Goal: Information Seeking & Learning: Check status

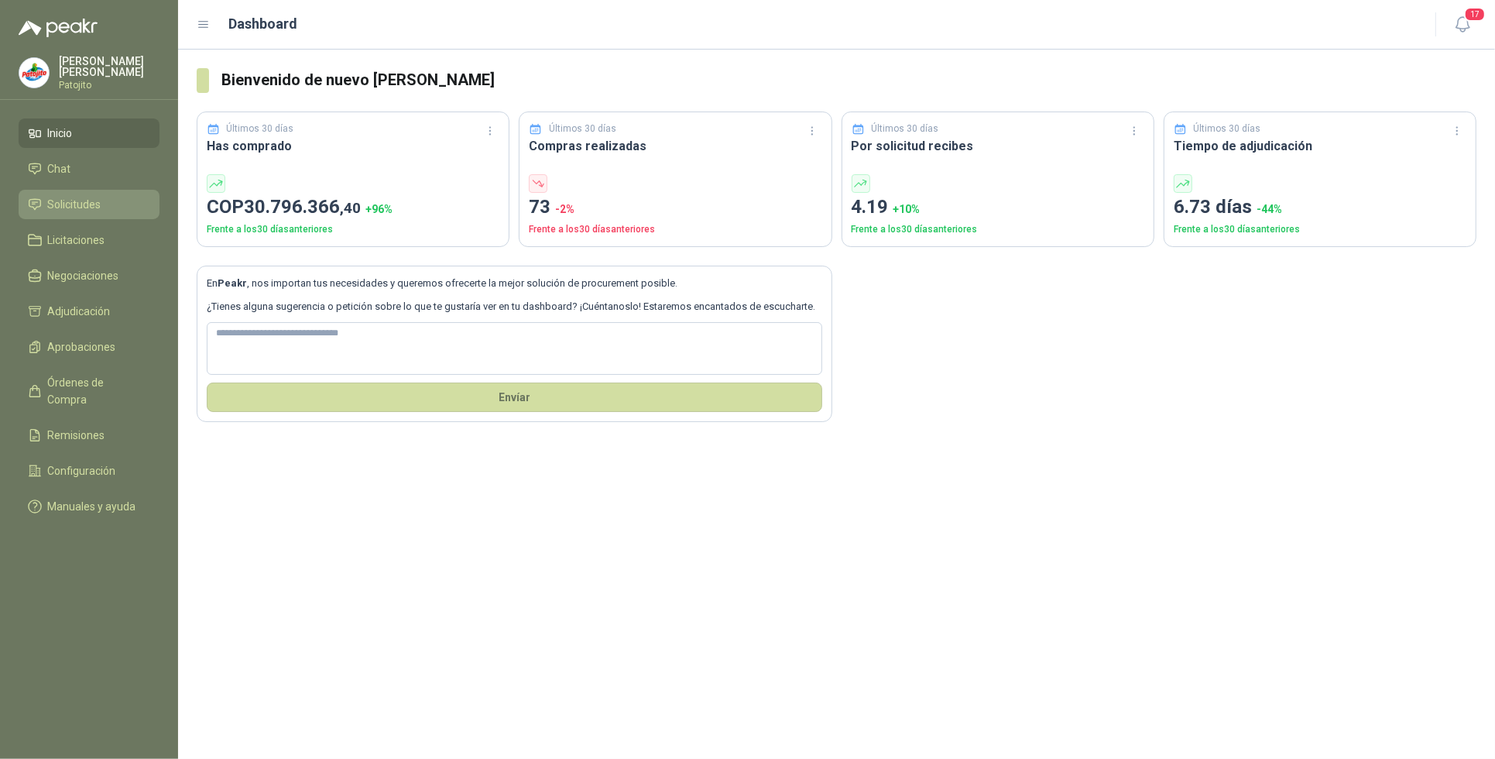
click at [99, 196] on span "Solicitudes" at bounding box center [74, 204] width 53 height 17
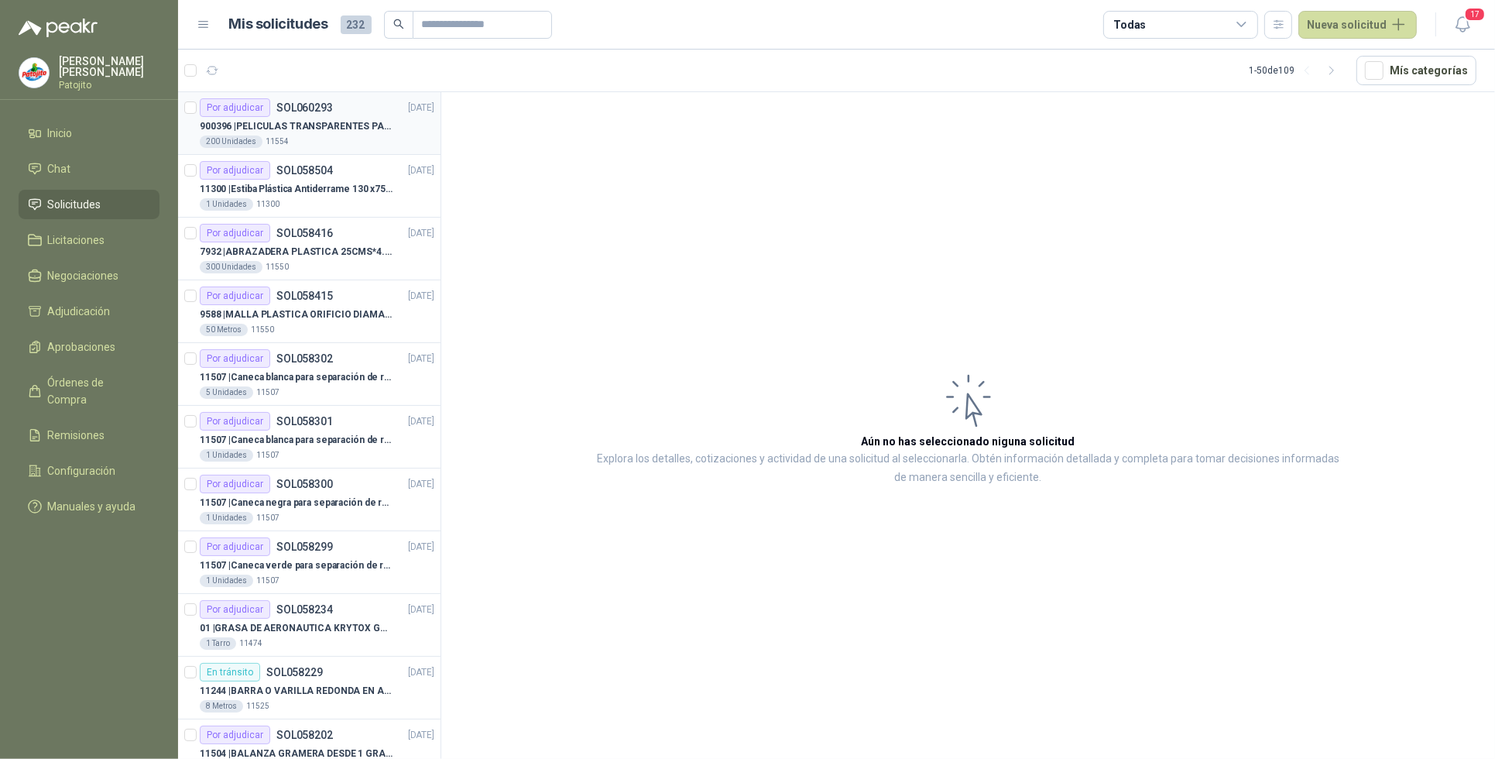
click at [302, 136] on div "200 Unidades 11554" at bounding box center [317, 142] width 235 height 12
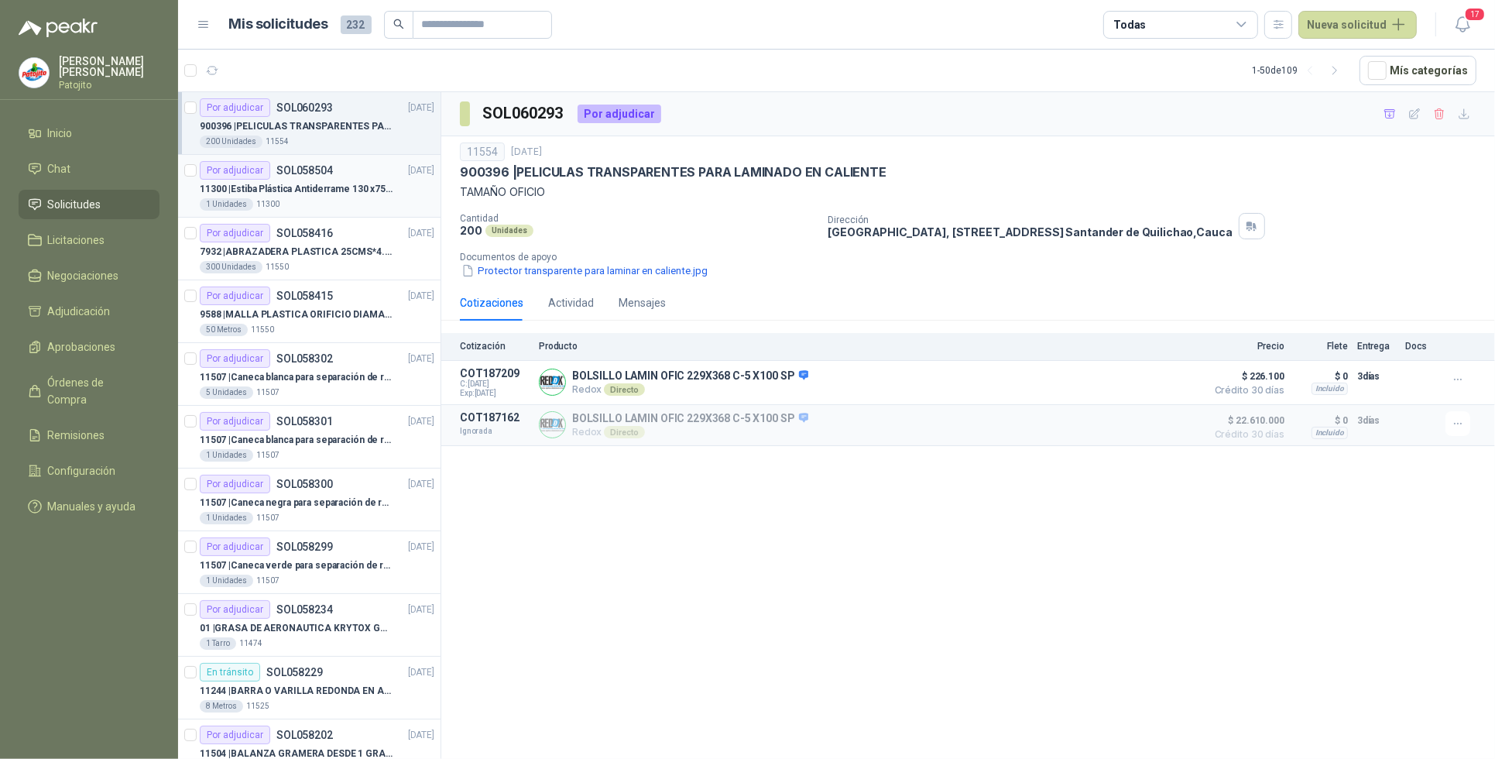
click at [307, 184] on p "11300 | Estiba Plástica Antiderrame 130 x75 CM - Capacidad 180-200 Litros" at bounding box center [296, 189] width 193 height 15
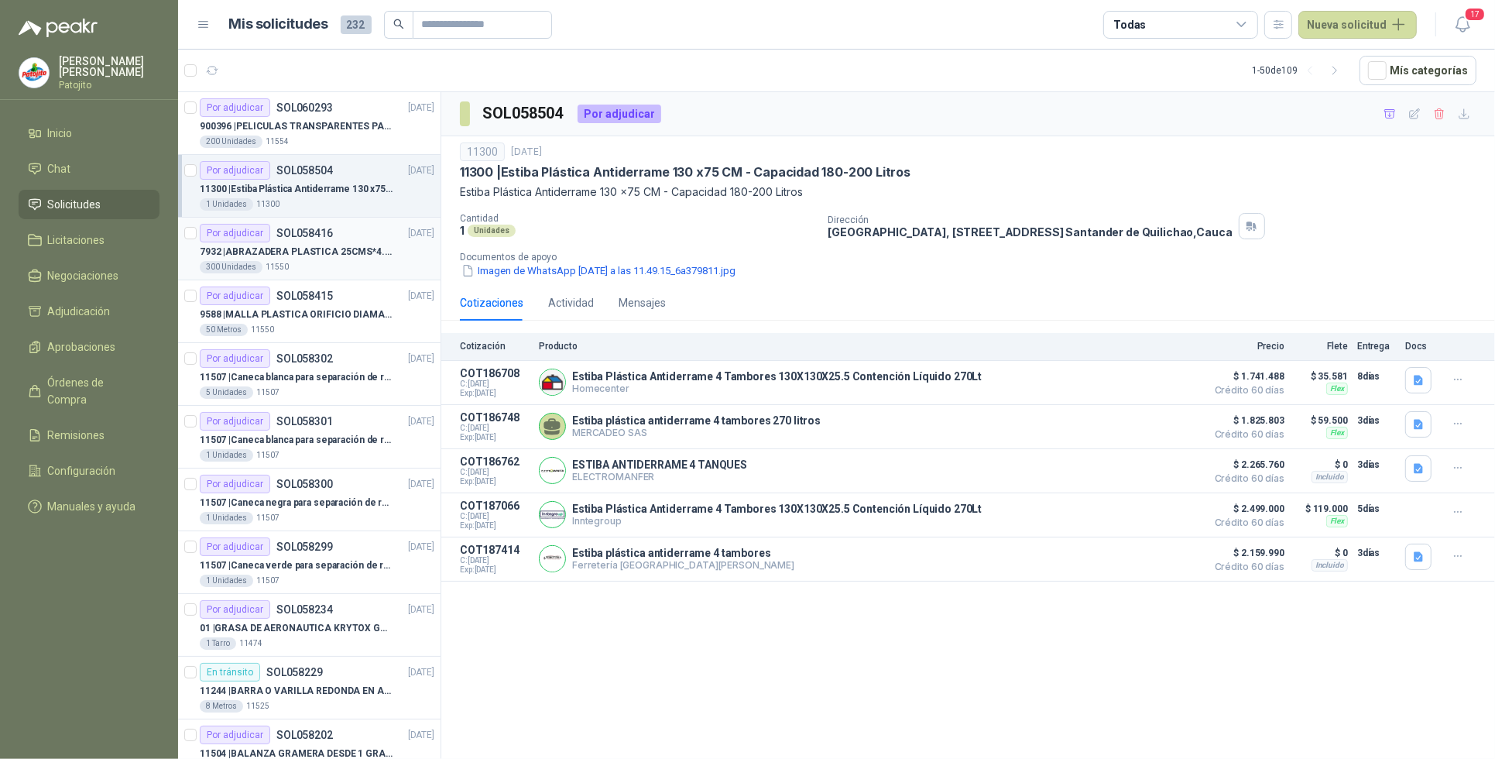
click at [300, 238] on p "SOL058416" at bounding box center [304, 233] width 57 height 11
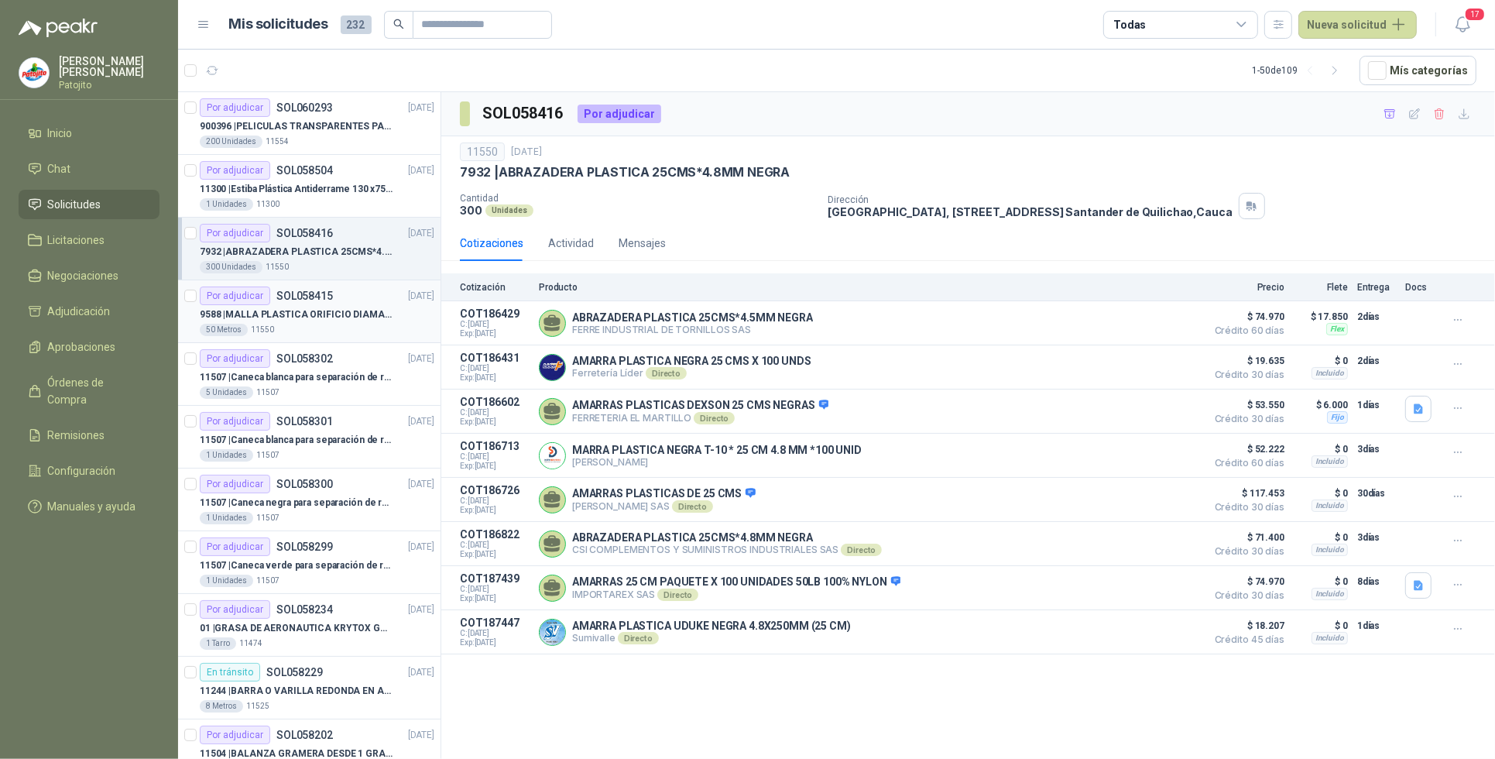
click at [362, 310] on p "9588 | MALLA PLASTICA ORIFICIO DIAMANTE 3MM" at bounding box center [296, 314] width 193 height 15
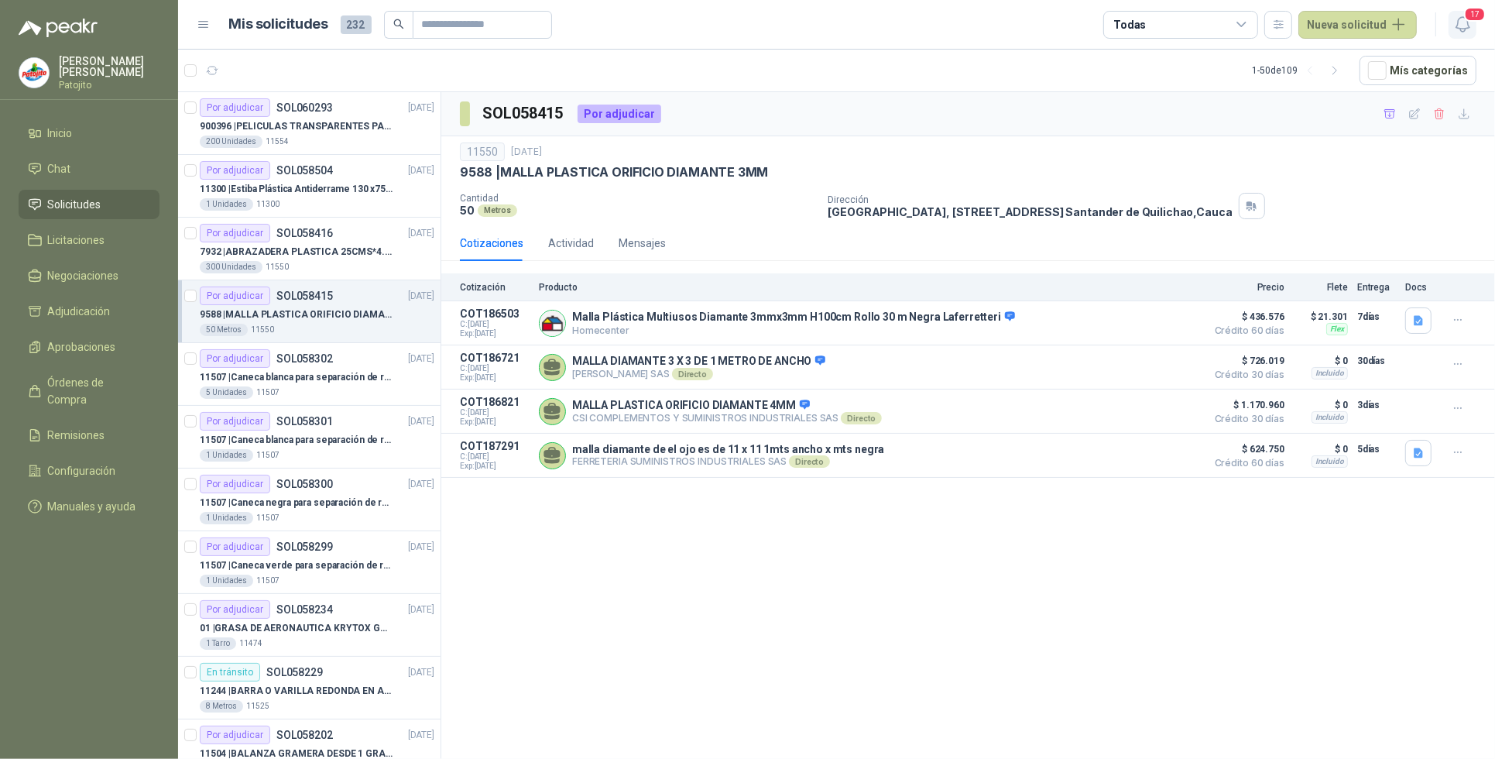
click at [1462, 11] on button "17" at bounding box center [1463, 25] width 28 height 28
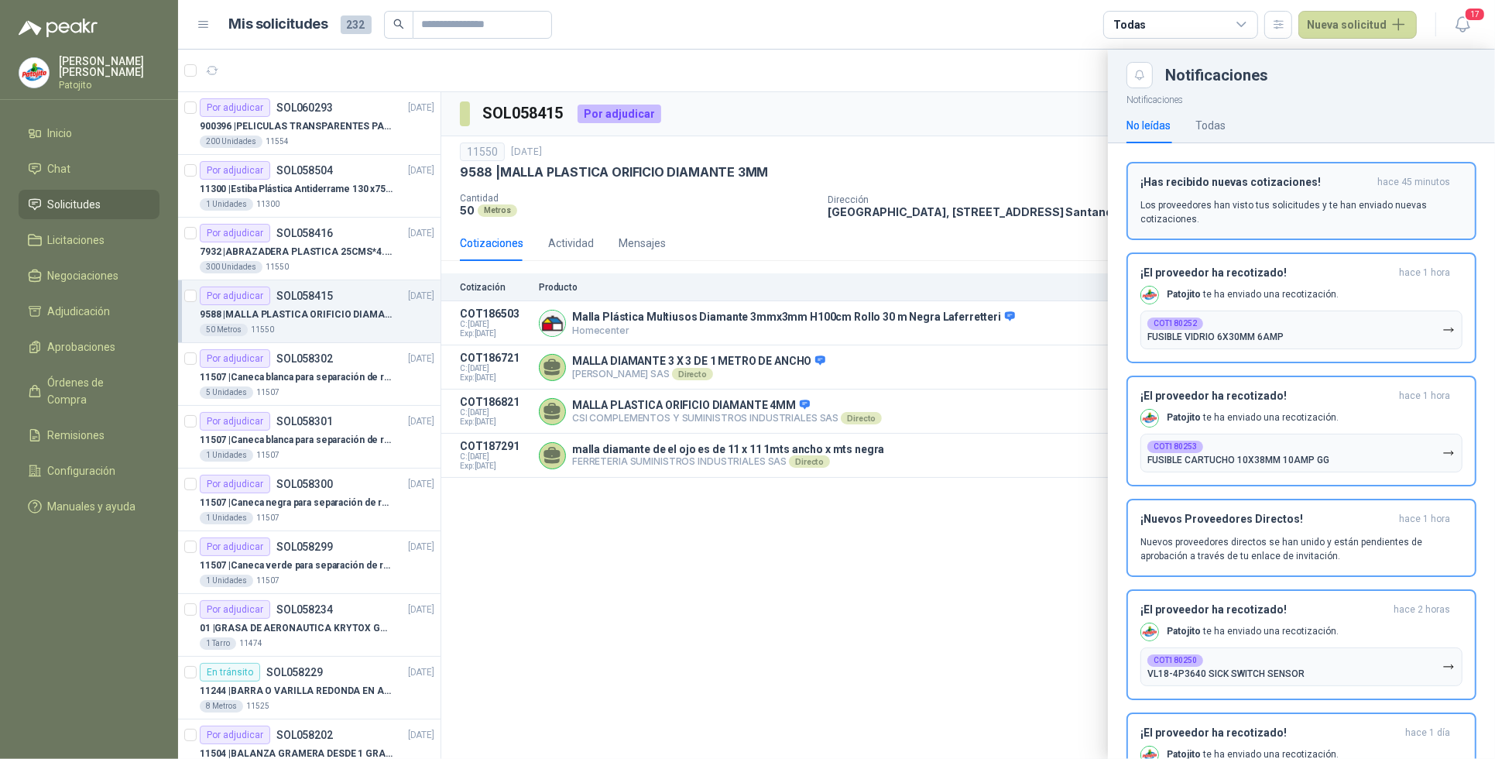
click at [1364, 208] on p "Los proveedores han visto tus solicitudes y te han enviado nuevas cotizaciones." at bounding box center [1302, 212] width 322 height 28
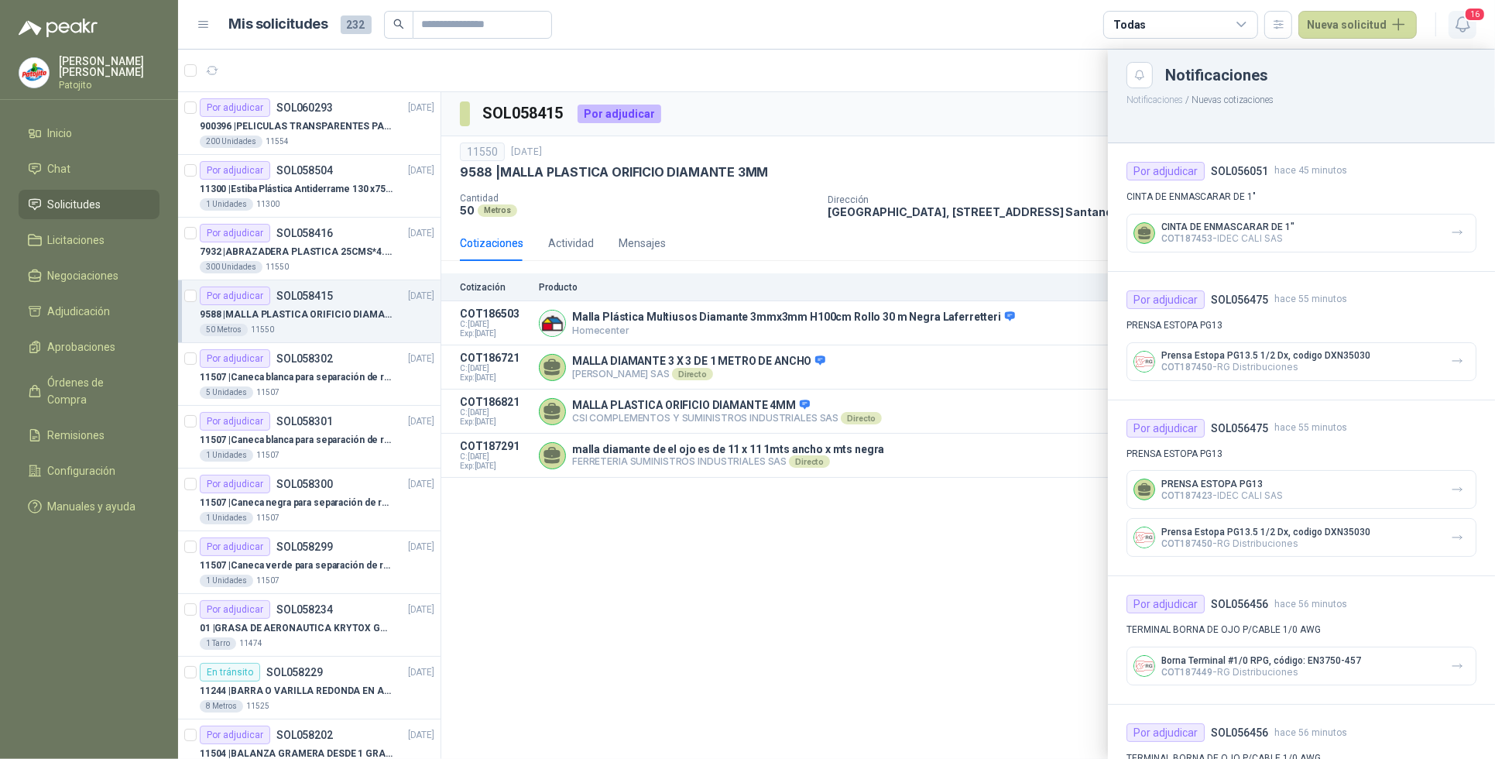
click at [1457, 26] on icon "button" at bounding box center [1462, 24] width 13 height 15
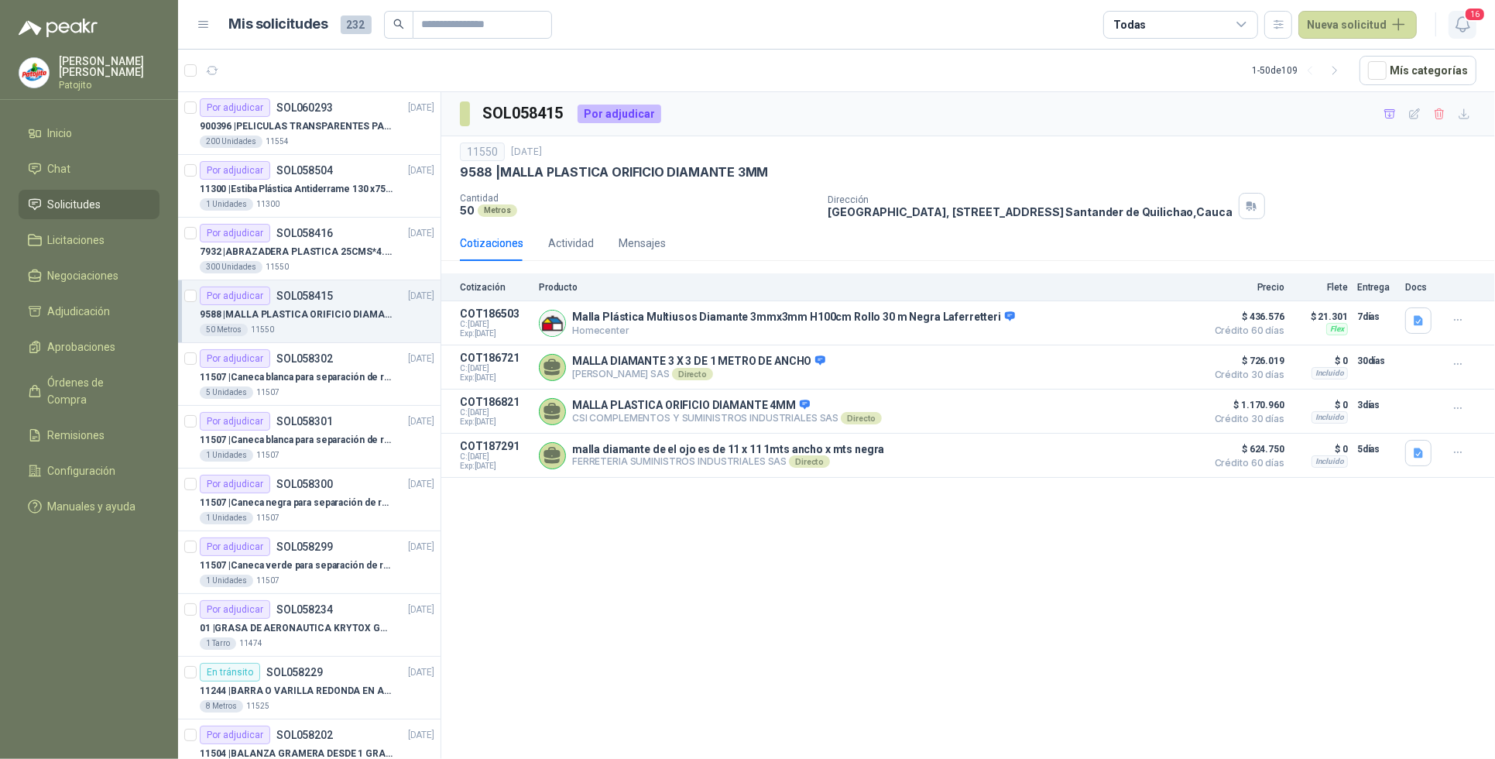
click at [1465, 13] on span "16" at bounding box center [1475, 14] width 22 height 15
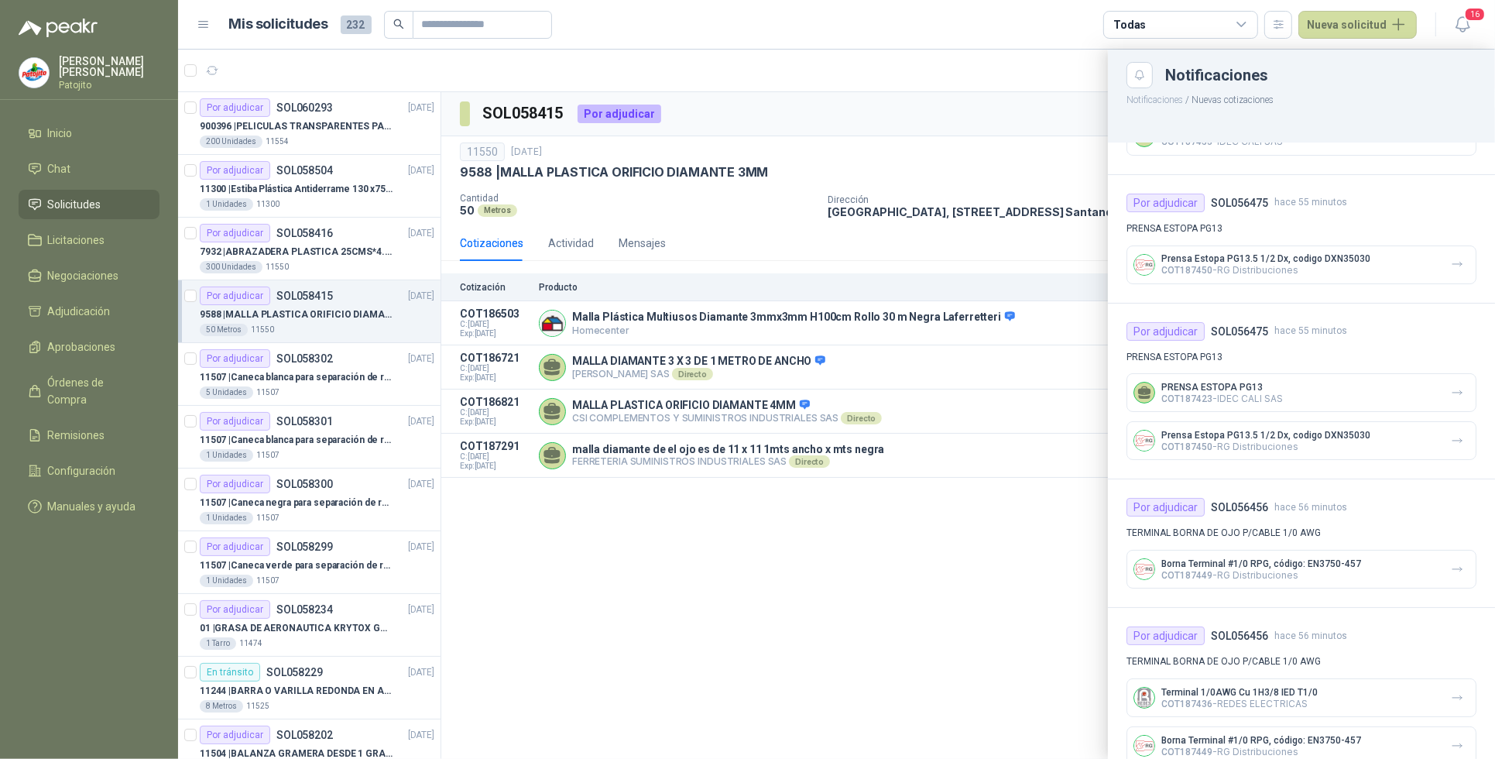
scroll to position [194, 0]
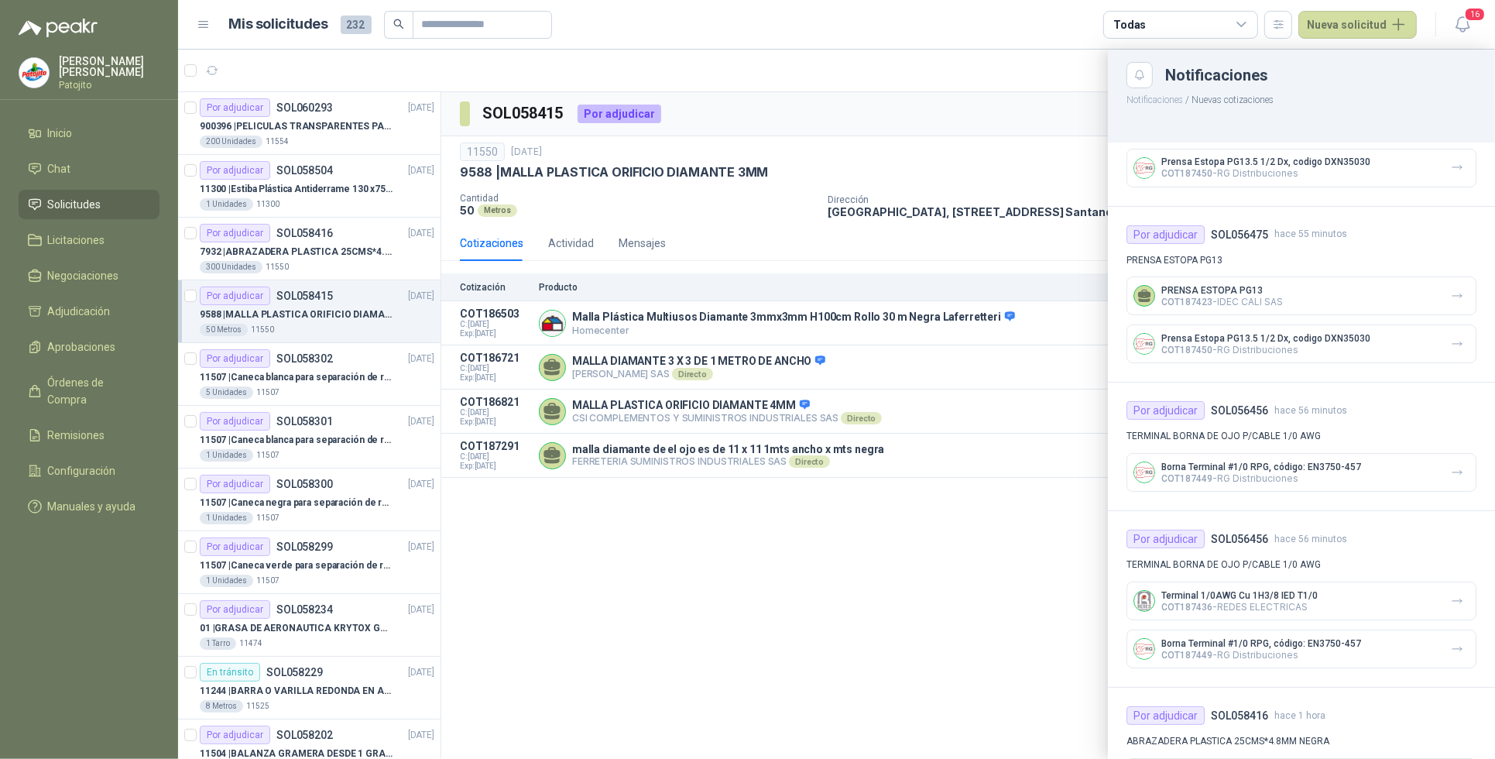
click at [997, 606] on div at bounding box center [836, 404] width 1317 height 709
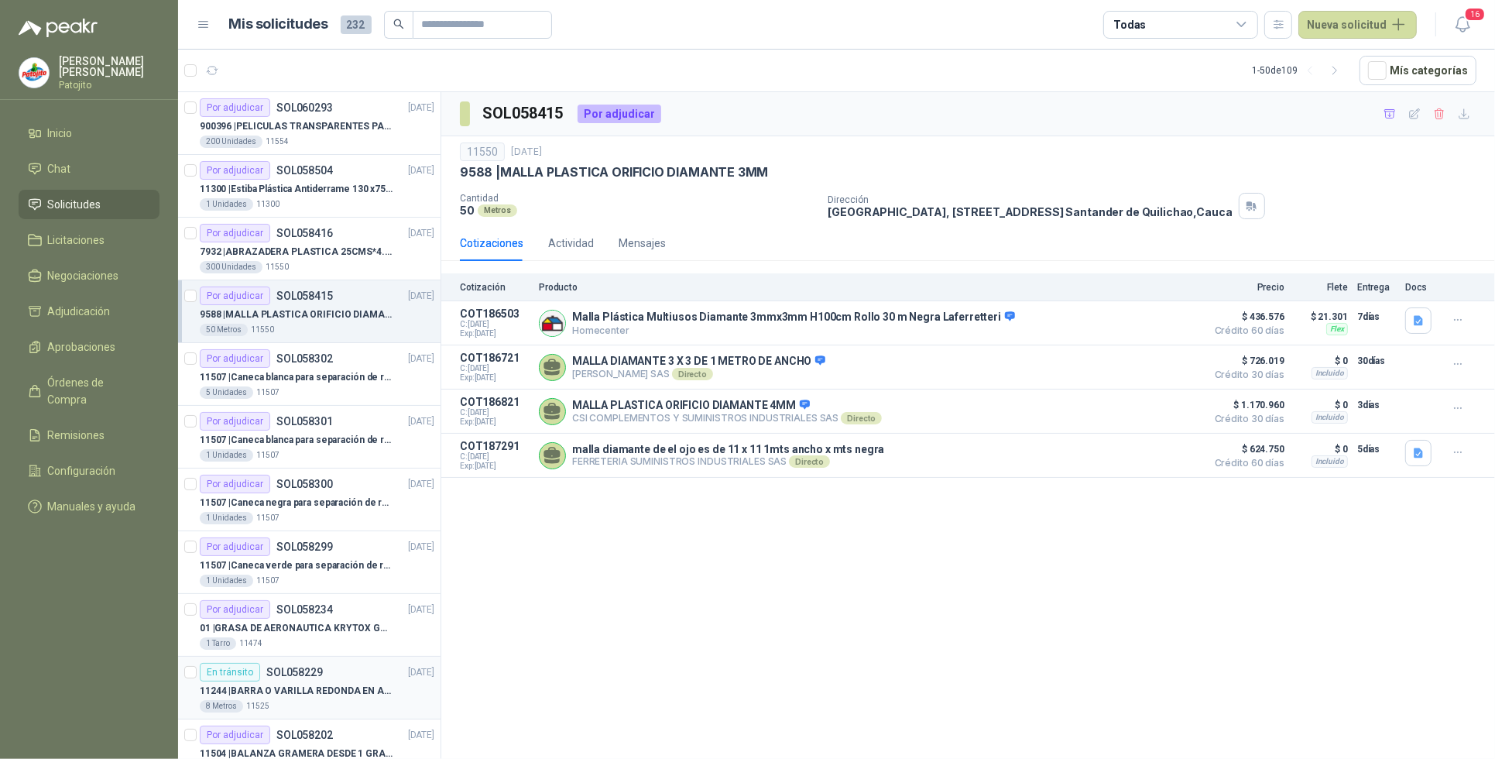
click at [327, 705] on div "8 Metros 11525" at bounding box center [317, 706] width 235 height 12
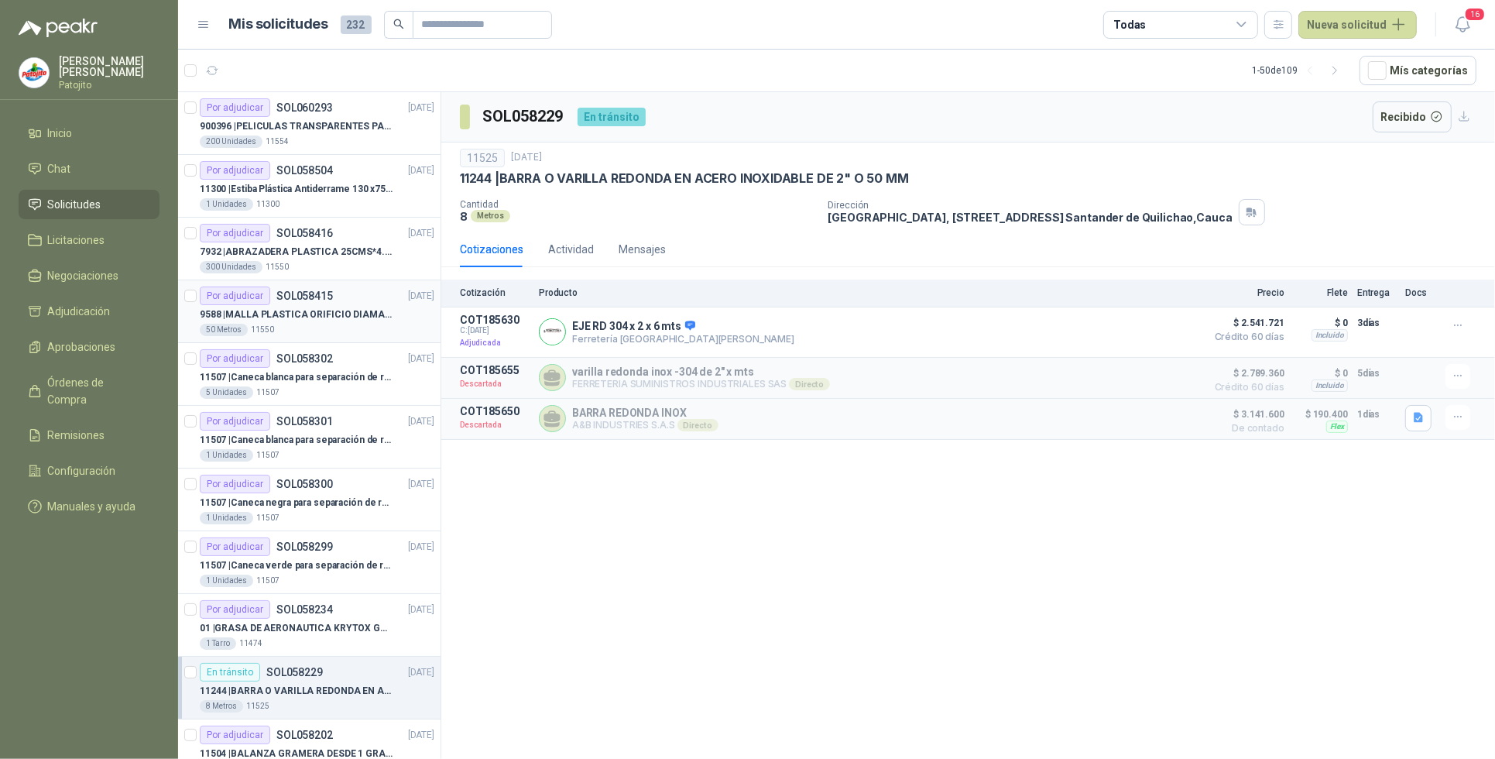
click at [316, 317] on p "9588 | MALLA PLASTICA ORIFICIO DIAMANTE 3MM" at bounding box center [296, 314] width 193 height 15
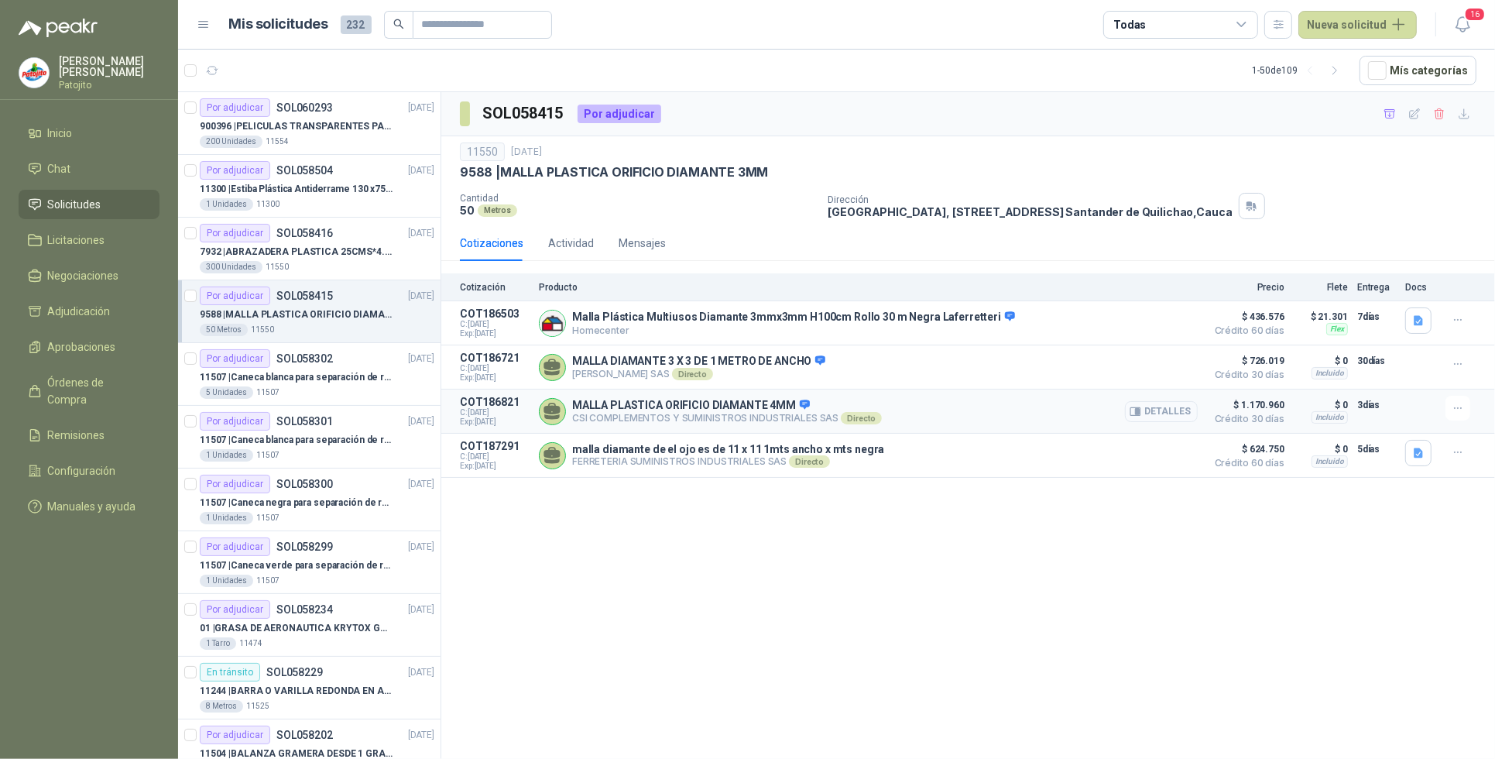
click at [1158, 411] on button "Detalles" at bounding box center [1161, 411] width 73 height 21
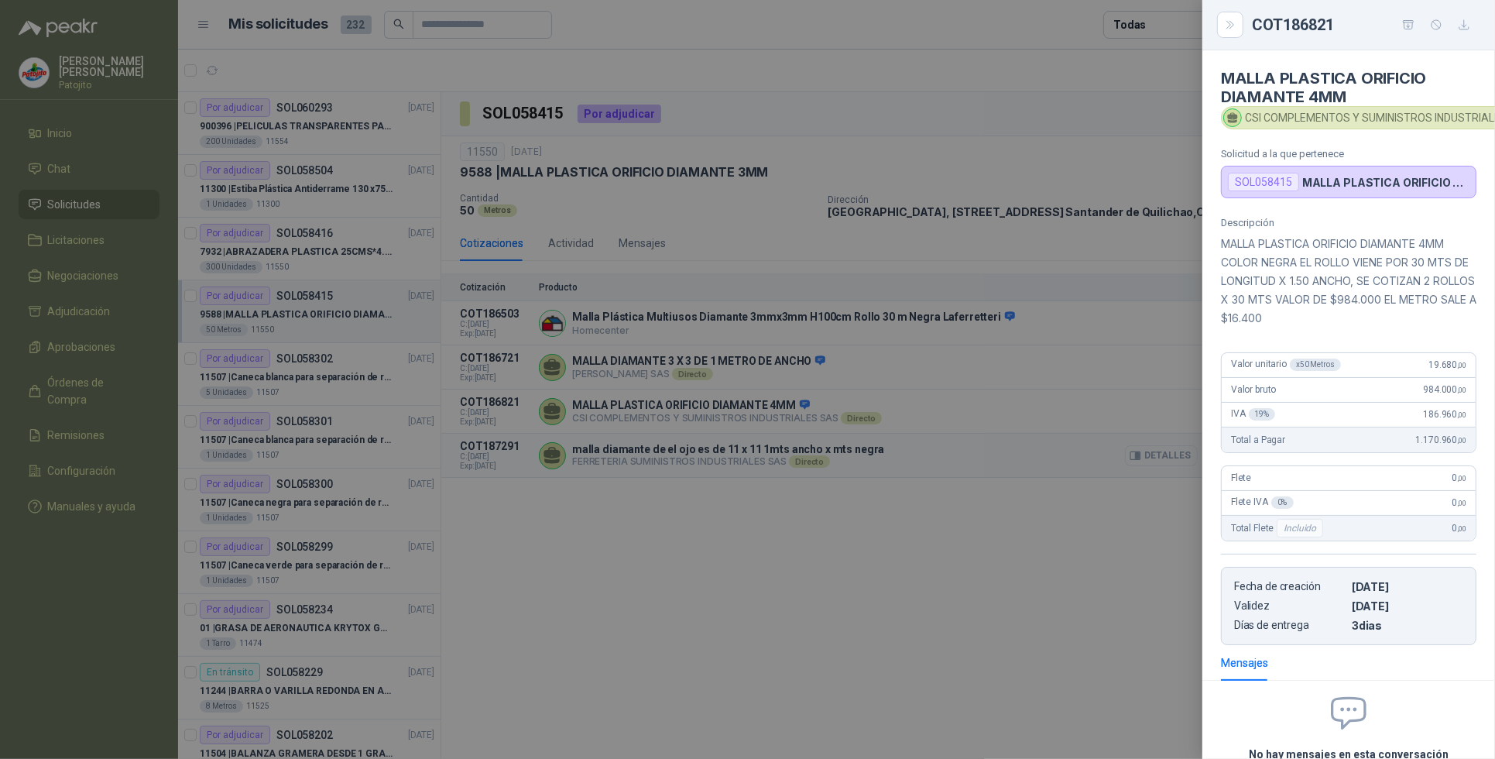
scroll to position [153, 0]
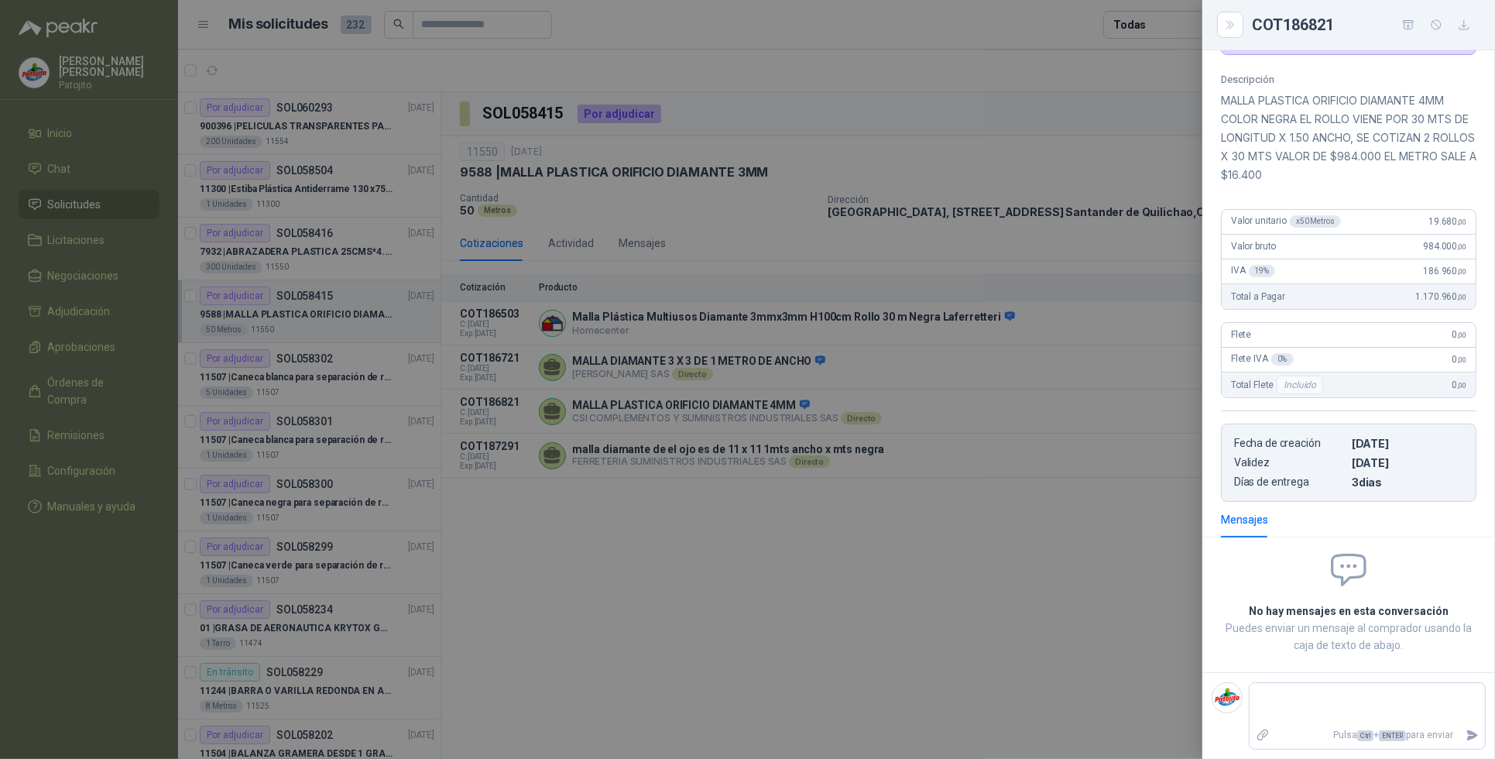
click at [1074, 551] on div at bounding box center [747, 379] width 1495 height 759
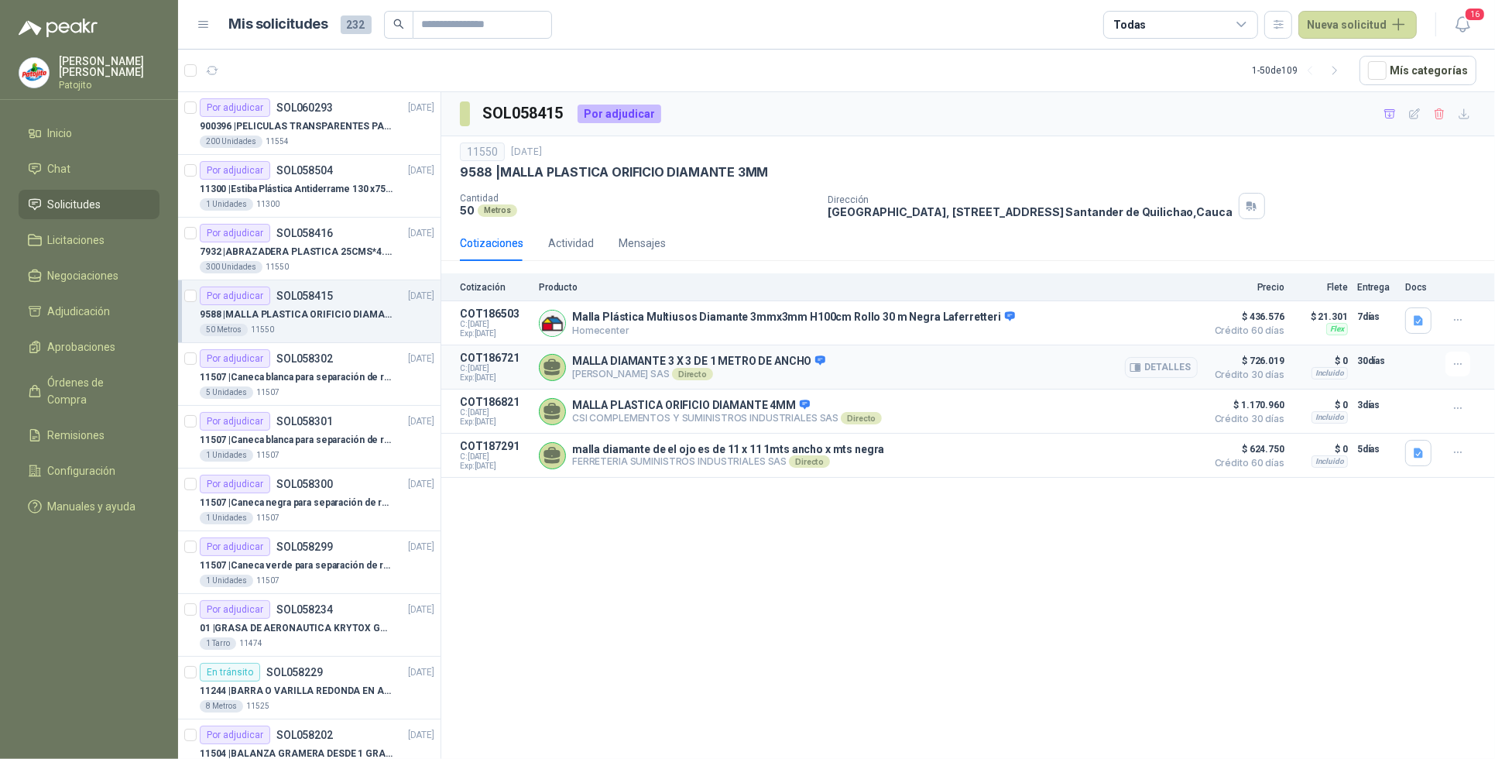
click at [1244, 361] on span "$ 726.019" at bounding box center [1245, 361] width 77 height 19
click at [1151, 364] on button "Detalles" at bounding box center [1161, 367] width 73 height 21
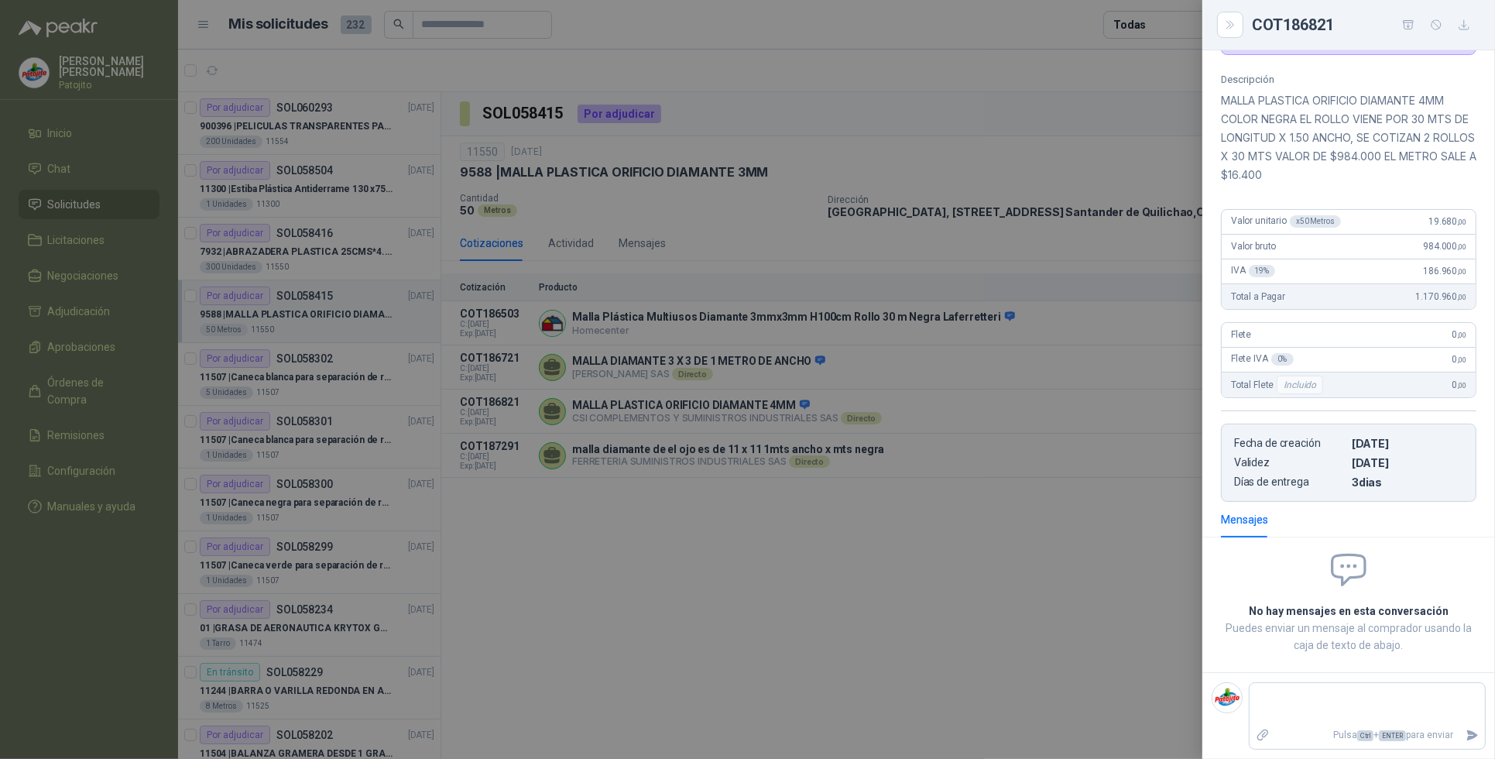
scroll to position [93, 0]
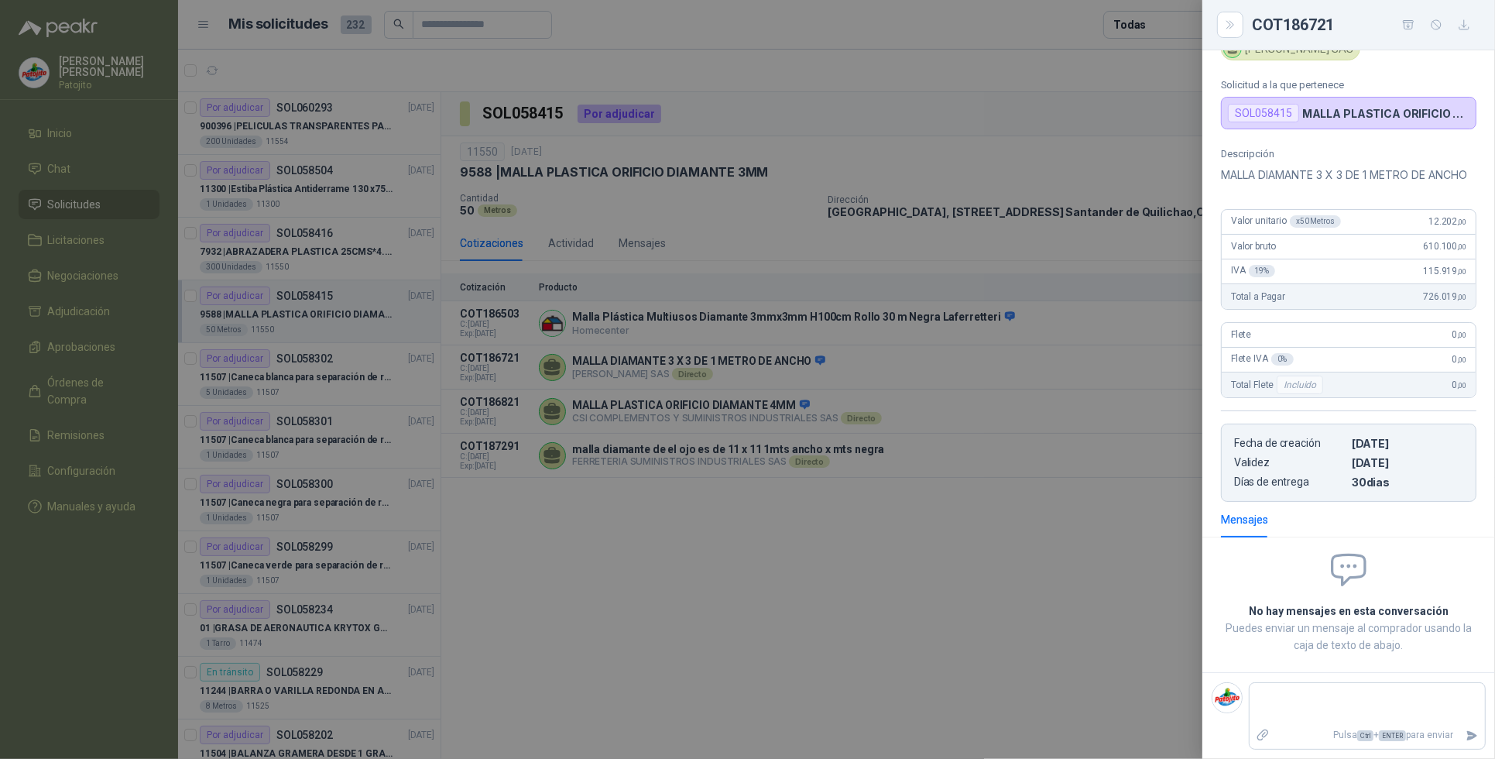
click at [1000, 612] on div at bounding box center [747, 379] width 1495 height 759
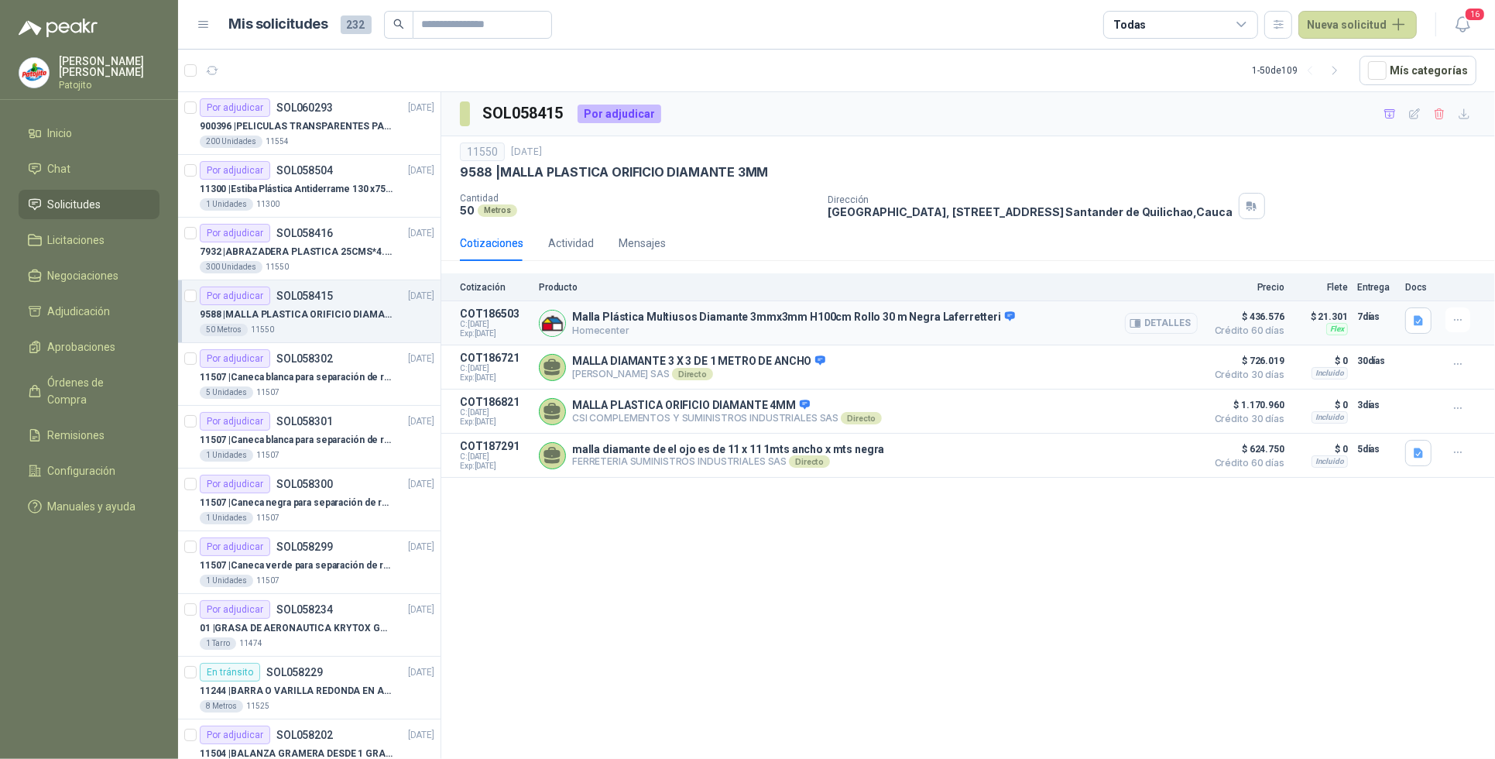
click at [1169, 328] on button "Detalles" at bounding box center [1161, 323] width 73 height 21
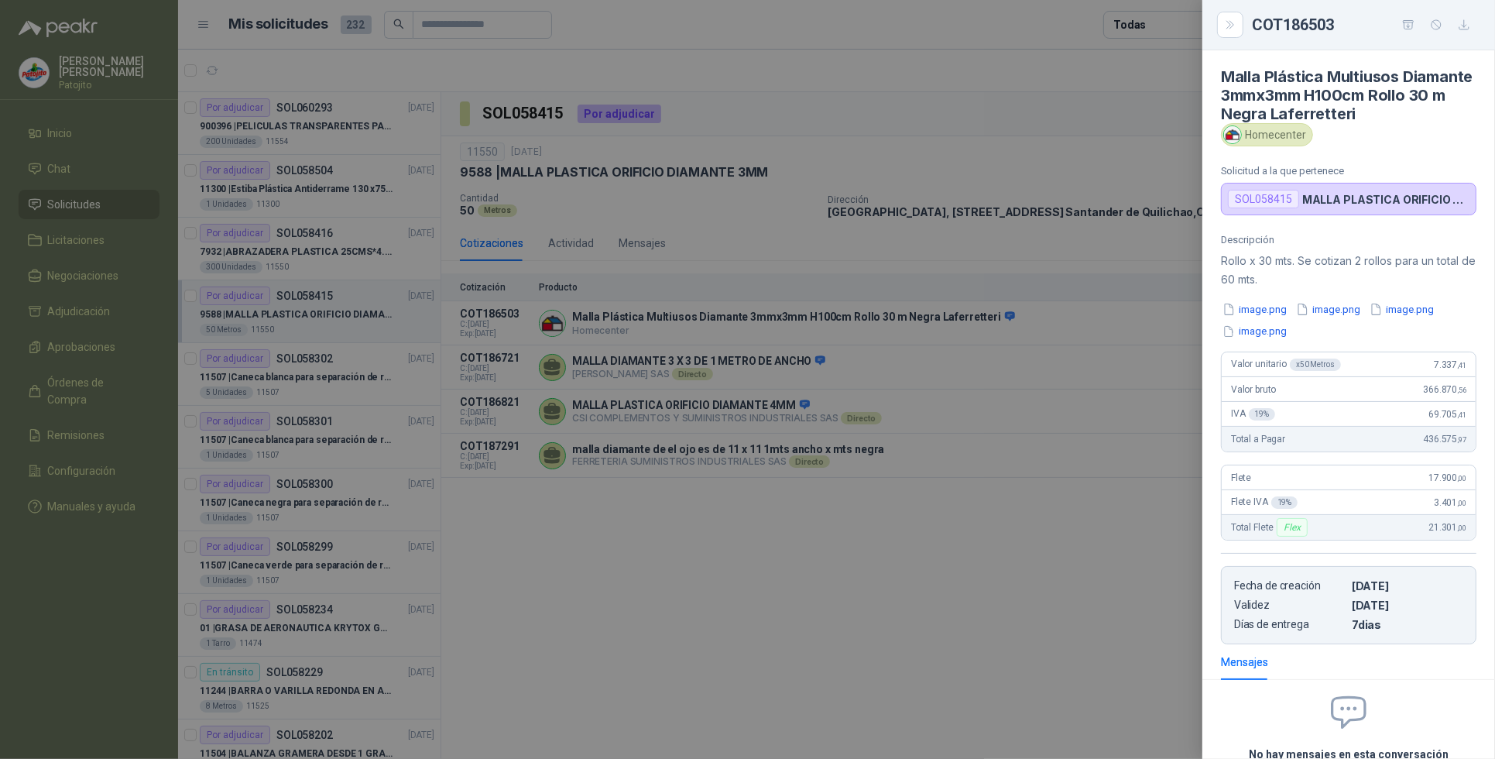
scroll to position [0, 0]
click at [1221, 15] on button "Close" at bounding box center [1230, 25] width 26 height 26
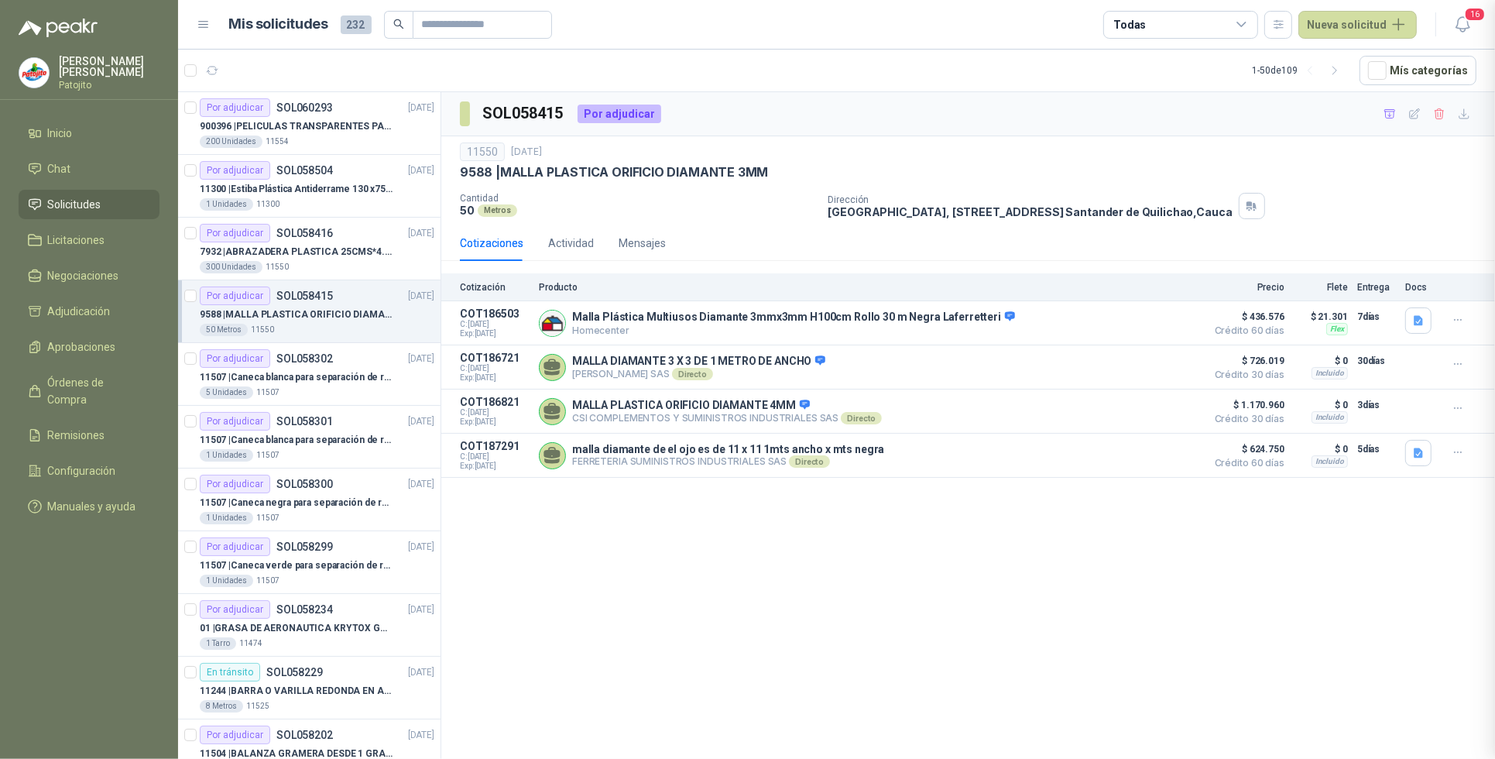
scroll to position [149, 0]
click at [1182, 461] on button "Detalles" at bounding box center [1161, 455] width 73 height 21
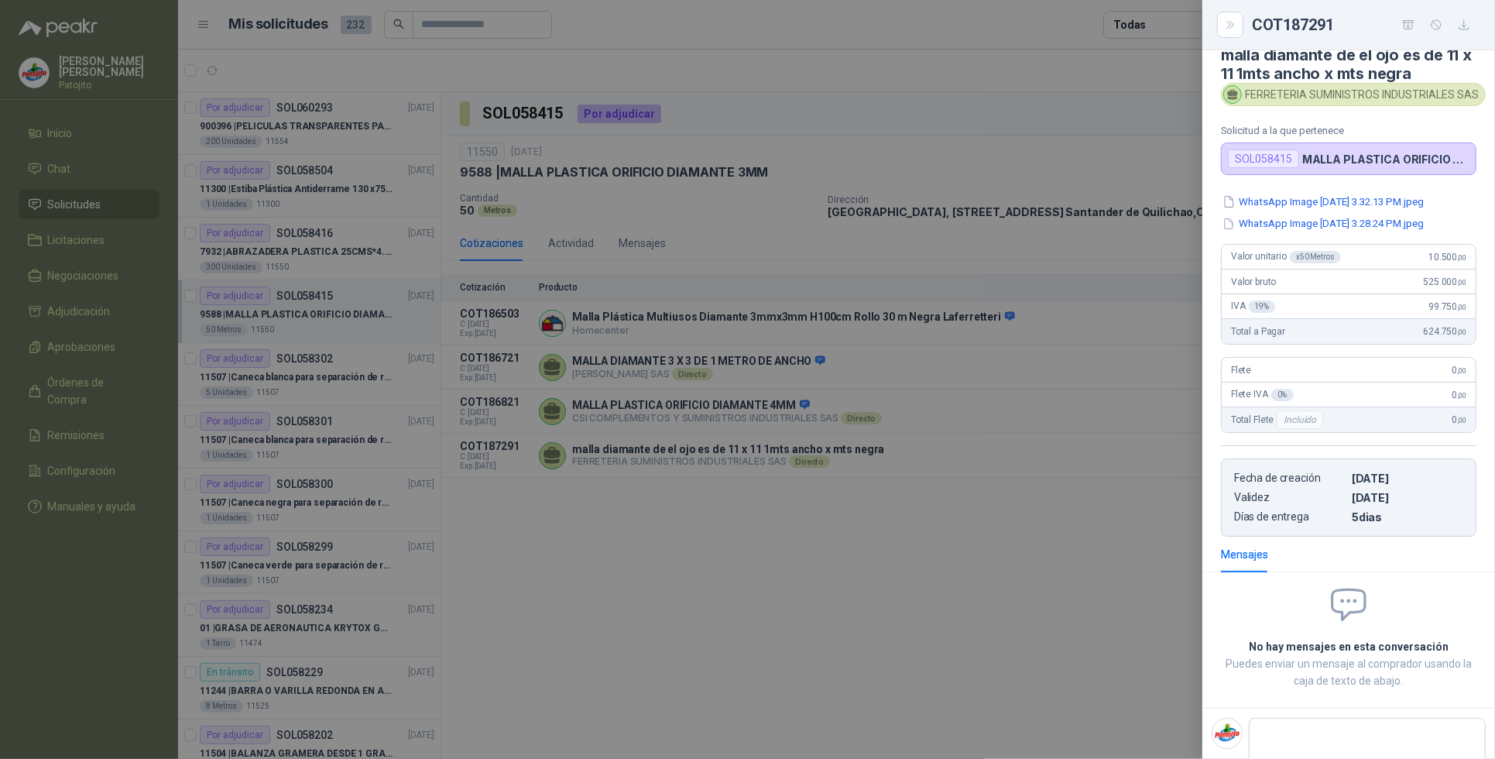
scroll to position [0, 0]
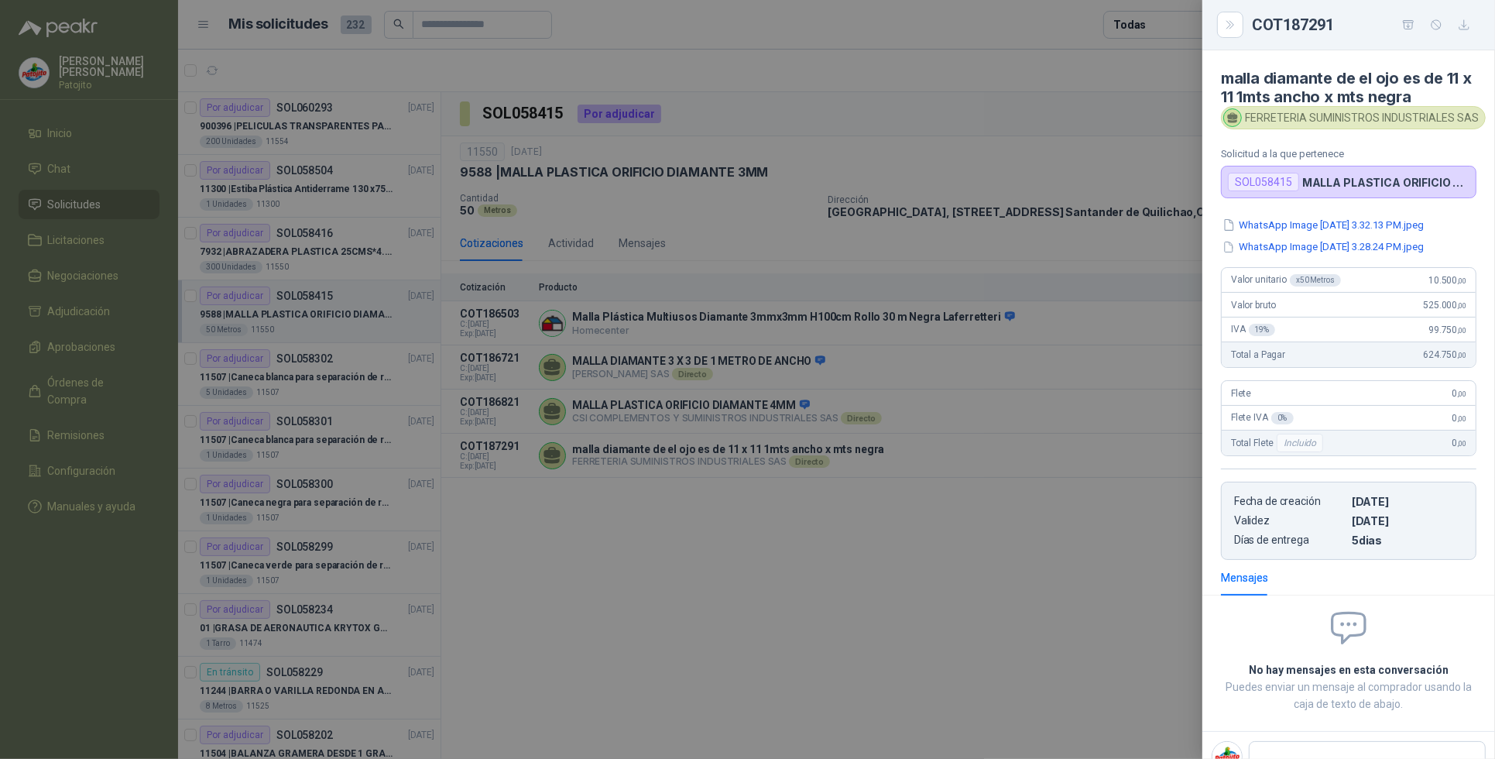
click at [1124, 579] on div at bounding box center [747, 379] width 1495 height 759
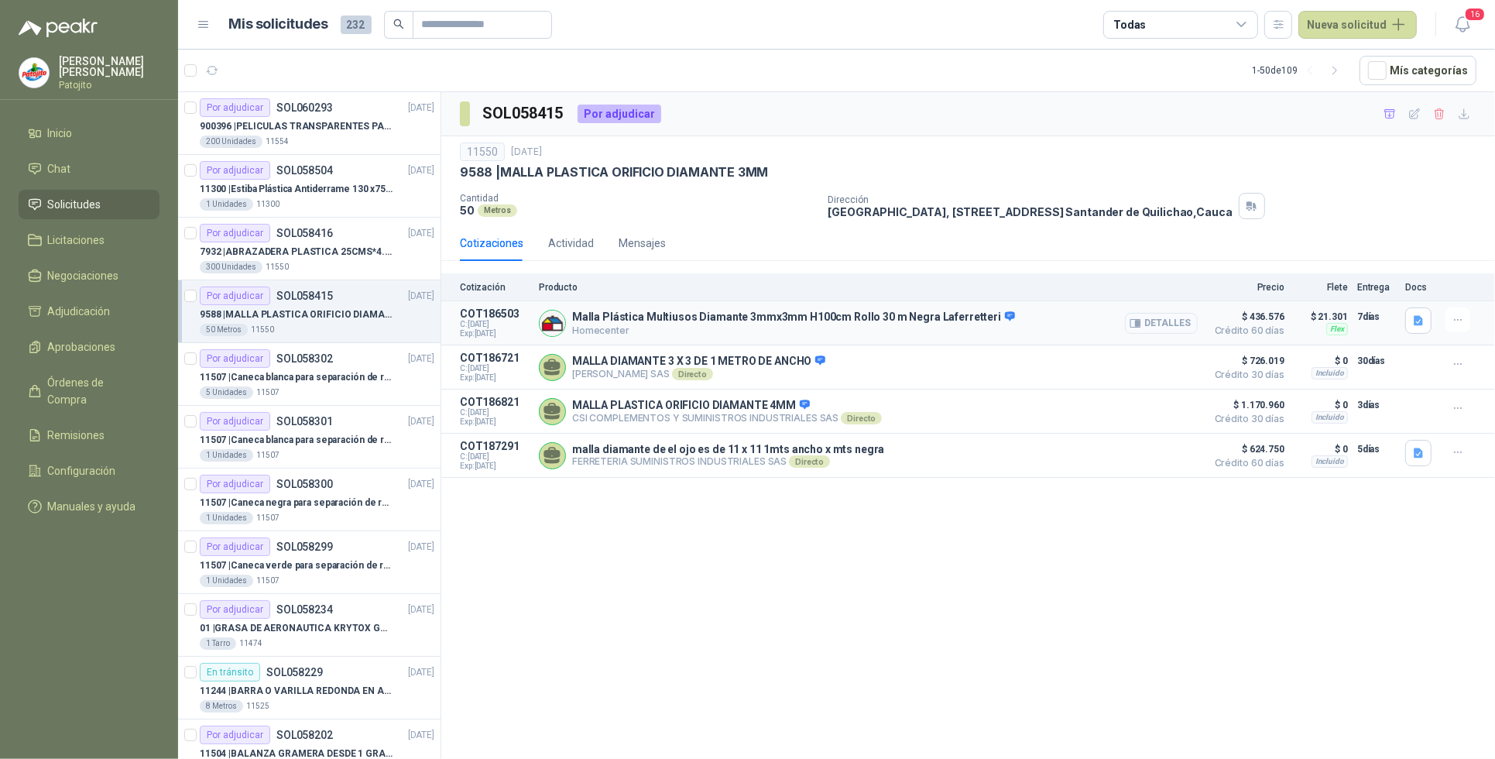
click at [1195, 328] on button "Detalles" at bounding box center [1161, 323] width 73 height 21
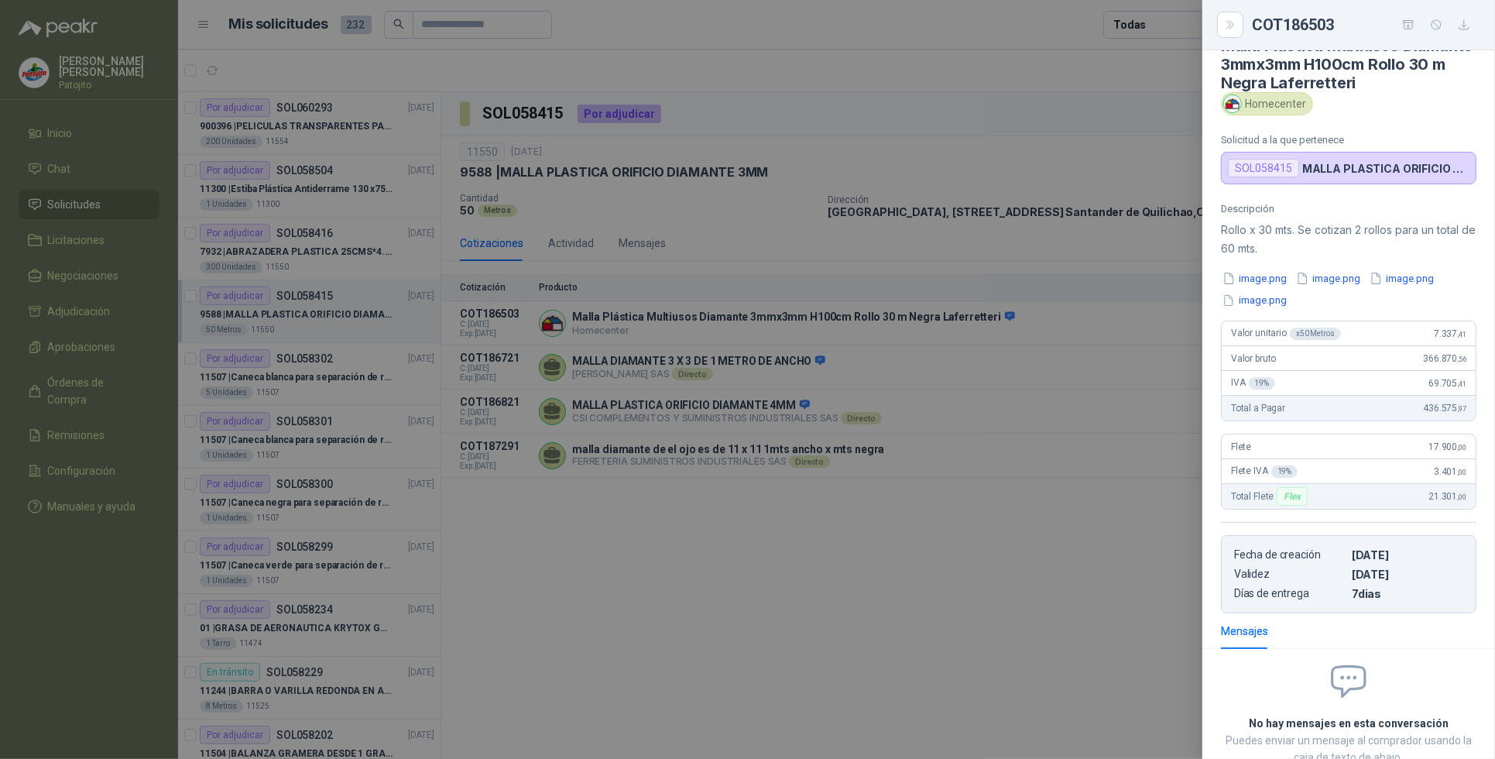
scroll to position [0, 0]
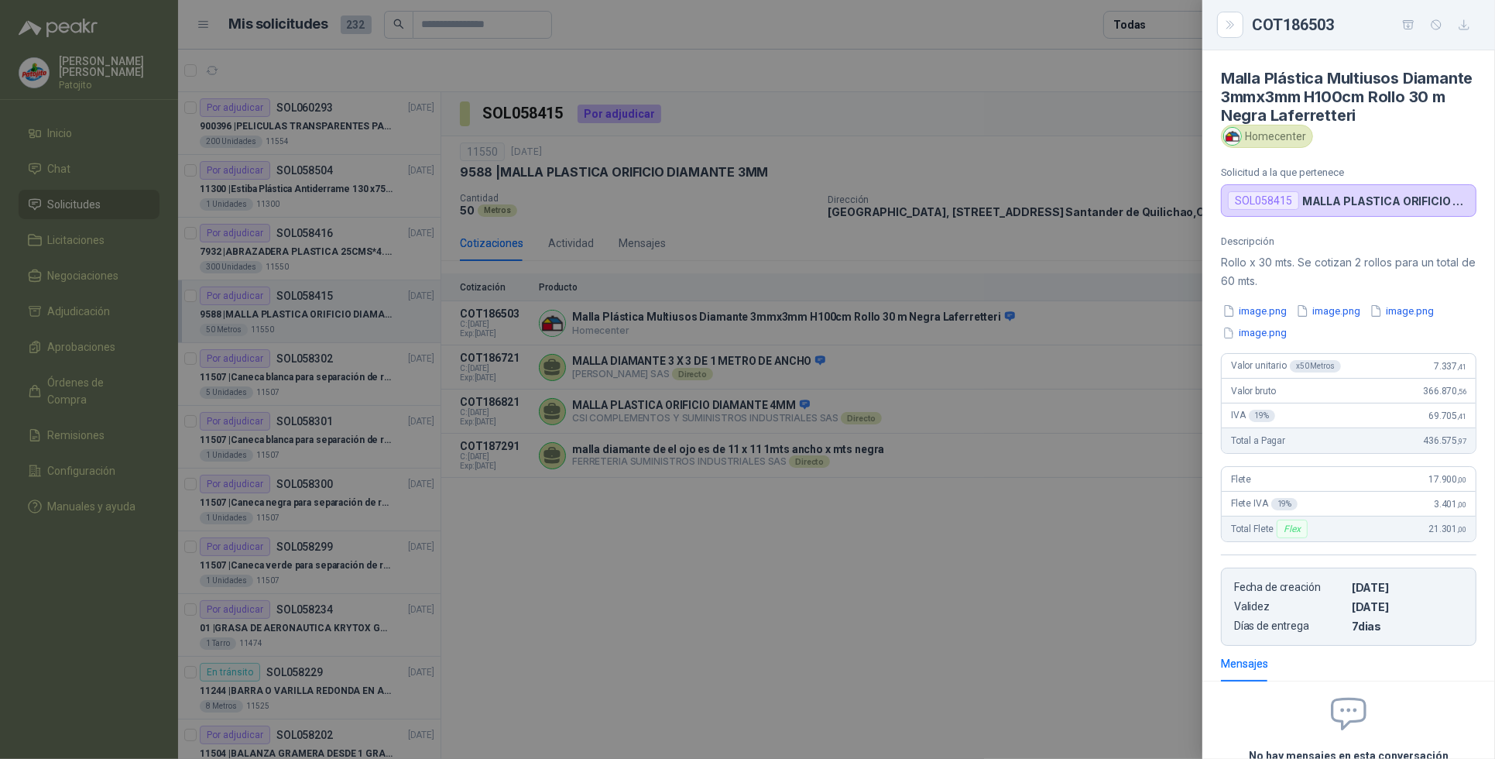
click at [691, 654] on div at bounding box center [747, 379] width 1495 height 759
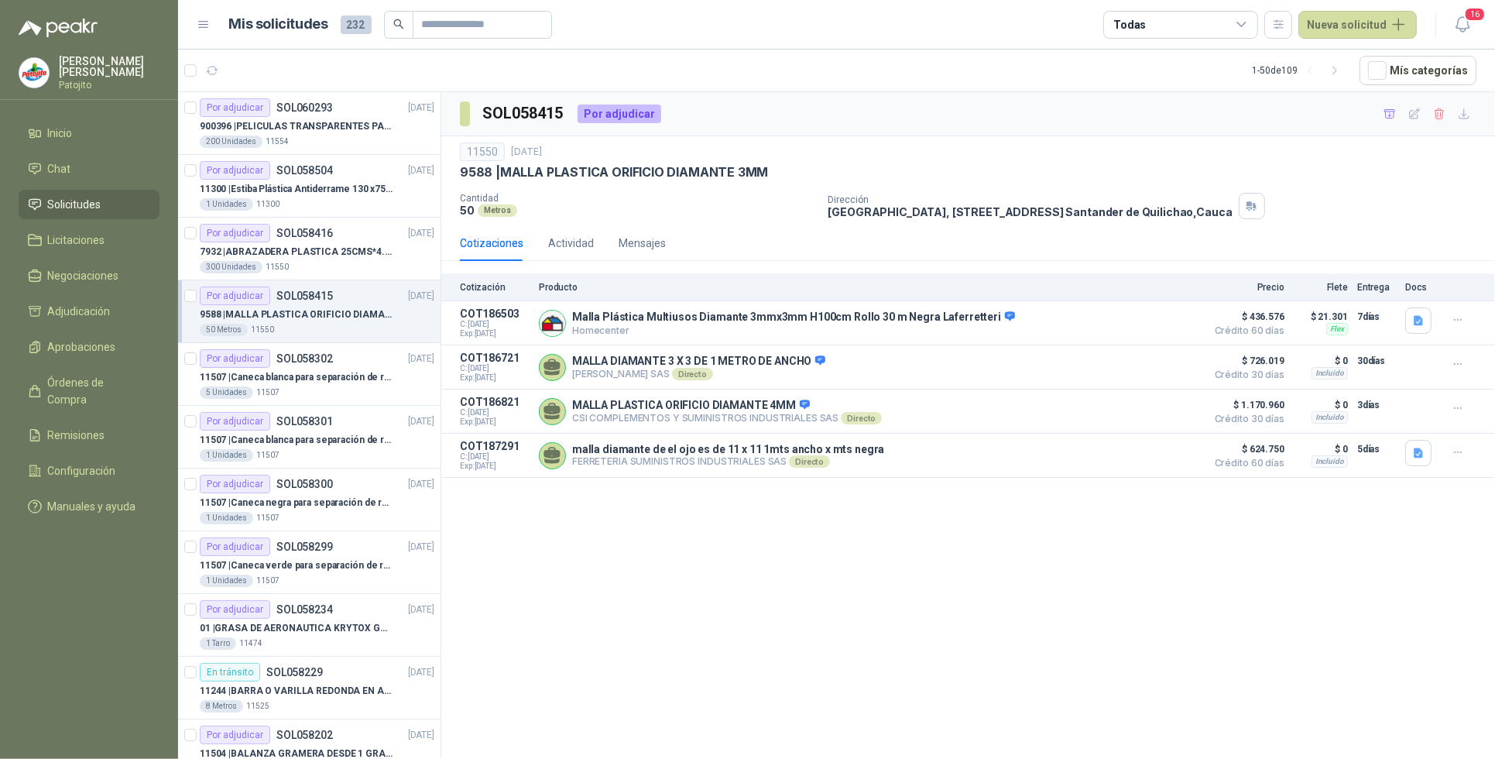
drag, startPoint x: 352, startPoint y: 307, endPoint x: 350, endPoint y: 315, distance: 8.8
click at [352, 307] on div "9588 | MALLA PLASTICA ORIFICIO DIAMANTE 3MM" at bounding box center [317, 314] width 235 height 19
click at [350, 320] on p "9588 | MALLA PLASTICA ORIFICIO DIAMANTE 3MM" at bounding box center [296, 314] width 193 height 15
click at [355, 311] on p "9588 | MALLA PLASTICA ORIFICIO DIAMANTE 3MM" at bounding box center [296, 314] width 193 height 15
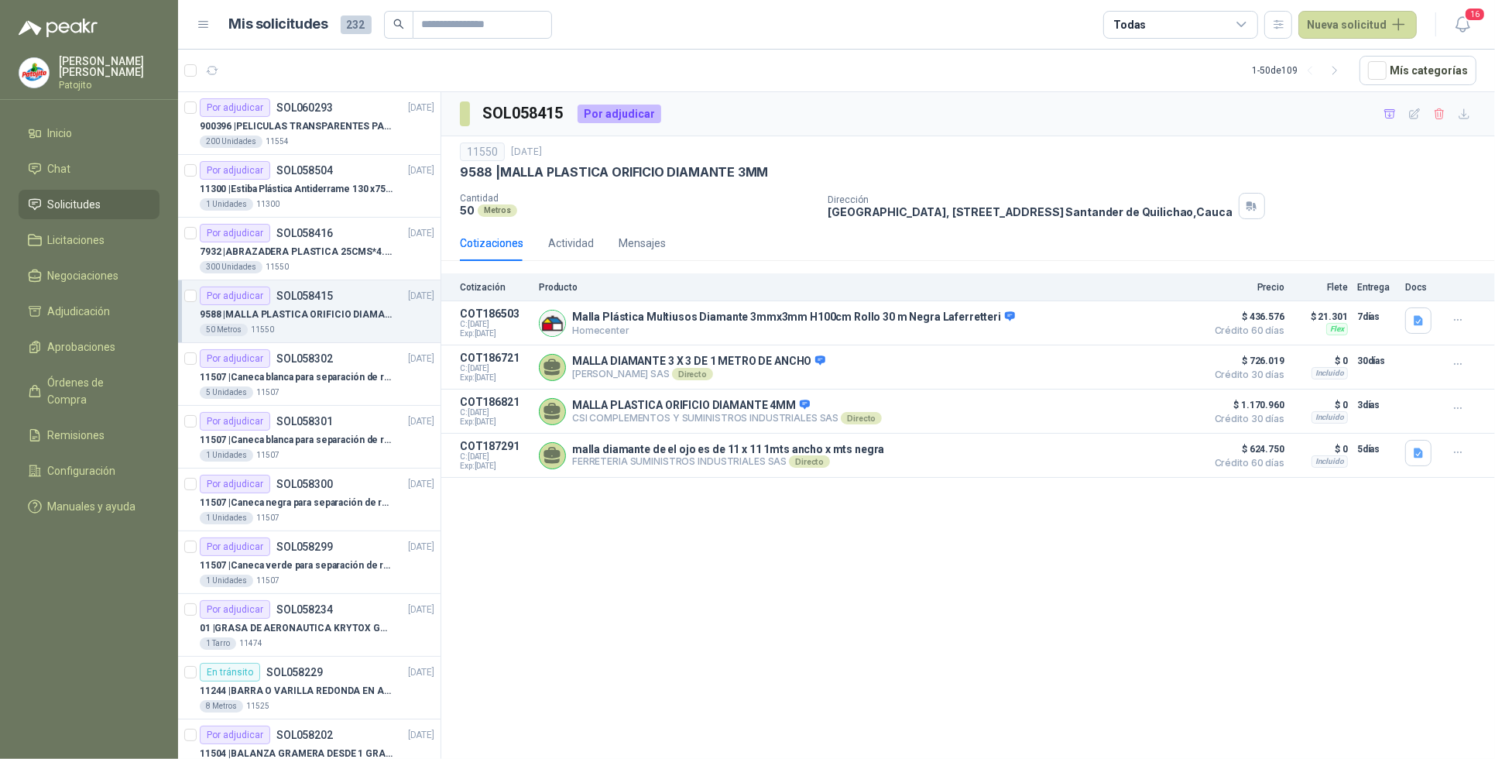
click at [355, 311] on p "9588 | MALLA PLASTICA ORIFICIO DIAMANTE 3MM" at bounding box center [296, 314] width 193 height 15
click at [356, 256] on p "7932 | ABRAZADERA PLASTICA 25CMS*4.8MM NEGRA" at bounding box center [296, 252] width 193 height 15
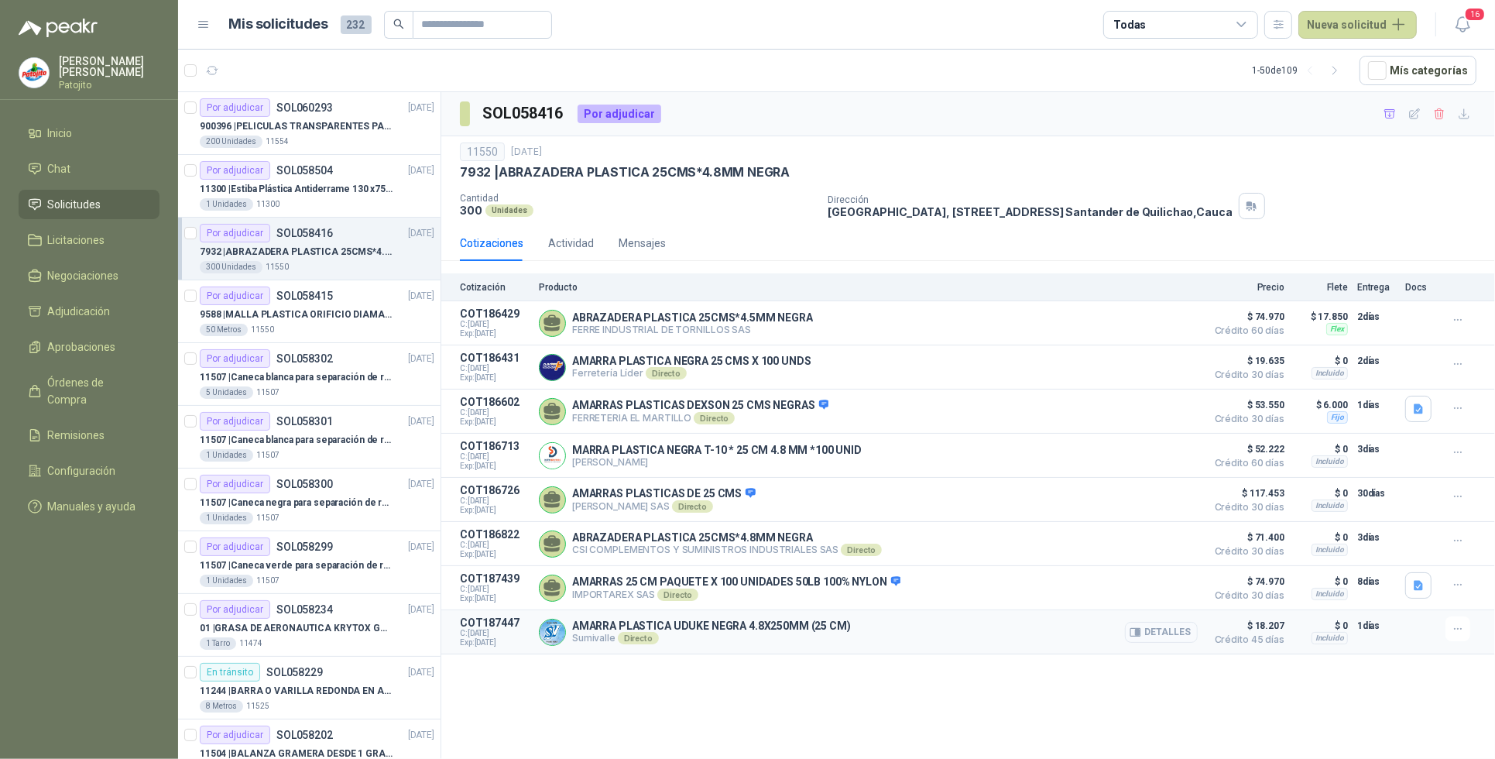
click at [1166, 643] on button "Detalles" at bounding box center [1161, 632] width 73 height 21
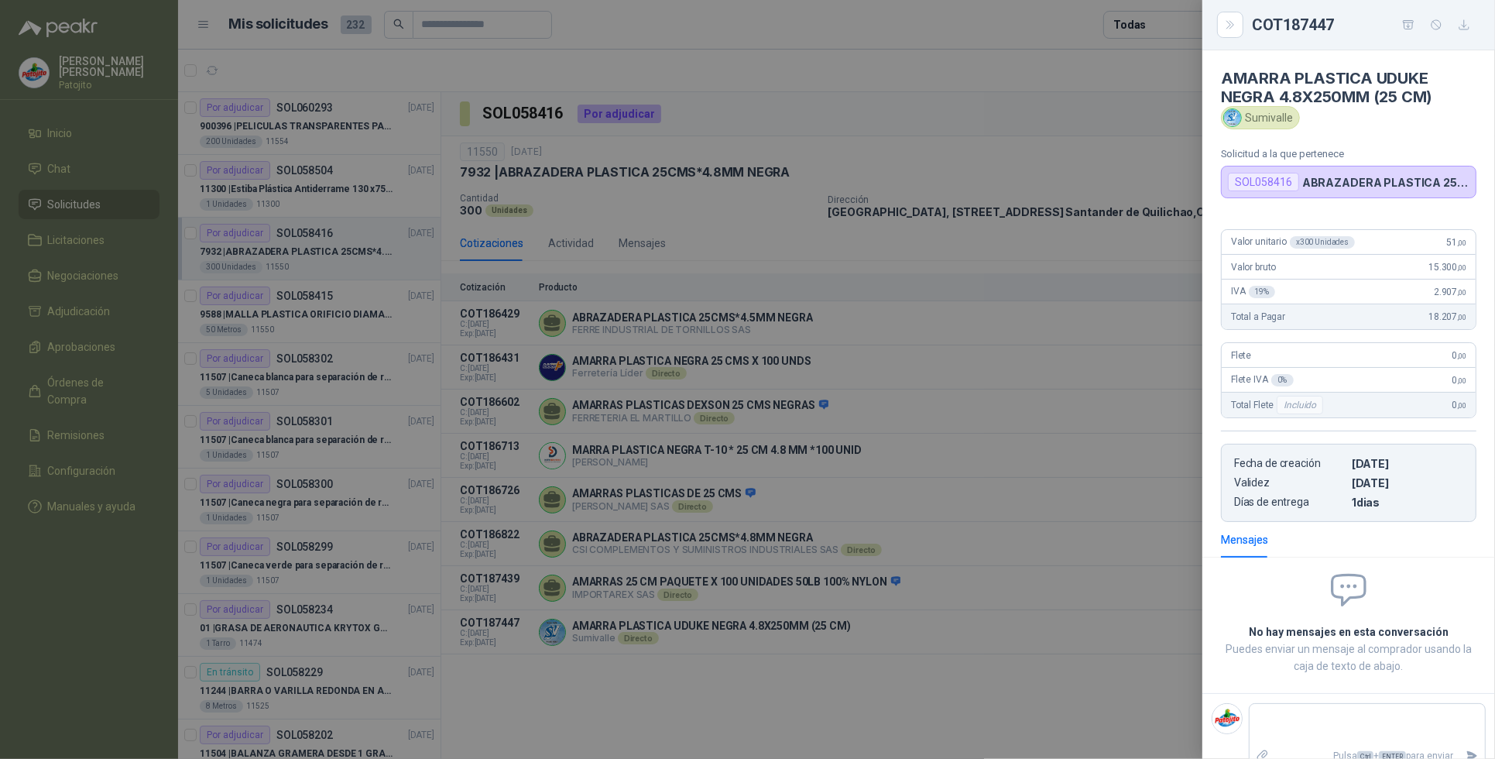
click at [1038, 705] on div at bounding box center [747, 379] width 1495 height 759
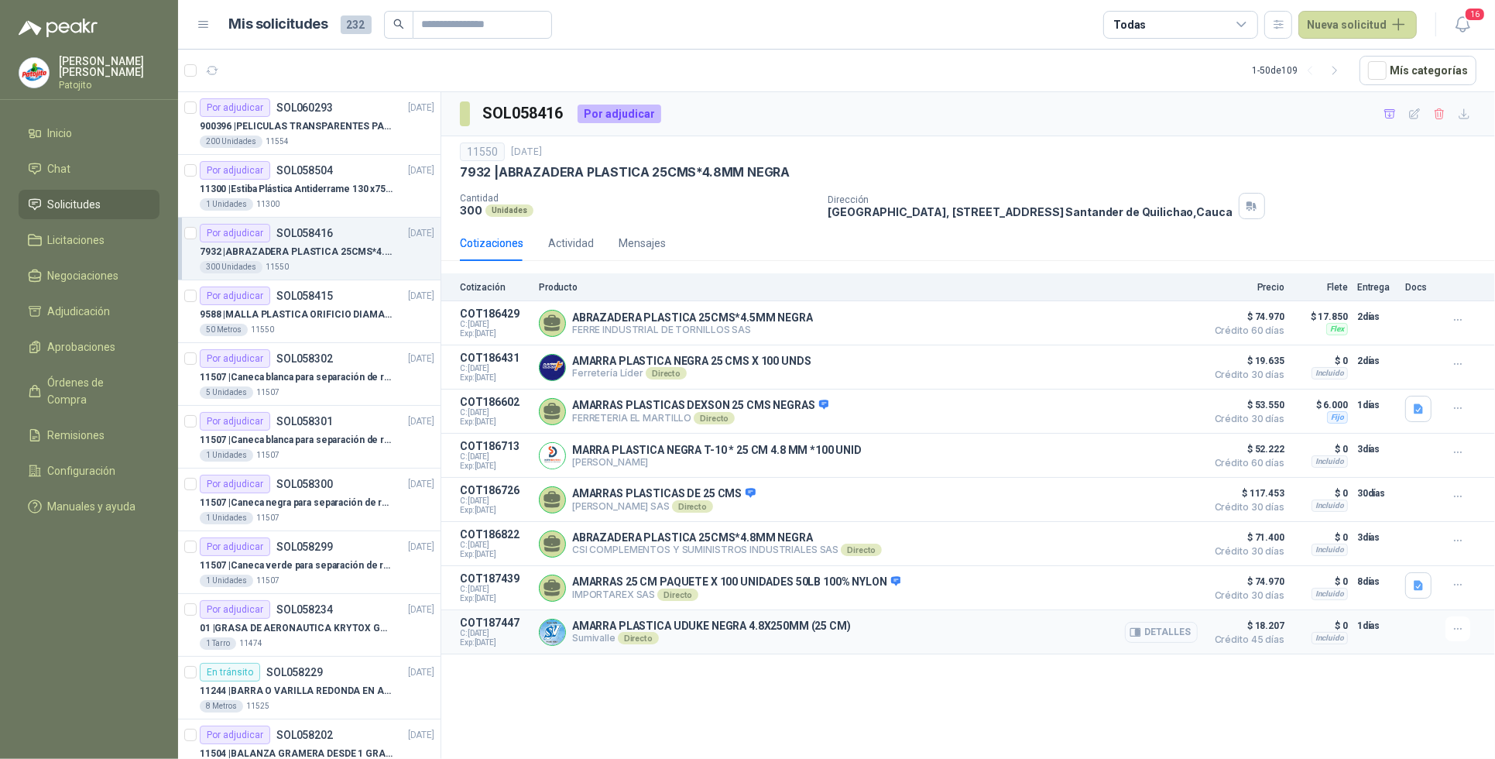
click at [1177, 640] on button "Detalles" at bounding box center [1161, 632] width 73 height 21
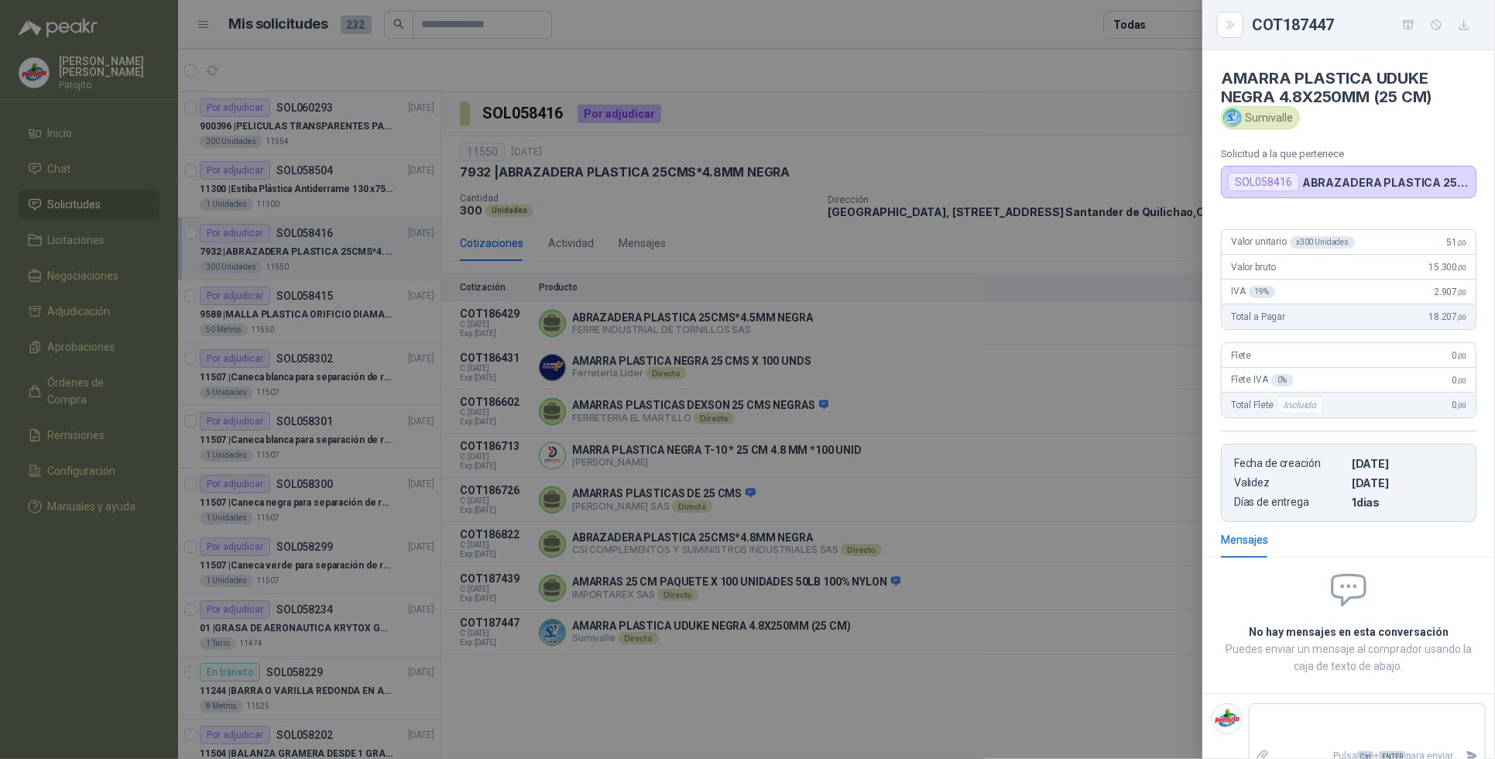
click at [1035, 675] on div at bounding box center [747, 379] width 1495 height 759
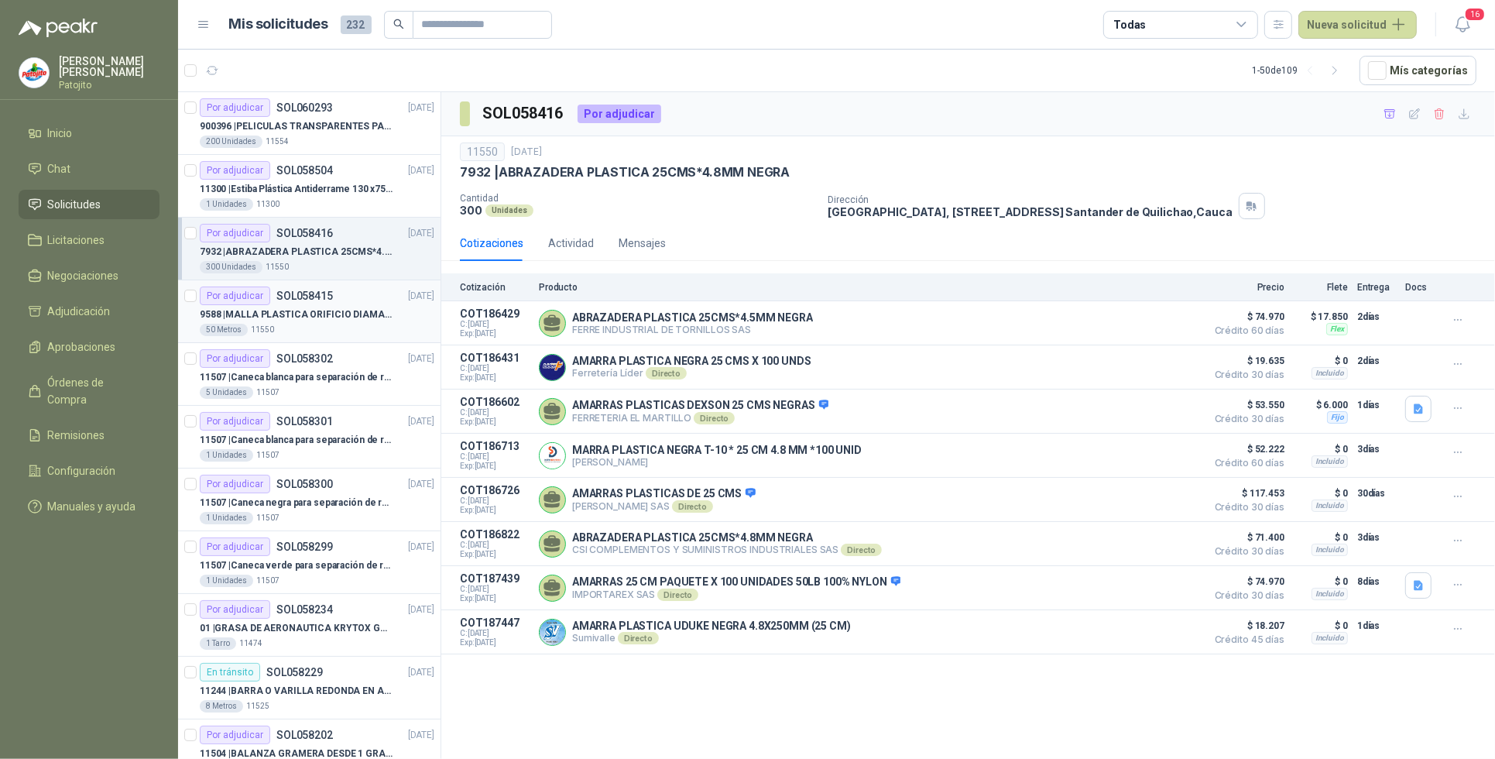
click at [331, 308] on p "9588 | MALLA PLASTICA ORIFICIO DIAMANTE 3MM" at bounding box center [296, 314] width 193 height 15
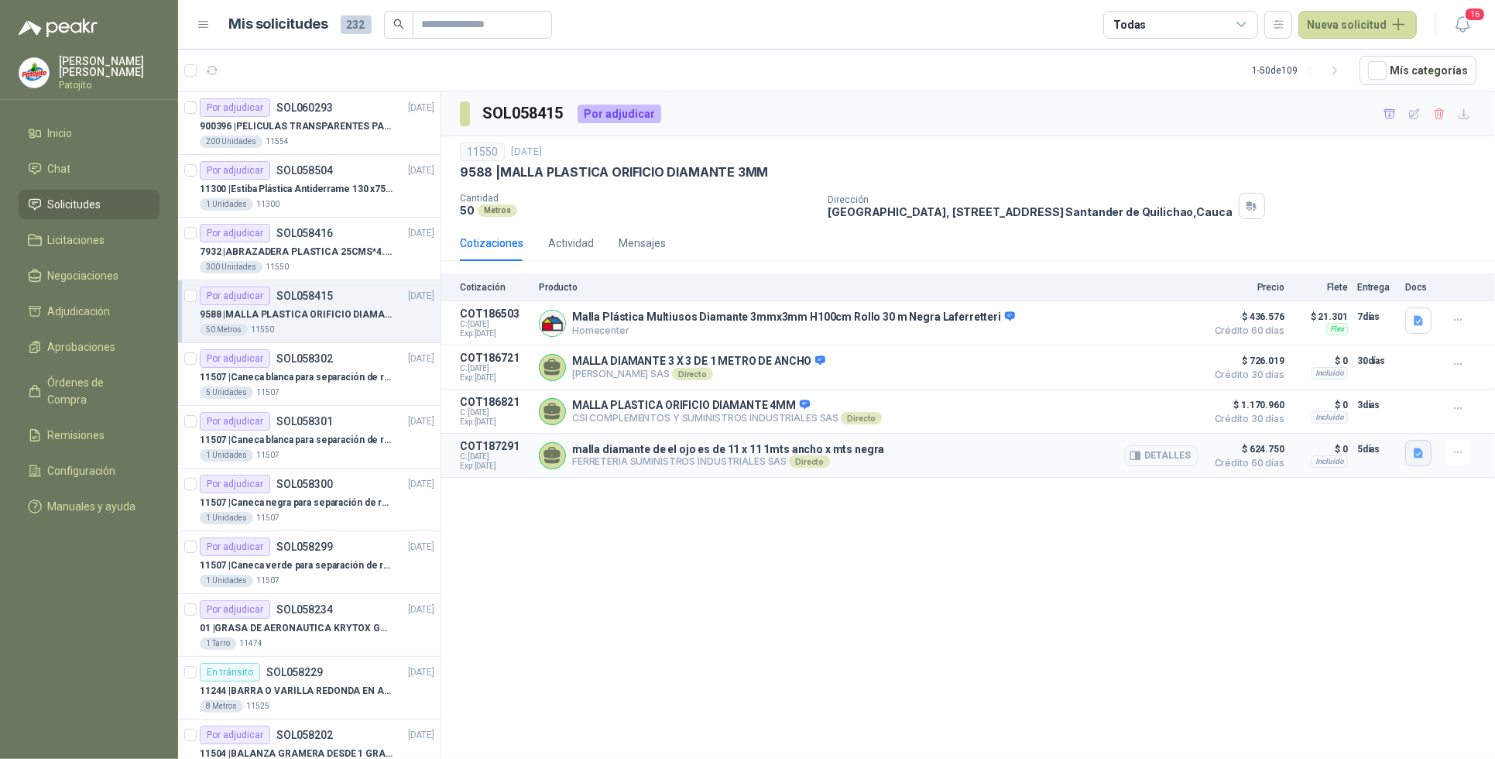
click at [1409, 454] on button "button" at bounding box center [1418, 453] width 26 height 26
click at [1325, 424] on button "WhatsApp Image [DATE] 3.28.24 PM.jpeg" at bounding box center [1320, 424] width 204 height 16
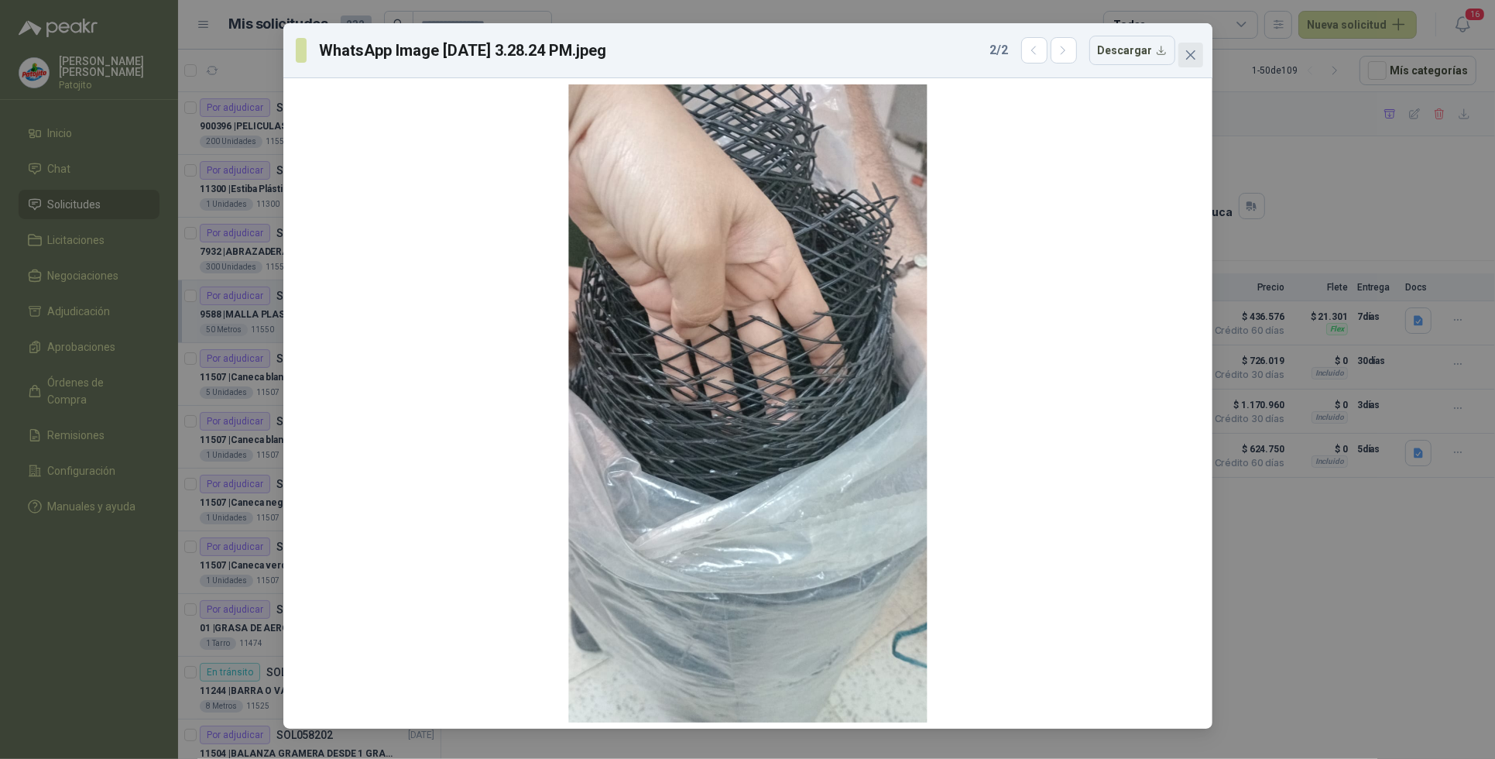
click at [1199, 43] on button "Close" at bounding box center [1190, 55] width 25 height 25
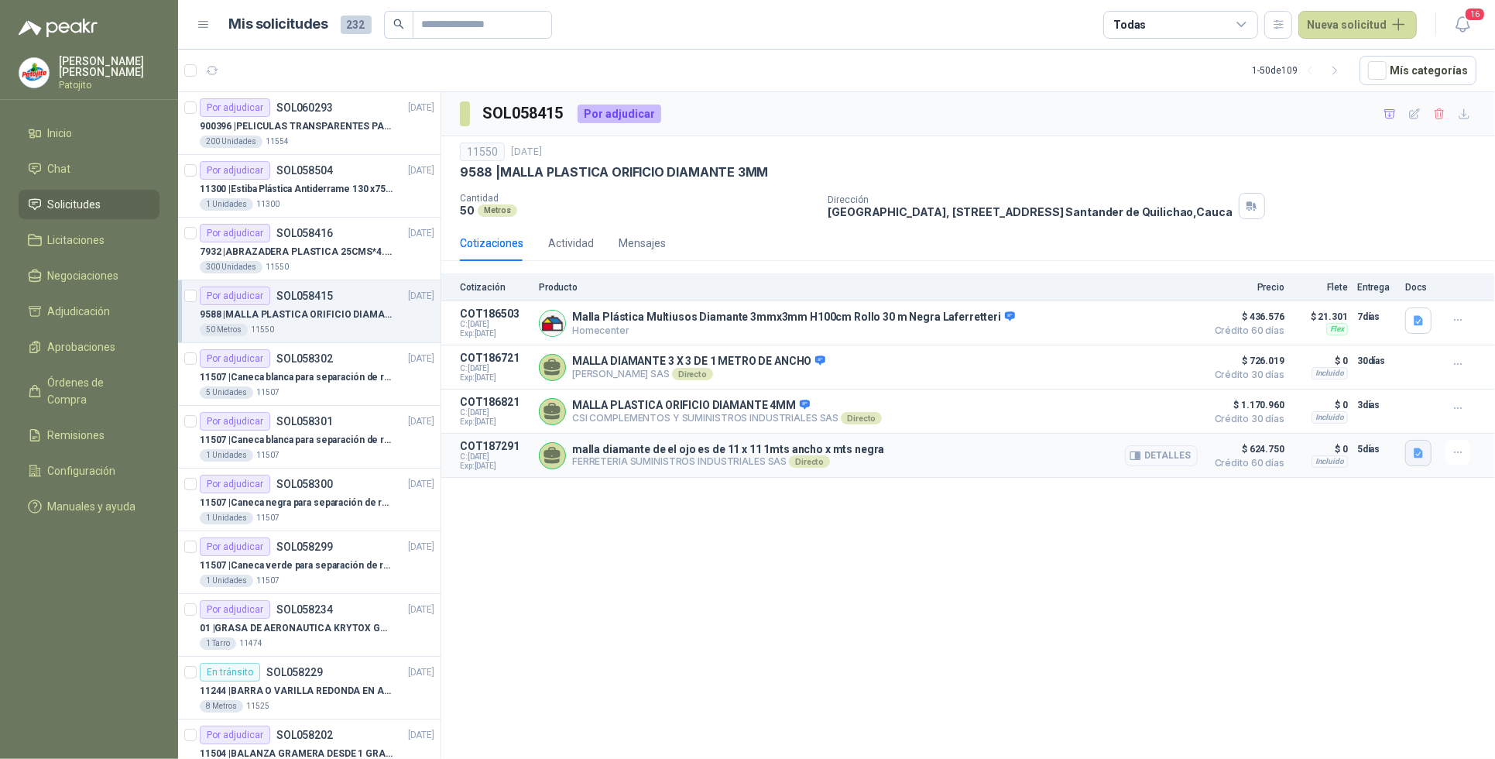
click at [1414, 460] on icon "button" at bounding box center [1418, 453] width 13 height 13
click at [1306, 407] on button "WhatsApp Image [DATE] 3.32.13 PM.jpeg" at bounding box center [1320, 408] width 204 height 16
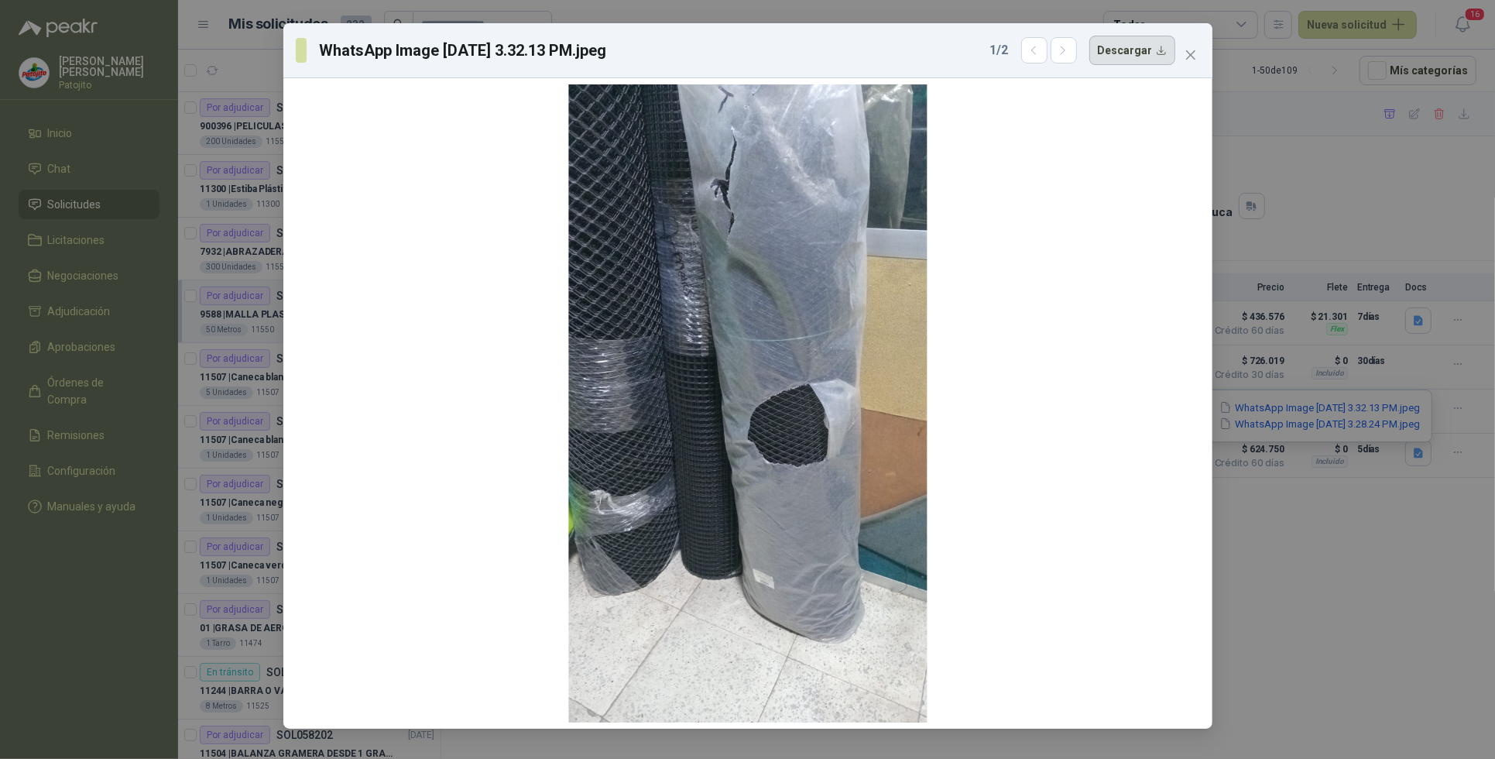
click at [1175, 58] on button "Descargar" at bounding box center [1132, 50] width 86 height 29
drag, startPoint x: 1119, startPoint y: 221, endPoint x: 1173, endPoint y: 132, distance: 103.6
click at [1119, 221] on div at bounding box center [748, 403] width 917 height 638
click at [1195, 45] on button "Close" at bounding box center [1190, 55] width 25 height 25
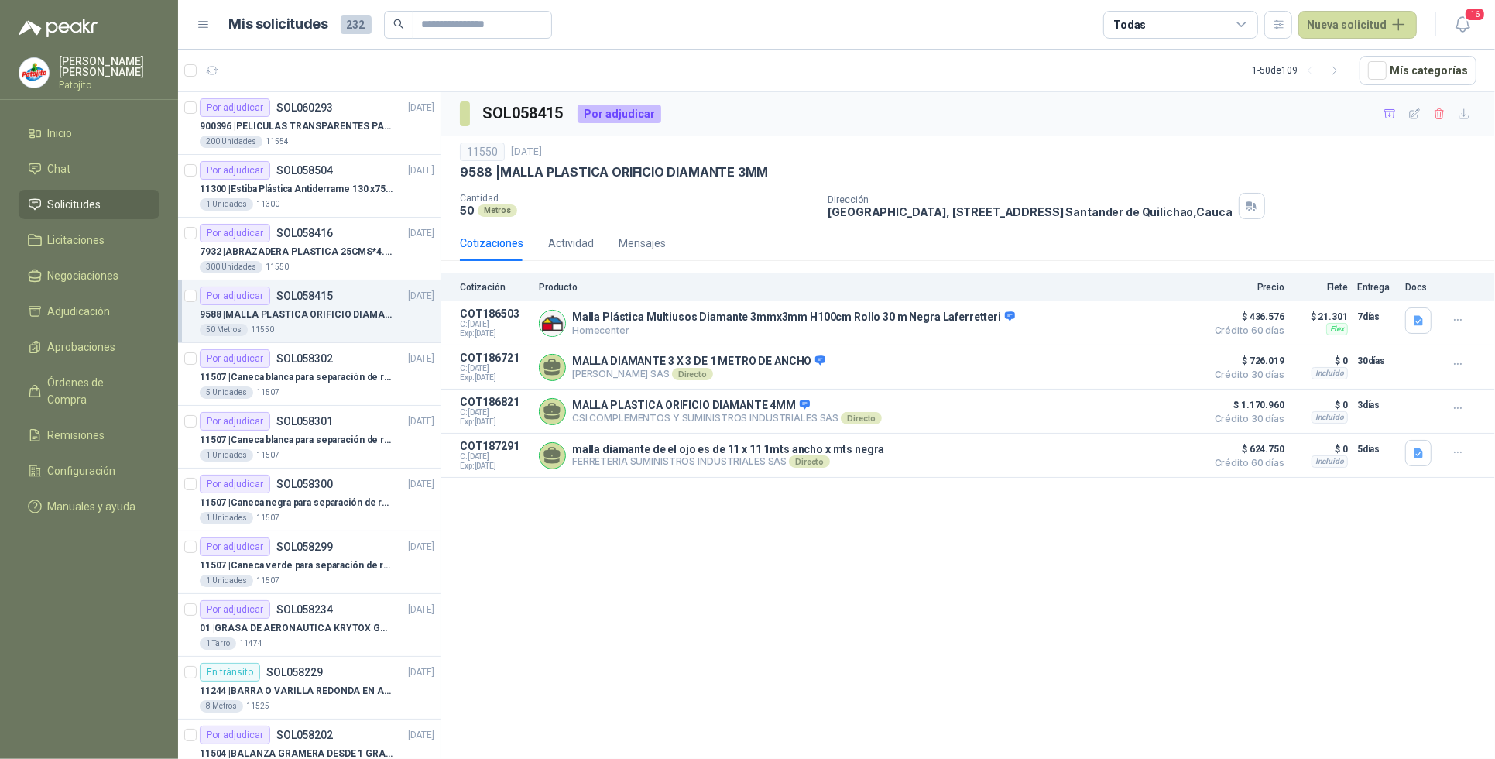
click at [751, 622] on div "SOL058415 Por adjudicar 11550 [DATE] 9588 | MALLA PLASTICA ORIFICIO DIAMANTE 3M…" at bounding box center [968, 428] width 1054 height 672
click at [325, 173] on p "SOL058504" at bounding box center [304, 170] width 57 height 11
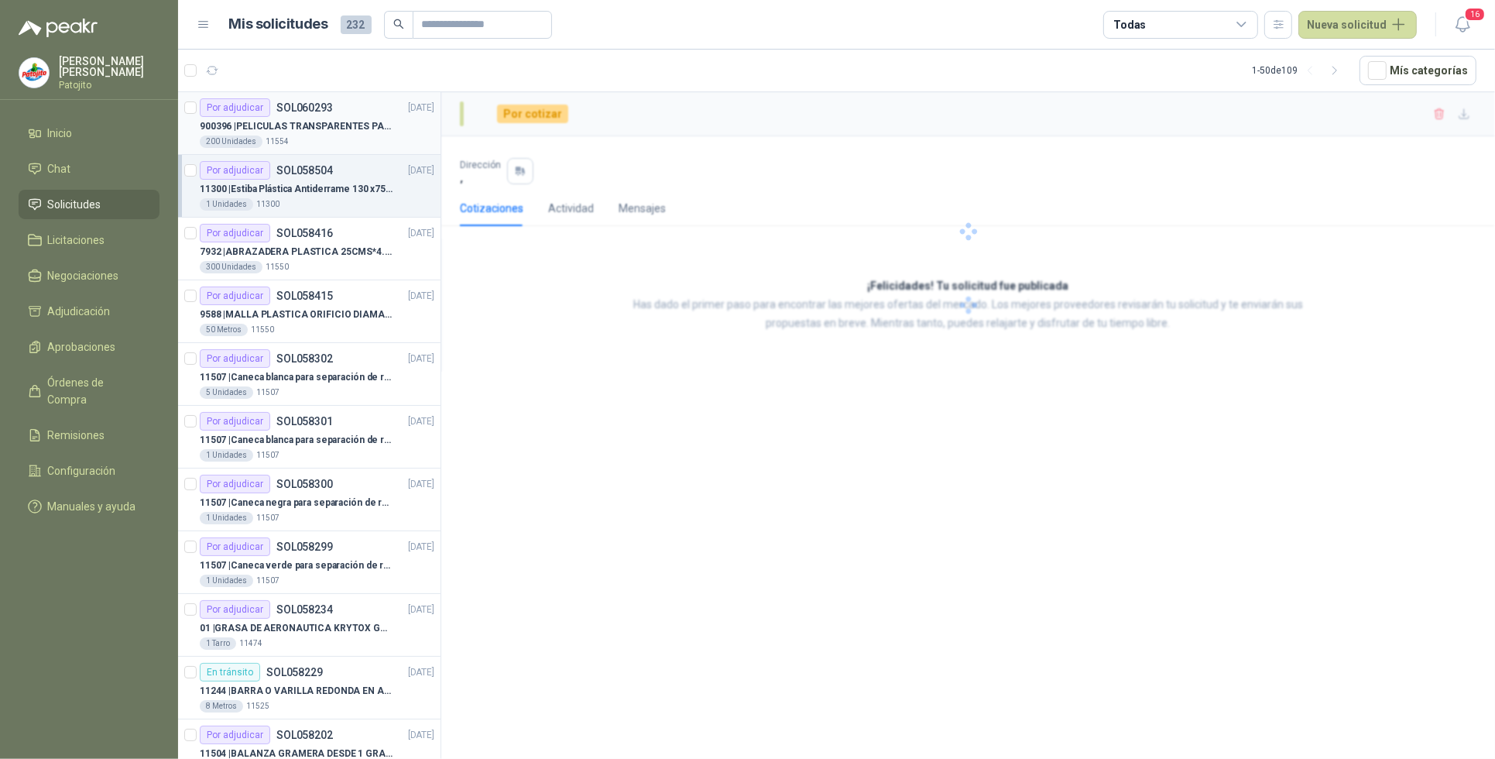
click at [342, 124] on p "900396 | PELICULAS TRANSPARENTES PARA LAMINADO EN CALIENTE" at bounding box center [296, 126] width 193 height 15
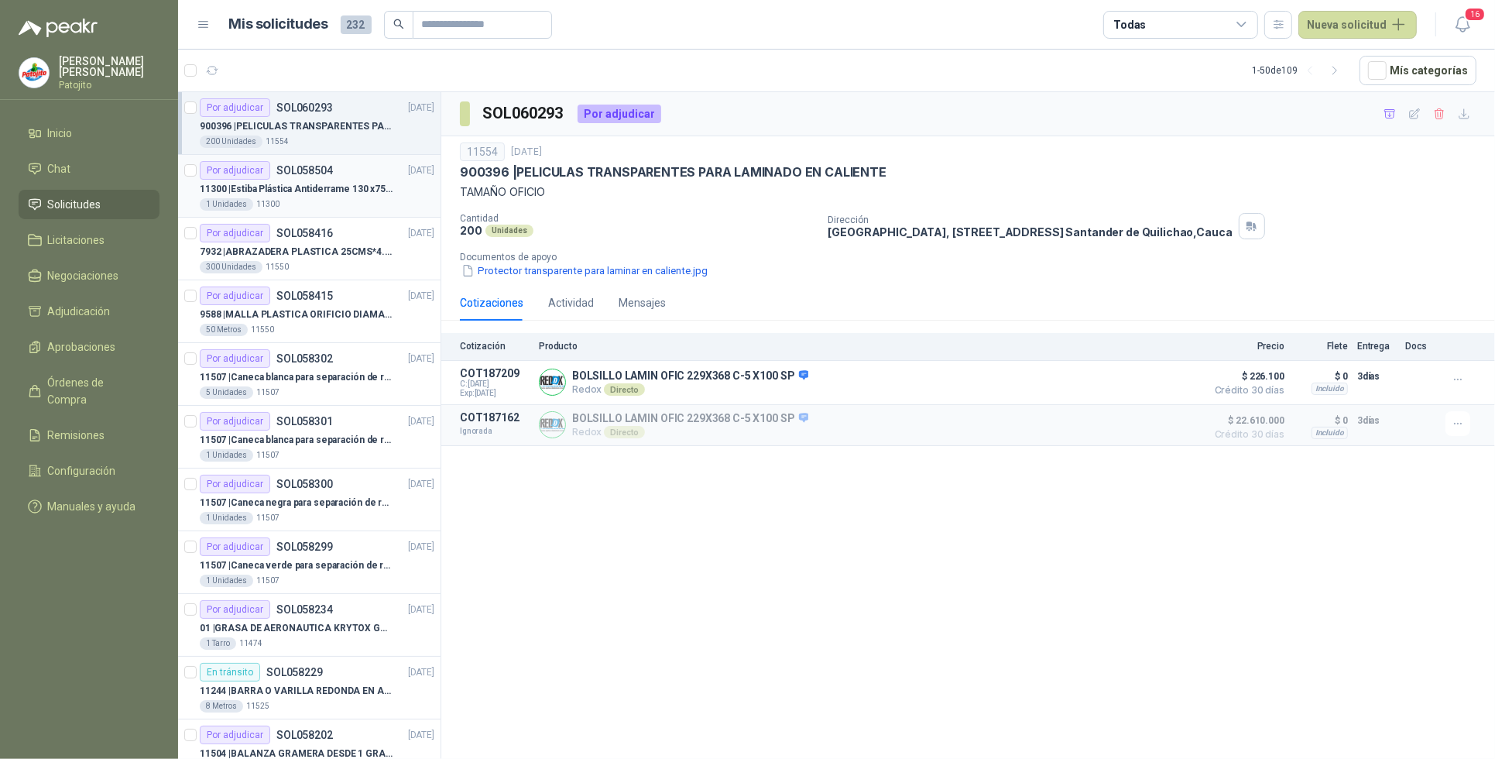
click at [362, 195] on p "11300 | Estiba Plástica Antiderrame 130 x75 CM - Capacidad 180-200 Litros" at bounding box center [296, 189] width 193 height 15
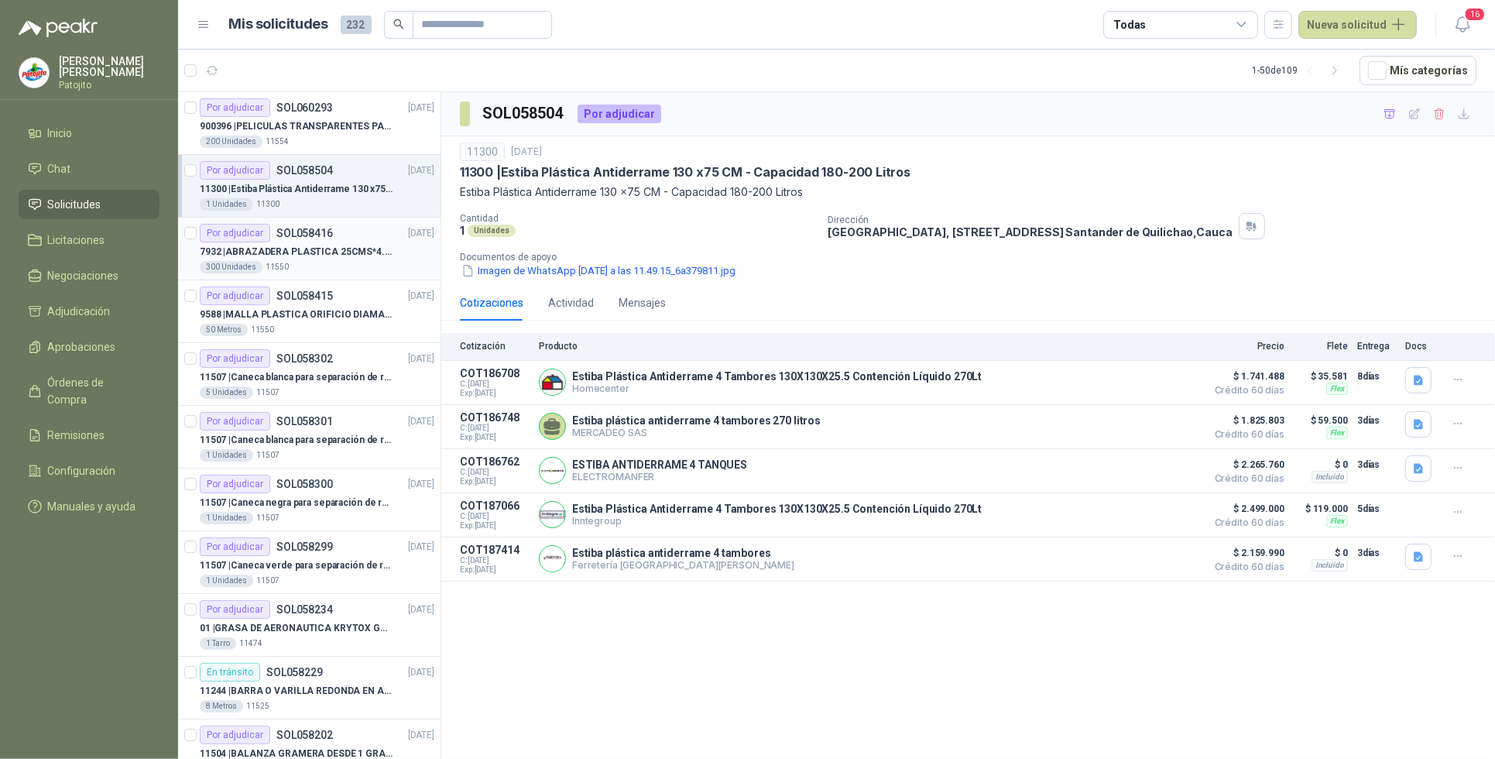
click at [337, 240] on div "Por adjudicar SOL058416 [DATE]" at bounding box center [317, 233] width 235 height 19
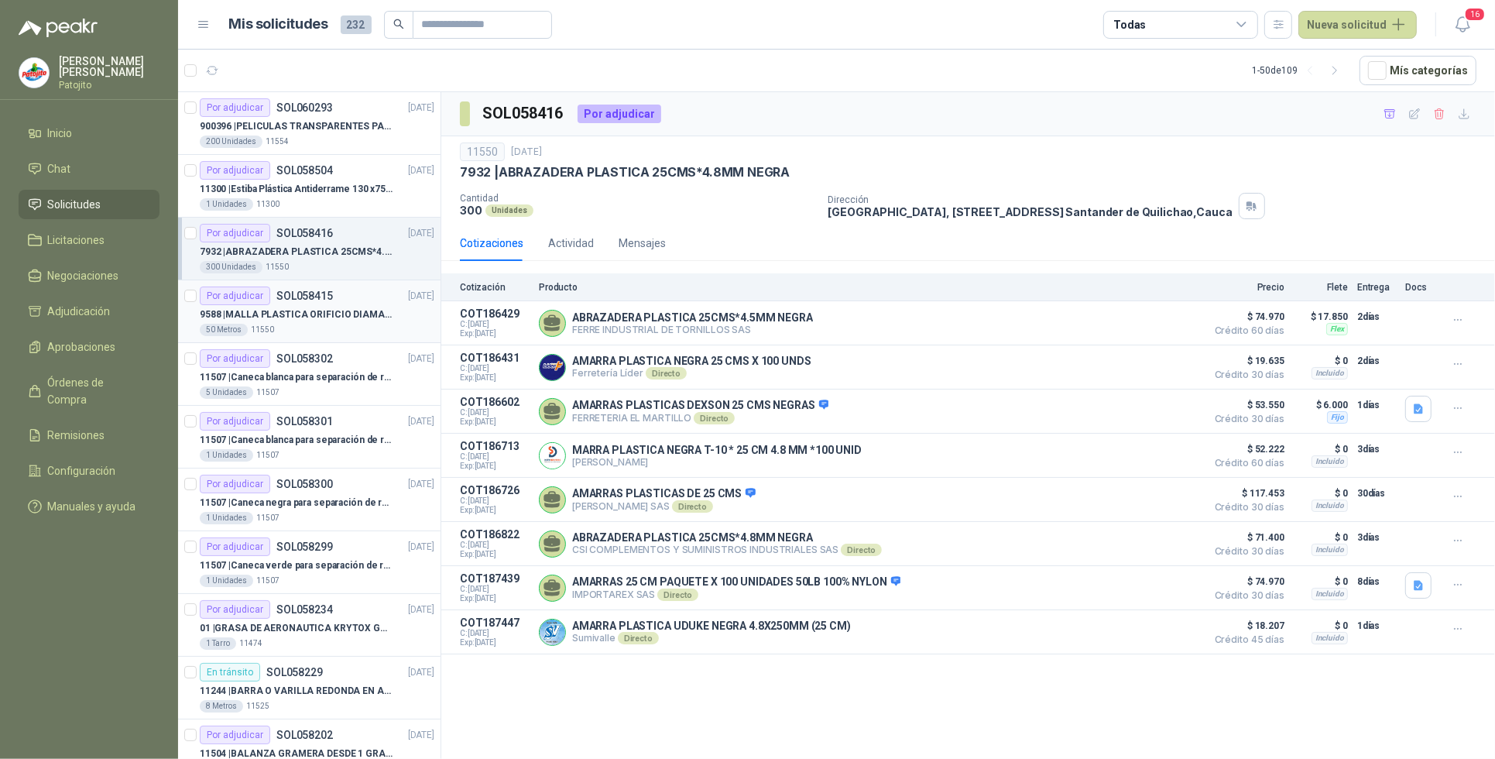
click at [299, 319] on p "9588 | MALLA PLASTICA ORIFICIO DIAMANTE 3MM" at bounding box center [296, 314] width 193 height 15
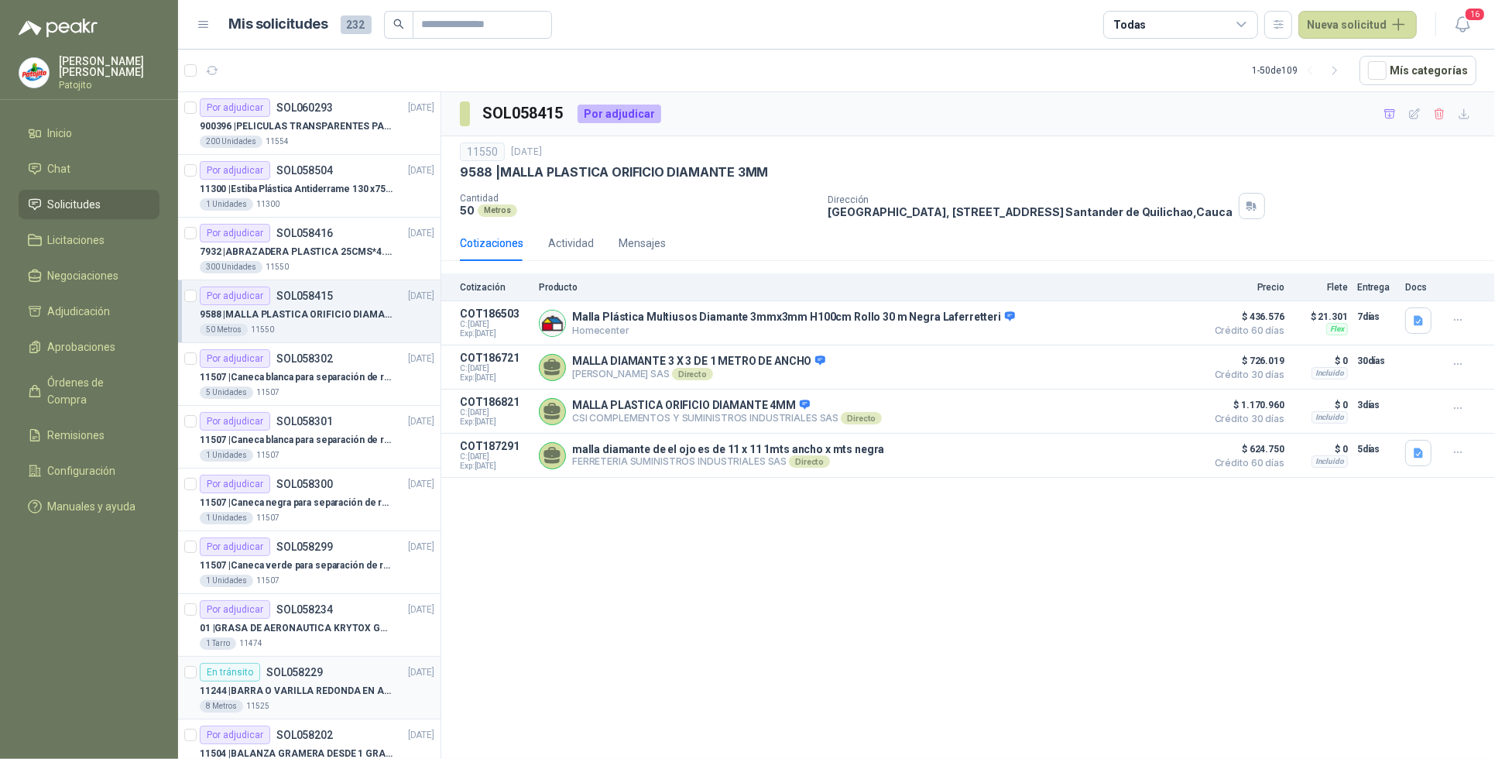
click at [356, 679] on div "En tránsito SOL058229 [DATE]" at bounding box center [317, 672] width 235 height 19
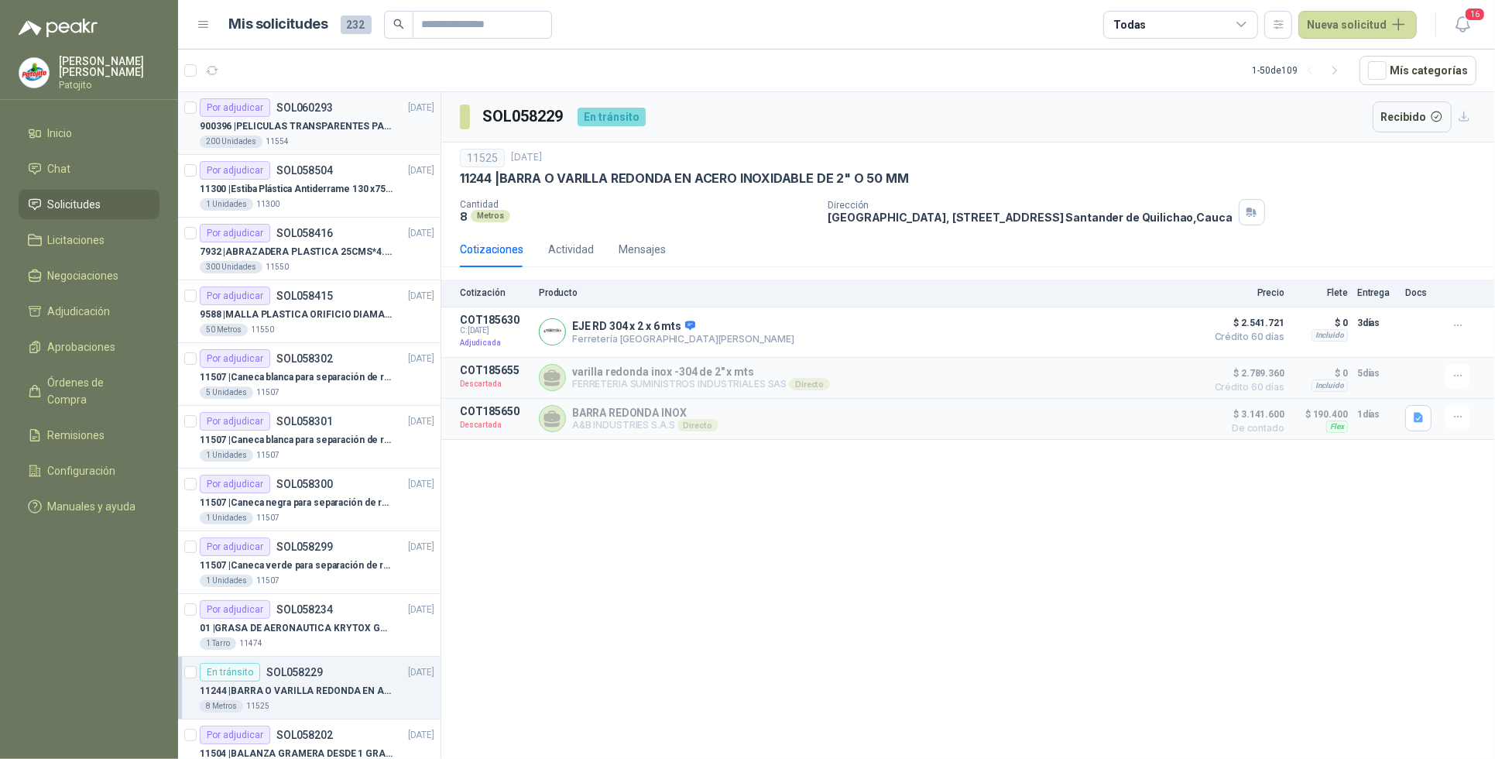
click at [307, 129] on p "900396 | PELICULAS TRANSPARENTES PARA LAMINADO EN CALIENTE" at bounding box center [296, 126] width 193 height 15
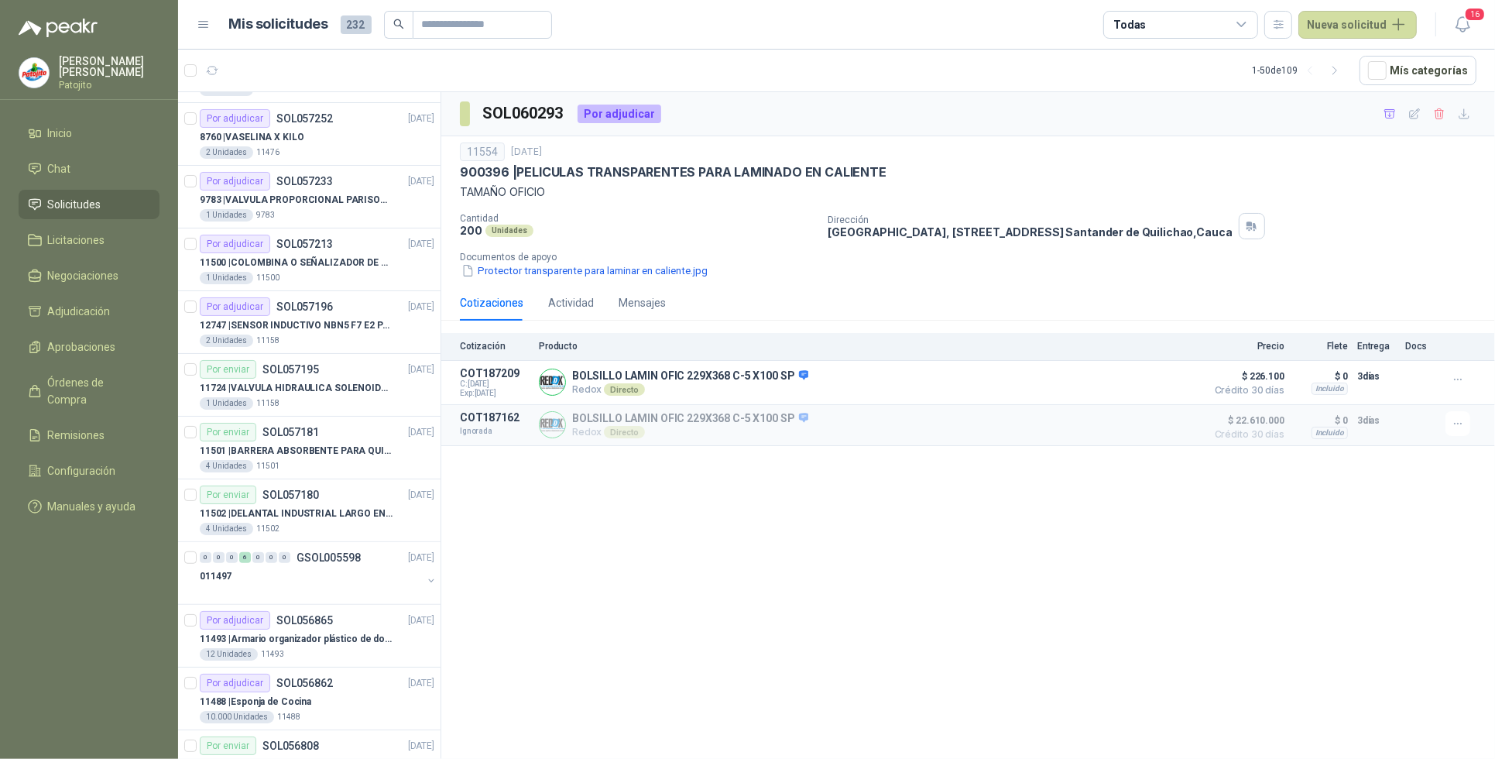
scroll to position [871, 0]
click at [362, 329] on p "12747 | SENSOR INDUCTIVO NBN5 F7 E2 PARKER II" at bounding box center [296, 321] width 193 height 15
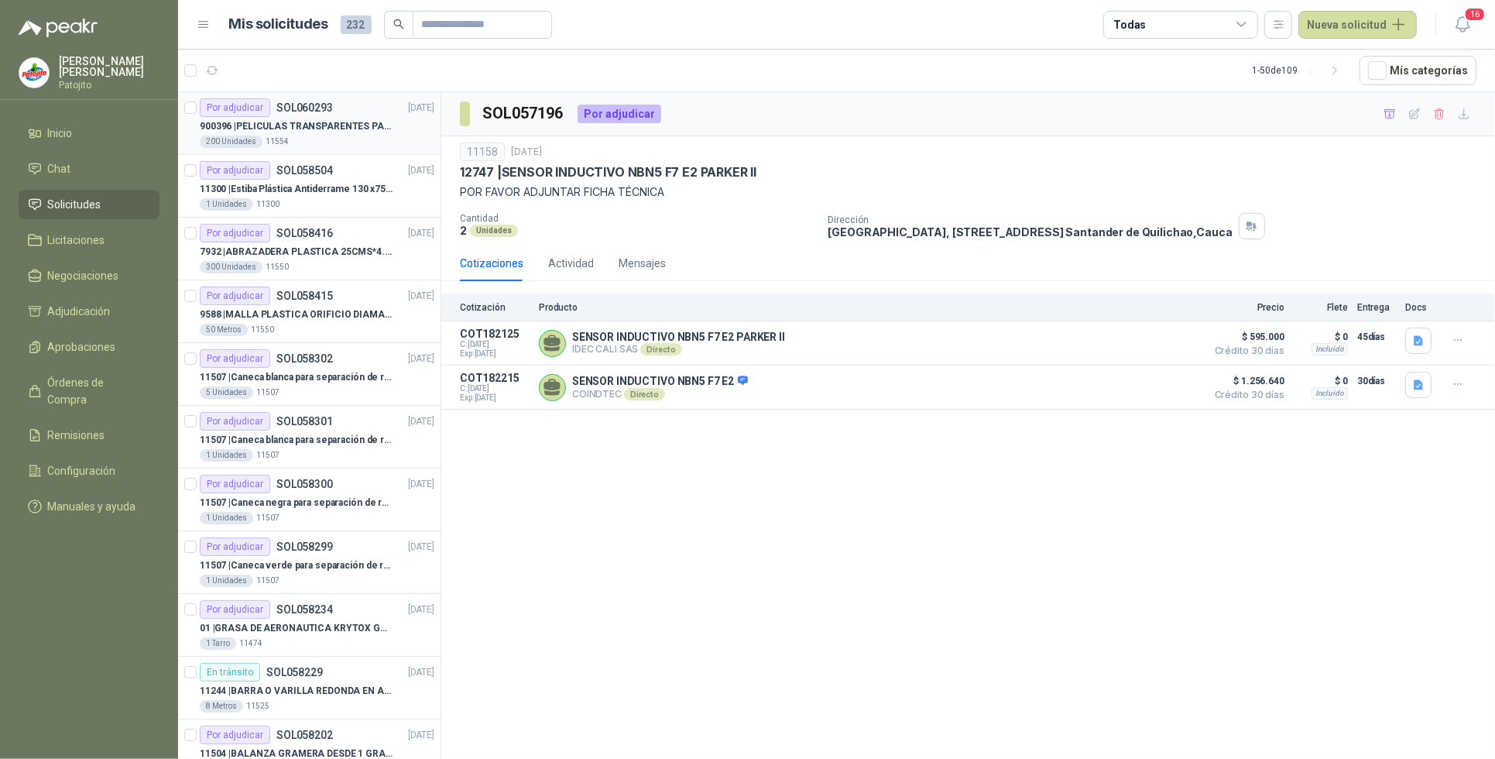
click at [323, 146] on div "200 Unidades 11554" at bounding box center [317, 142] width 235 height 12
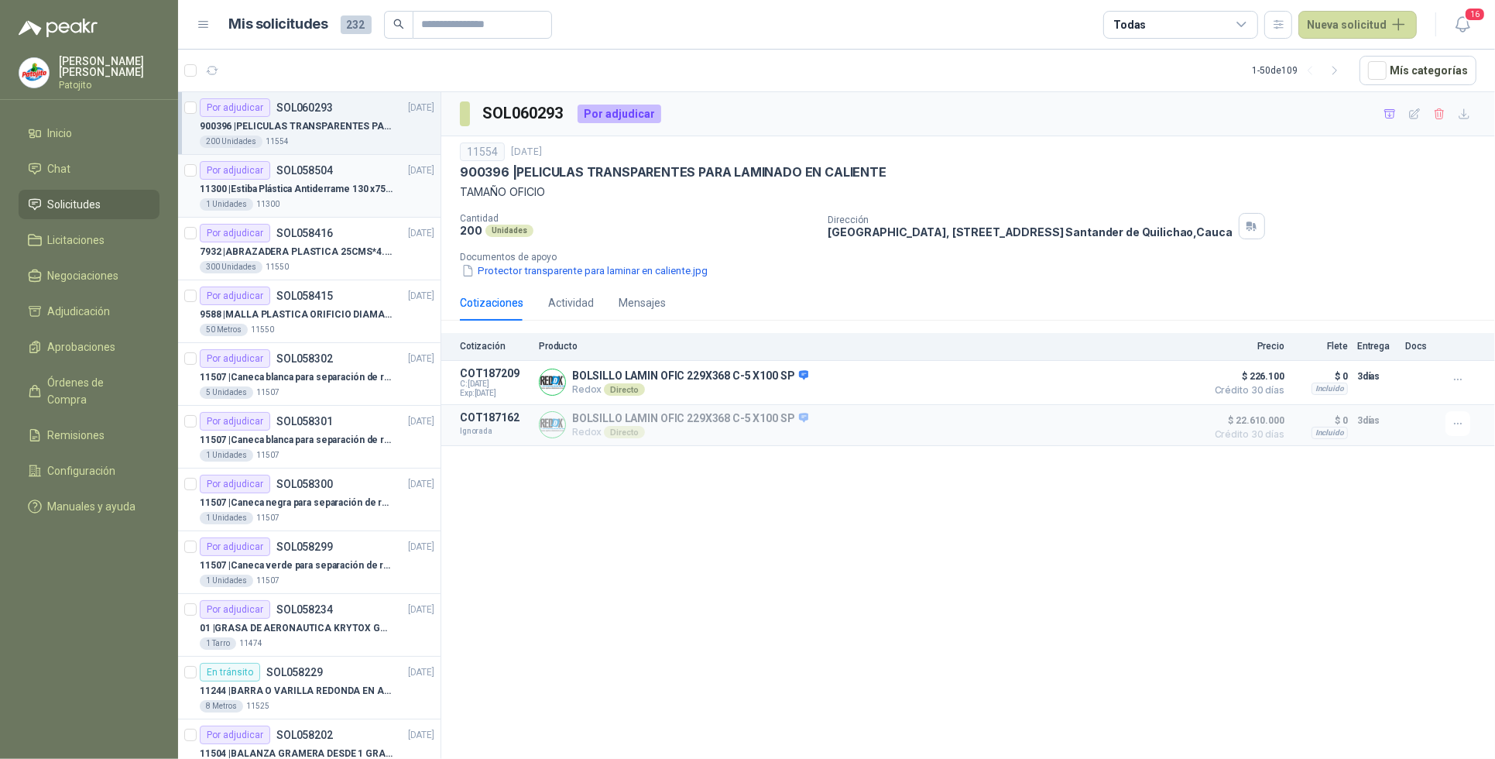
click at [308, 195] on p "11300 | Estiba Plástica Antiderrame 130 x75 CM - Capacidad 180-200 Litros" at bounding box center [296, 189] width 193 height 15
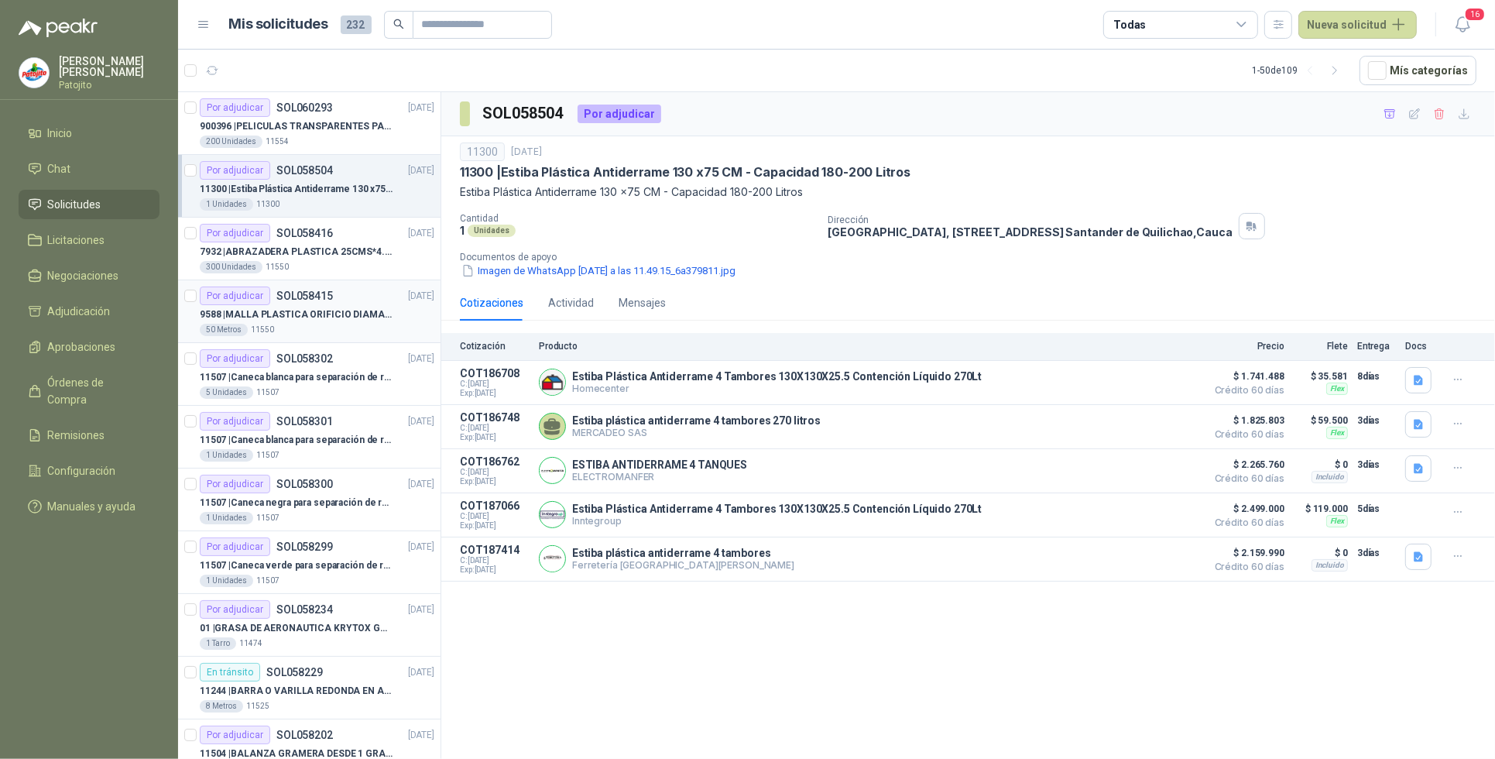
click at [265, 299] on div "Por adjudicar" at bounding box center [235, 295] width 70 height 19
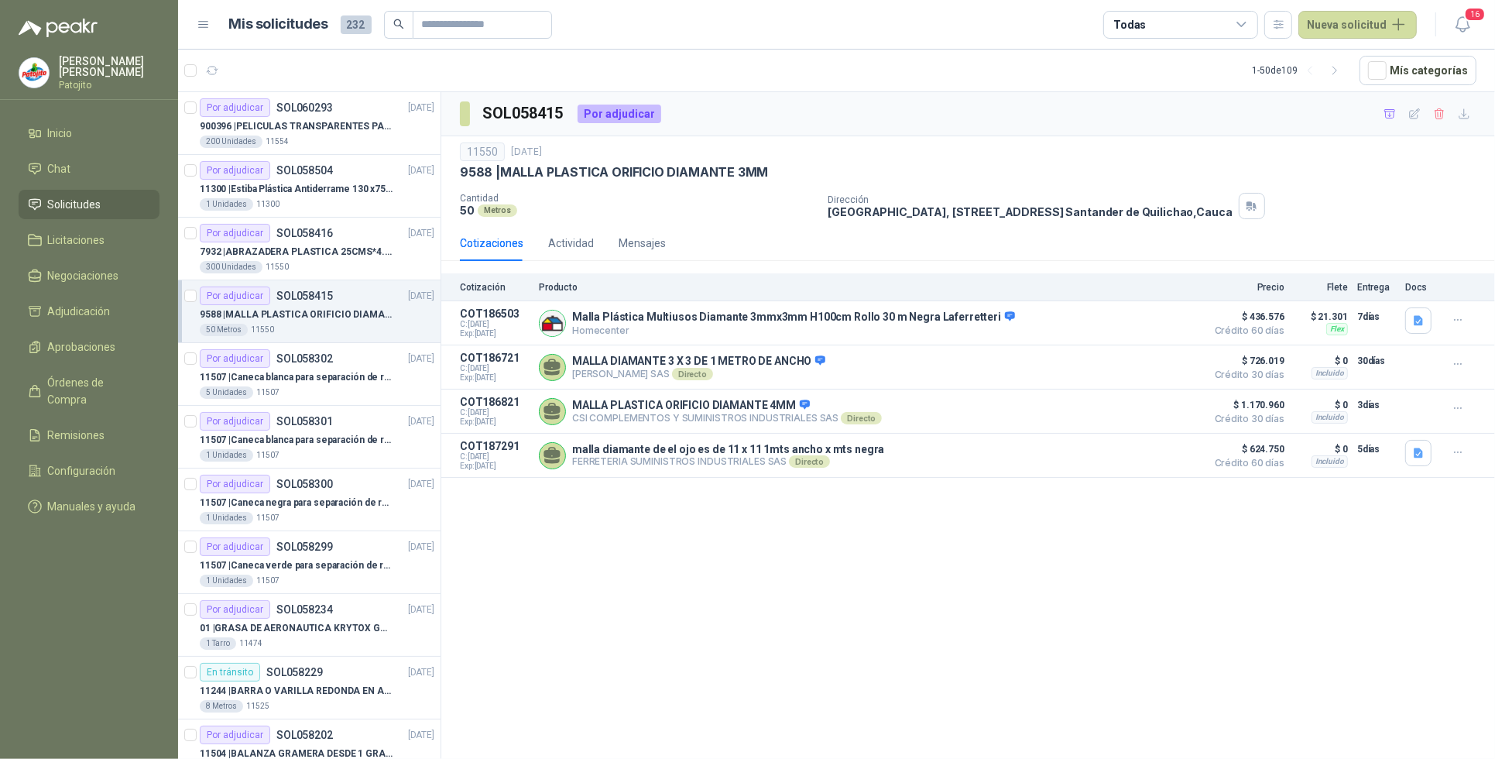
click at [322, 329] on div "50 Metros 11550" at bounding box center [317, 330] width 235 height 12
click at [320, 380] on p "11507 | Caneca blanca para separación de residuos 121 LT" at bounding box center [296, 377] width 193 height 15
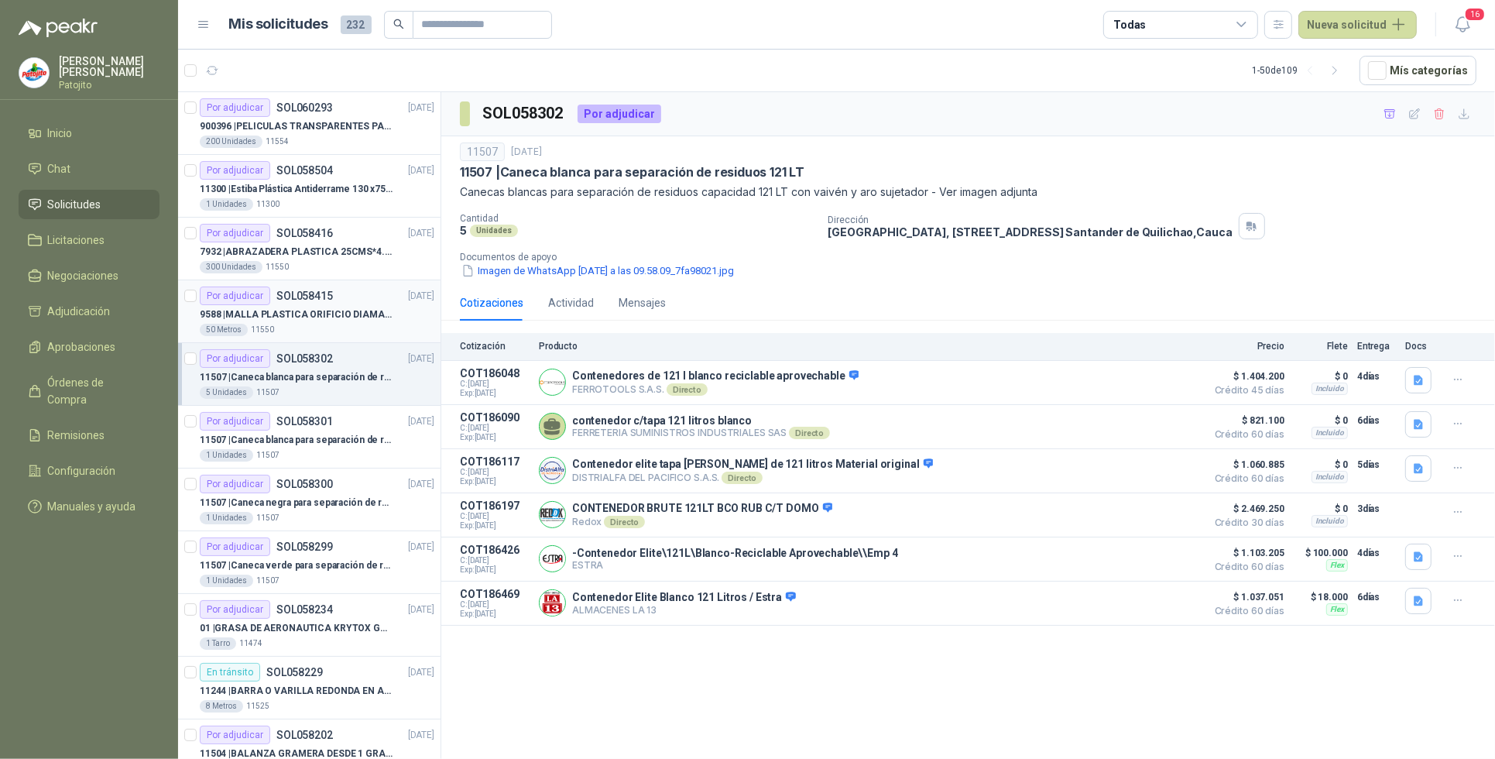
click at [324, 310] on p "9588 | MALLA PLASTICA ORIFICIO DIAMANTE 3MM" at bounding box center [296, 314] width 193 height 15
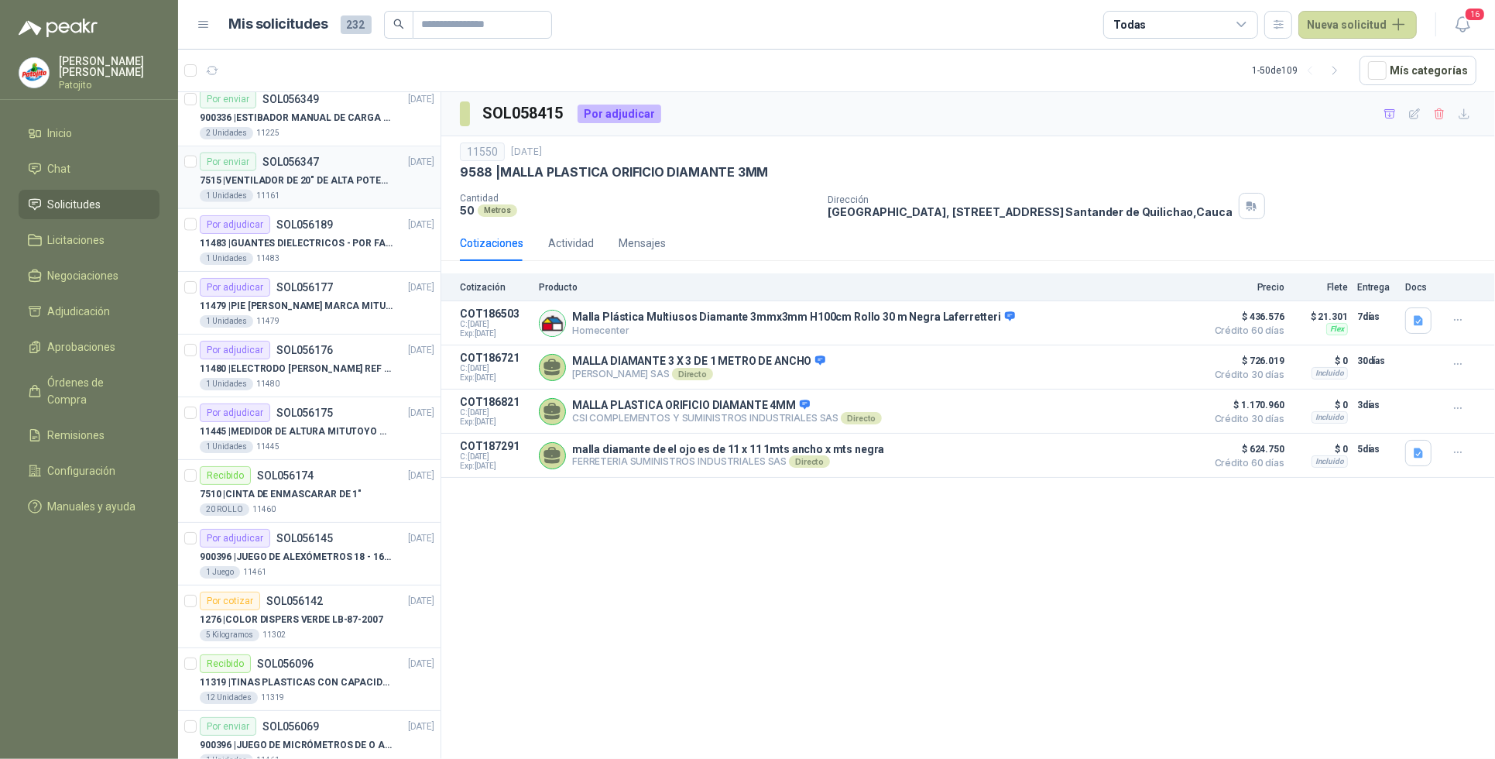
scroll to position [2493, 0]
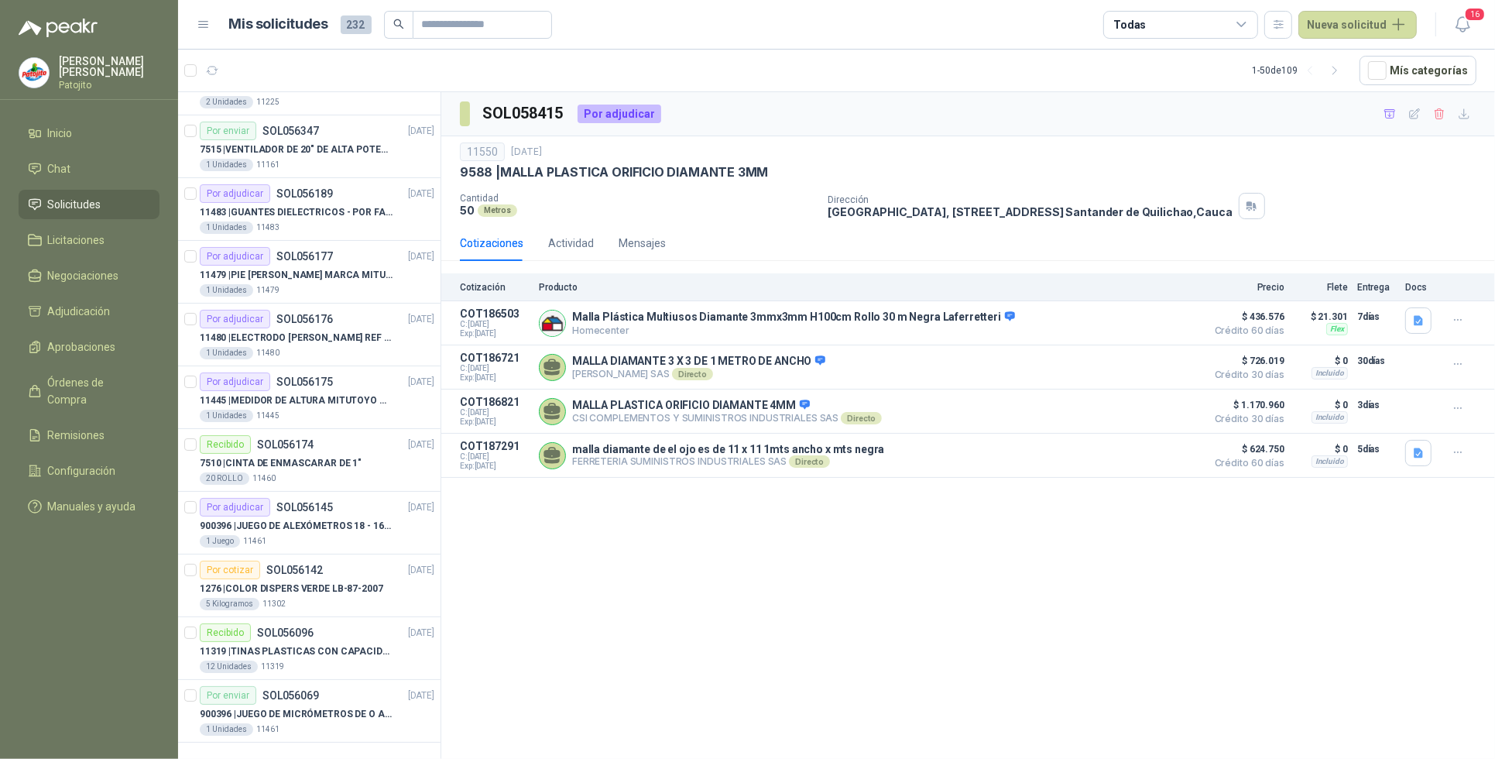
drag, startPoint x: 1340, startPoint y: 72, endPoint x: 1329, endPoint y: 124, distance: 53.2
click at [1336, 72] on icon "button" at bounding box center [1335, 71] width 4 height 8
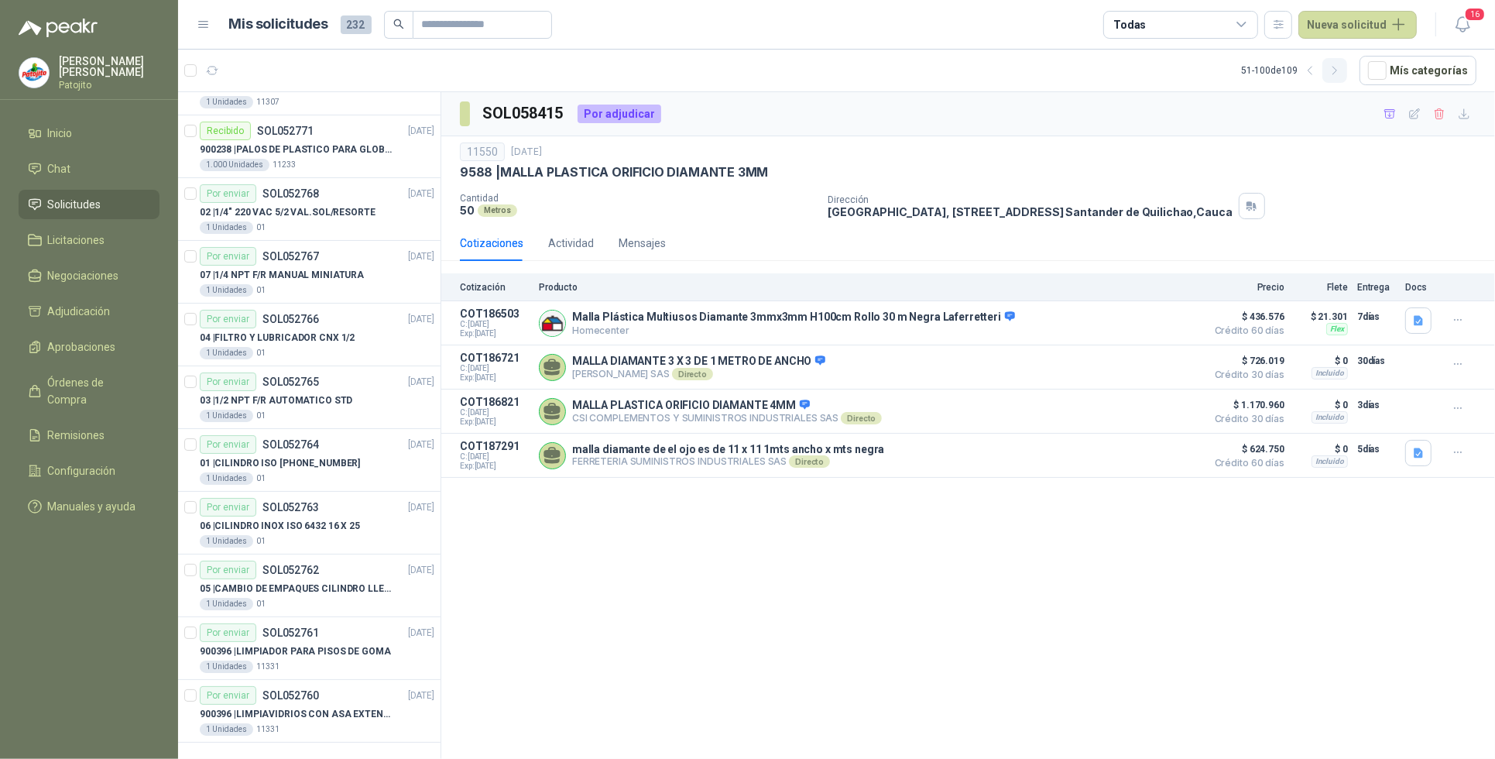
click at [1342, 66] on icon "button" at bounding box center [1335, 70] width 13 height 13
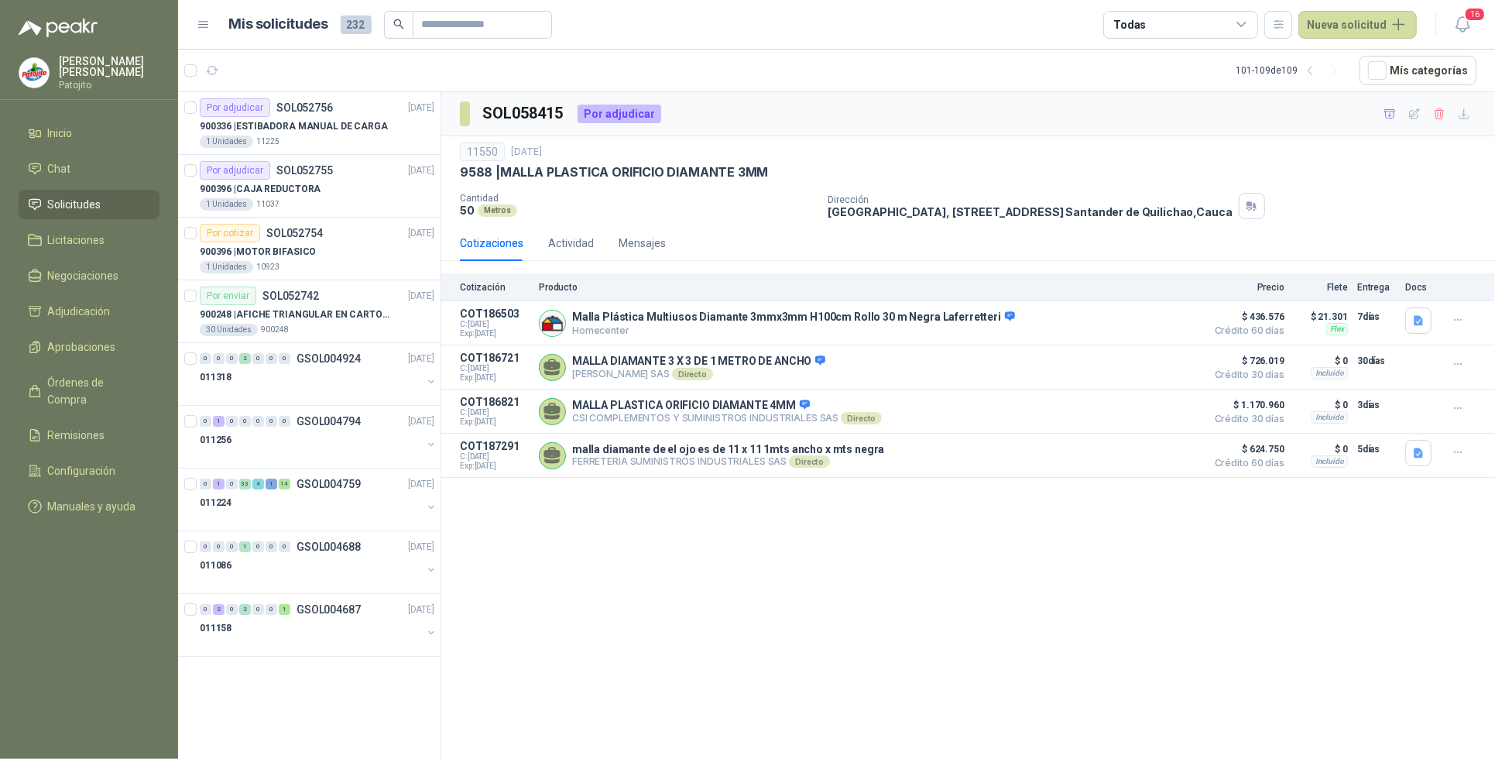
scroll to position [0, 0]
click at [122, 376] on span "Órdenes de Compra" at bounding box center [96, 391] width 97 height 34
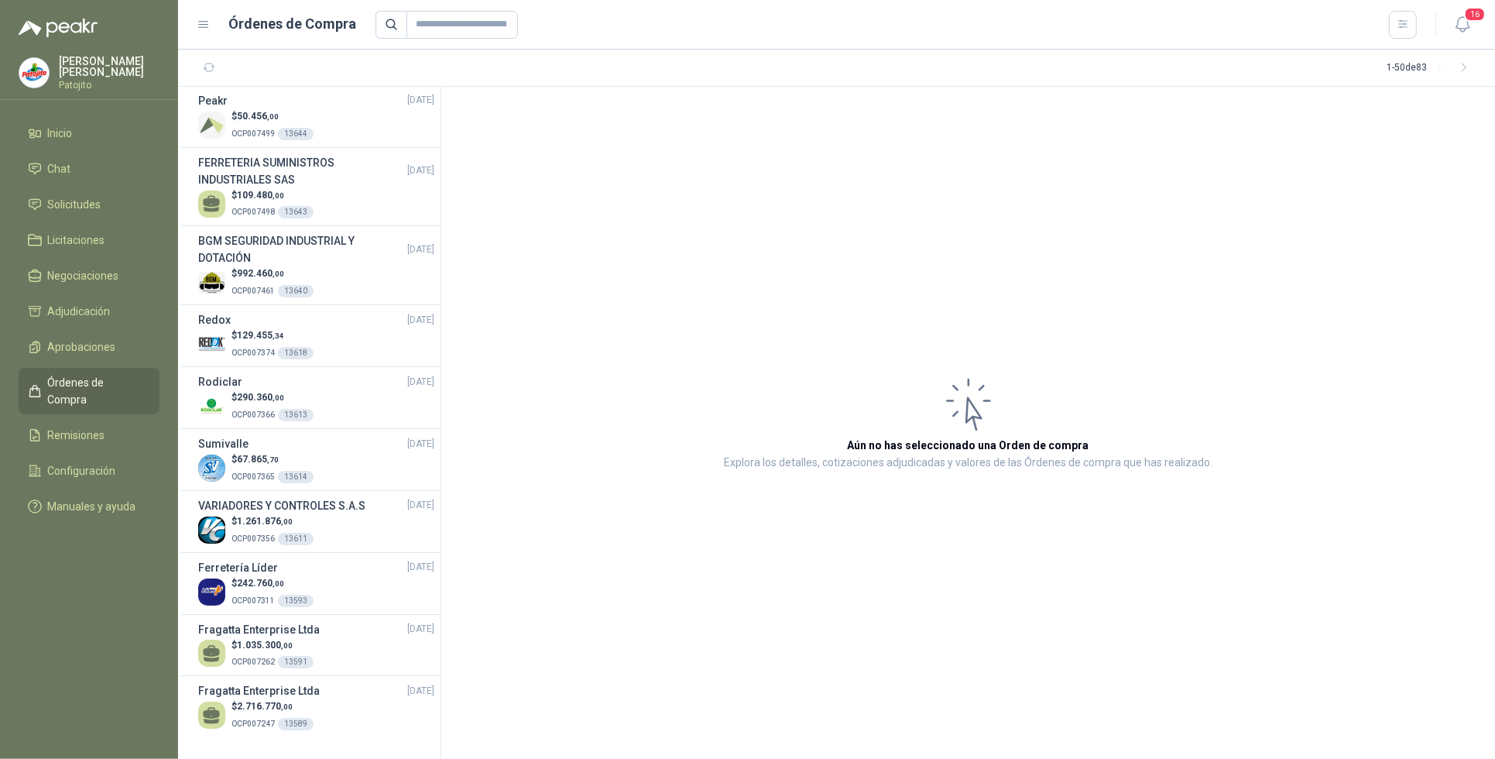
scroll to position [2533, 0]
click at [347, 697] on div "[PERSON_NAME] Enterprise Ltda [DATE]" at bounding box center [316, 690] width 236 height 17
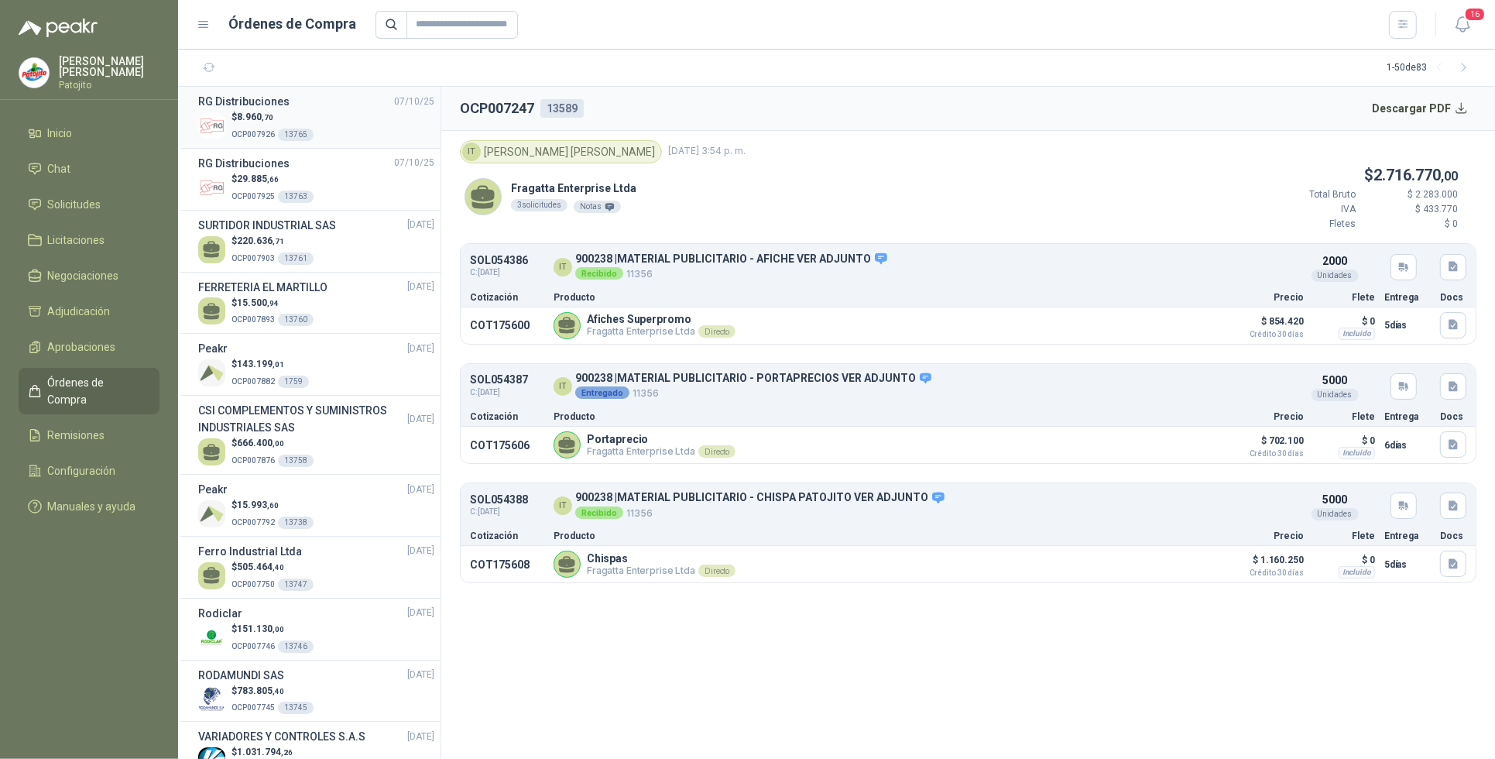
click at [335, 118] on div "$ 8.960 ,70 OCP007926 13765" at bounding box center [316, 126] width 236 height 32
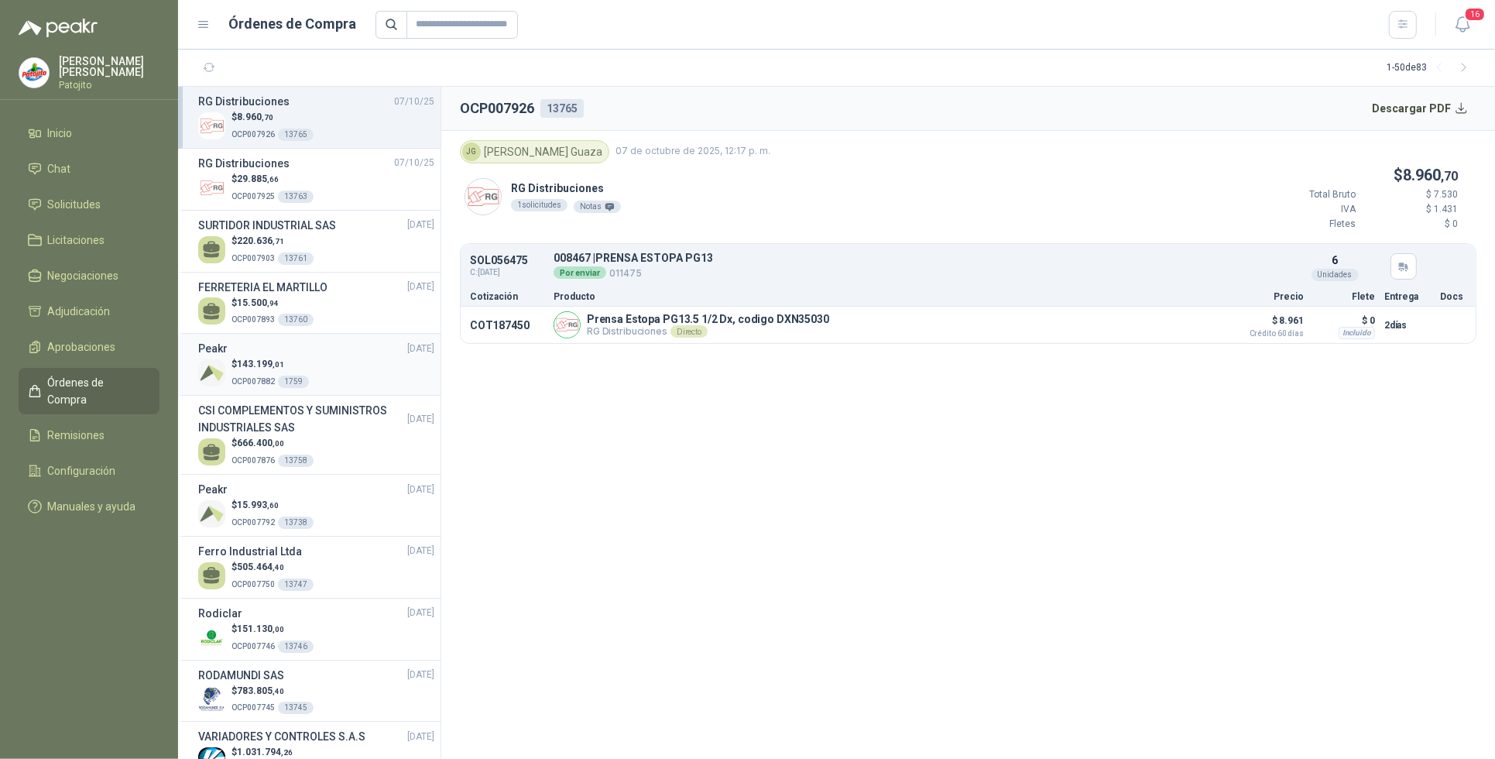
click at [361, 345] on div "Peakr [DATE]" at bounding box center [316, 348] width 236 height 17
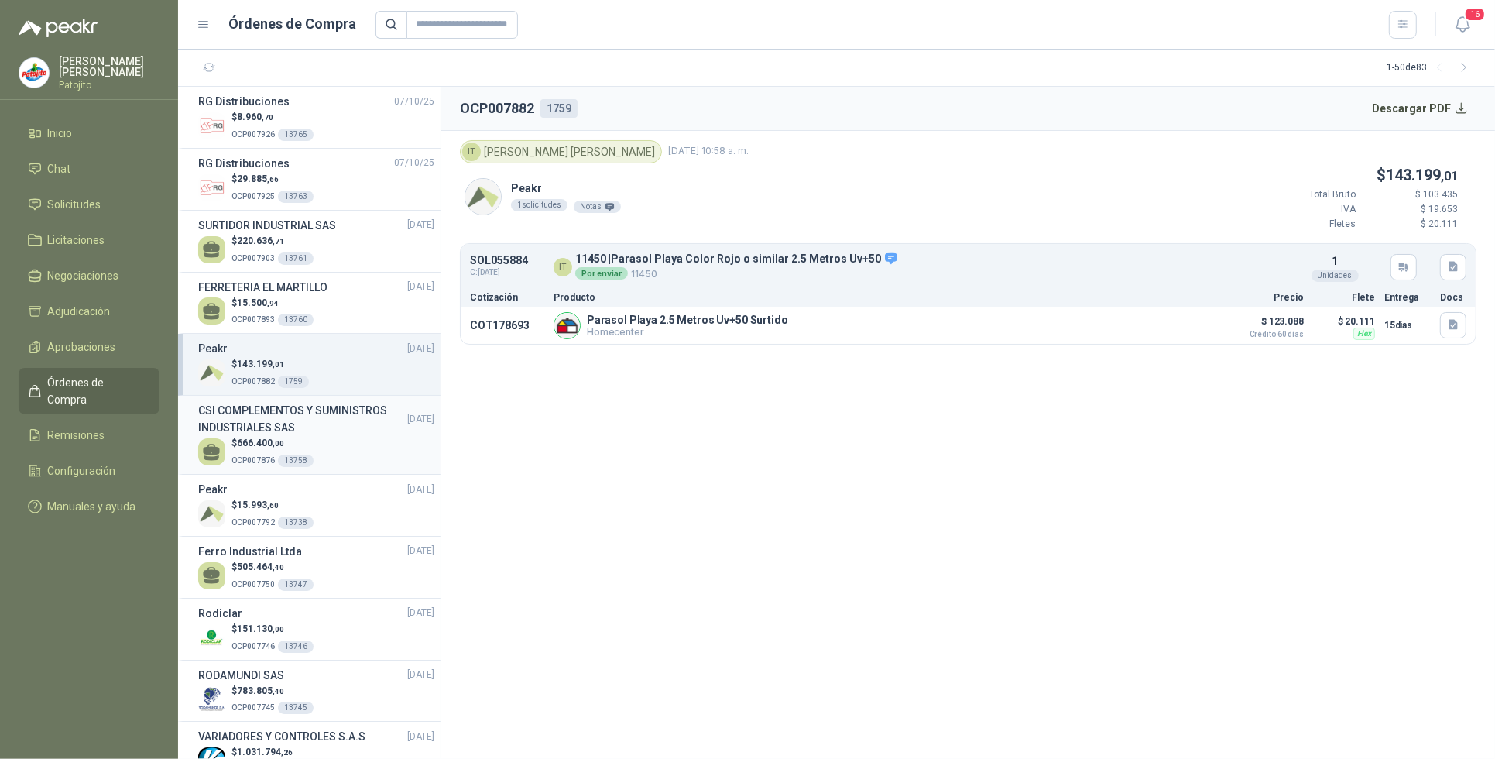
click at [312, 430] on h3 "CSI COMPLEMENTOS Y SUMINISTROS INDUSTRIALES SAS" at bounding box center [302, 419] width 209 height 34
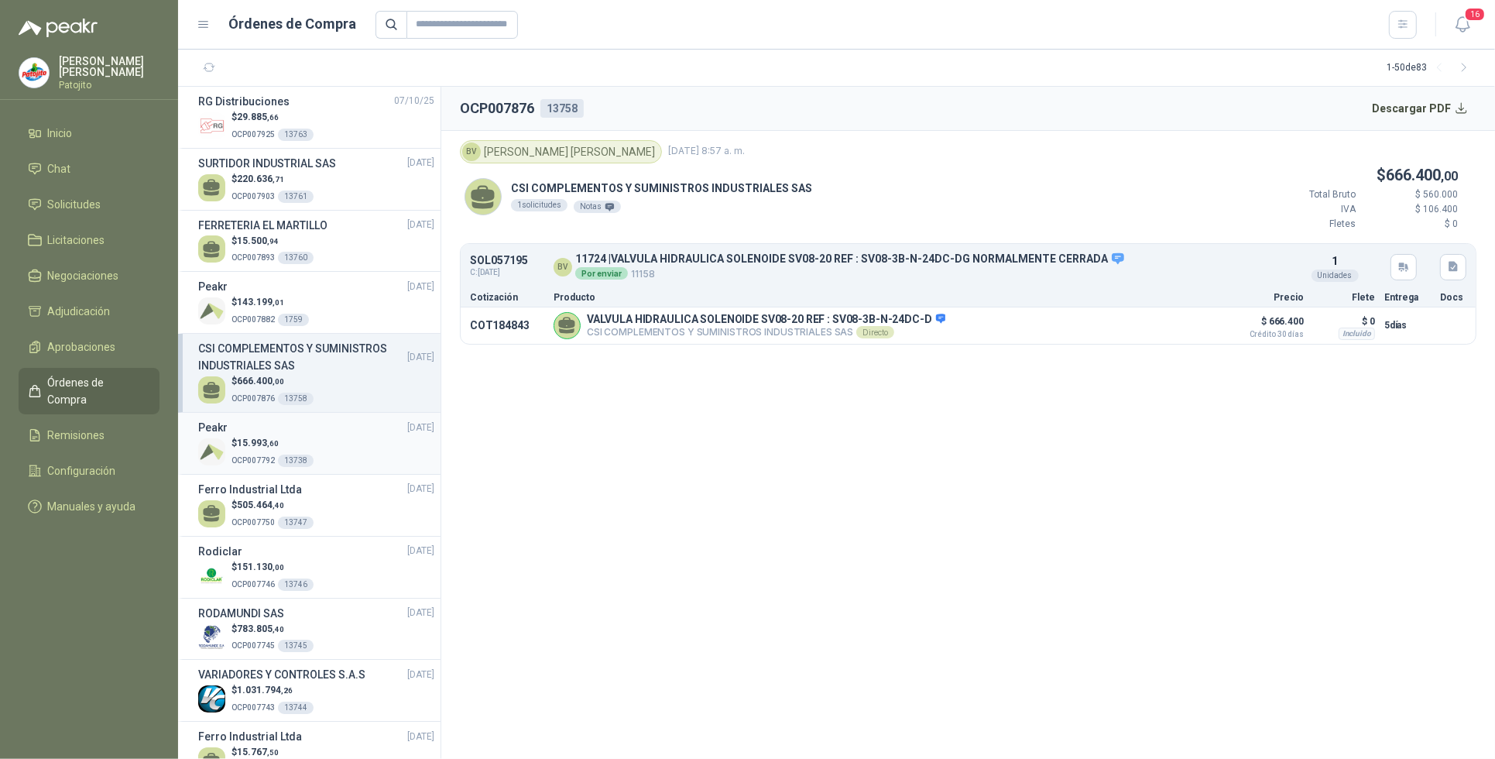
scroll to position [97, 0]
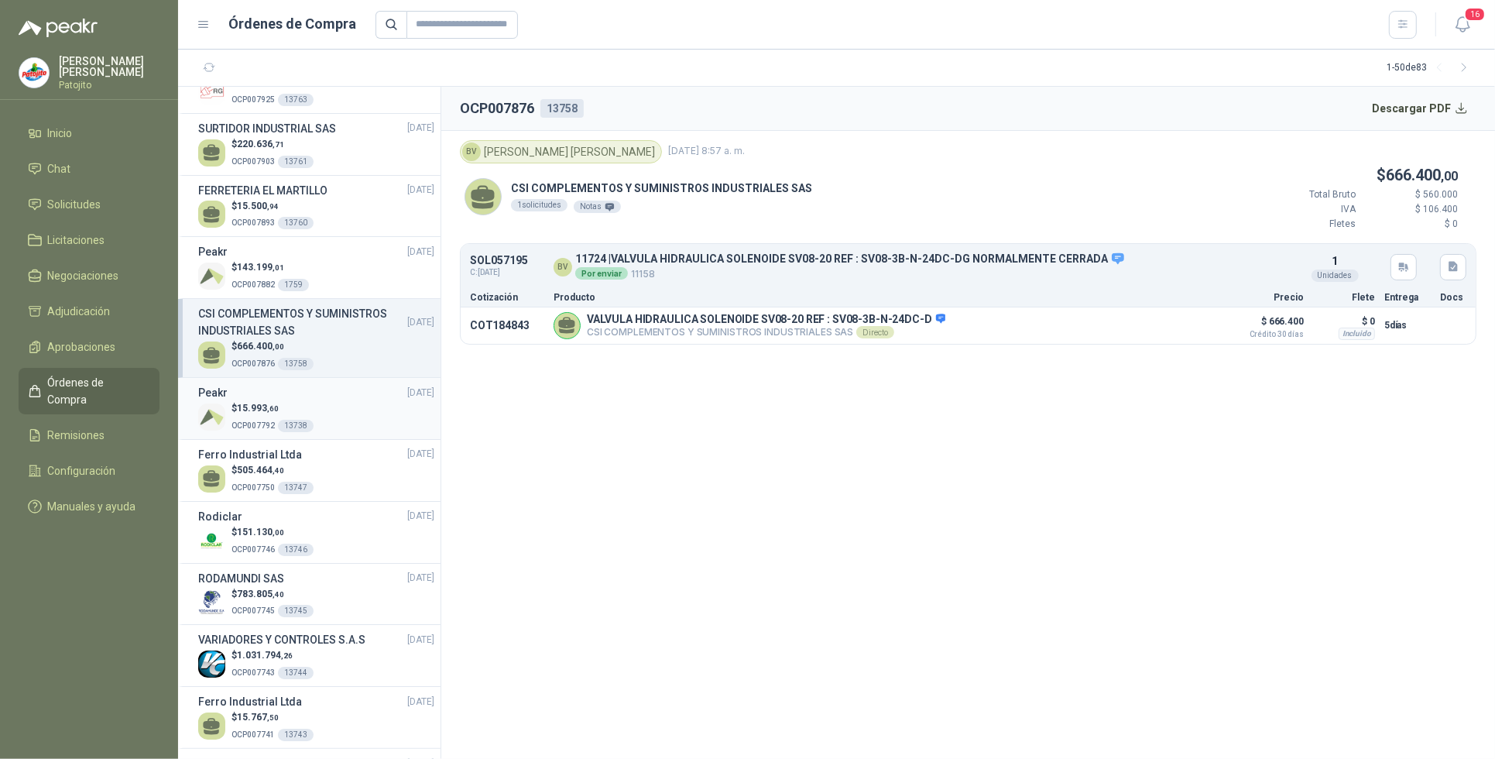
click at [355, 410] on div "$ 15.993 ,60 OCP007792 13738" at bounding box center [316, 417] width 236 height 32
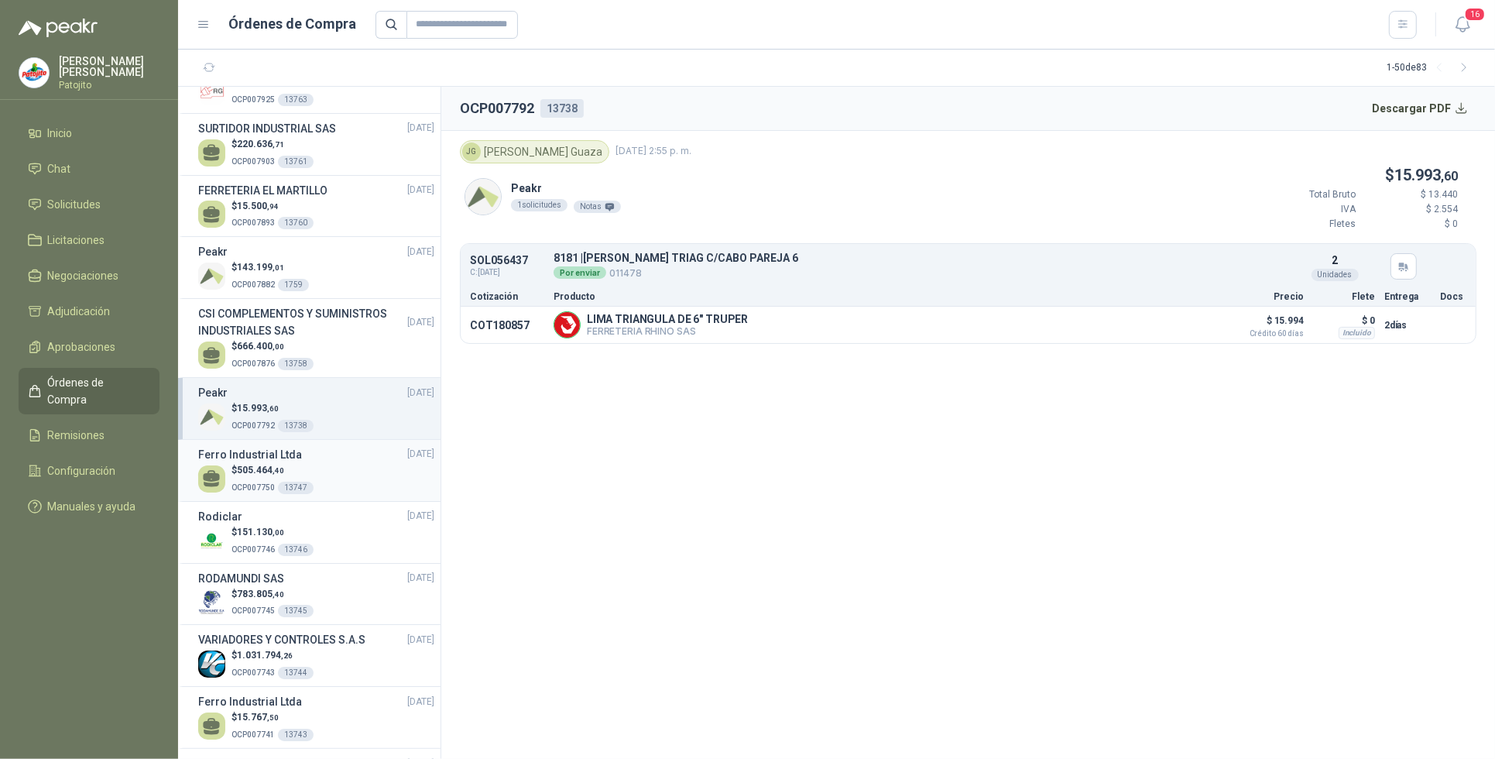
click at [325, 451] on div "[PERSON_NAME] Industrial Ltda [DATE]" at bounding box center [316, 454] width 236 height 17
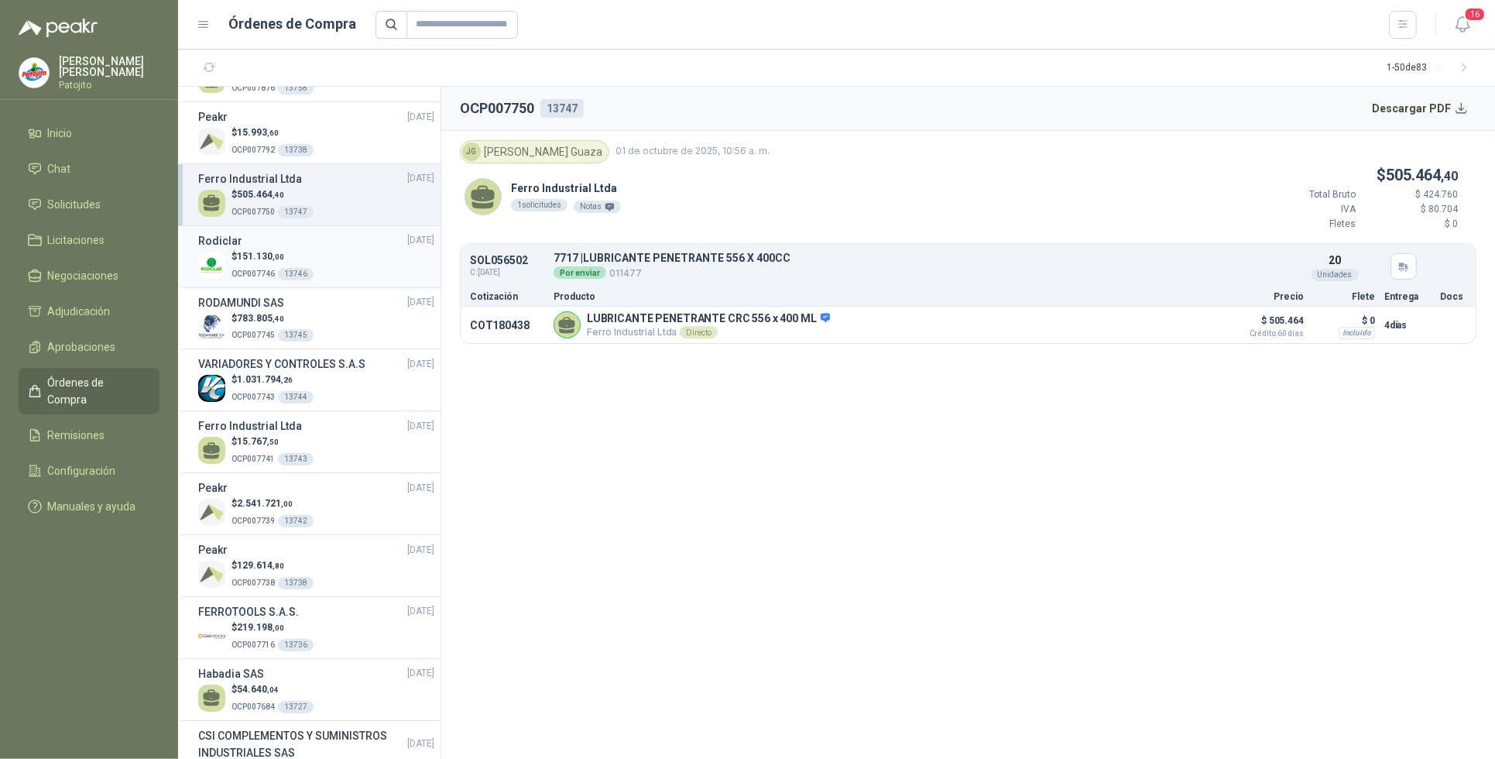
scroll to position [387, 0]
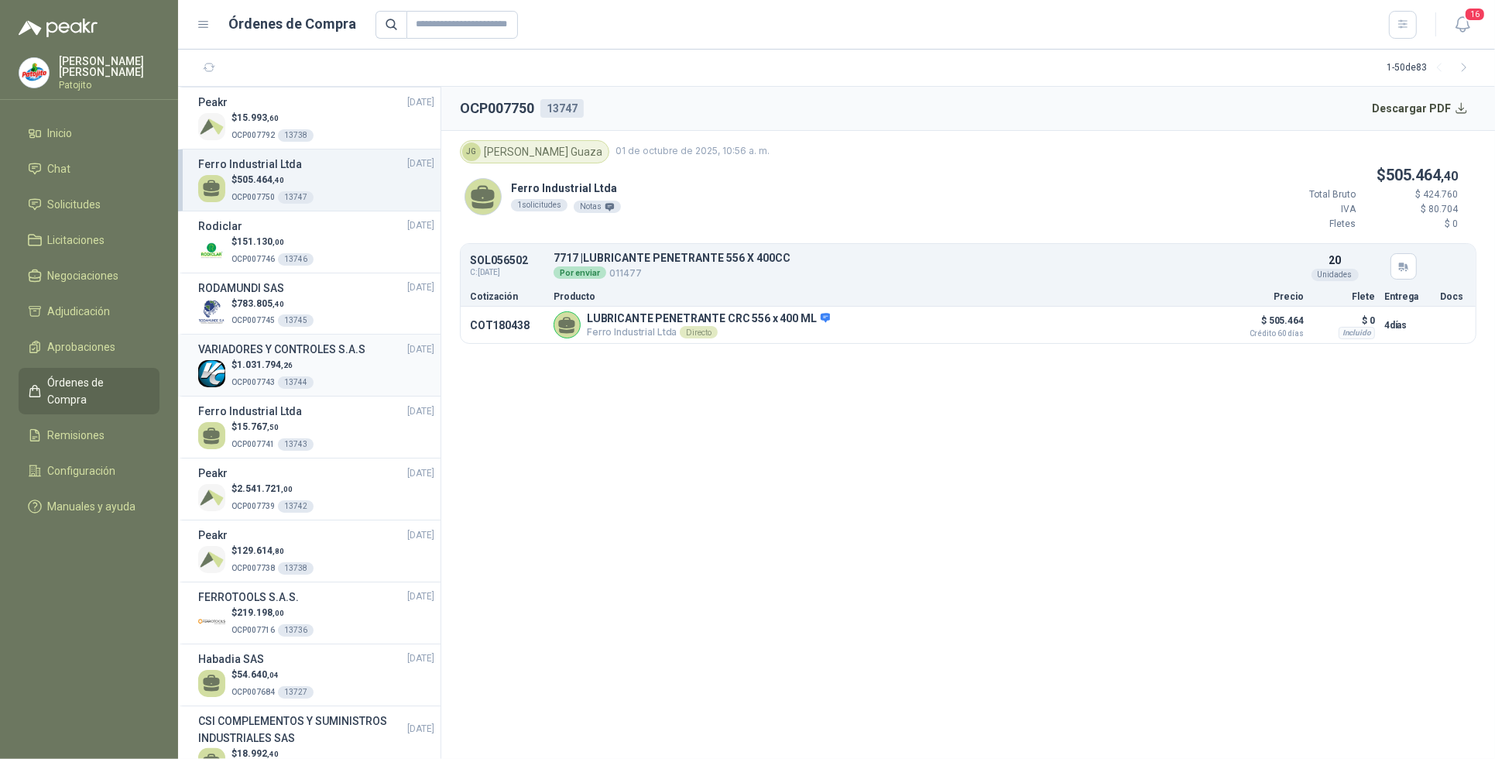
click at [346, 368] on div "$ 1.031.794 ,26 OCP007743 13744" at bounding box center [316, 374] width 236 height 32
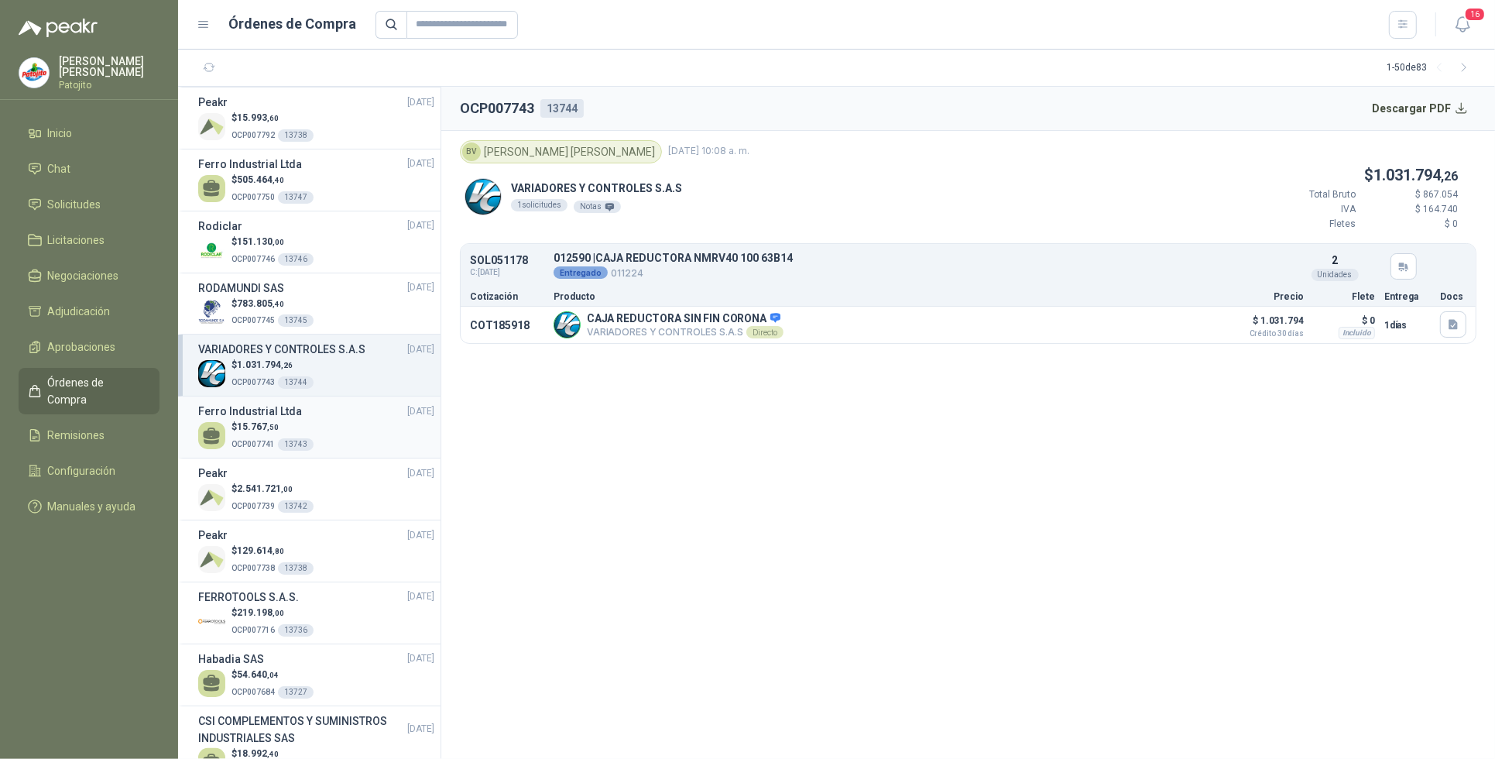
click at [345, 434] on div "$ 15.767 ,50 OCP007741 13743" at bounding box center [316, 436] width 236 height 32
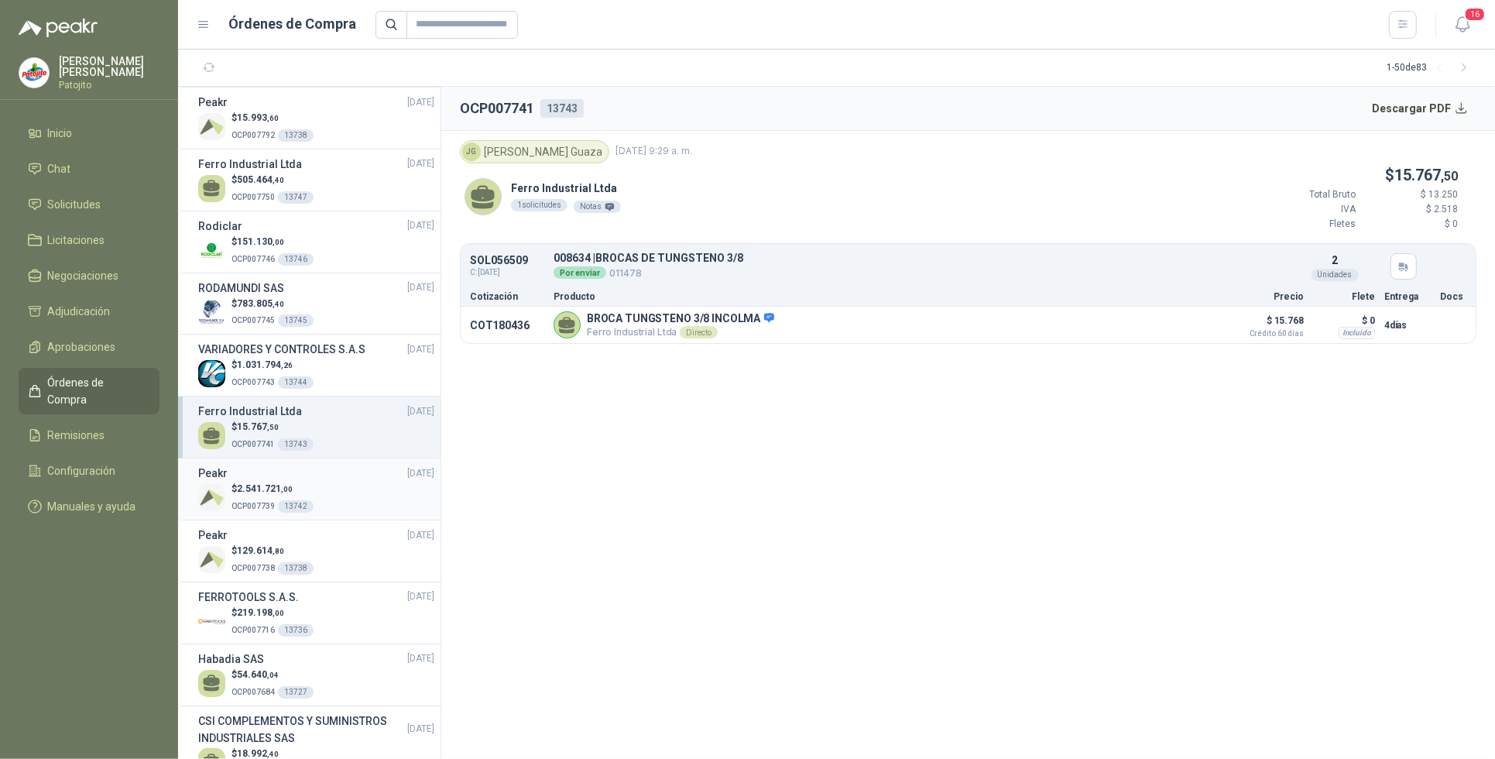
click at [337, 496] on div "$ 2.541.721 ,00 OCP007739 13742" at bounding box center [316, 498] width 236 height 32
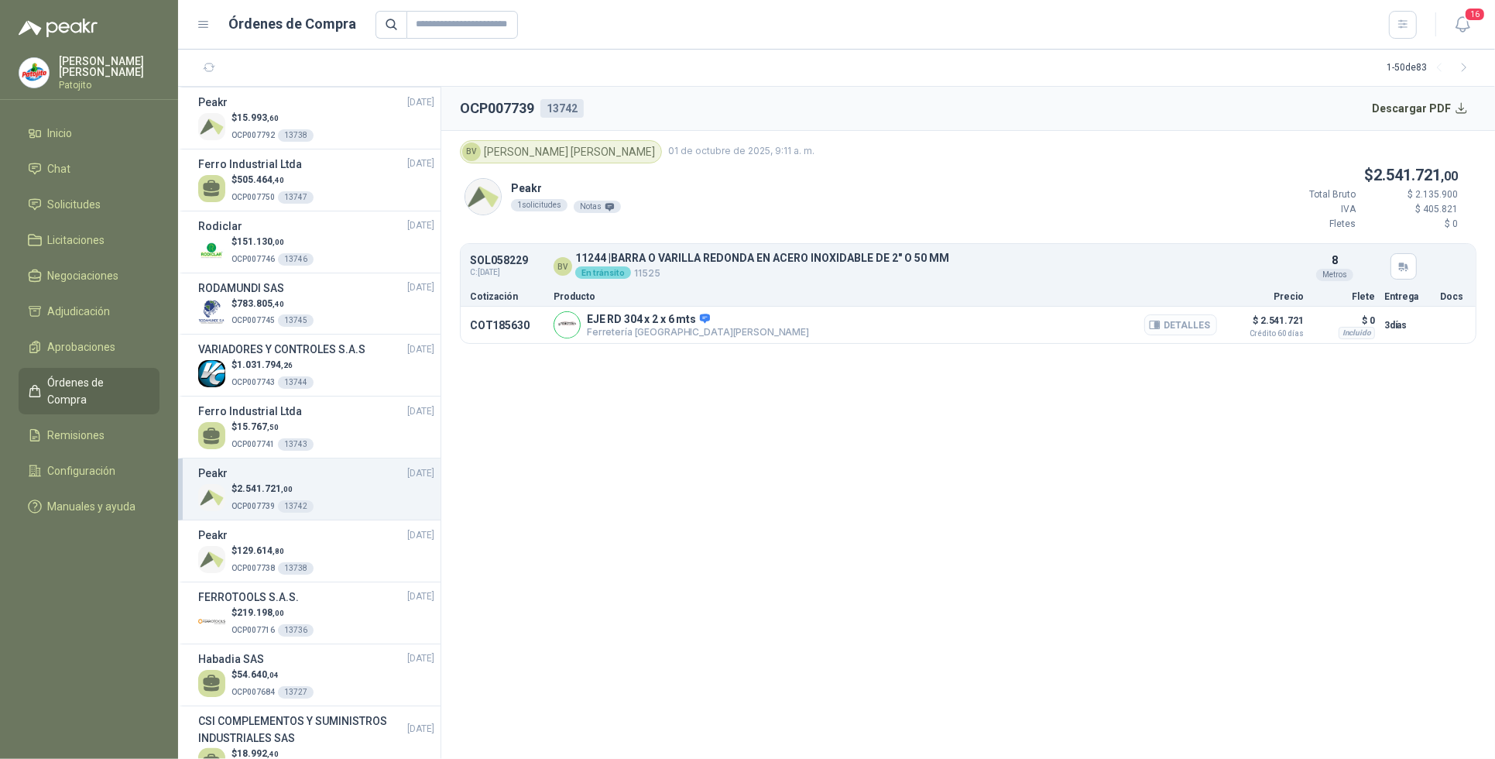
click at [1195, 326] on button "Detalles" at bounding box center [1180, 324] width 73 height 21
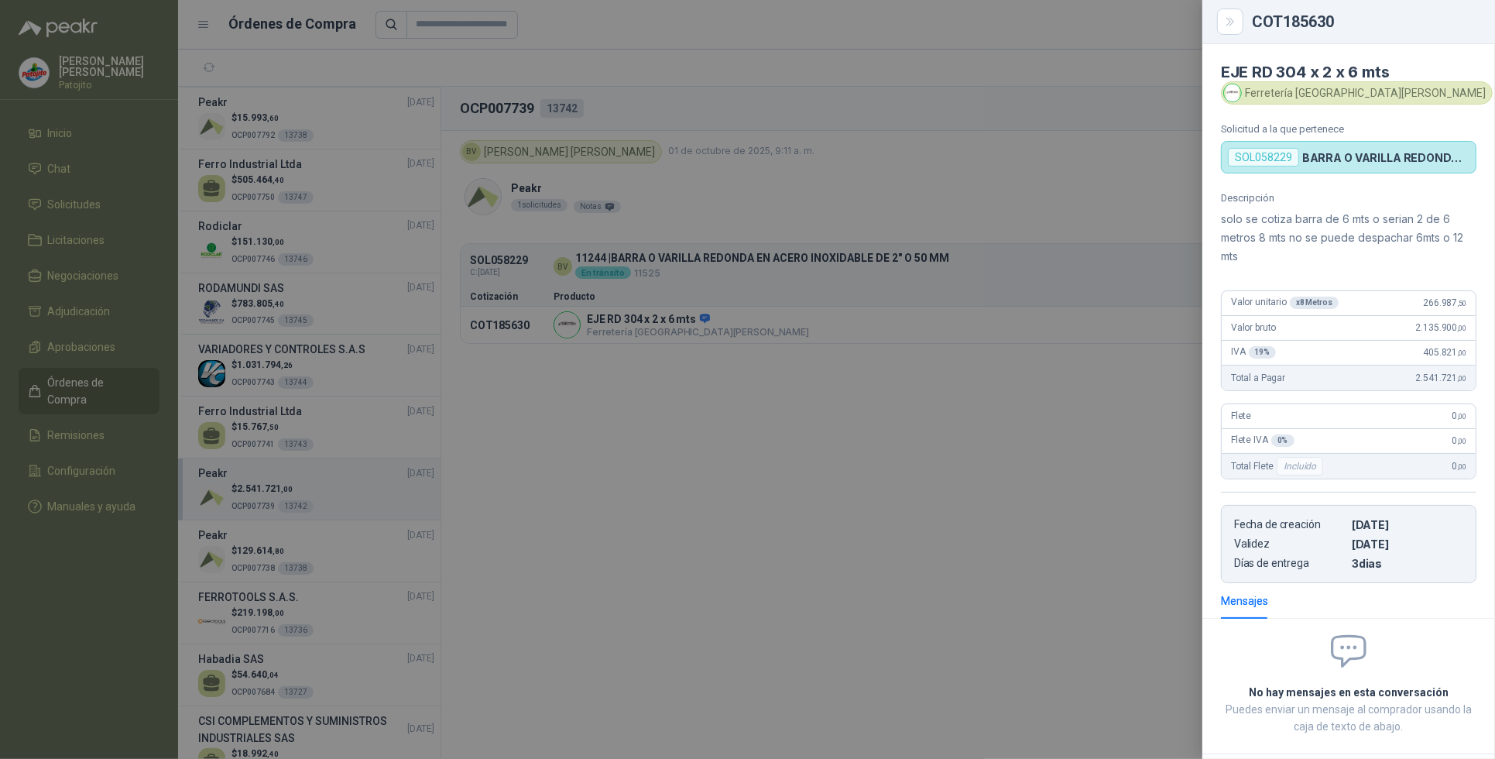
click at [921, 465] on div at bounding box center [747, 379] width 1495 height 759
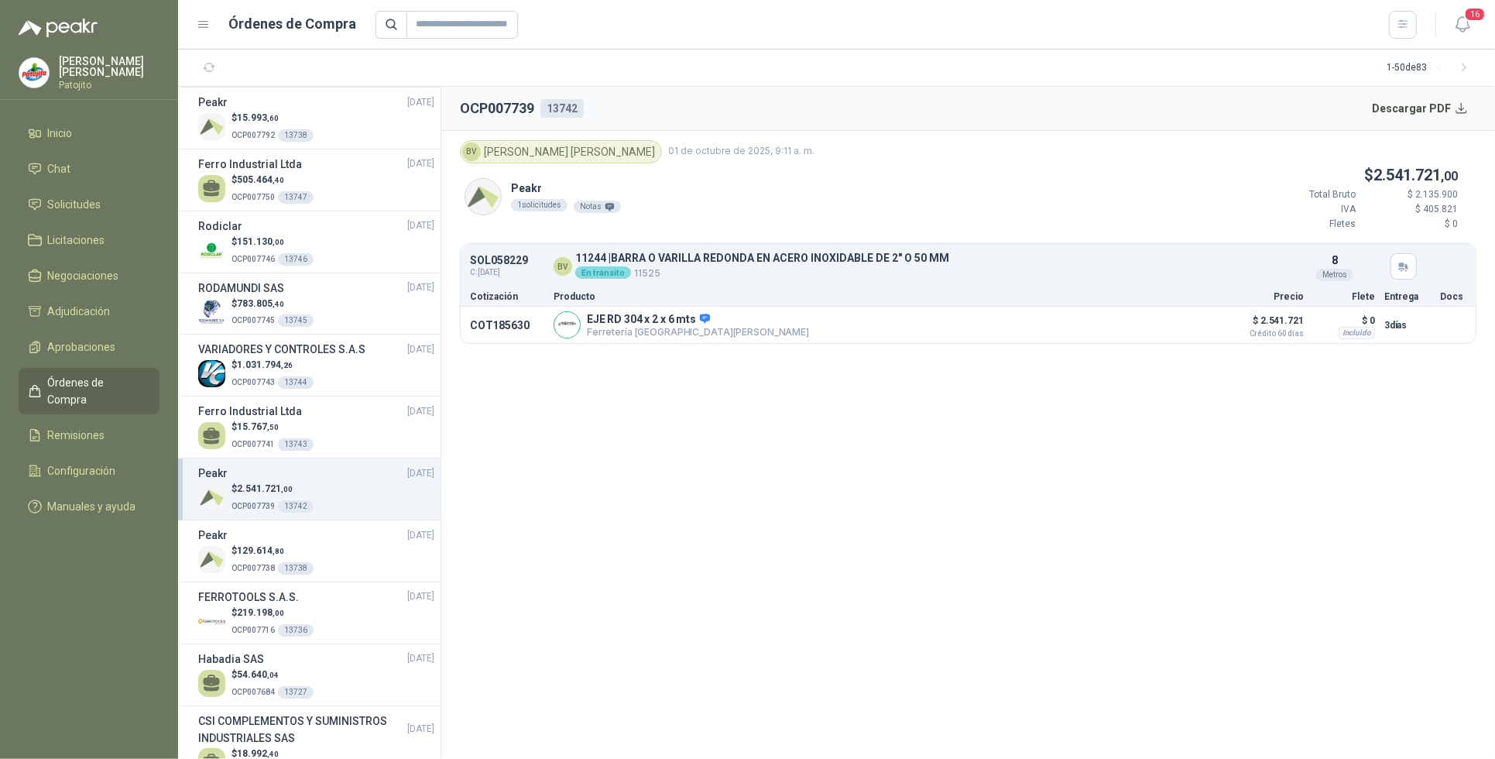
scroll to position [581, 0]
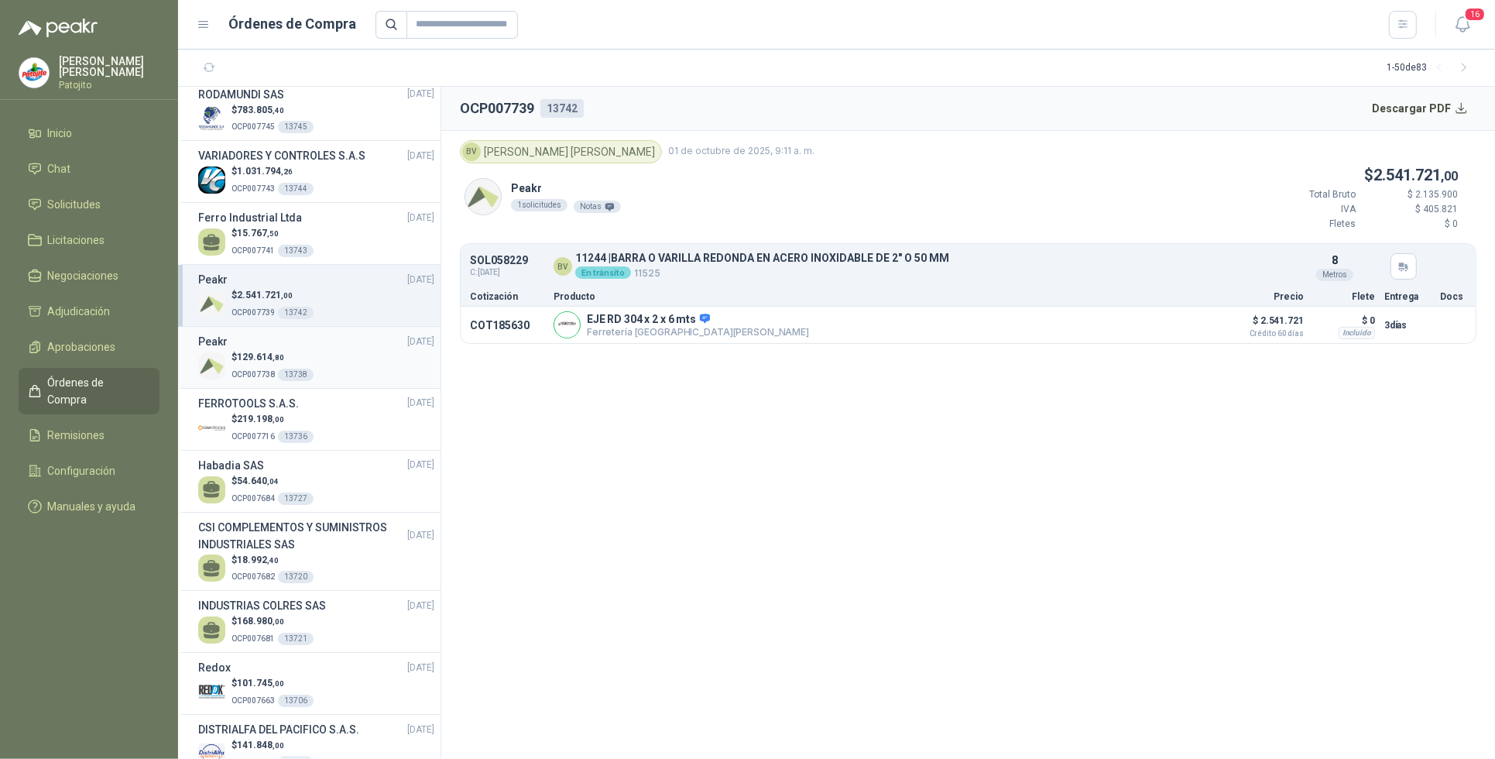
click at [328, 364] on div "$ 129.614 ,80 OCP007738 13738" at bounding box center [316, 366] width 236 height 32
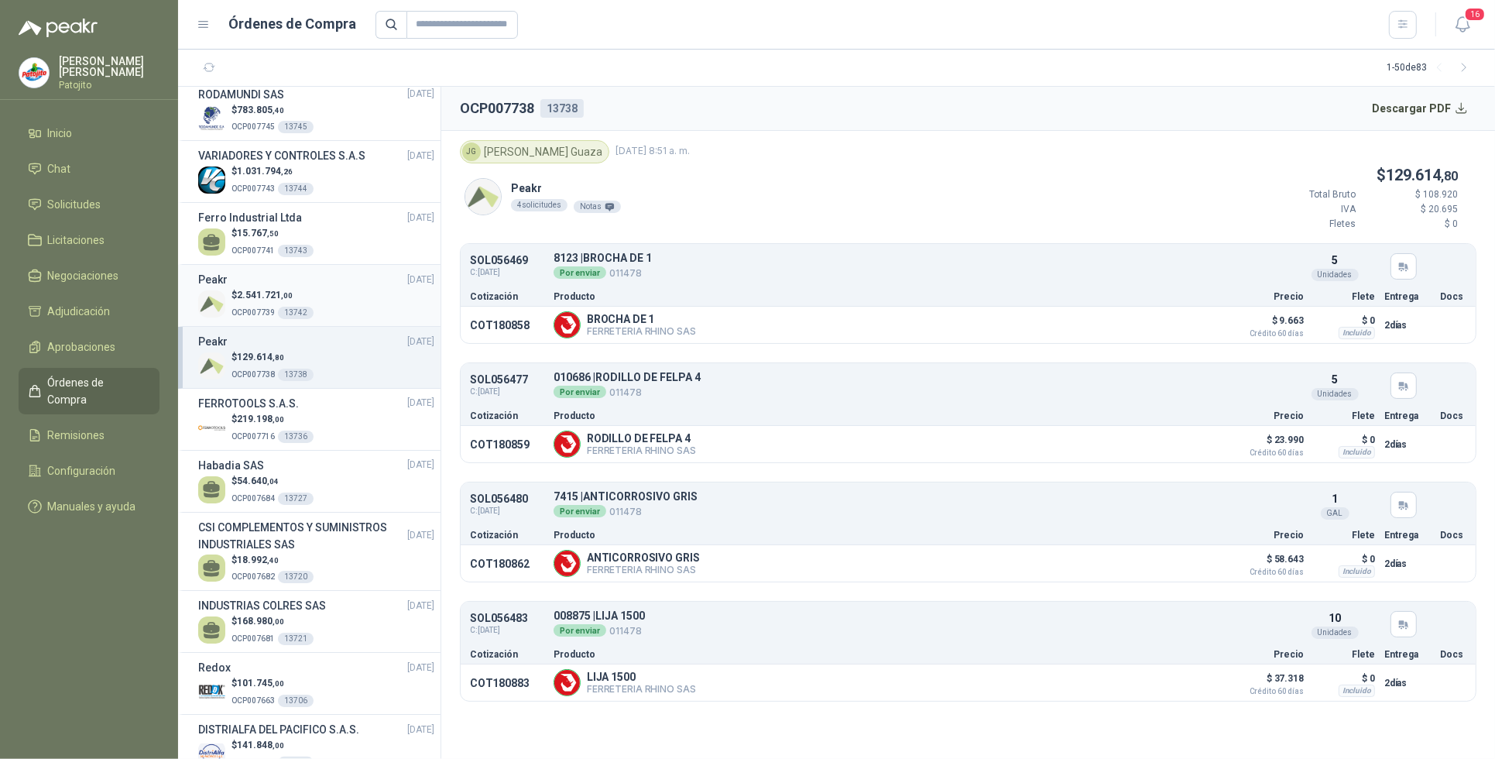
click at [335, 299] on div "$ 2.541.721 ,00 OCP007739 13742" at bounding box center [316, 304] width 236 height 32
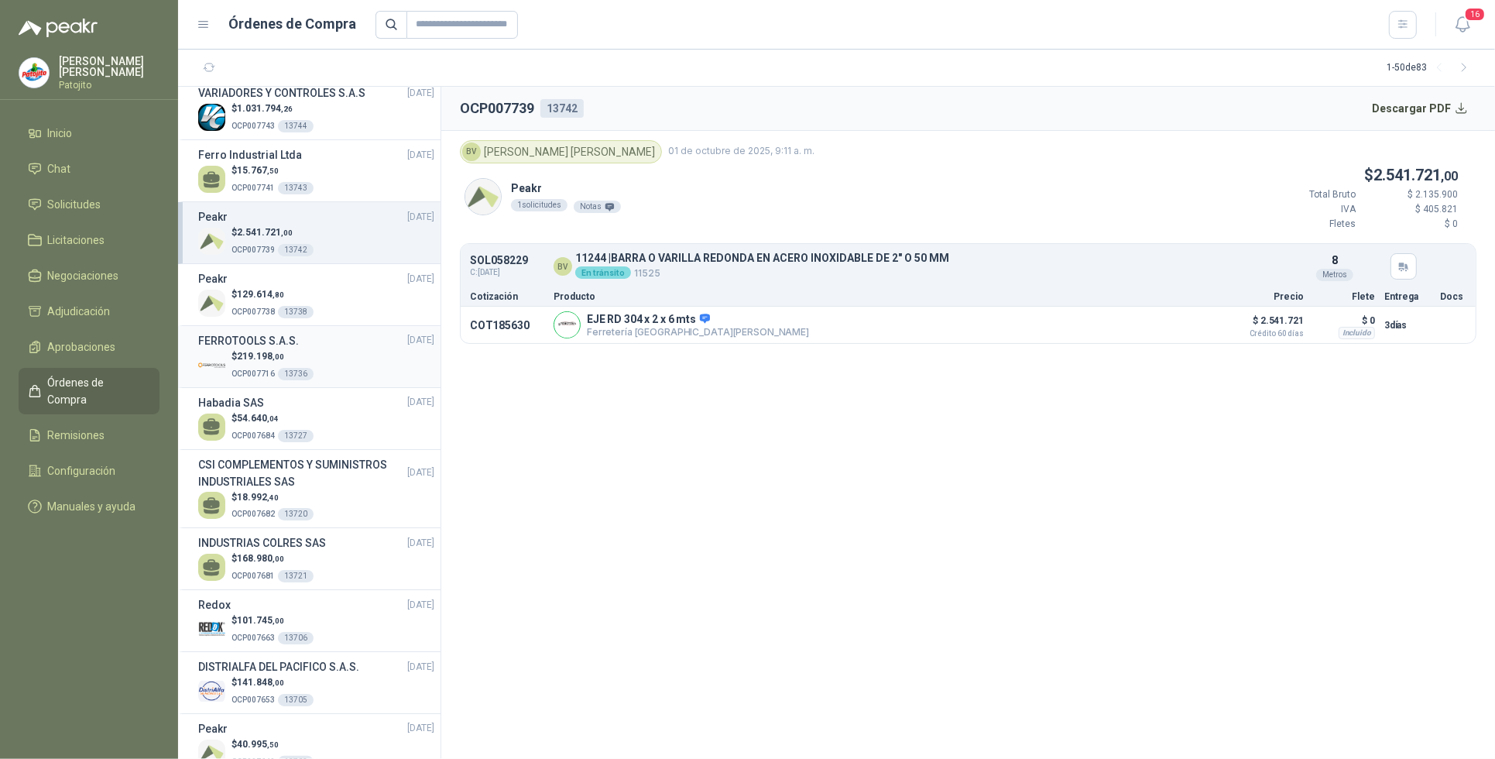
scroll to position [678, 0]
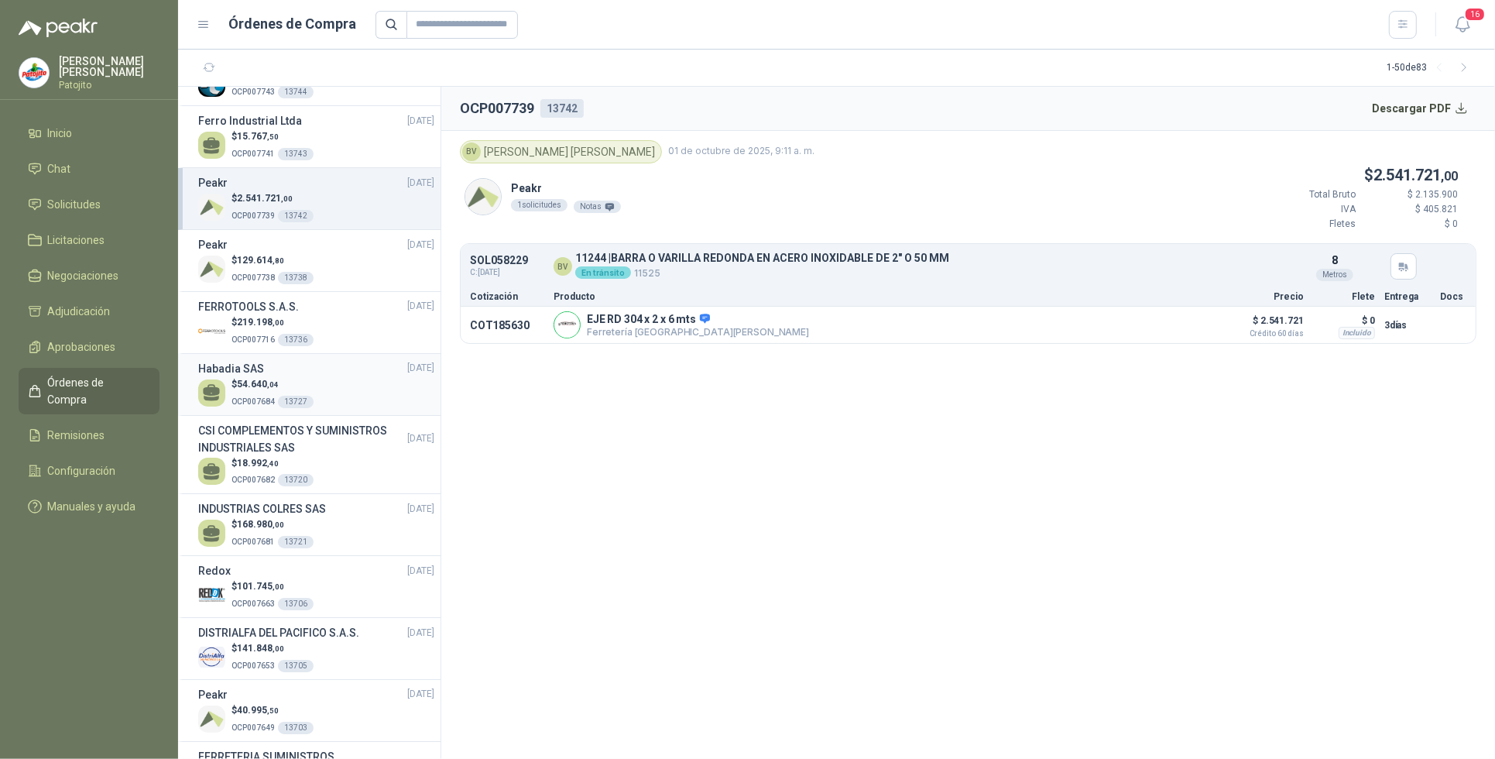
click at [365, 389] on div "$ 54.640 ,04 OCP007684 13727" at bounding box center [316, 393] width 236 height 32
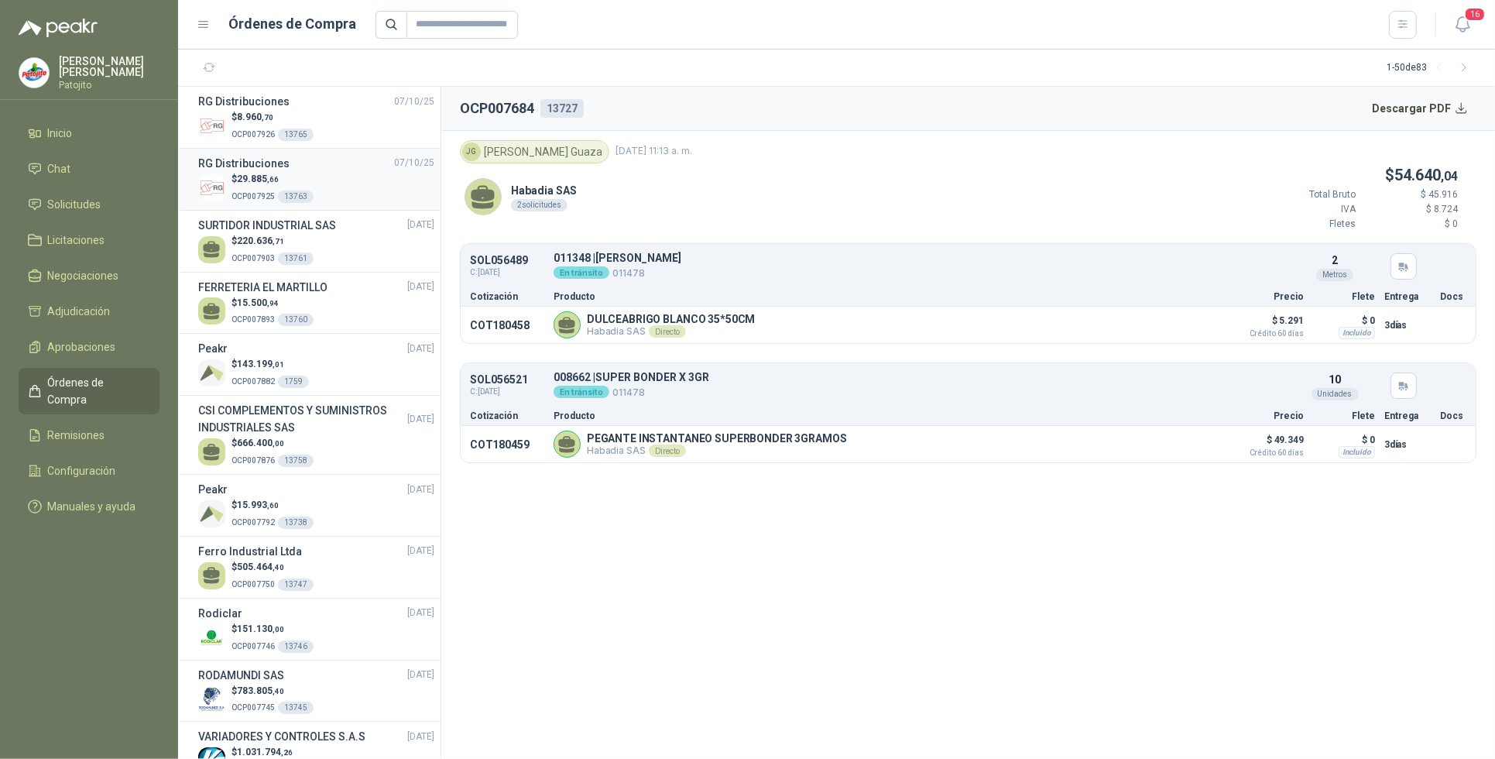
click at [338, 176] on div "$ 29.885 ,66 OCP007925 13763" at bounding box center [316, 188] width 236 height 32
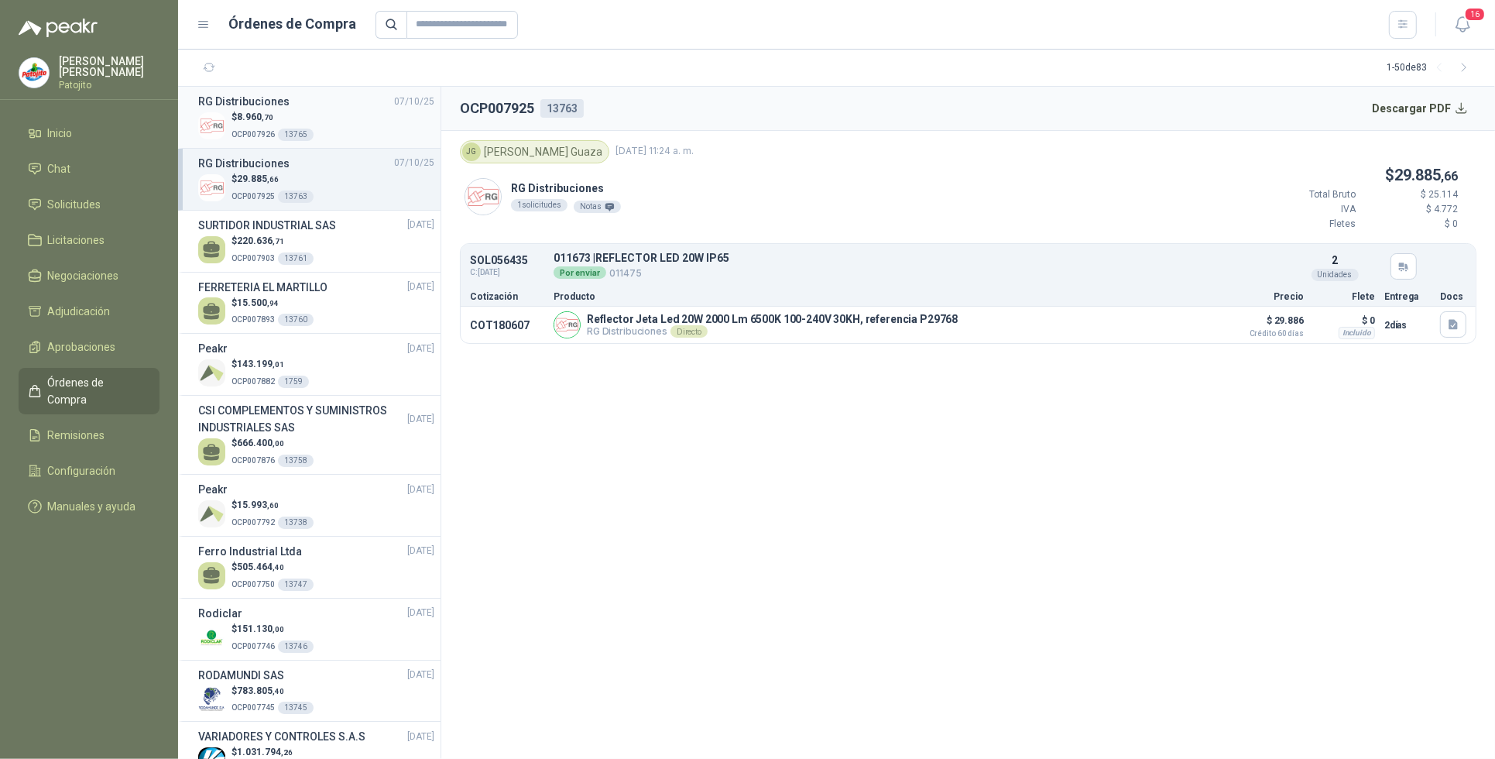
click at [335, 129] on div "$ 8.960 ,70 OCP007926 13765" at bounding box center [316, 126] width 236 height 32
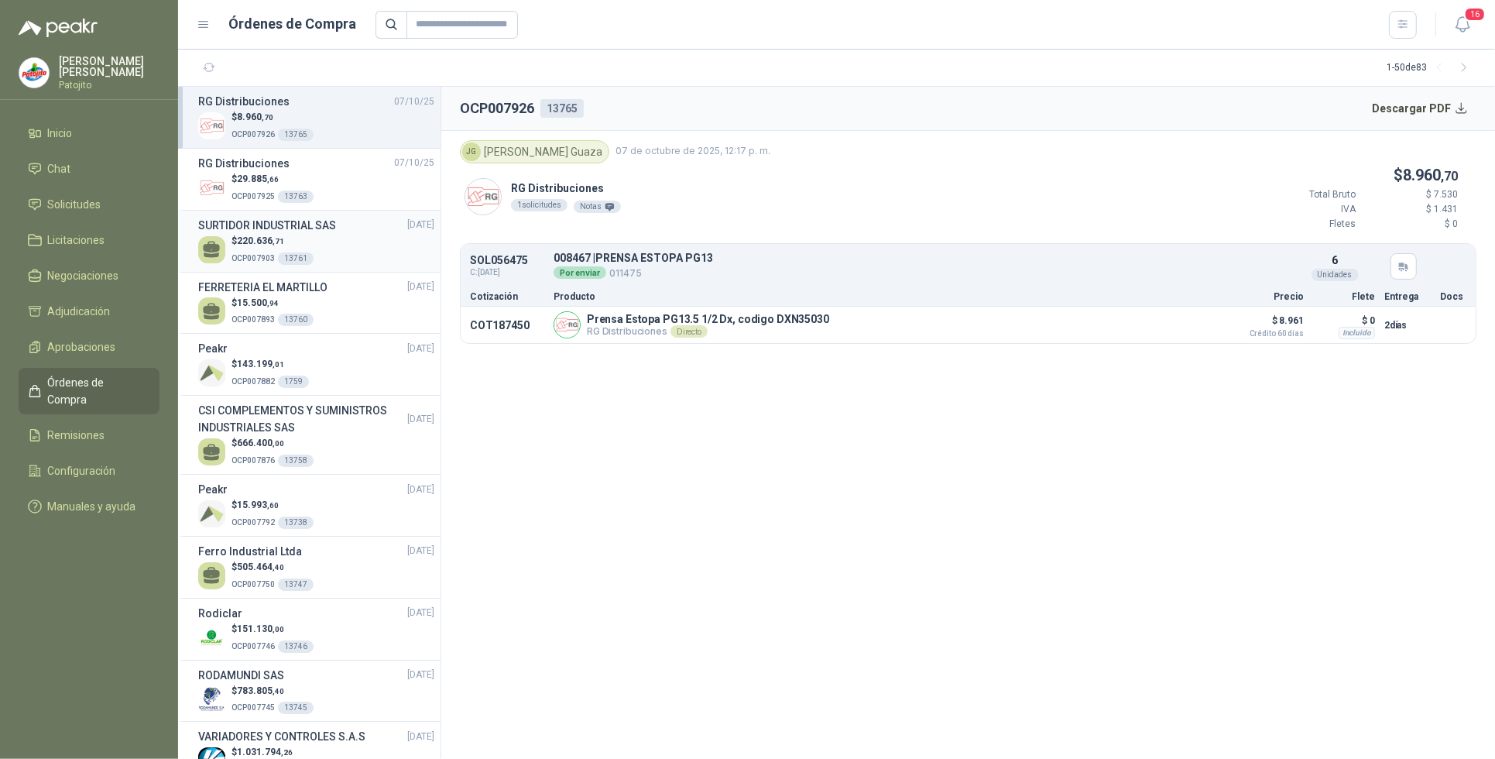
click at [362, 256] on div "$ 220.636 ,71 OCP007903 13761" at bounding box center [316, 250] width 236 height 32
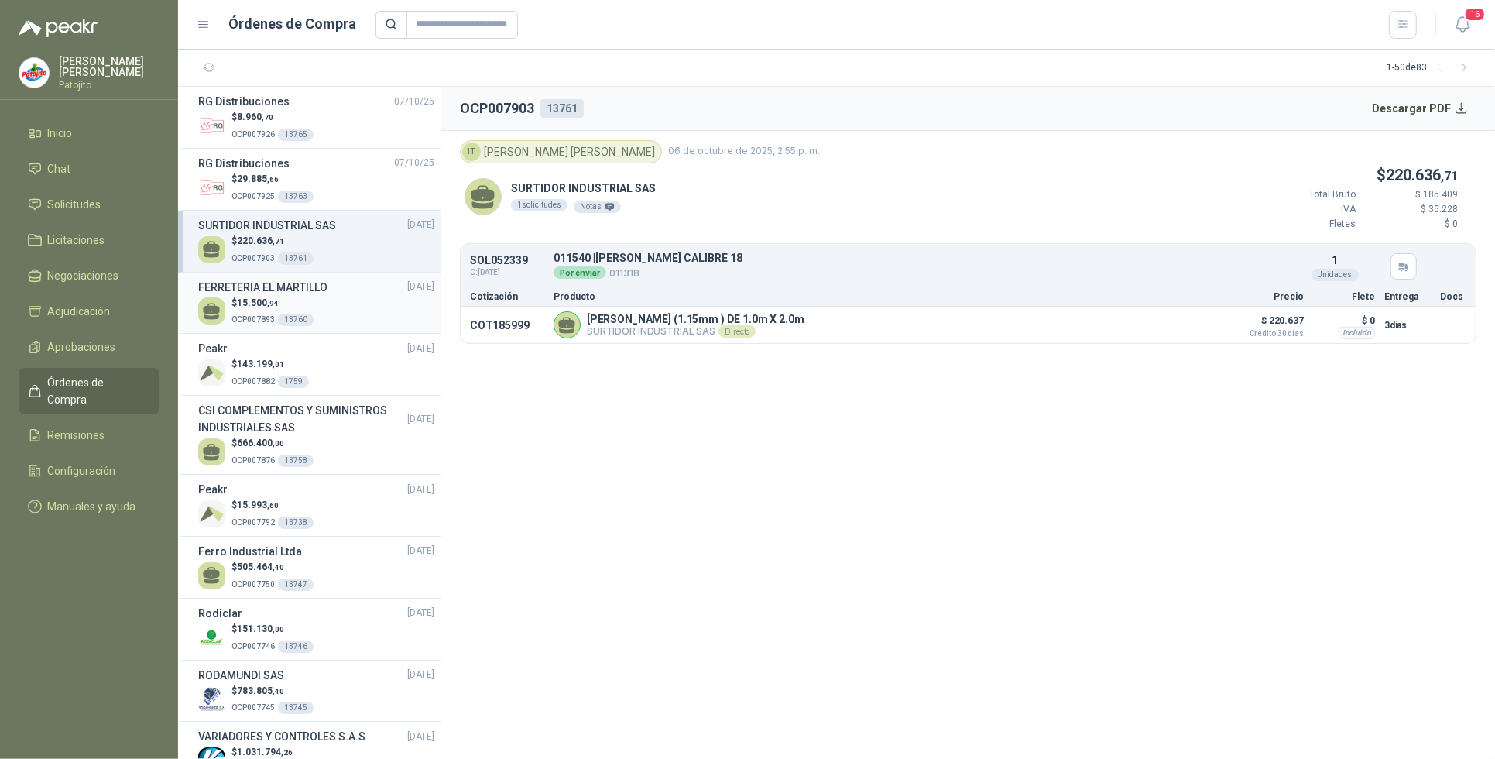
click at [369, 297] on div "$ 15.500 ,94 OCP007893 13760" at bounding box center [316, 312] width 236 height 32
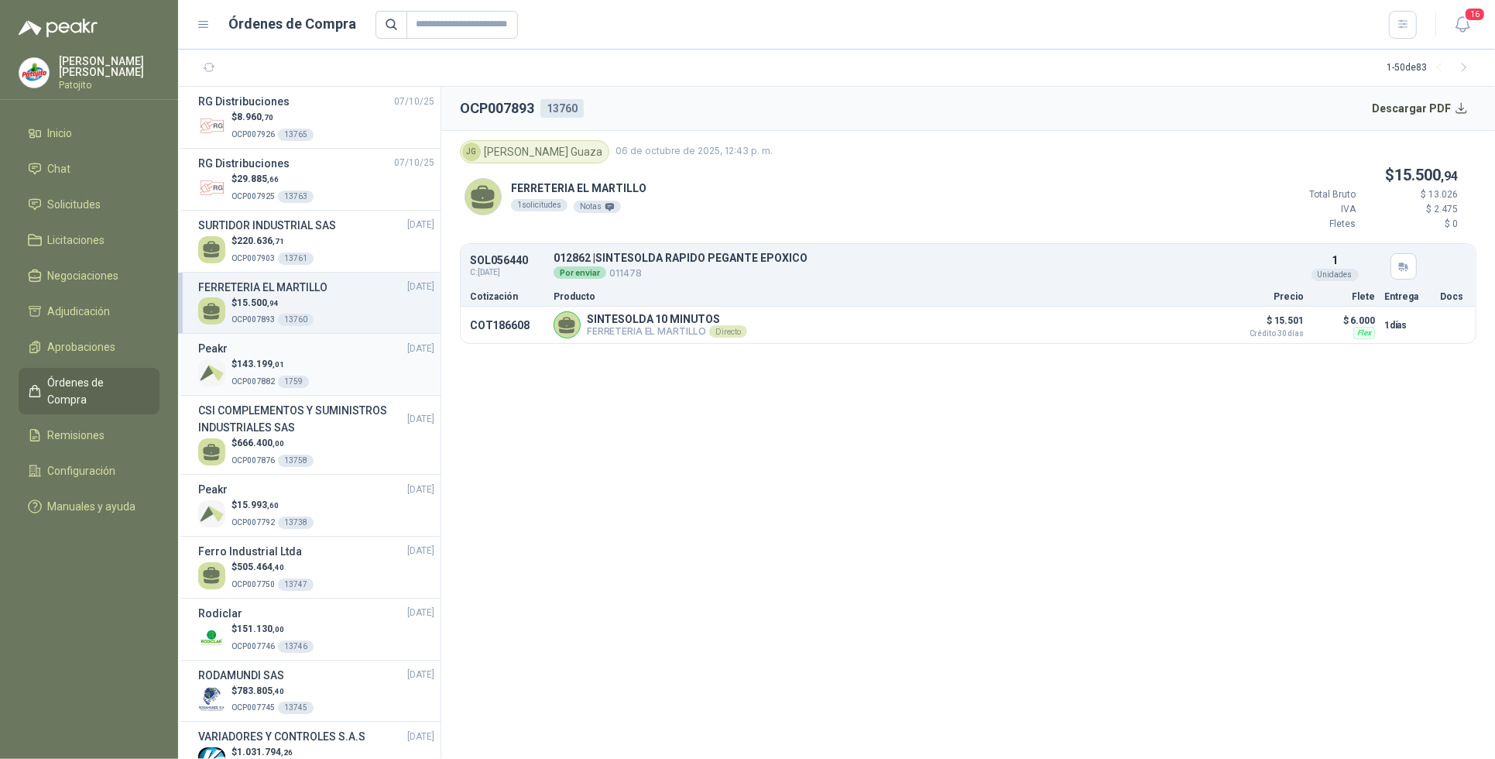
click at [348, 368] on div "$ 143.199 ,01 OCP007882 1759" at bounding box center [316, 373] width 236 height 32
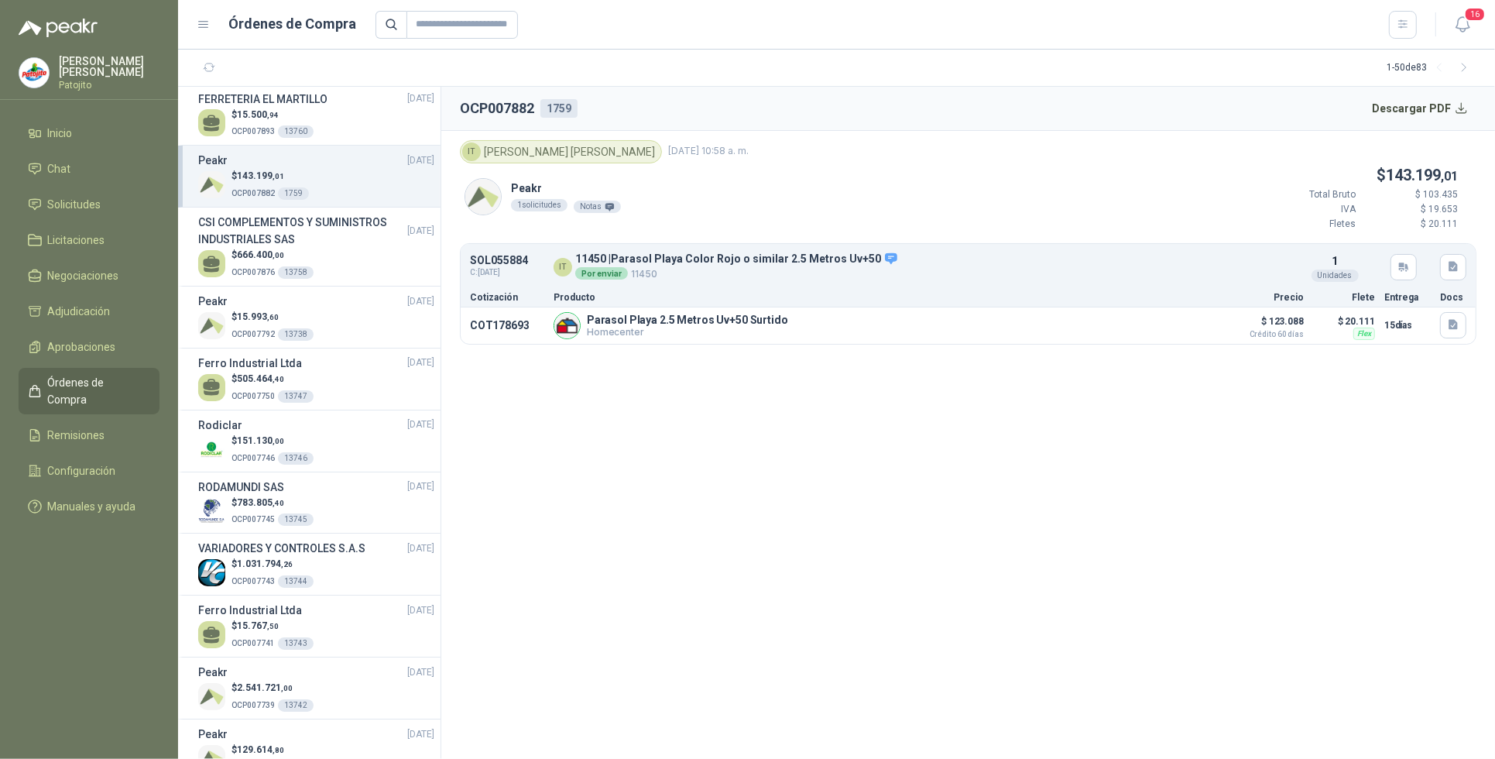
scroll to position [194, 0]
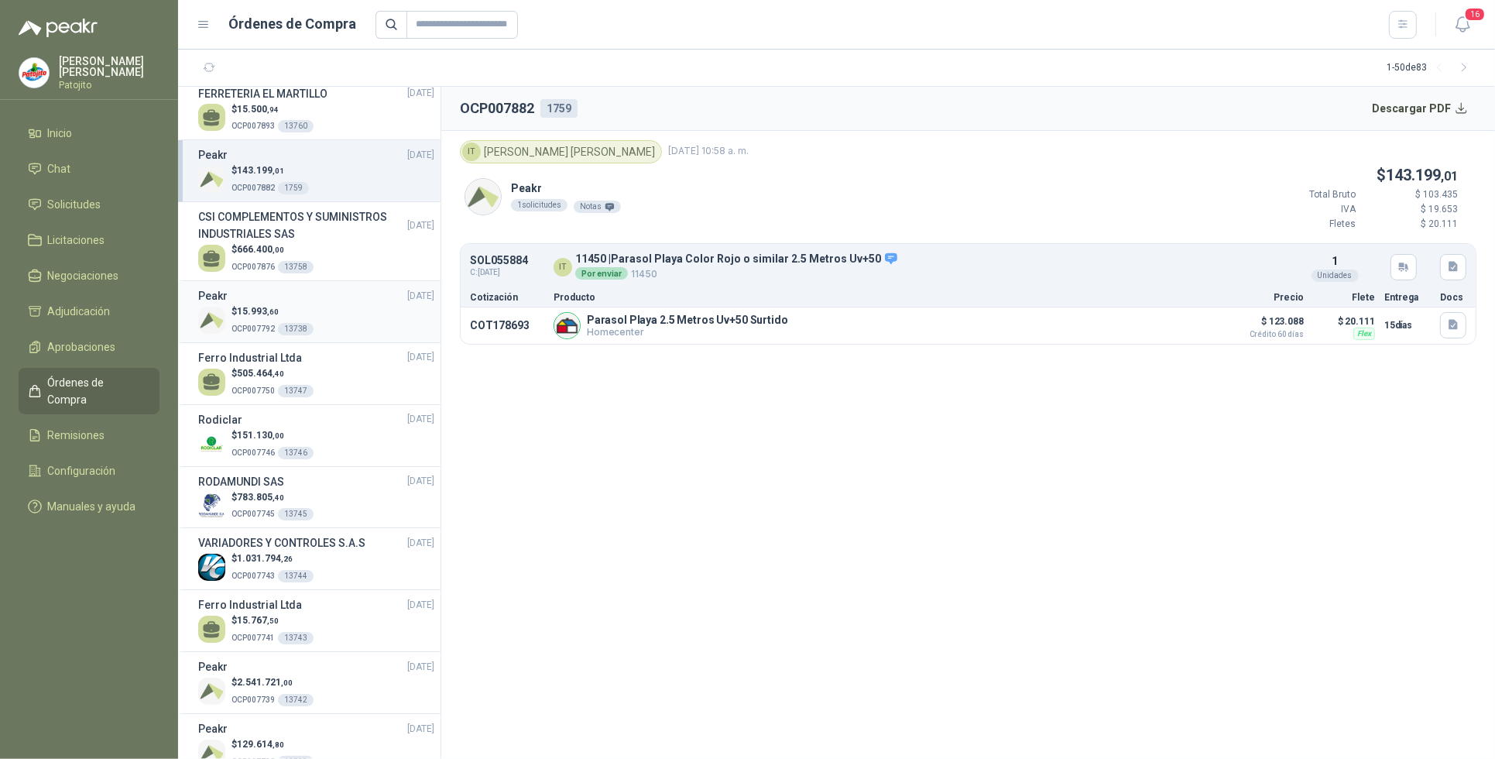
click at [349, 322] on div "$ 15.993 ,60 OCP007792 13738" at bounding box center [316, 320] width 236 height 32
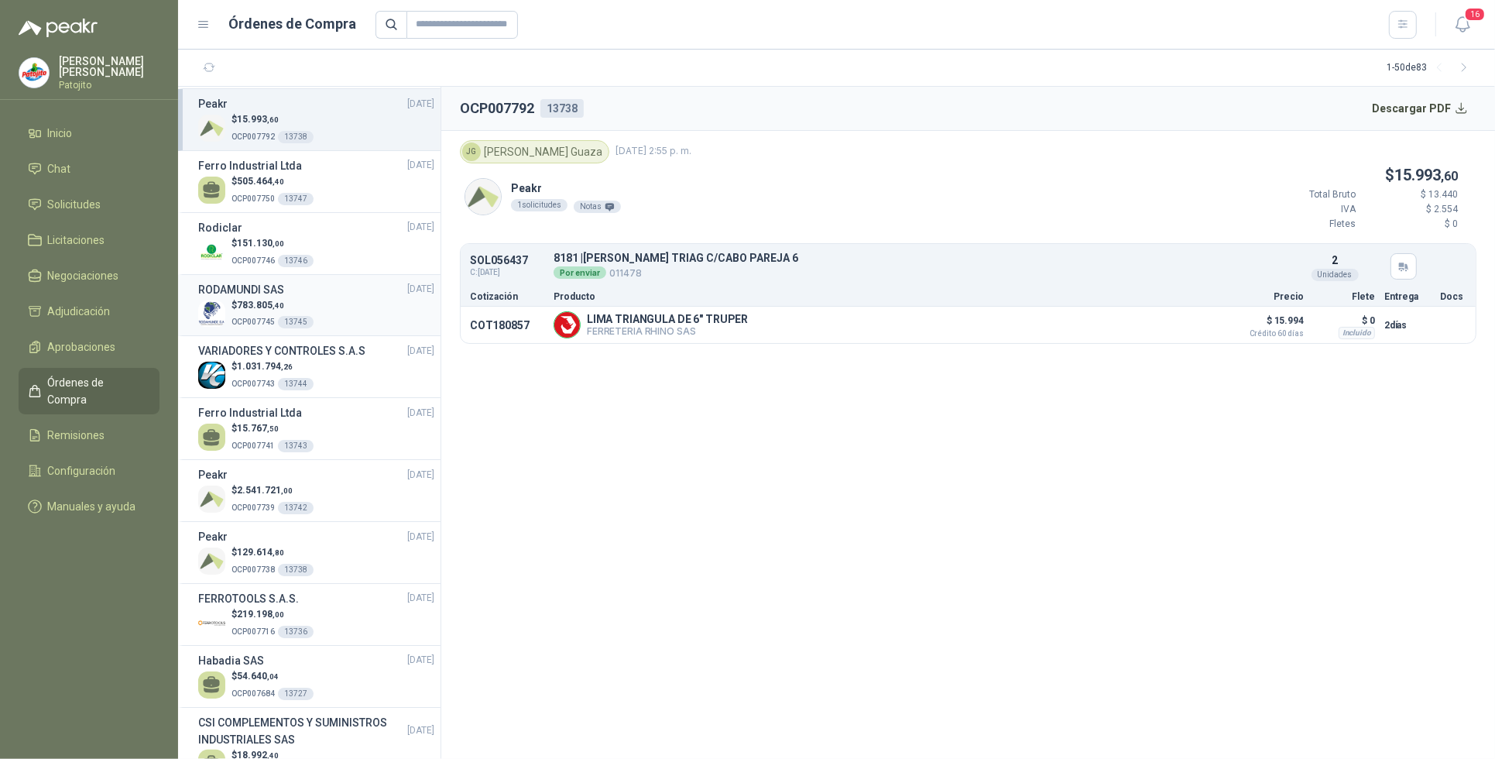
scroll to position [387, 0]
click at [335, 499] on div "$ 2.541.721 ,00 OCP007739 13742" at bounding box center [316, 498] width 236 height 32
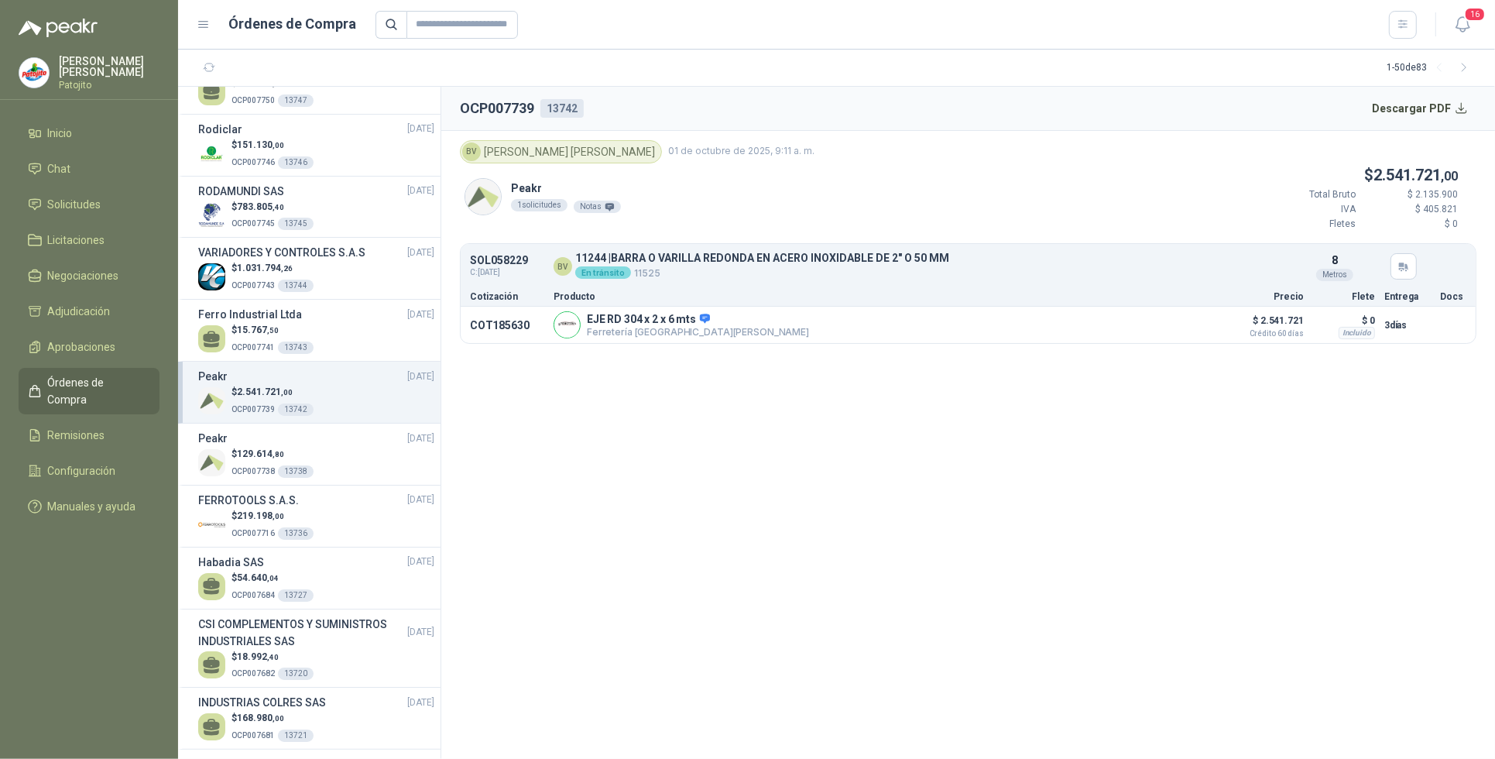
scroll to position [581, 0]
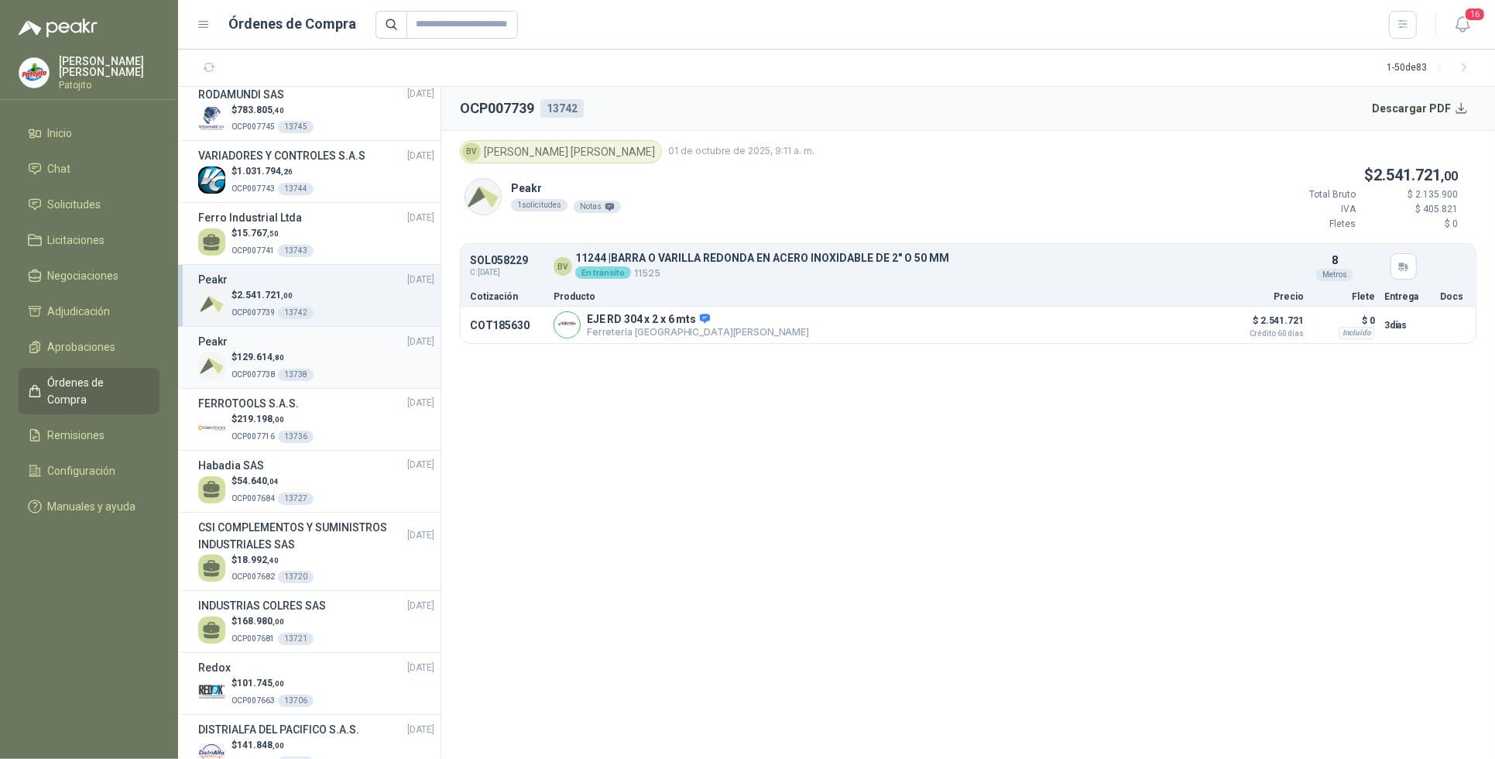
click at [314, 368] on div "$ 129.614 ,80 OCP007738 13738" at bounding box center [316, 366] width 236 height 32
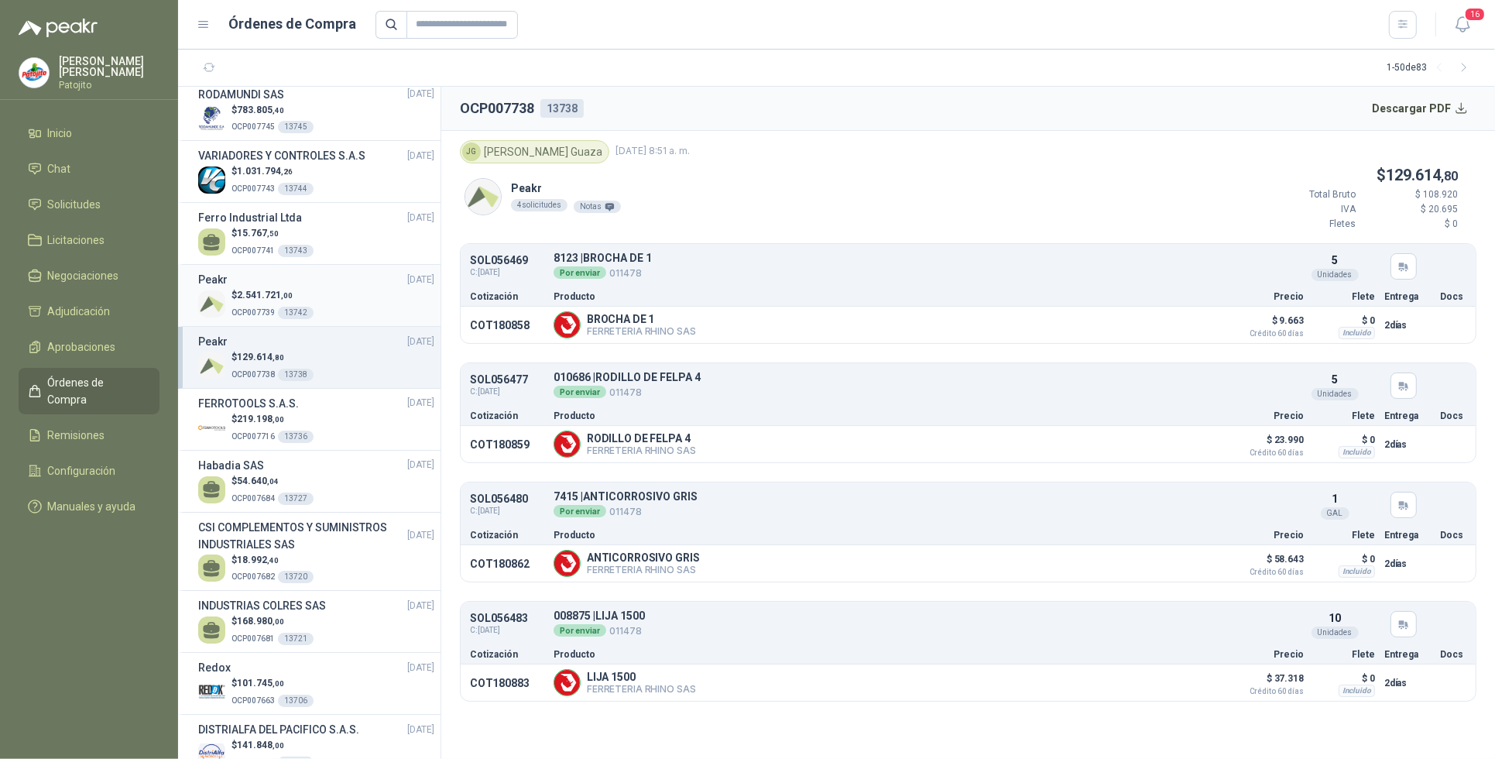
click at [302, 300] on p "$ 2.541.721 ,00" at bounding box center [273, 295] width 82 height 15
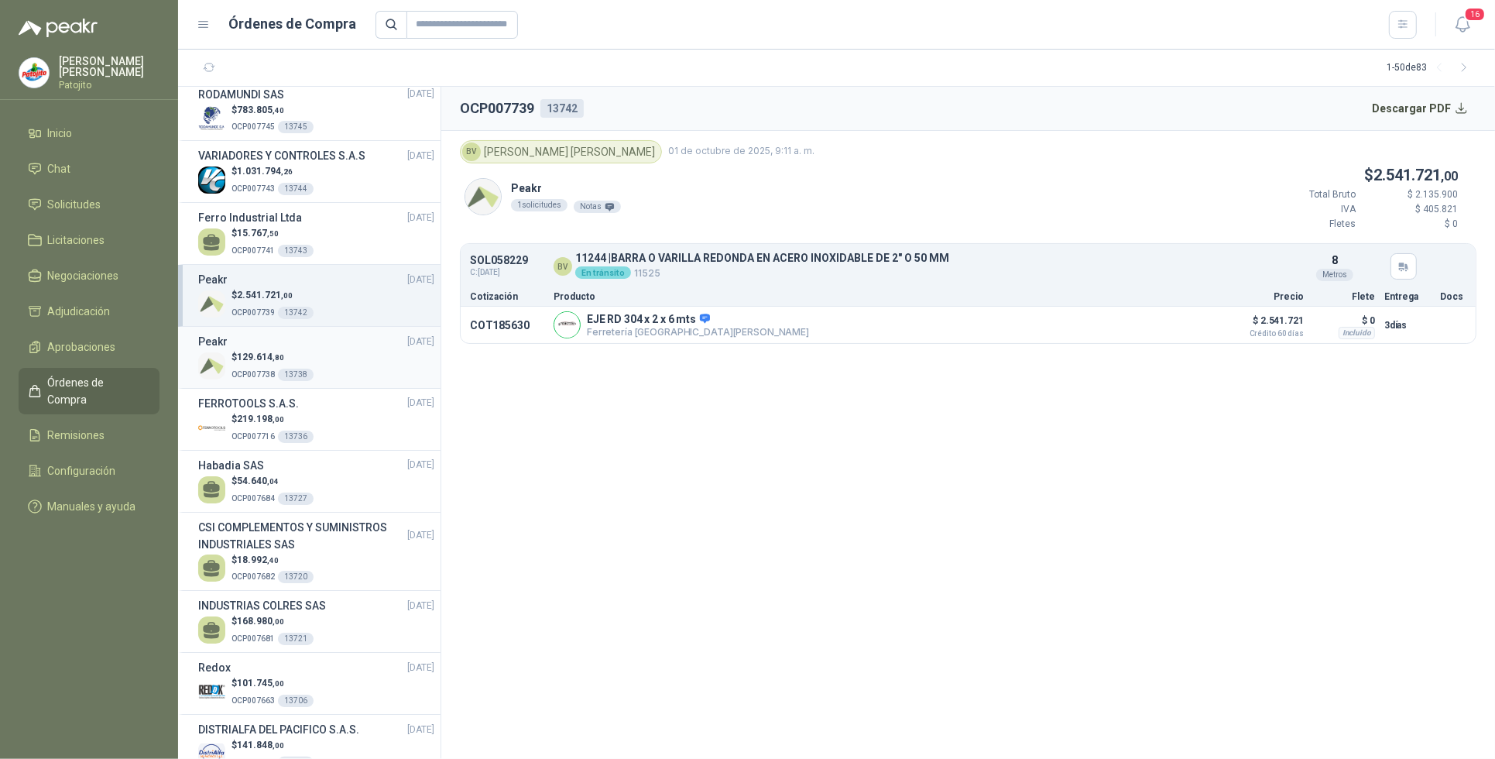
click at [335, 341] on div "Peakr [DATE]" at bounding box center [316, 341] width 236 height 17
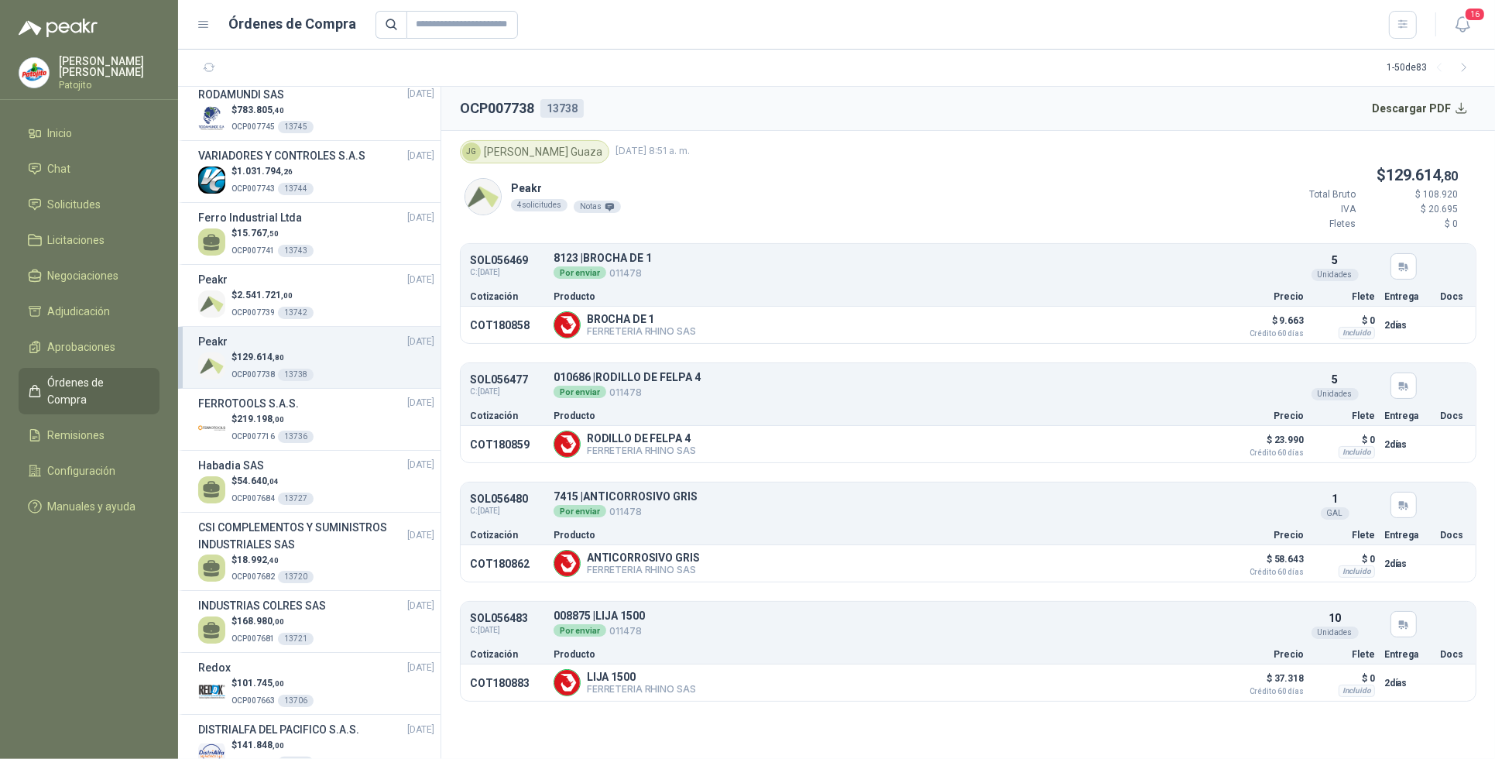
scroll to position [678, 0]
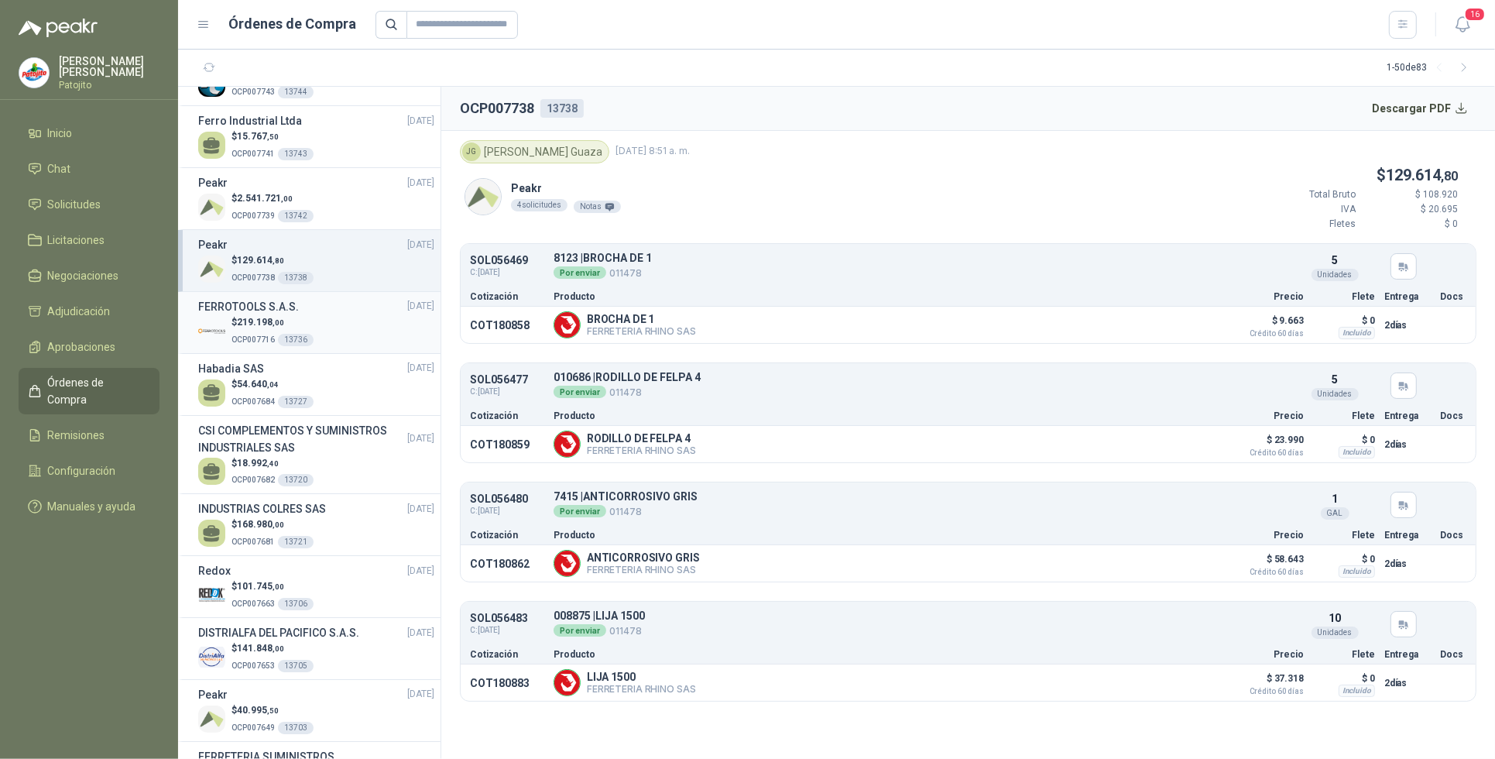
click at [368, 320] on div "$ 219.198 ,00 OCP007716 13736" at bounding box center [316, 331] width 236 height 32
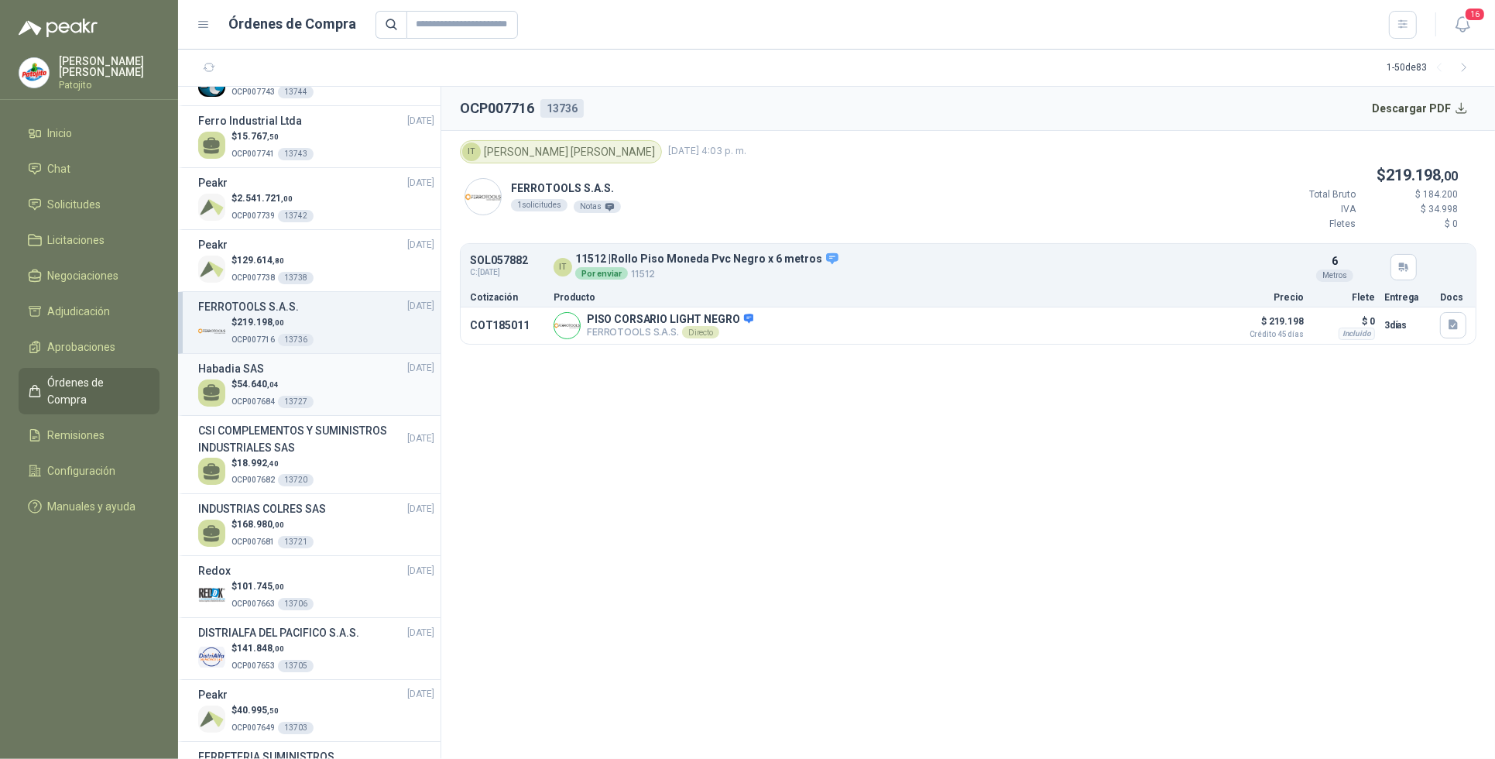
click at [321, 387] on div "$ 54.640 ,04 OCP007684 13727" at bounding box center [316, 393] width 236 height 32
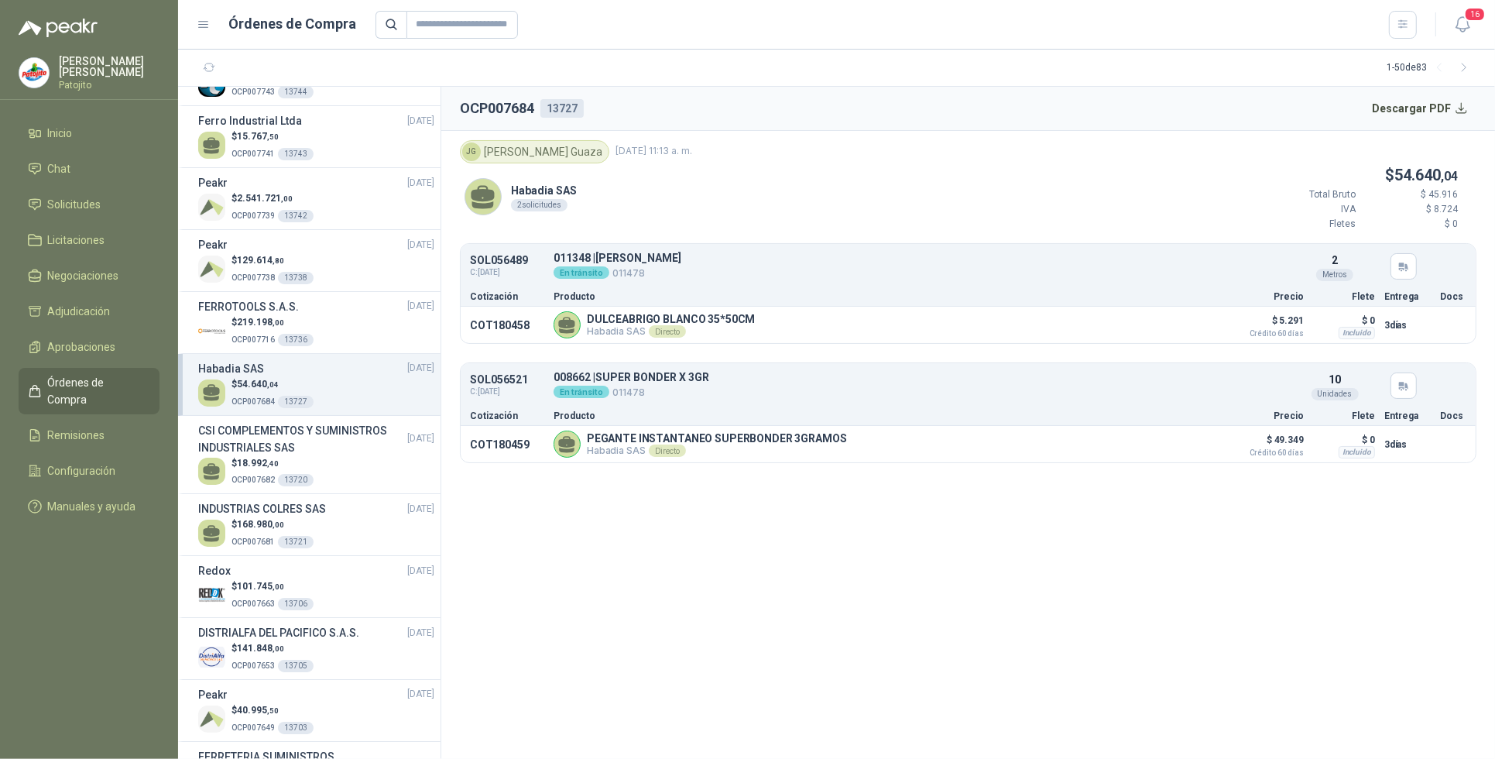
scroll to position [774, 0]
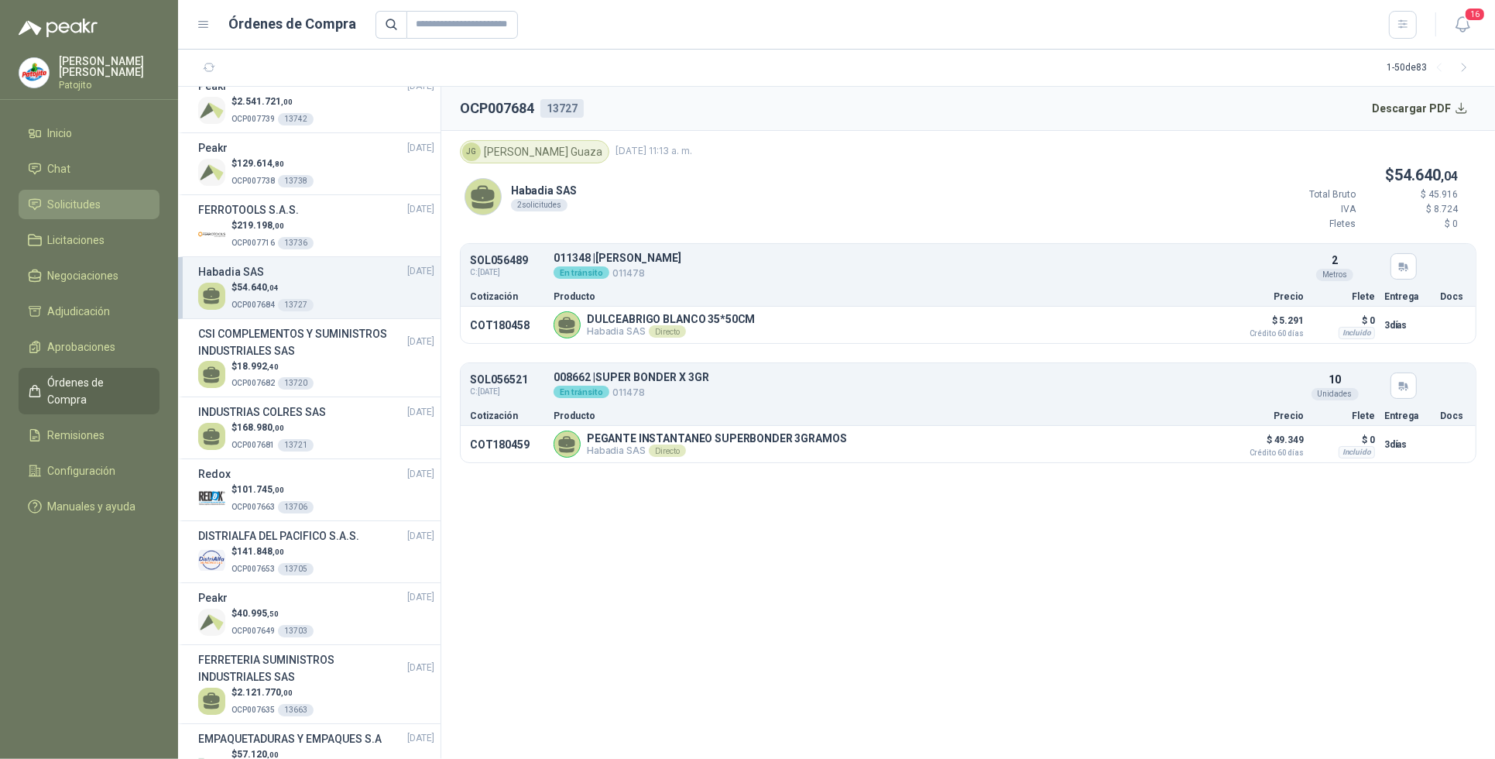
click at [110, 205] on li "Solicitudes" at bounding box center [89, 204] width 122 height 17
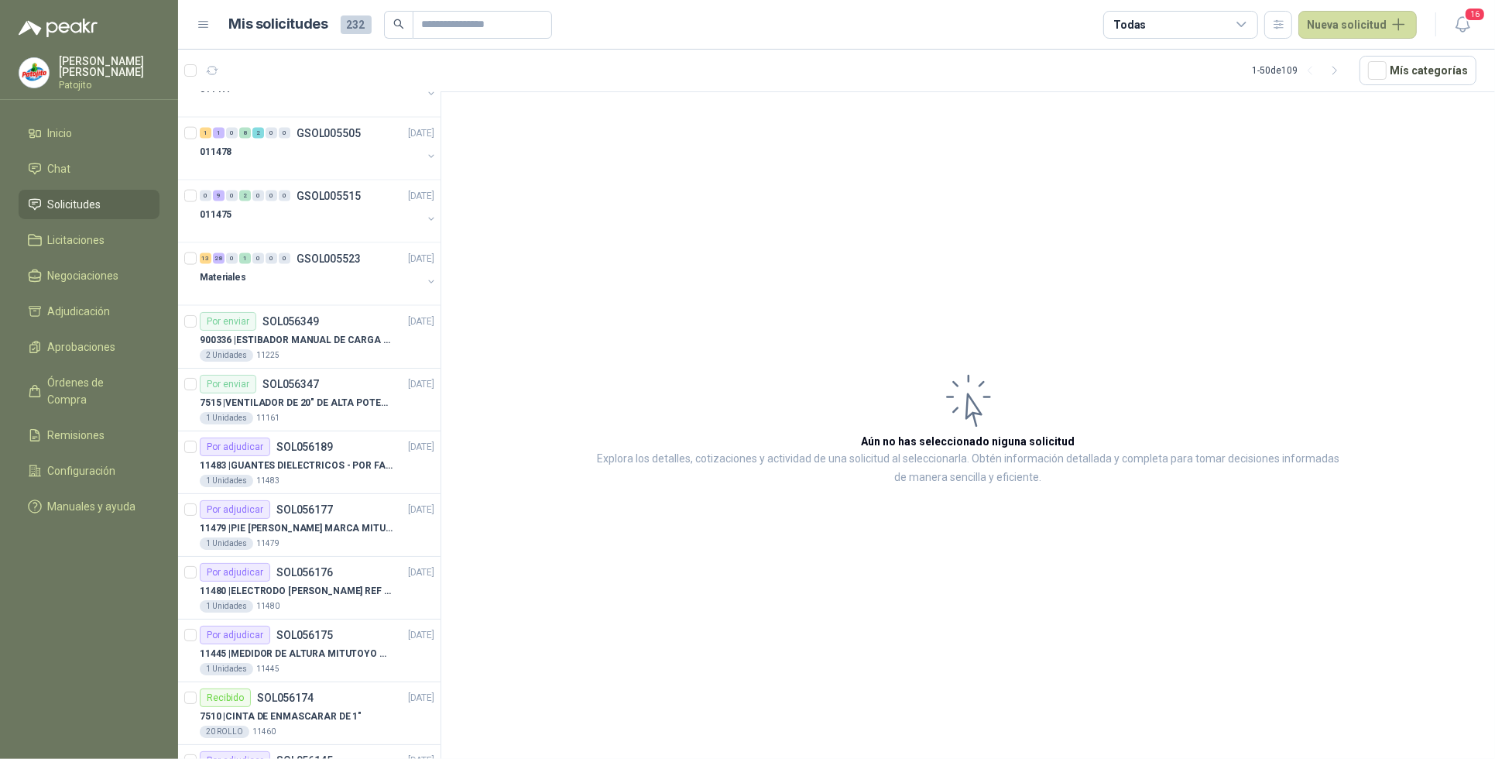
scroll to position [2033, 0]
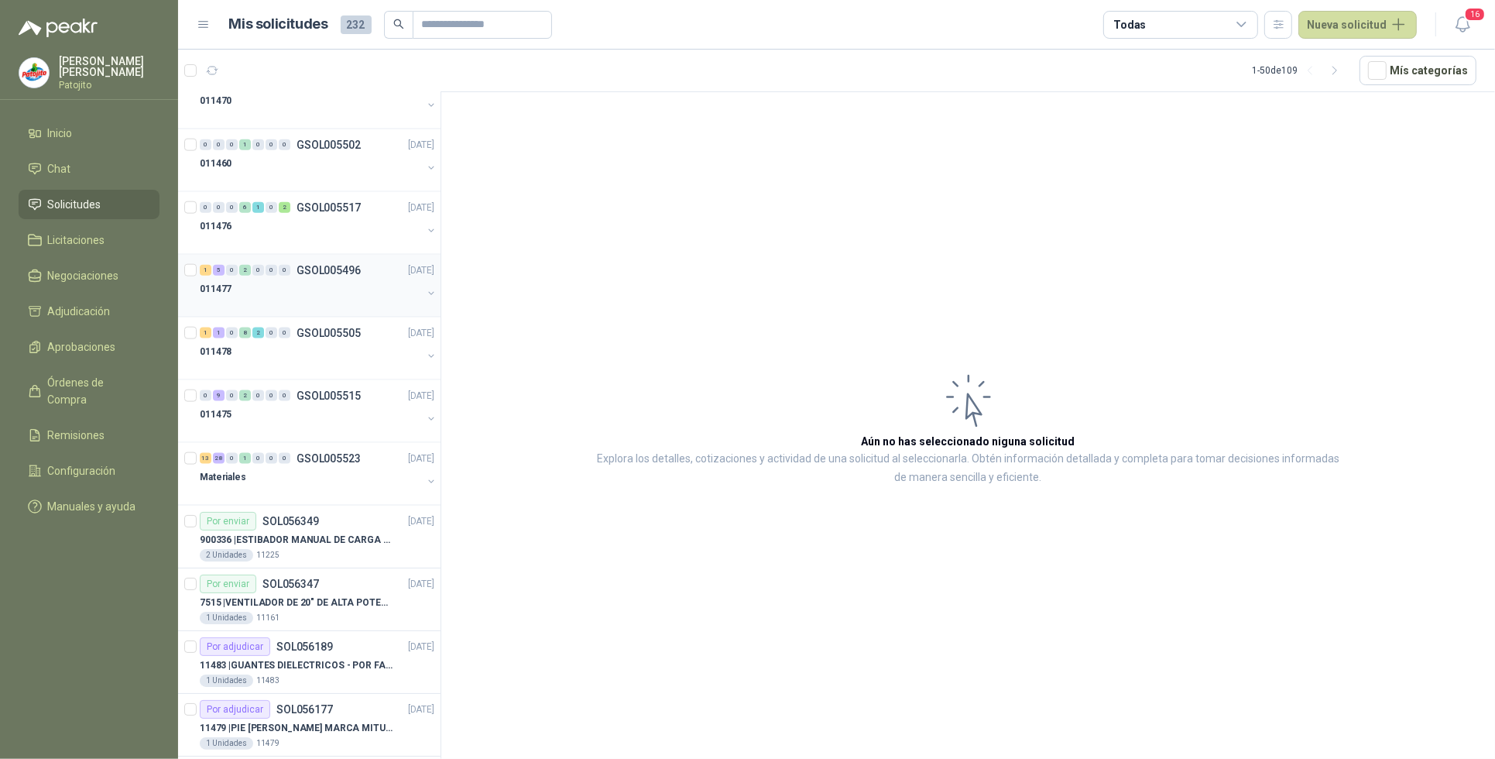
click at [249, 292] on div "011477" at bounding box center [311, 289] width 222 height 19
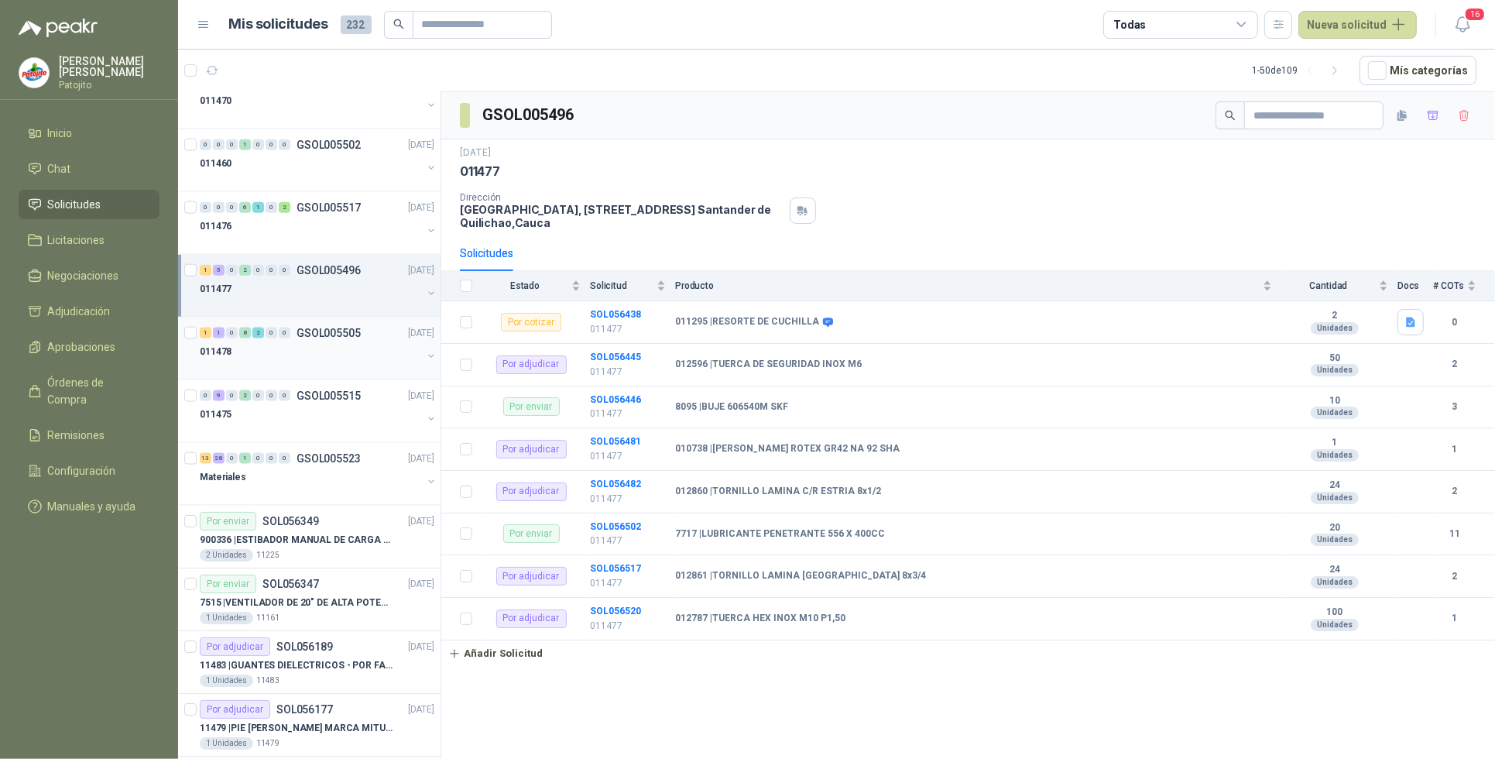
click at [256, 360] on div "011478" at bounding box center [311, 351] width 222 height 19
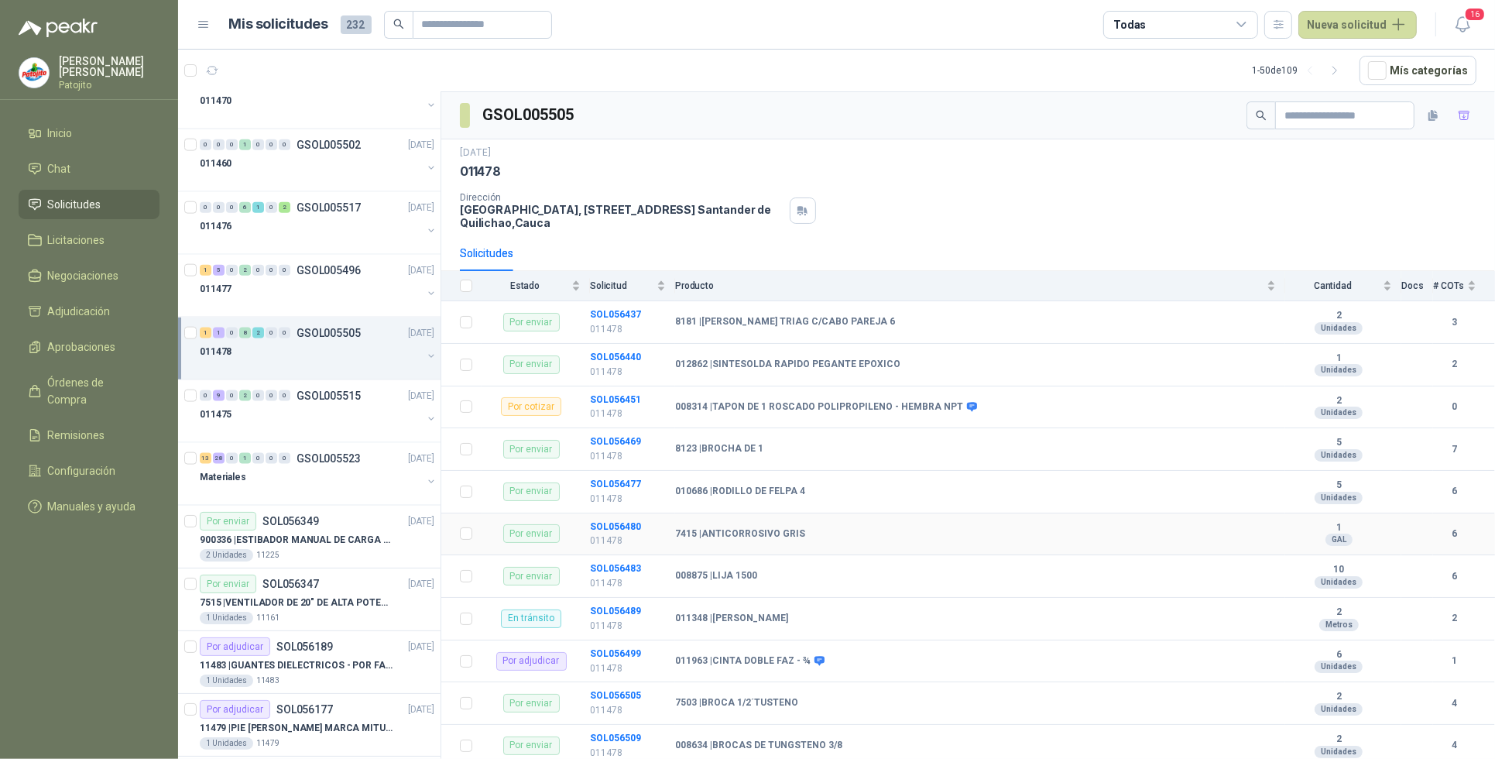
scroll to position [75, 0]
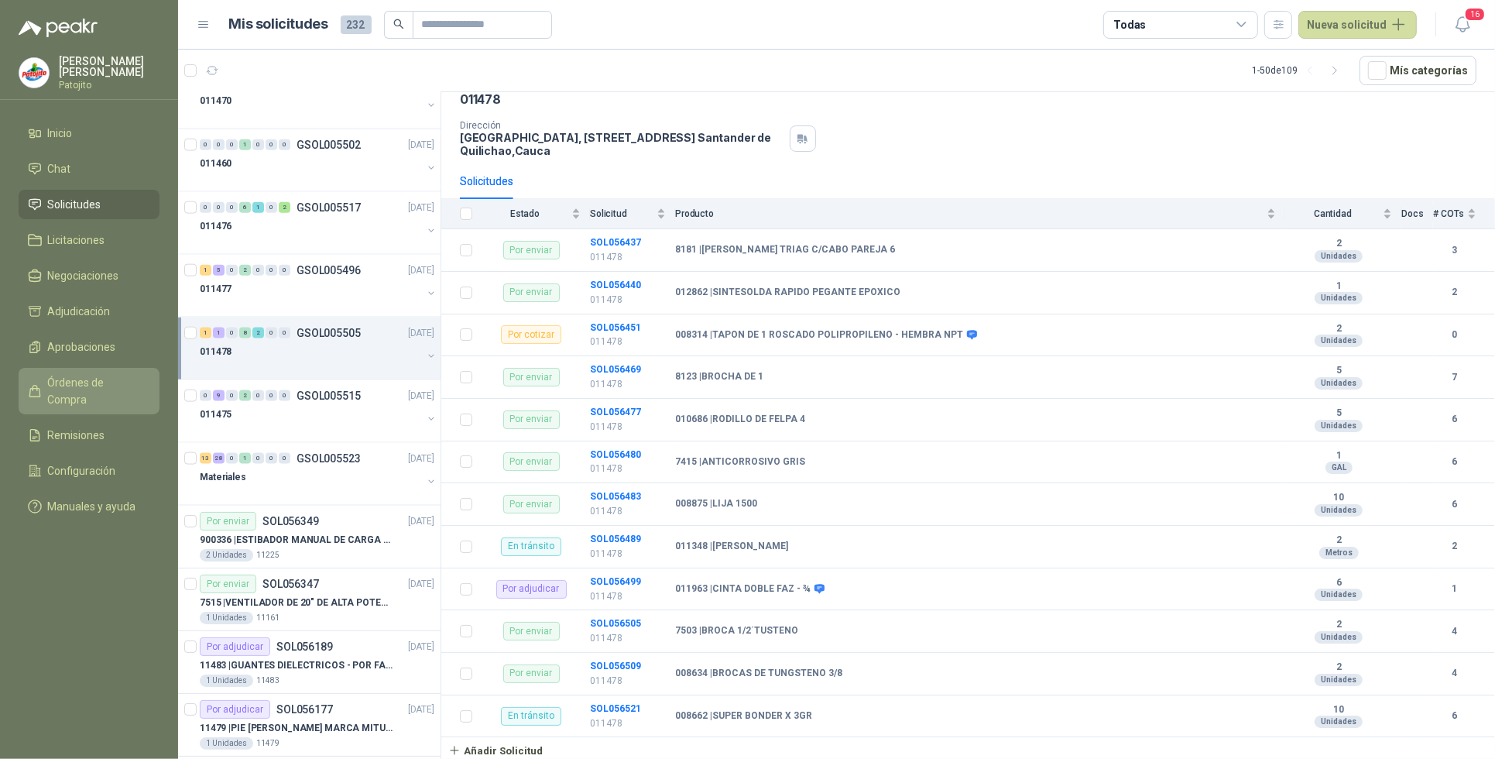
drag, startPoint x: 138, startPoint y: 384, endPoint x: 137, endPoint y: 396, distance: 12.4
click at [138, 384] on span "Órdenes de Compra" at bounding box center [96, 391] width 97 height 34
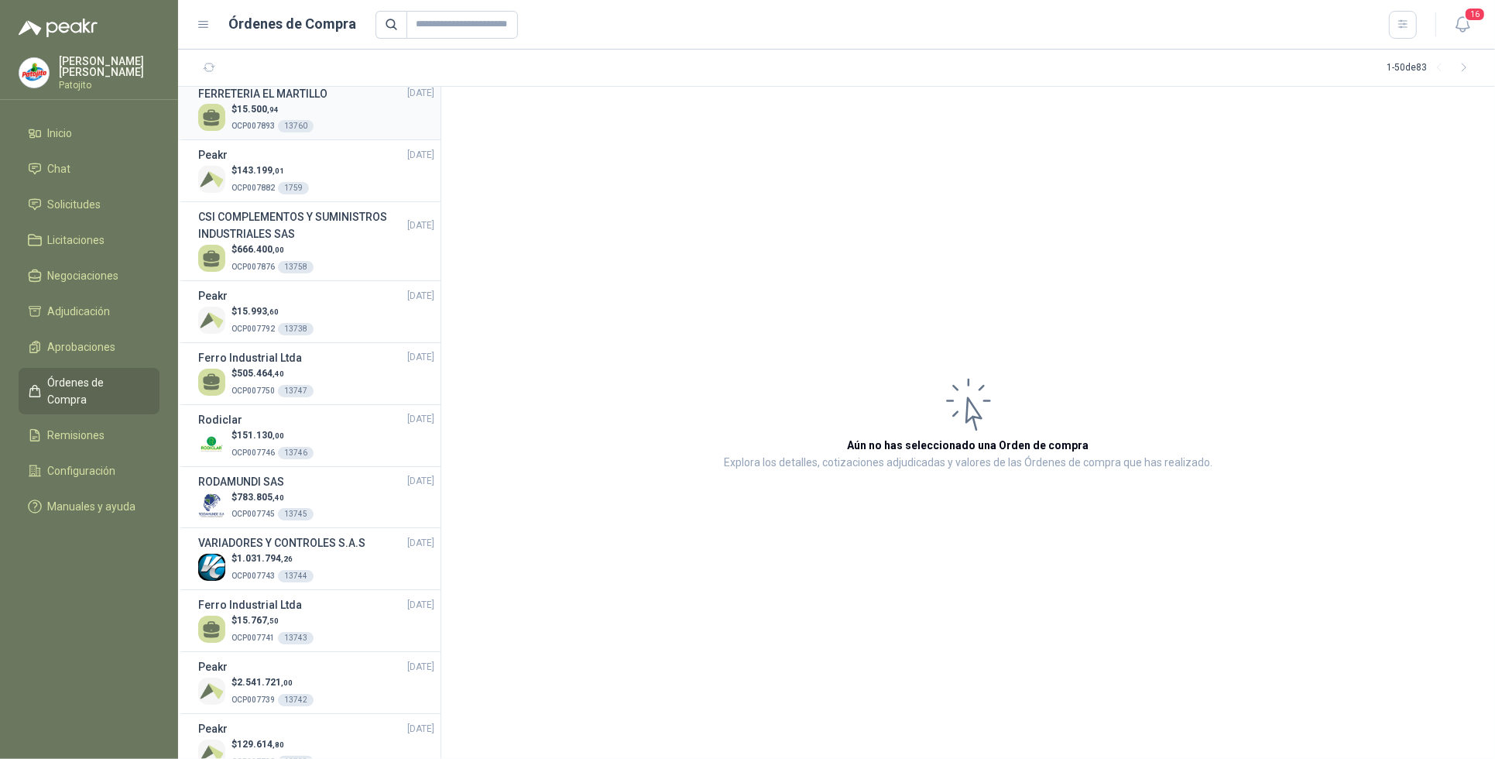
scroll to position [290, 0]
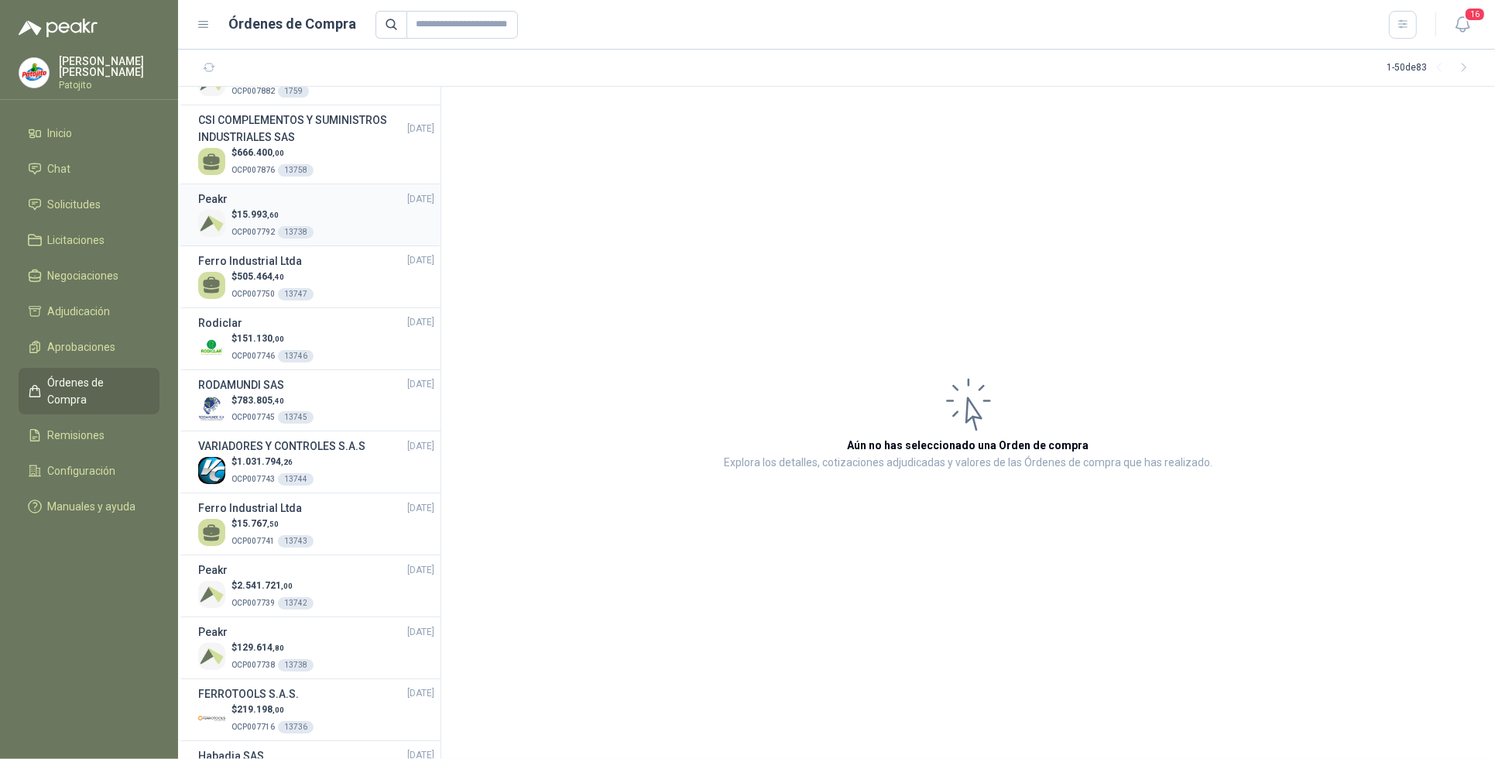
click at [335, 211] on div "$ 15.993 ,60 OCP007792 13738" at bounding box center [316, 224] width 236 height 32
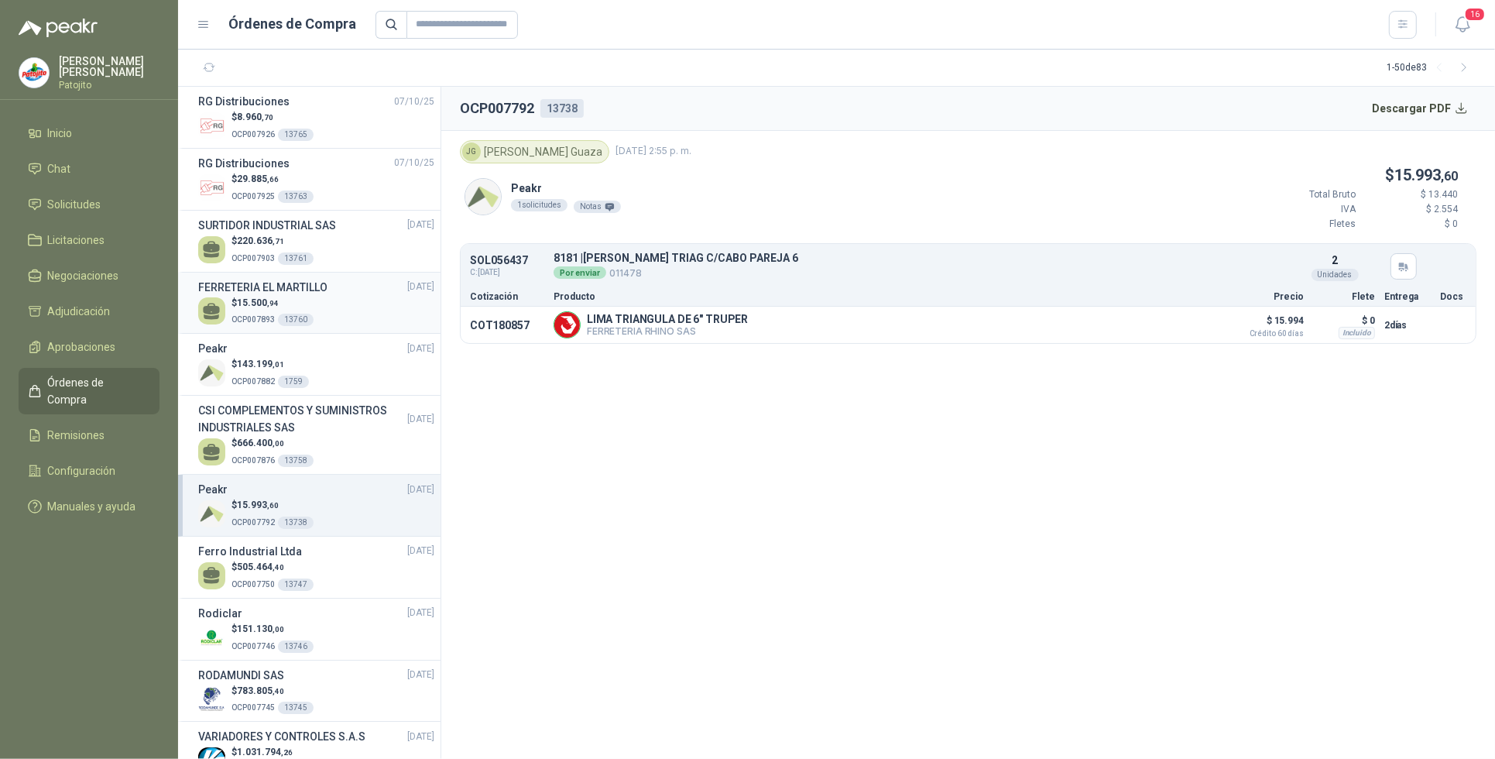
scroll to position [97, 0]
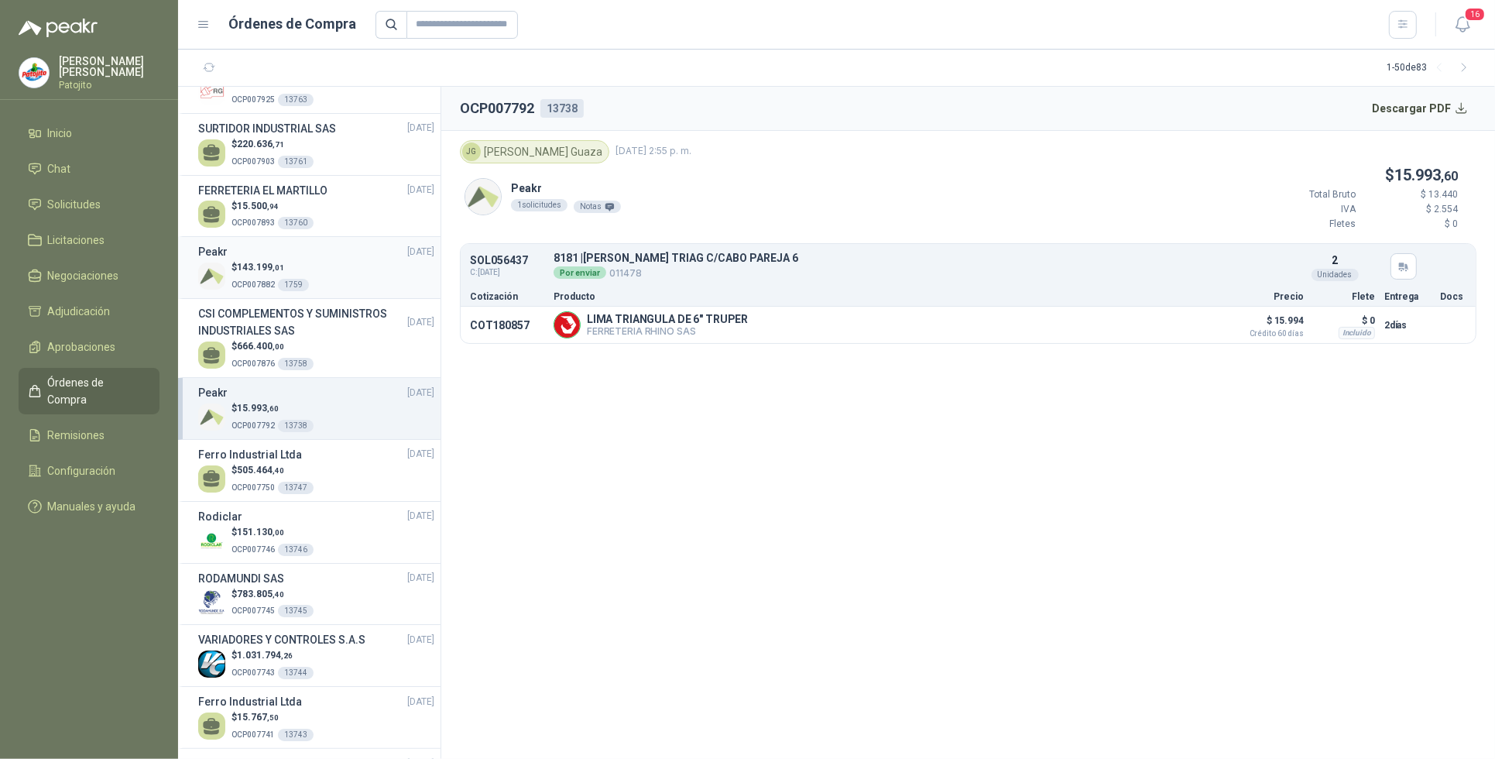
click at [354, 284] on div "$ 143.199 ,01 OCP007882 1759" at bounding box center [316, 276] width 236 height 32
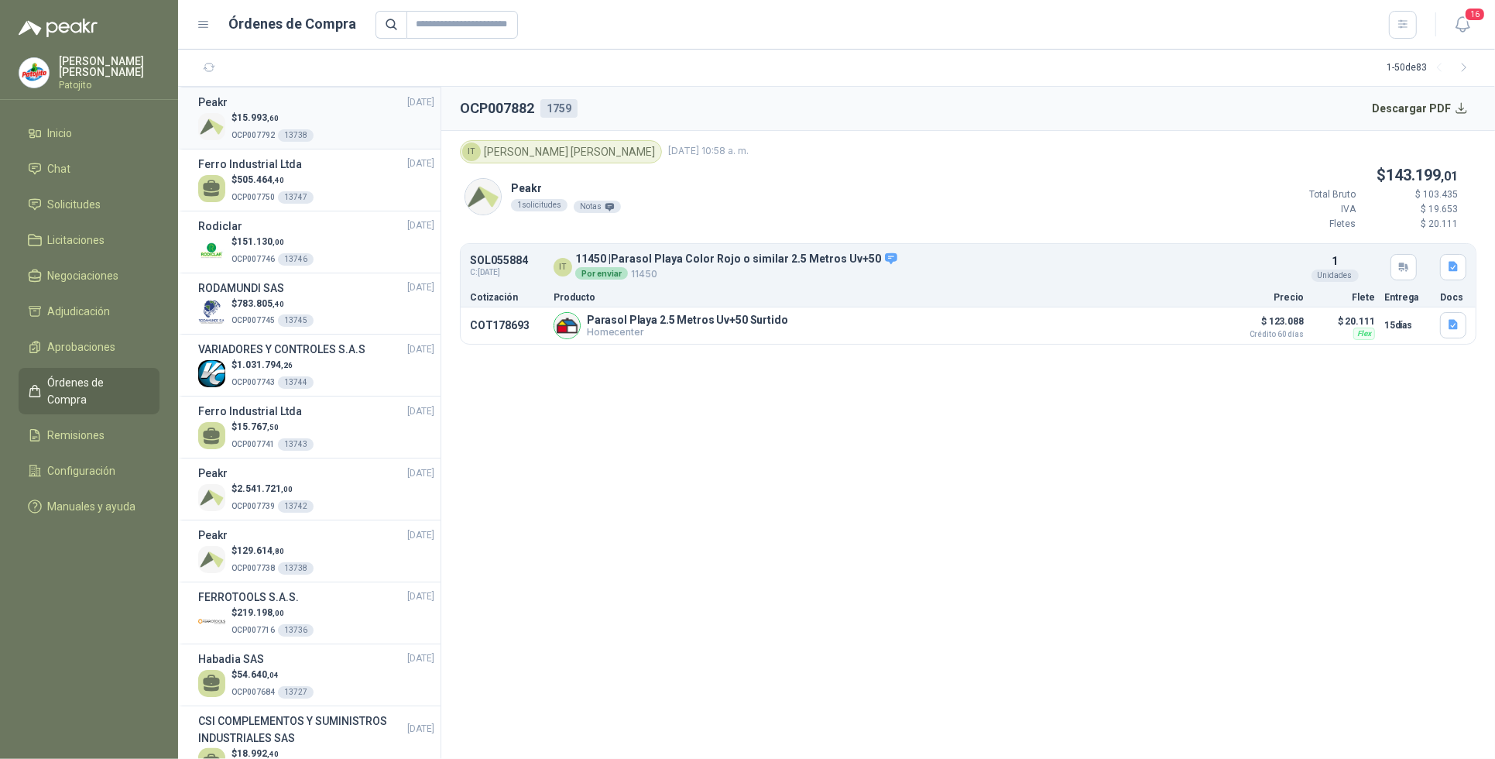
scroll to position [484, 0]
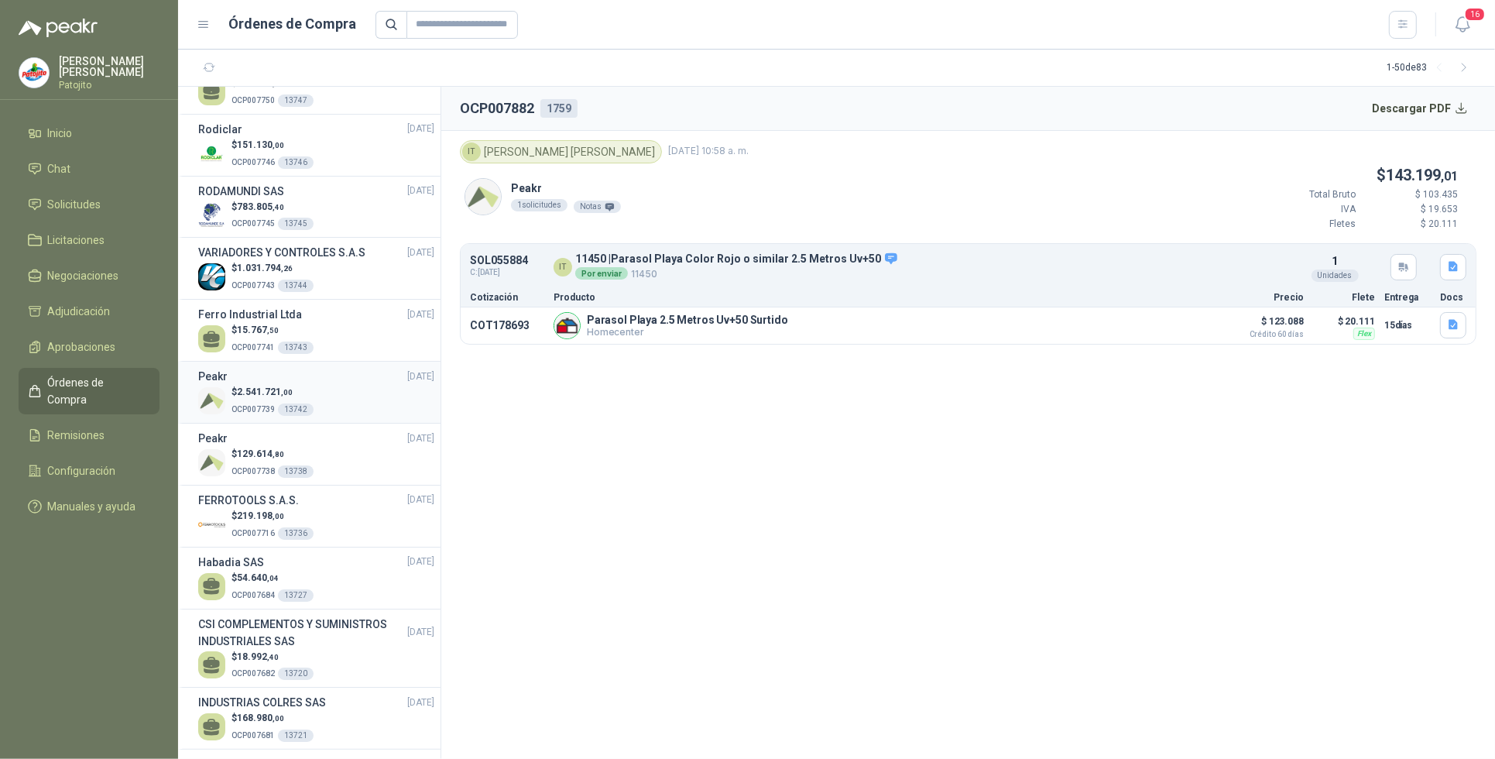
click at [331, 396] on div "$ 2.541.721 ,00 OCP007739 13742" at bounding box center [316, 401] width 236 height 32
click at [341, 461] on div "$ 129.614 ,80 OCP007738 13738" at bounding box center [316, 463] width 236 height 32
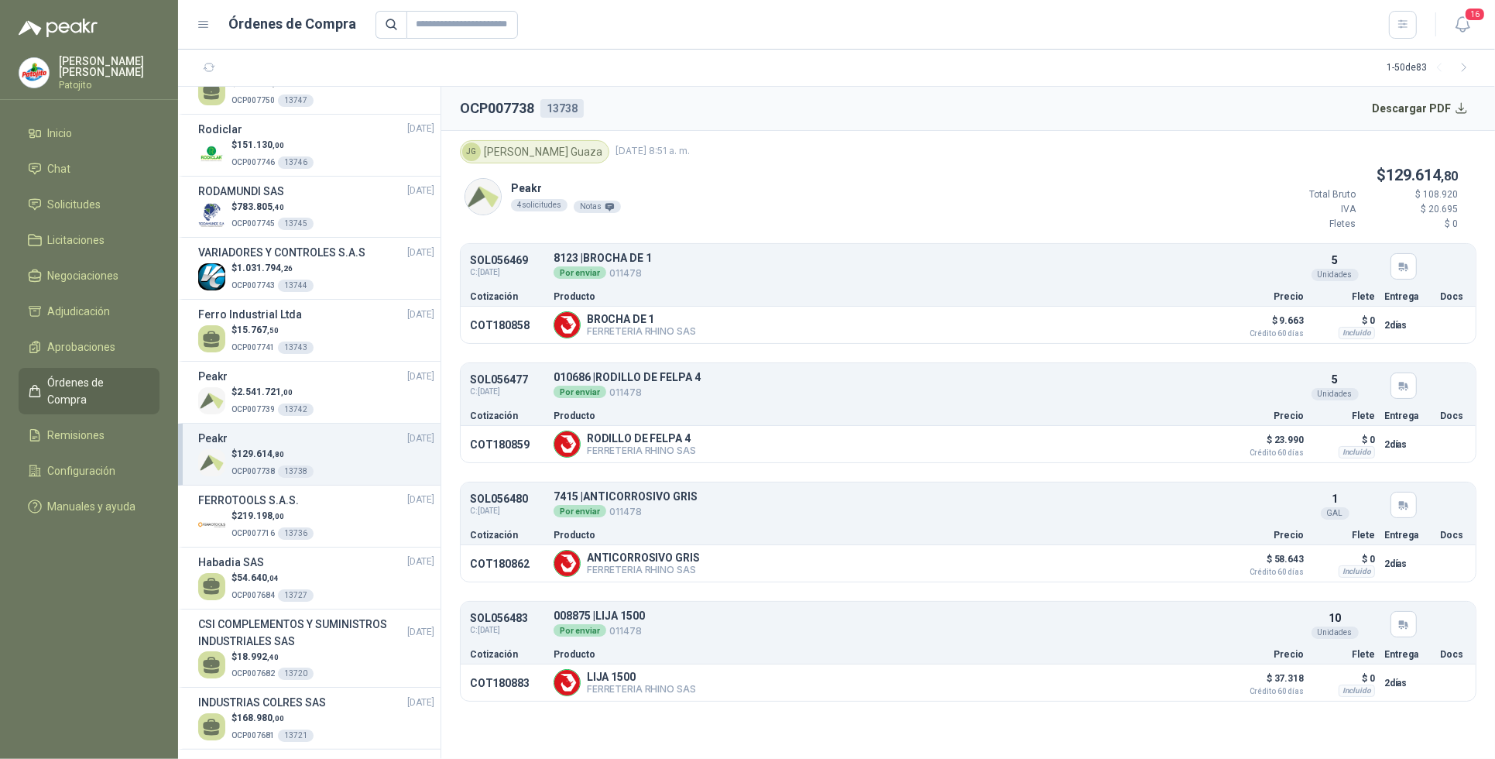
scroll to position [581, 0]
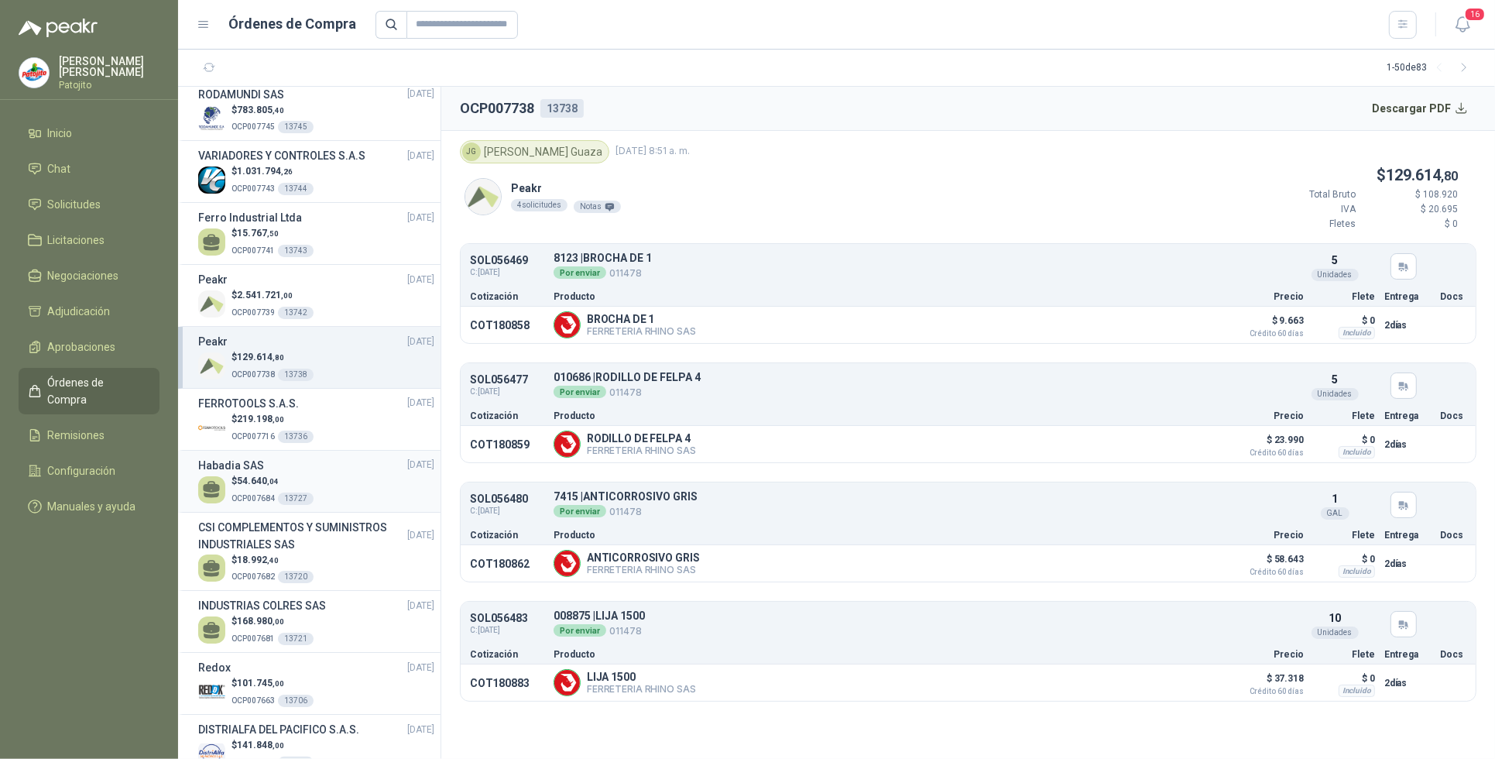
click at [341, 489] on div "$ 54.640 ,04 OCP007684 13727" at bounding box center [316, 490] width 236 height 32
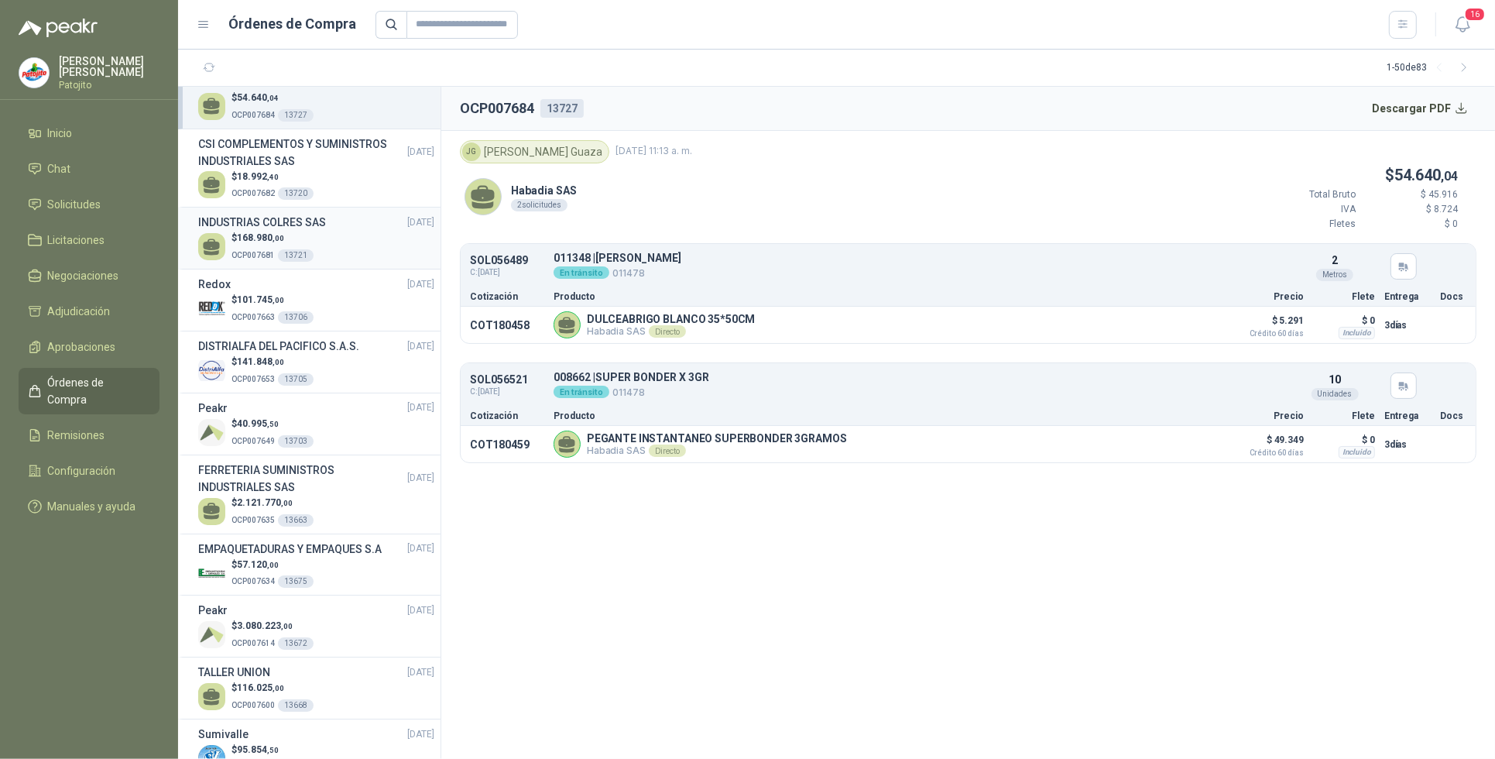
scroll to position [968, 0]
click at [341, 420] on div "$ 40.995 ,50 OCP007649 13703" at bounding box center [316, 429] width 236 height 32
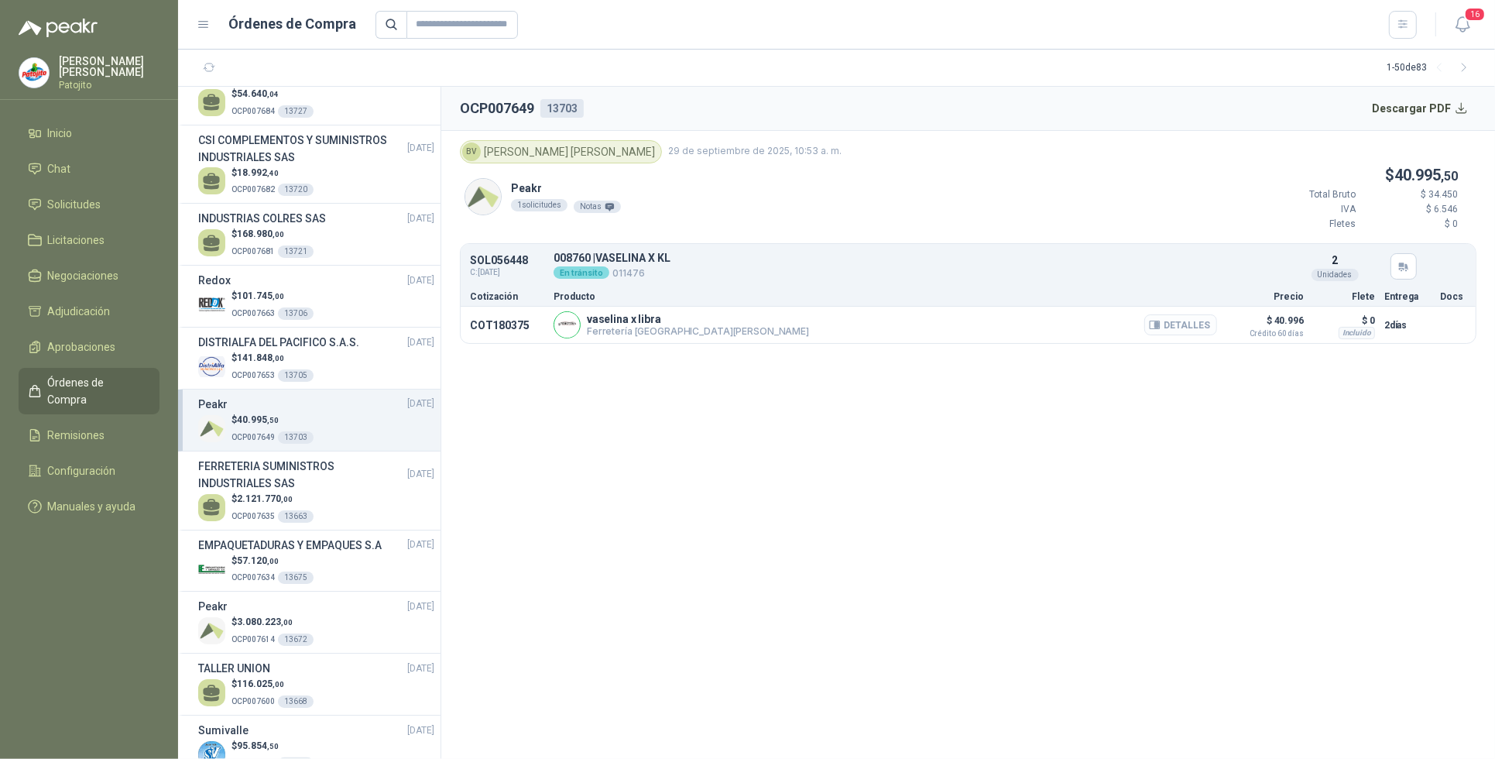
click at [1202, 326] on button "Detalles" at bounding box center [1180, 324] width 73 height 21
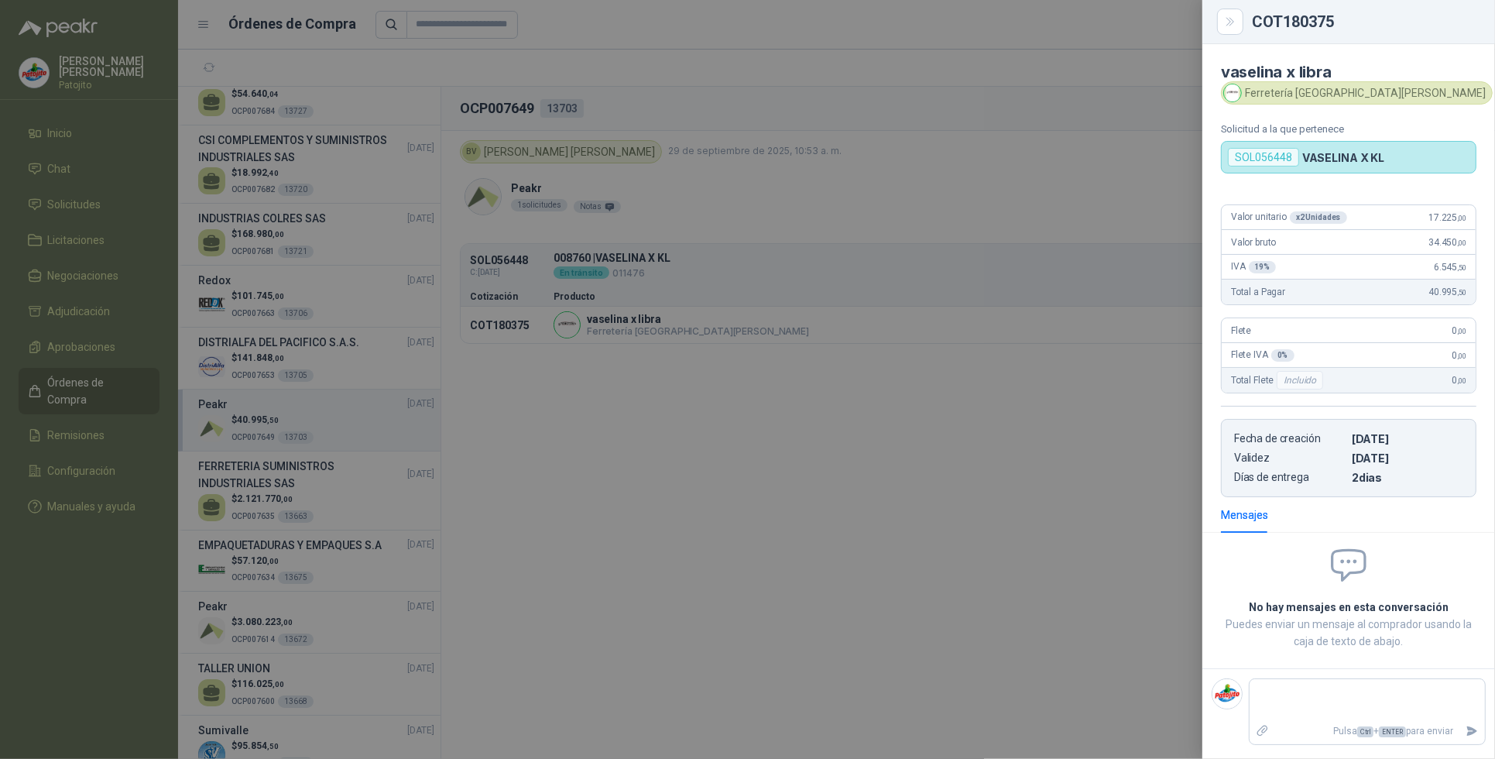
click at [1054, 569] on div at bounding box center [747, 379] width 1495 height 759
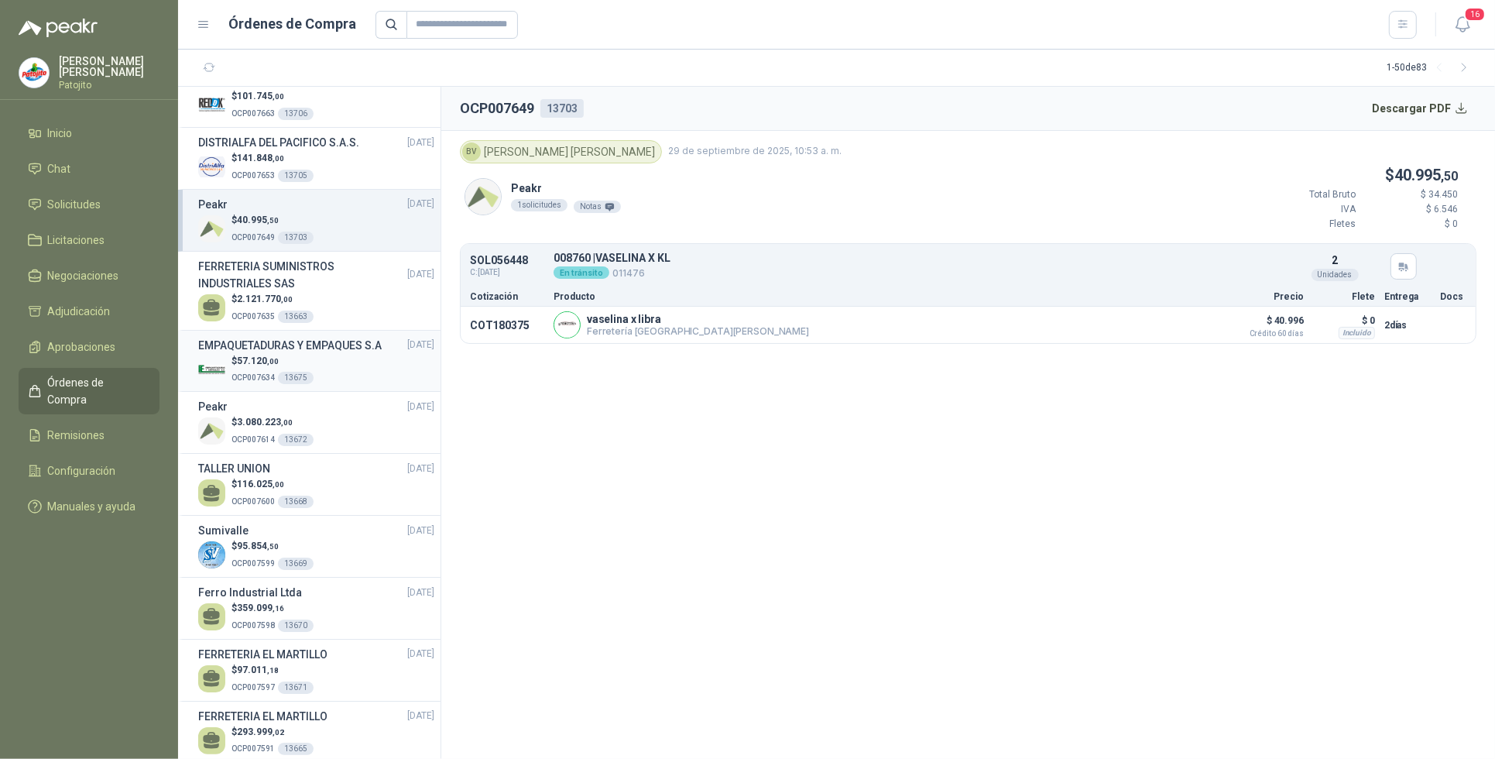
scroll to position [1258, 0]
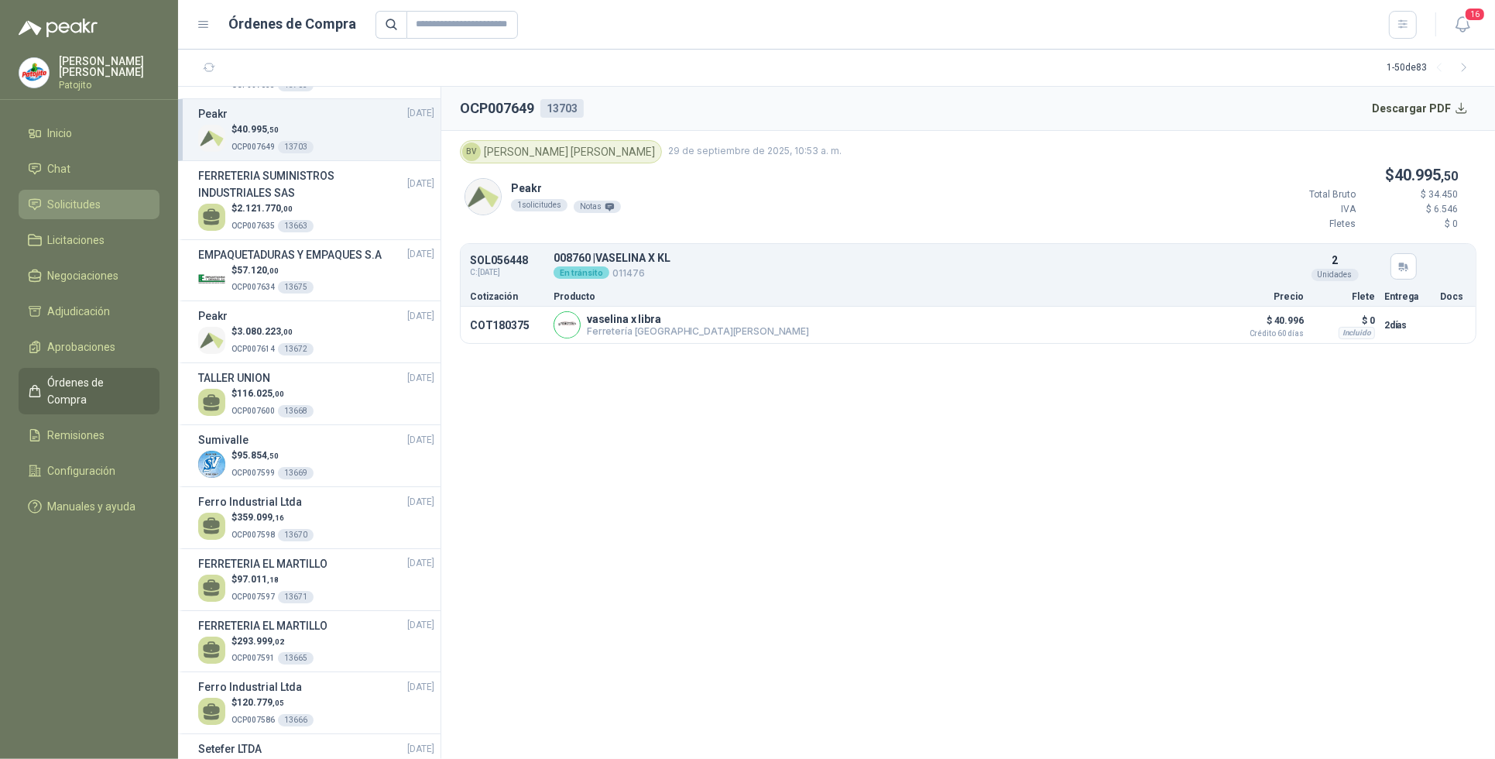
click at [74, 201] on span "Solicitudes" at bounding box center [74, 204] width 53 height 17
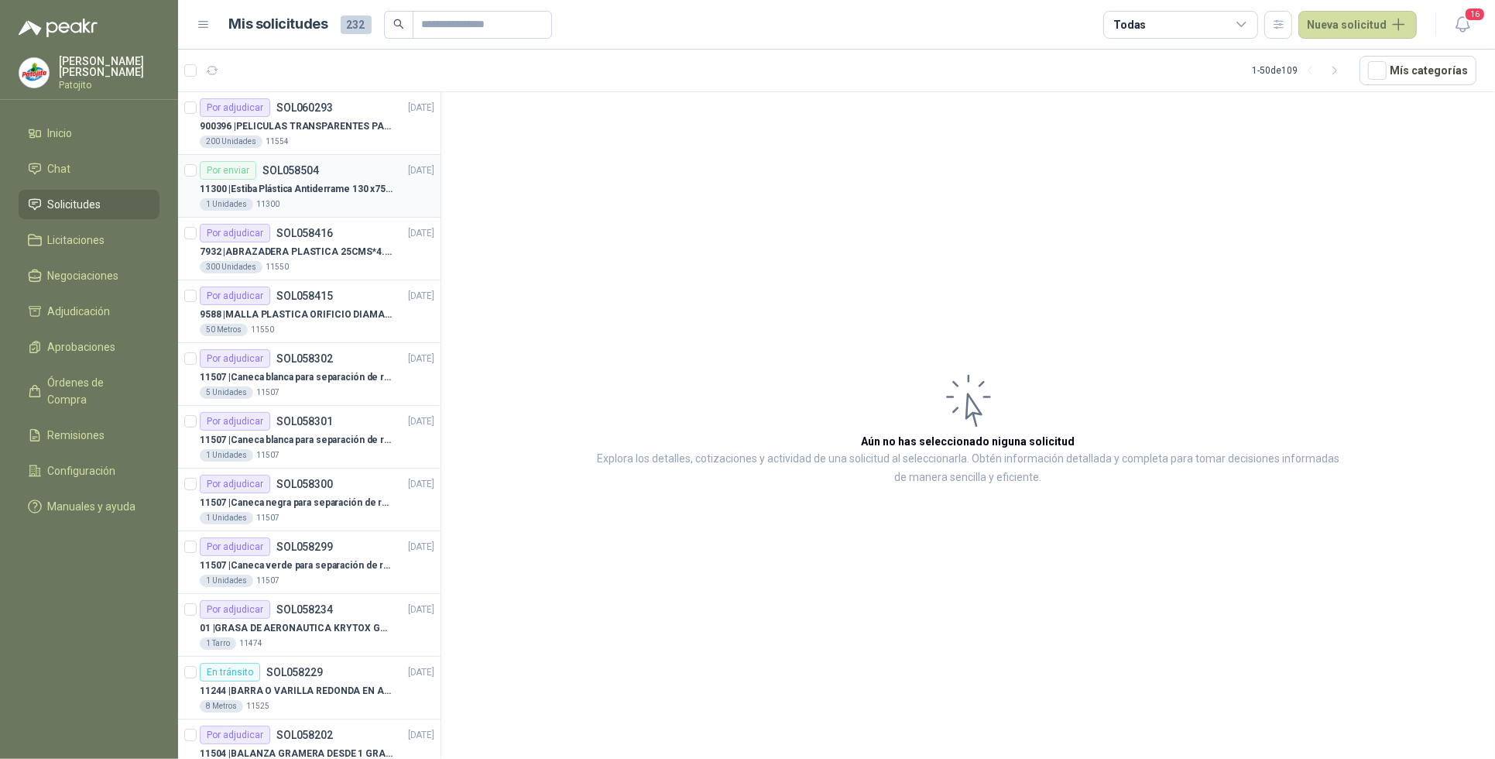
click at [361, 178] on div "Por enviar SOL058504 [DATE]" at bounding box center [317, 170] width 235 height 19
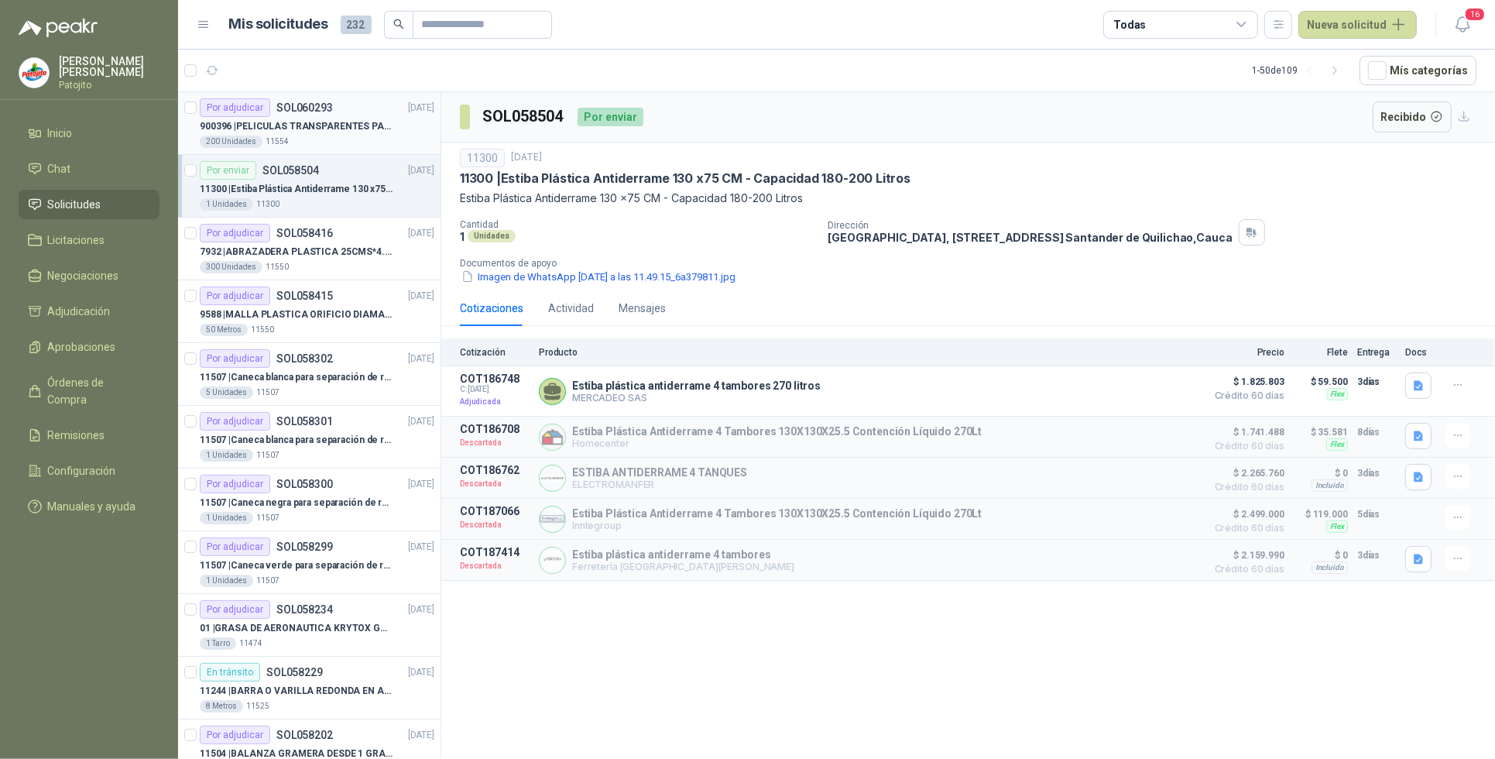
click at [345, 133] on p "900396 | PELICULAS TRANSPARENTES PARA LAMINADO EN CALIENTE" at bounding box center [296, 126] width 193 height 15
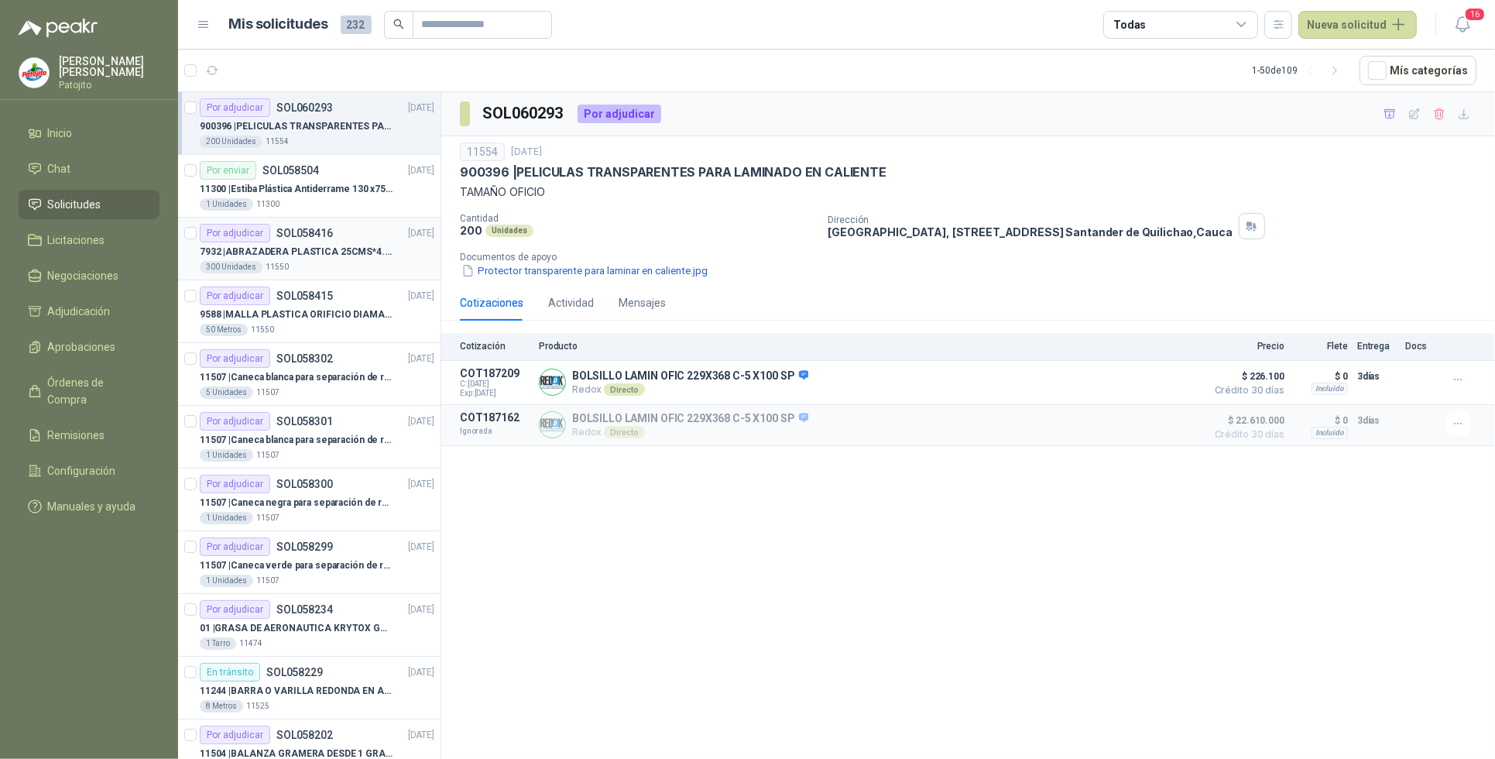
click at [345, 259] on p "7932 | ABRAZADERA PLASTICA 25CMS*4.8MM NEGRA" at bounding box center [296, 252] width 193 height 15
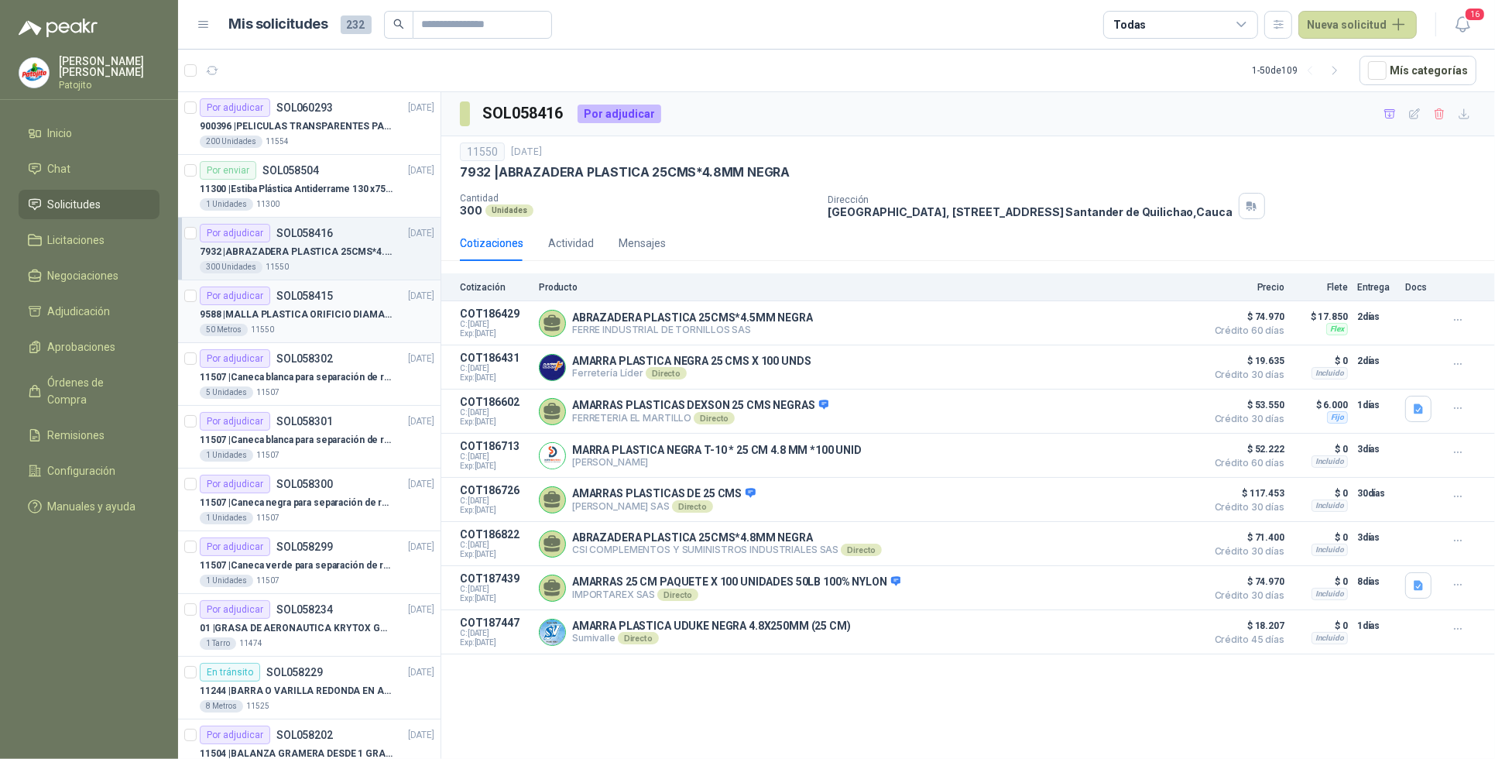
click at [362, 310] on p "9588 | MALLA PLASTICA ORIFICIO DIAMANTE 3MM" at bounding box center [296, 314] width 193 height 15
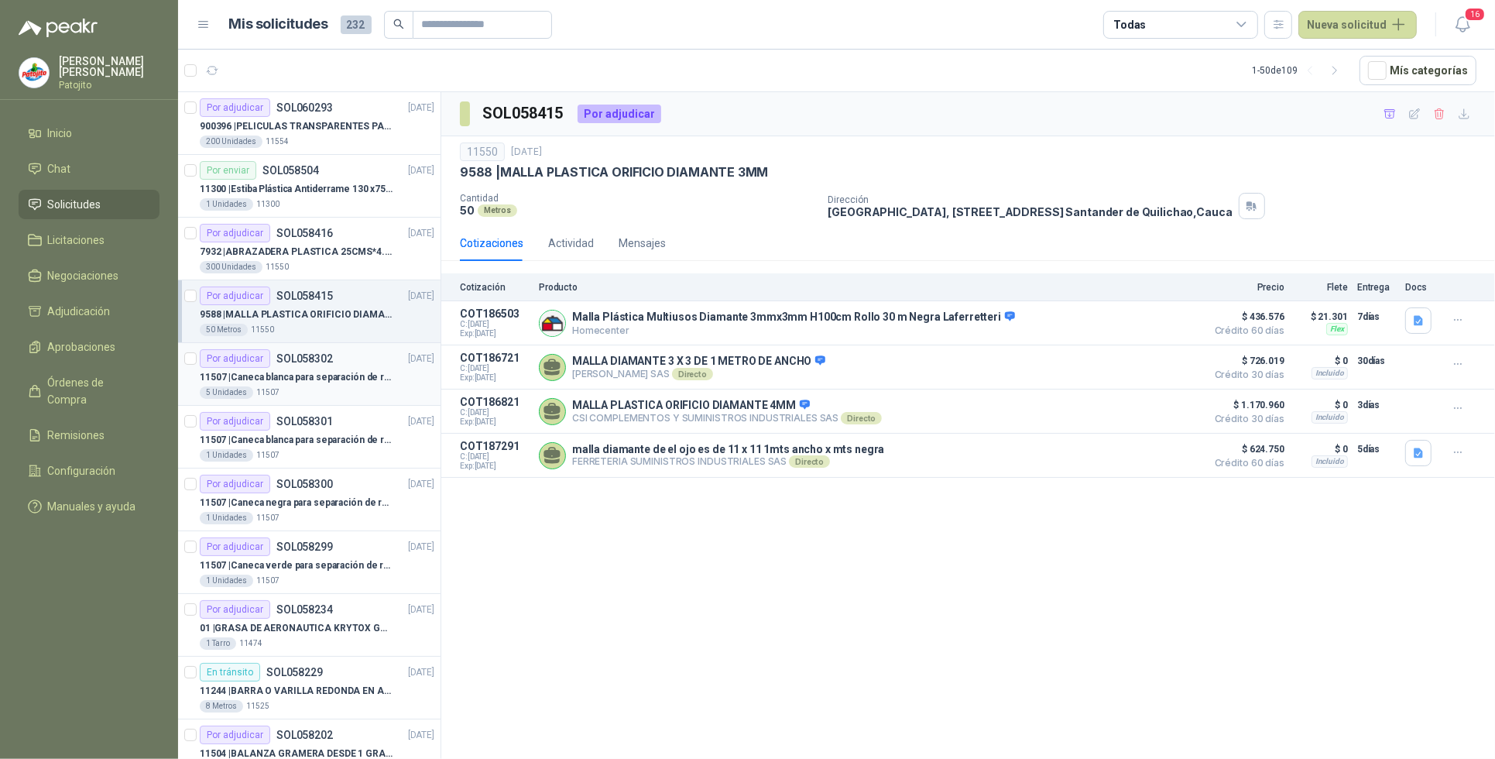
click at [369, 372] on p "11507 | Caneca blanca para separación de residuos 121 LT" at bounding box center [296, 377] width 193 height 15
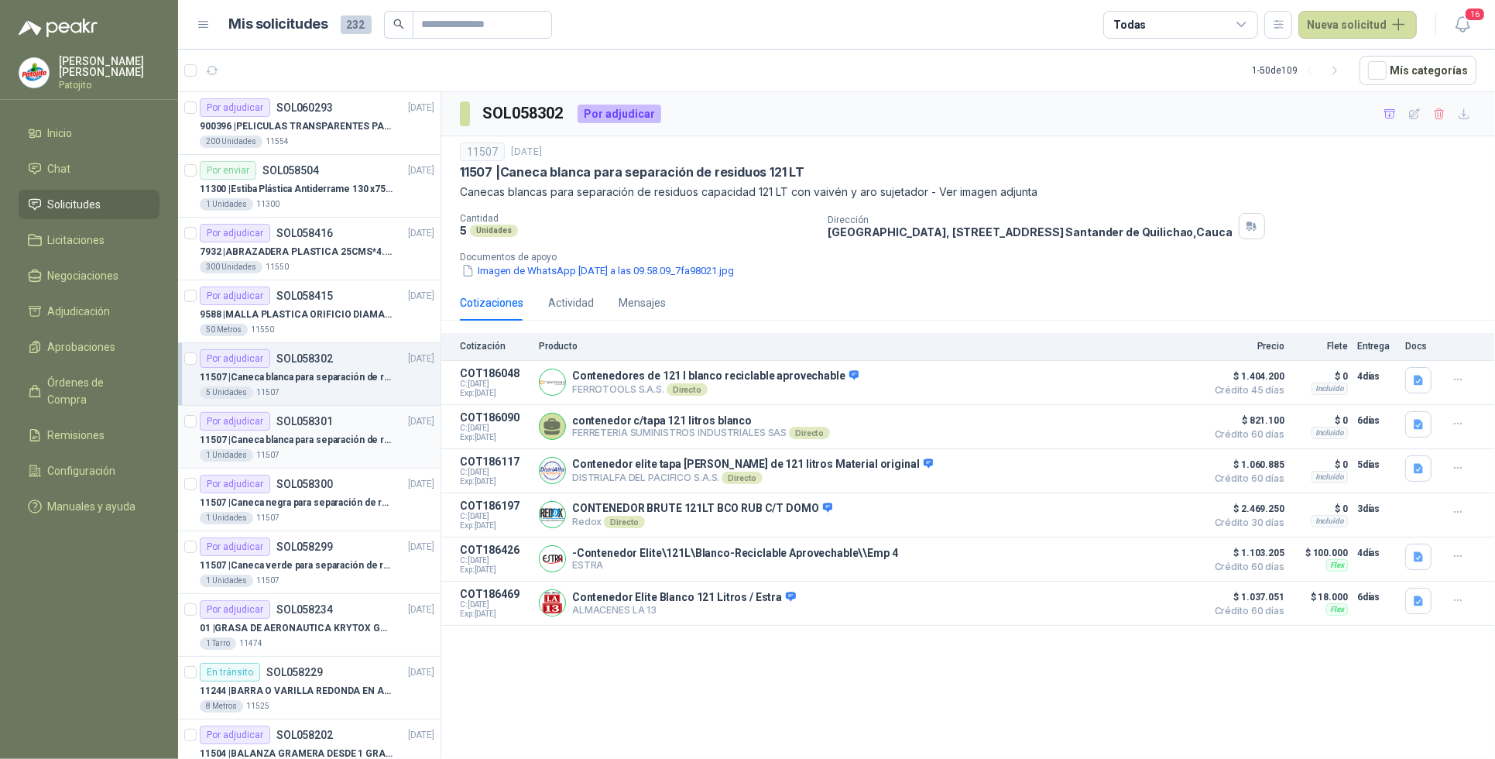
click at [269, 432] on div "11507 | Caneca blanca para separación de residuos 10 LT" at bounding box center [317, 440] width 235 height 19
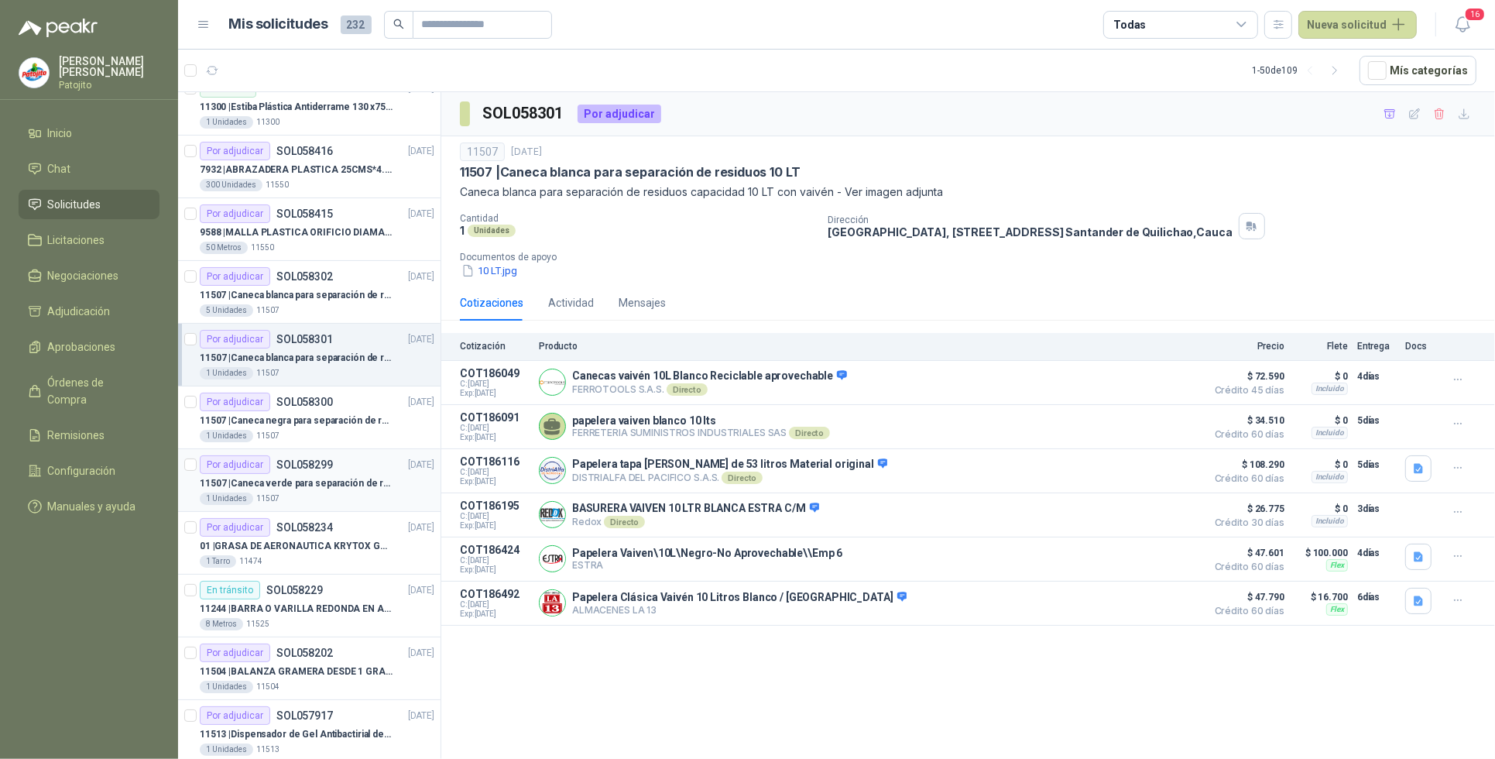
scroll to position [194, 0]
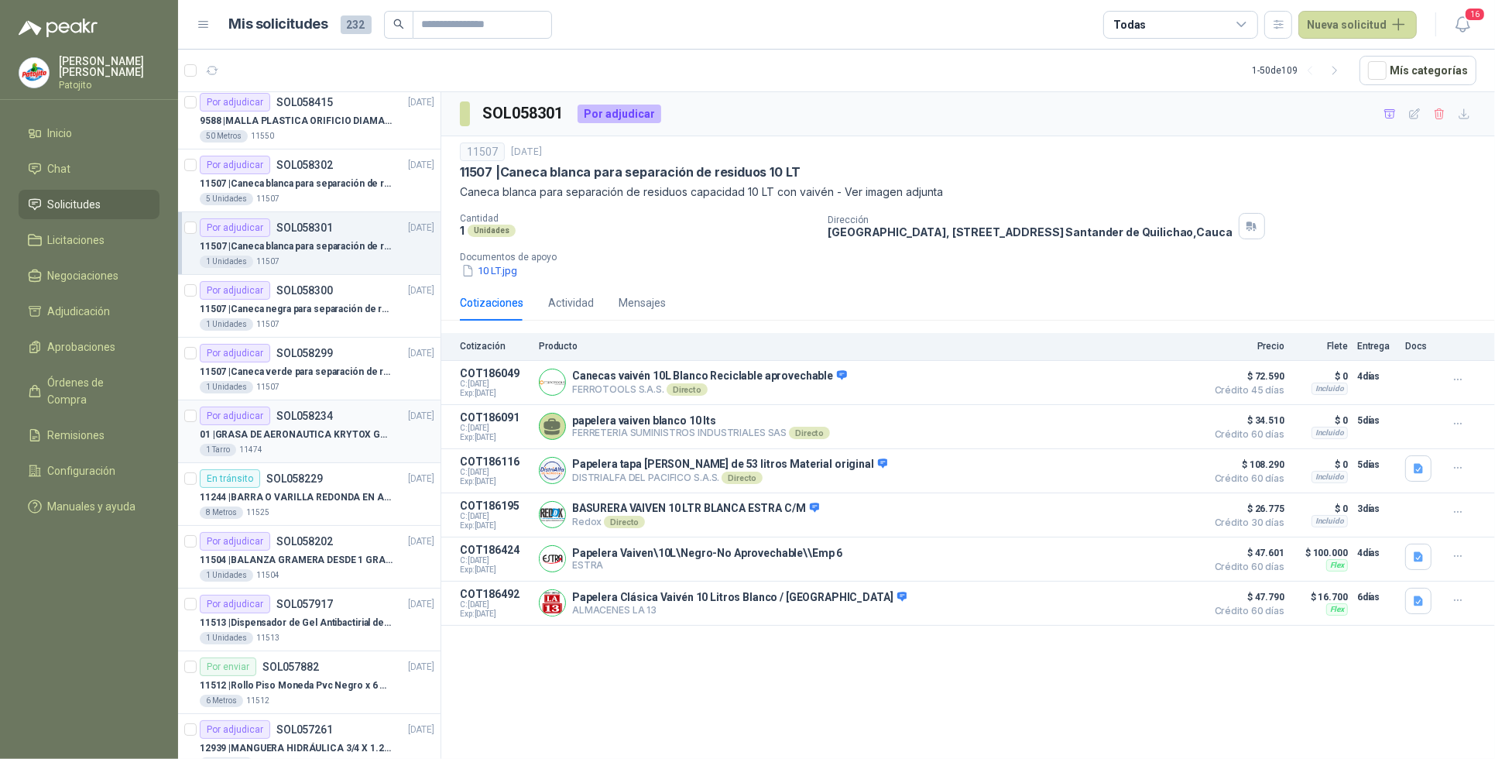
click at [331, 436] on p "01 | GRASA DE AERONAUTICA KRYTOX GPL 207 (SE ADJUNTA IMAGEN DE REFERENCIA)" at bounding box center [296, 434] width 193 height 15
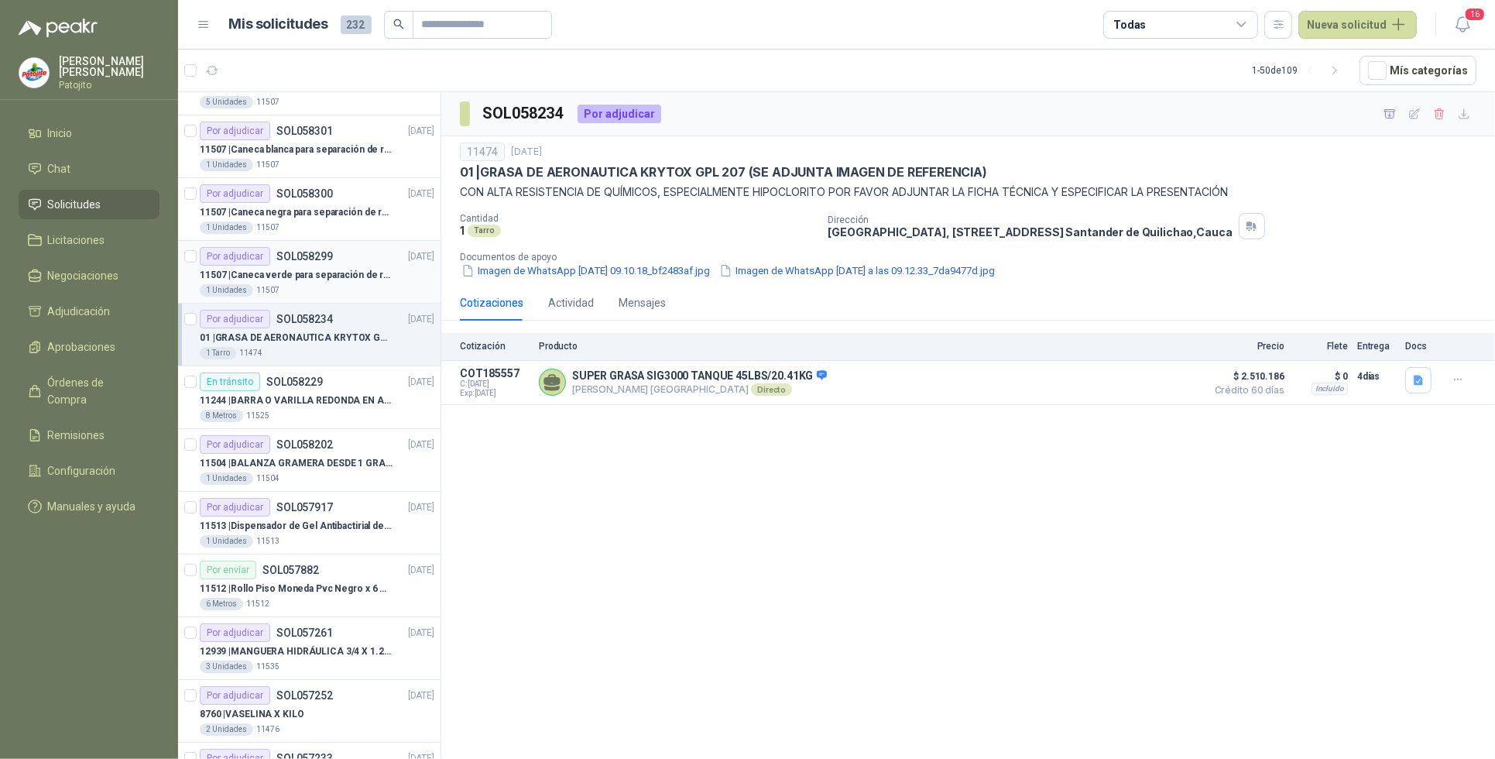
scroll to position [387, 0]
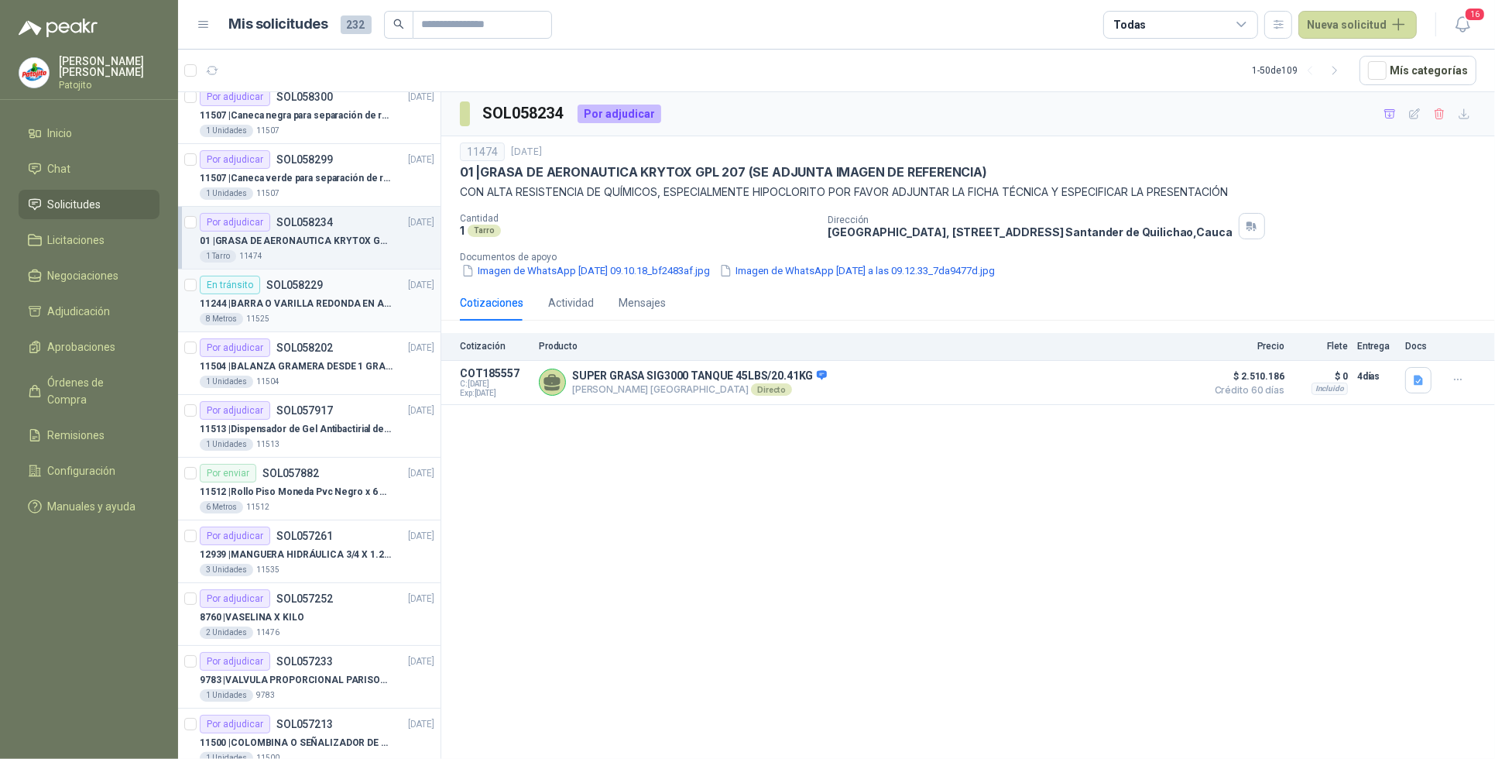
click at [366, 308] on p "11244 | BARRA O VARILLA REDONDA EN ACERO INOXIDABLE DE 2" O 50 MM" at bounding box center [296, 304] width 193 height 15
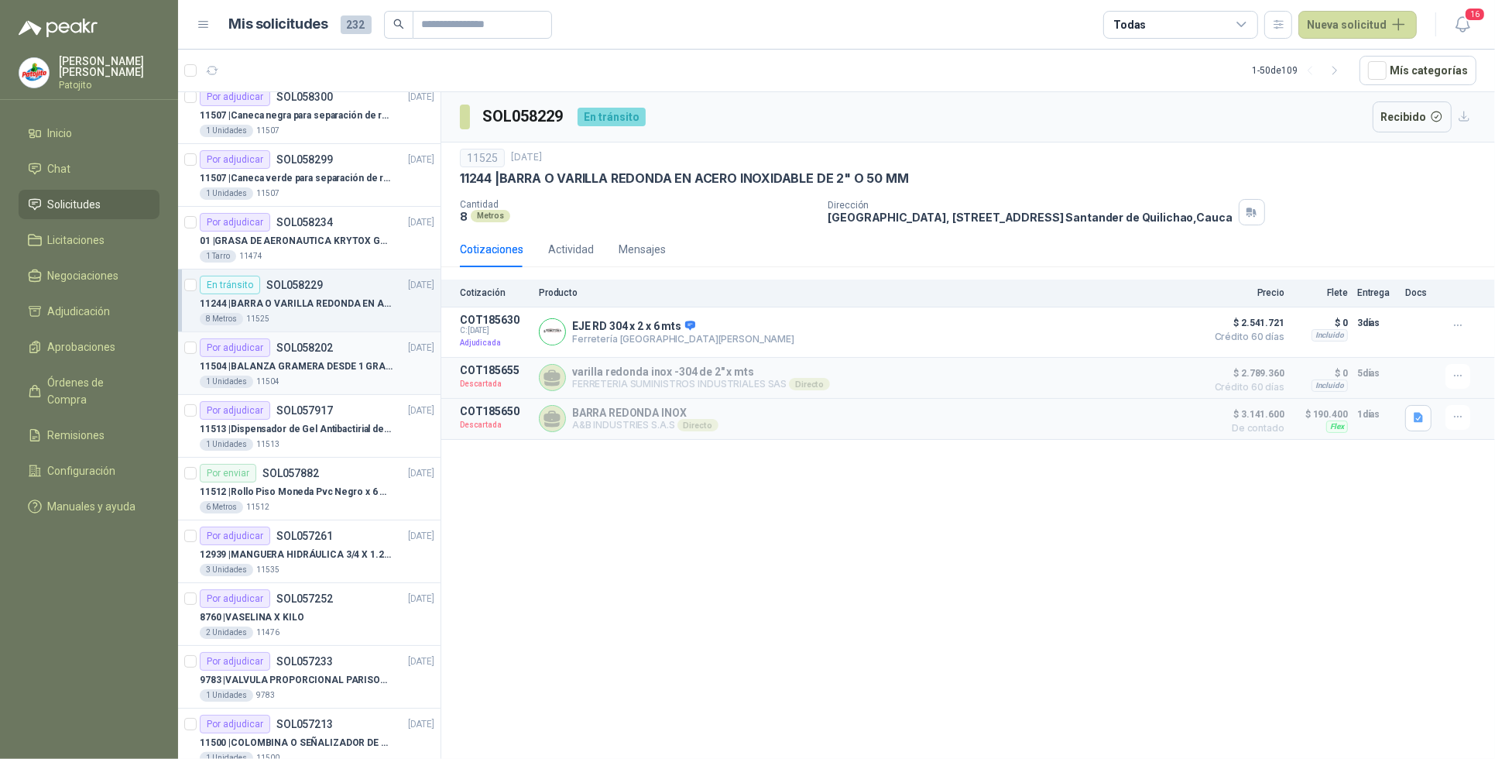
scroll to position [581, 0]
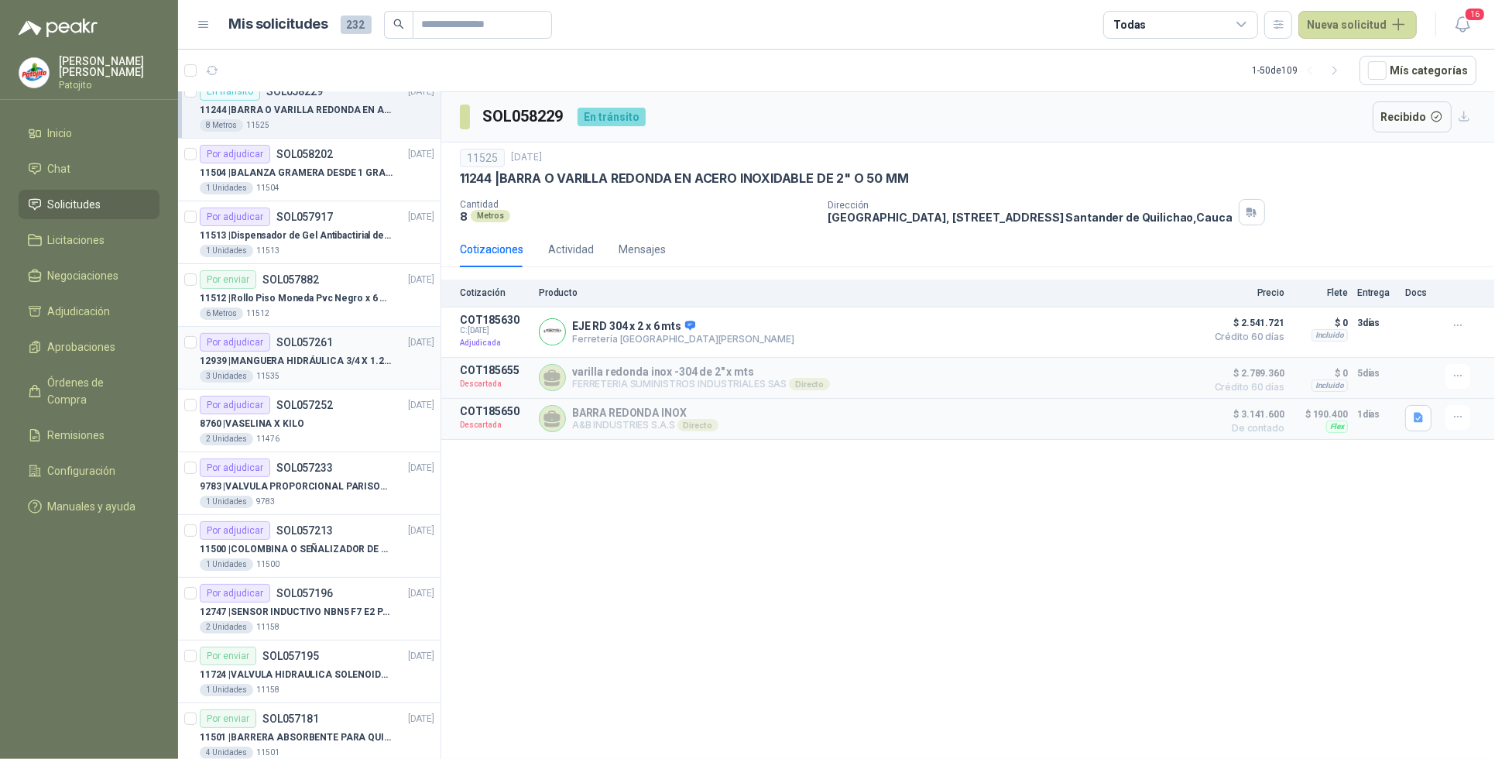
click at [391, 359] on p "12939 | MANGUERA HIDRÁULICA 3/4 X 1.20 METROS DE LONGITUD HR-HR-ACOPLADA" at bounding box center [296, 361] width 193 height 15
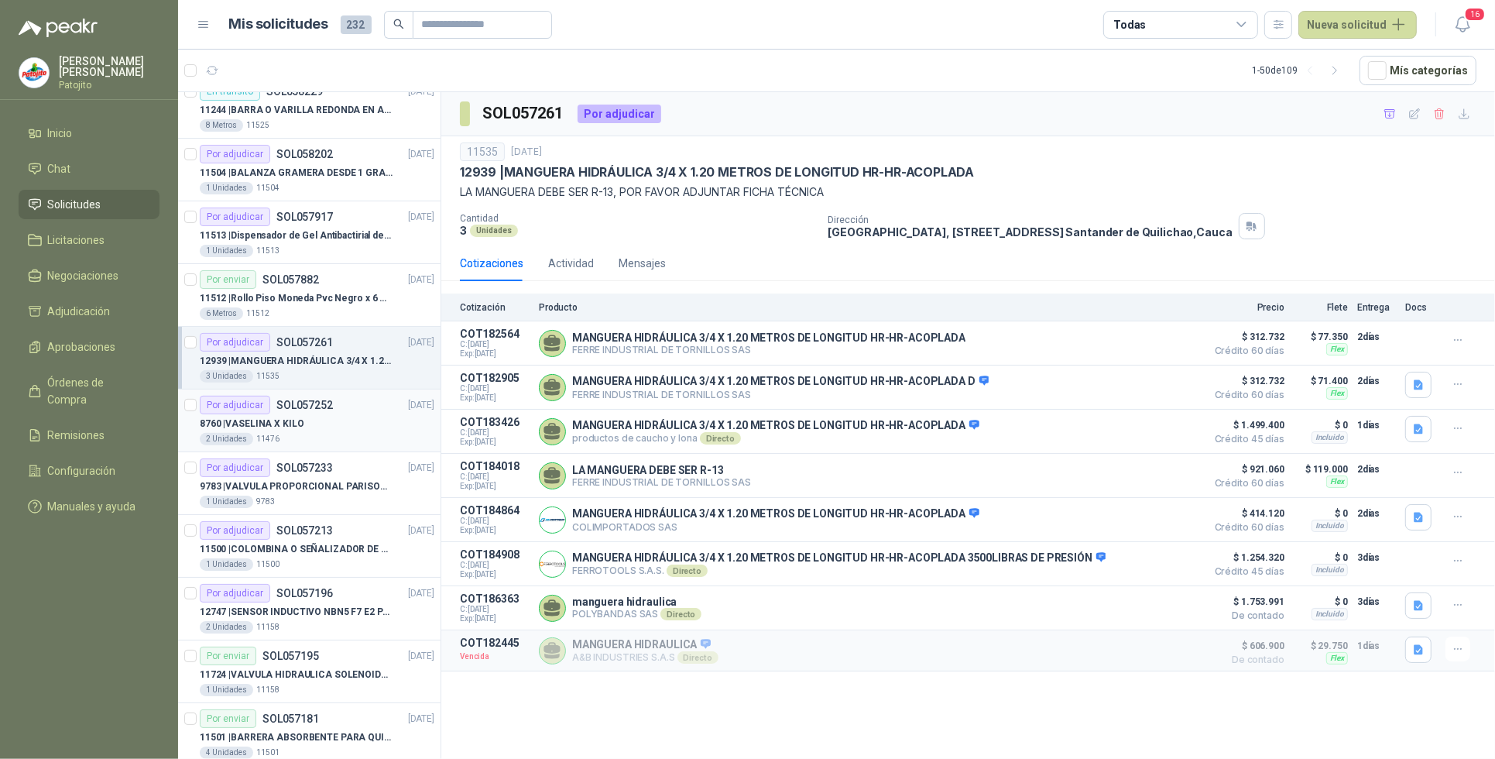
click at [335, 413] on div "Por adjudicar SOL057252 [DATE]" at bounding box center [317, 405] width 235 height 19
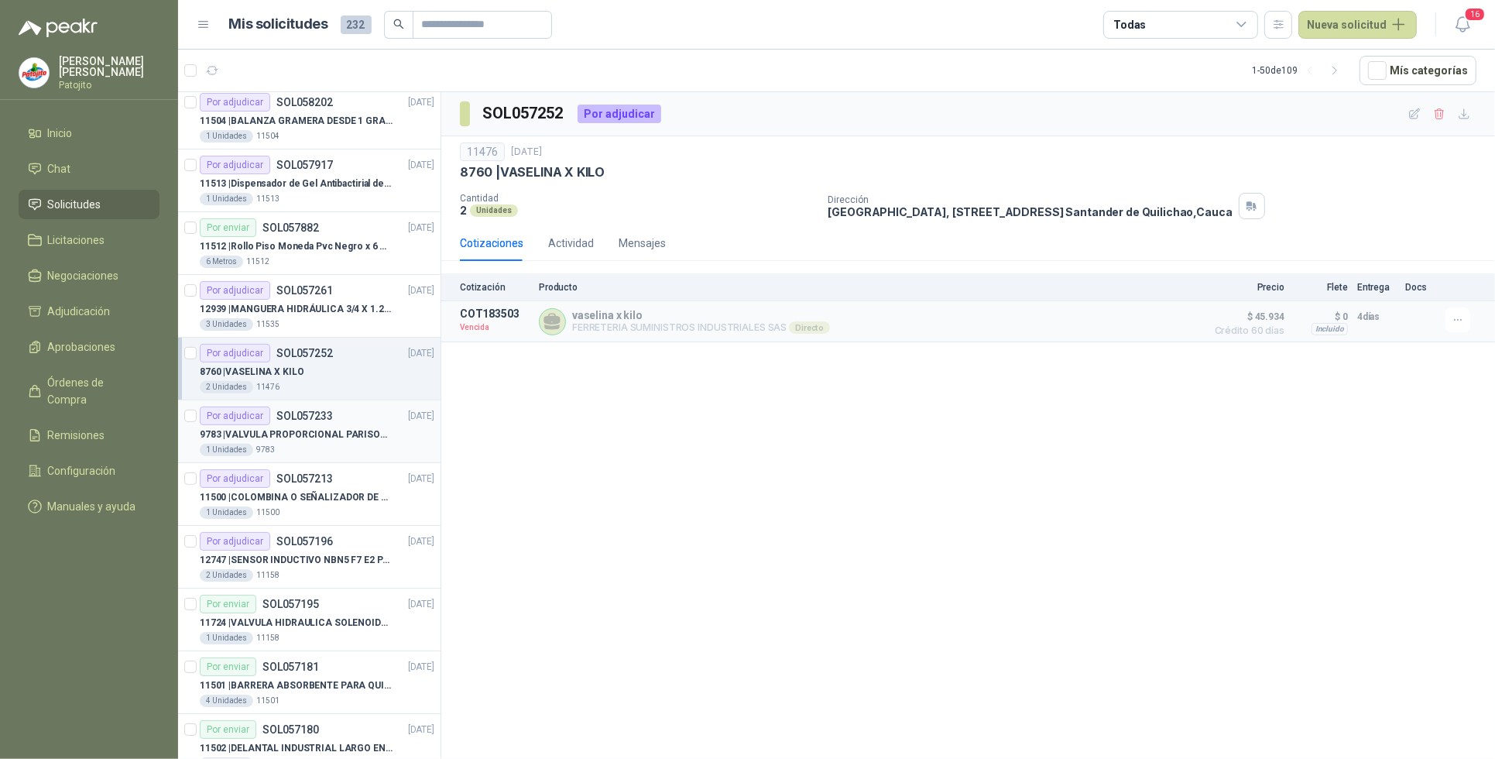
scroll to position [678, 0]
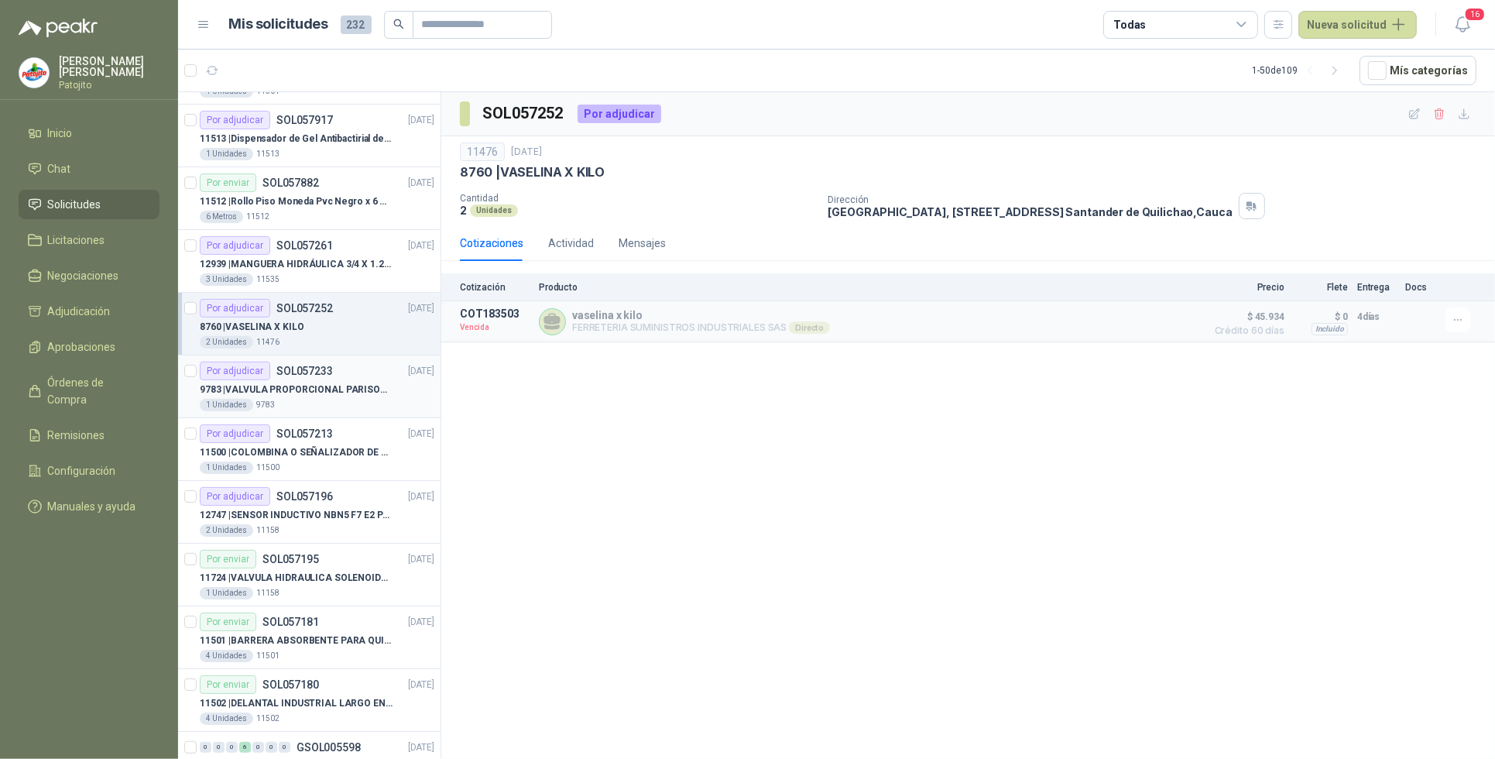
click at [328, 396] on p "9783 | VALVULA PROPORCIONAL PARISON 0811404612 / 4WRPEH6C4 [PERSON_NAME]" at bounding box center [296, 390] width 193 height 15
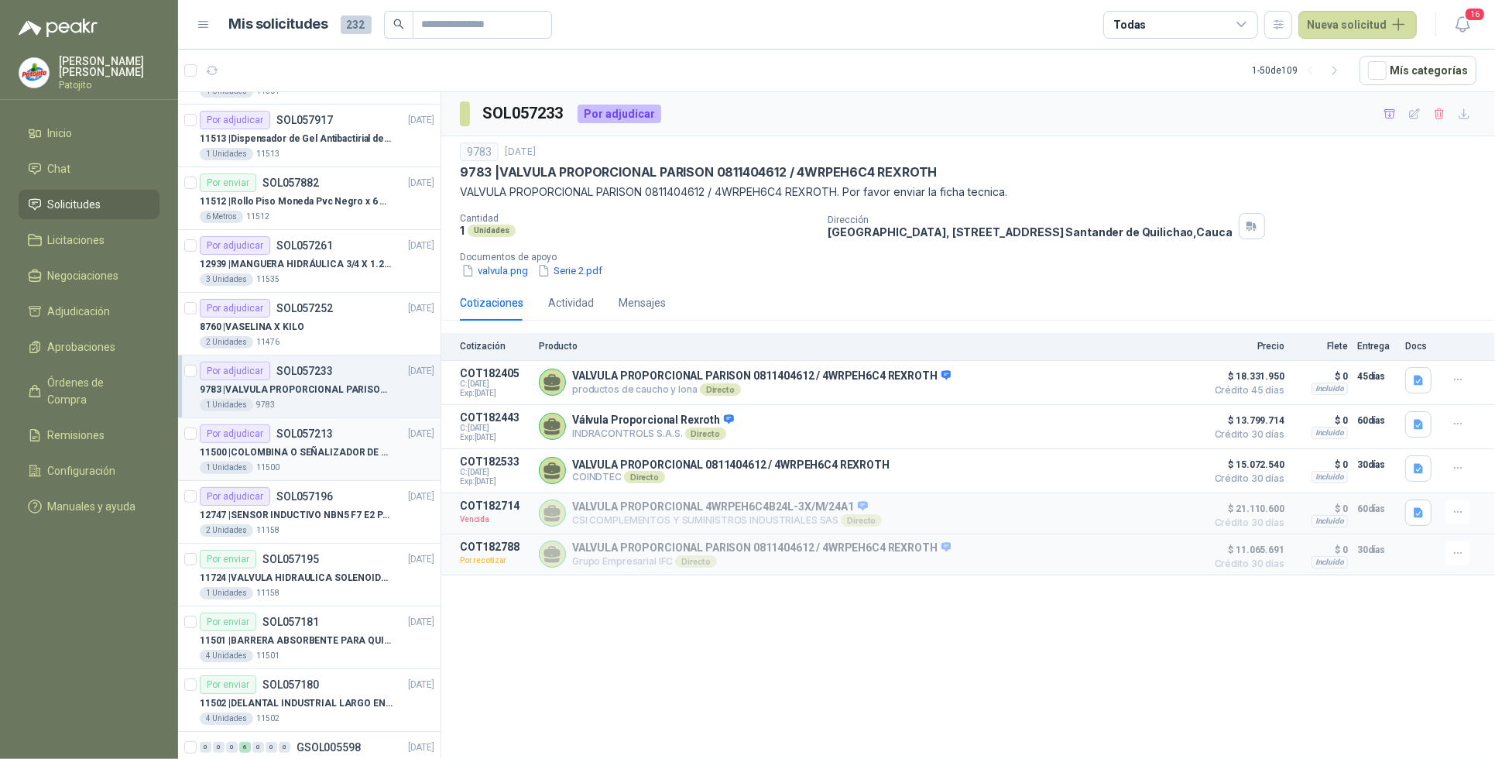
click at [341, 466] on div "1 Unidades 11500" at bounding box center [317, 467] width 235 height 12
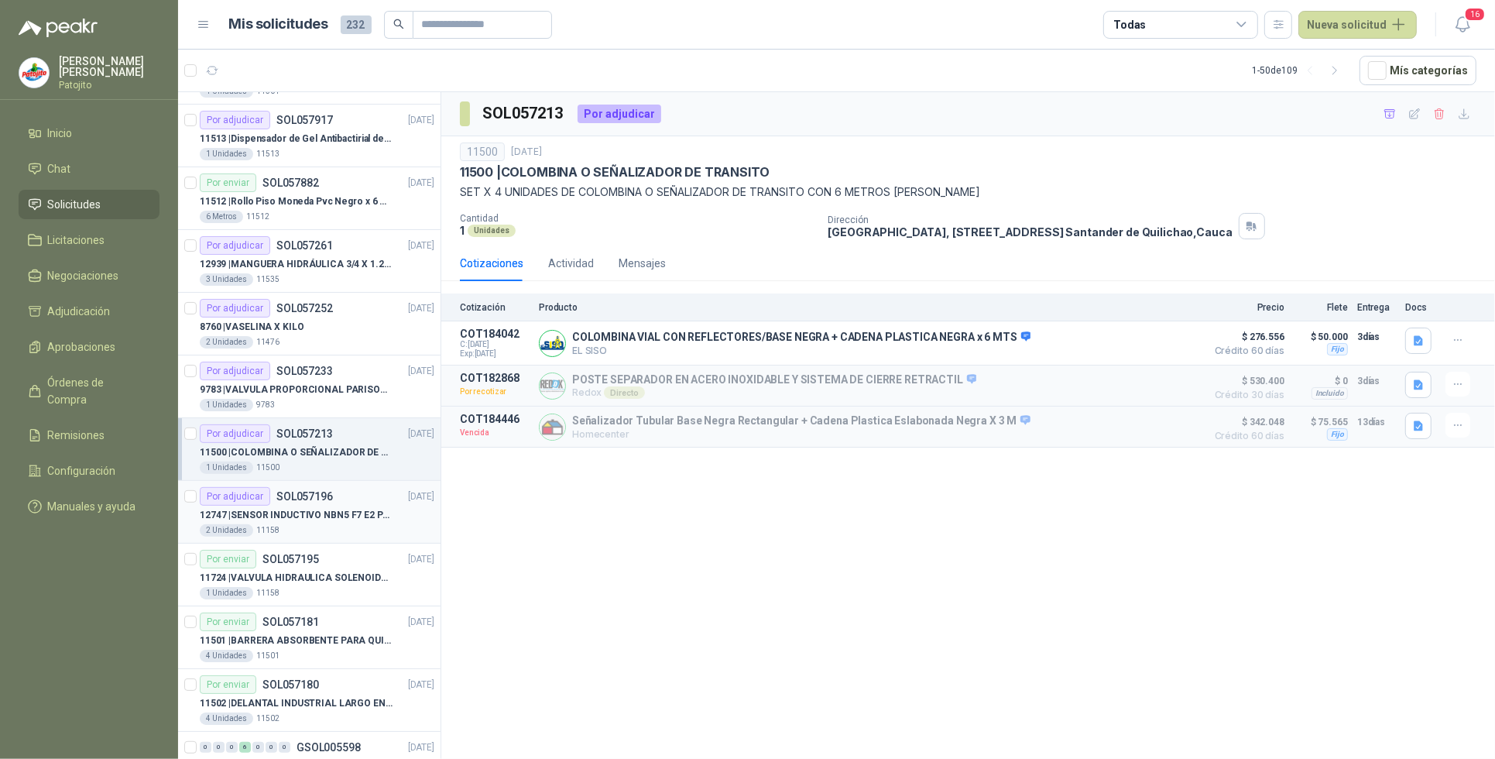
click at [360, 520] on p "12747 | SENSOR INDUCTIVO NBN5 F7 E2 PARKER II" at bounding box center [296, 515] width 193 height 15
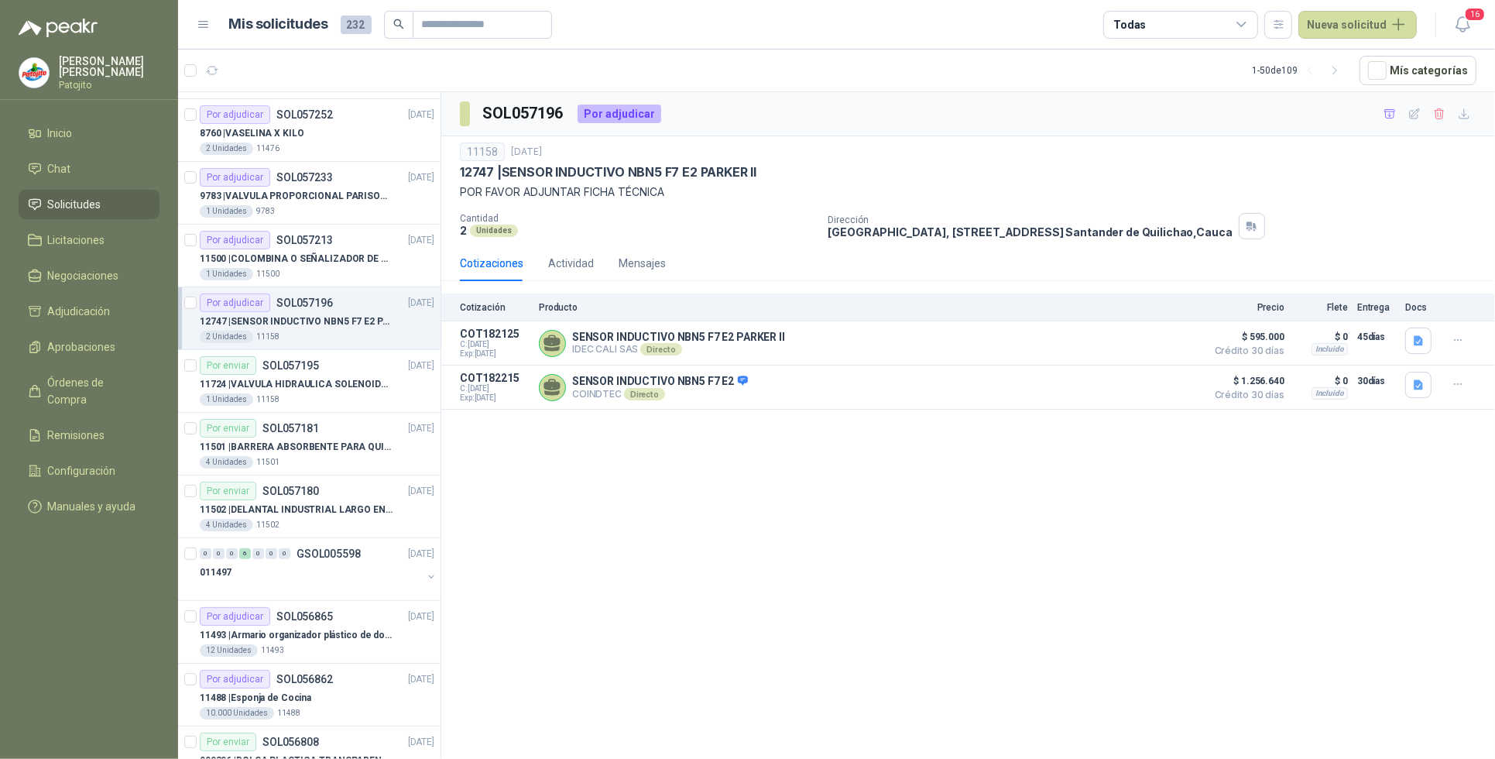
scroll to position [1065, 0]
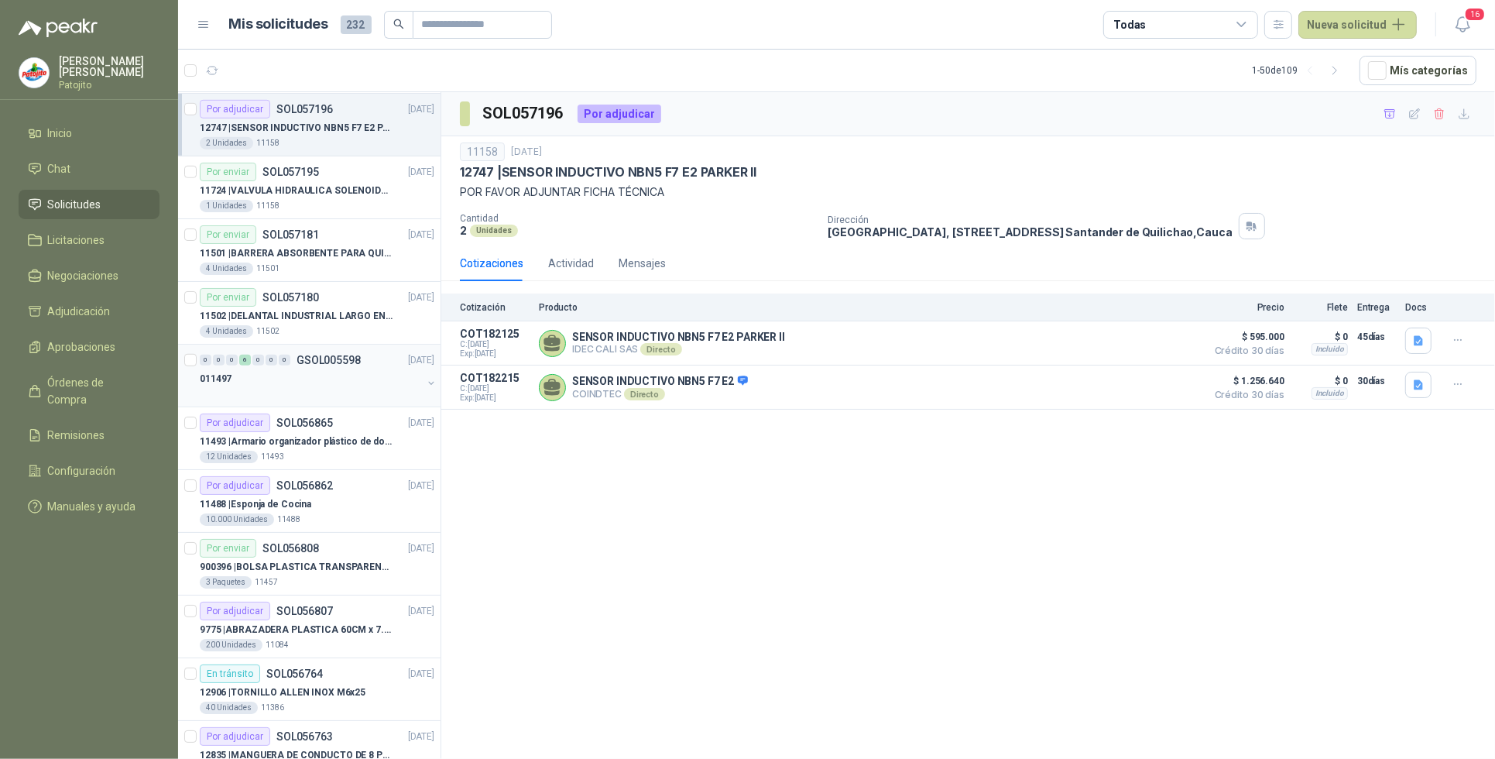
click at [250, 378] on div "011497" at bounding box center [311, 378] width 222 height 19
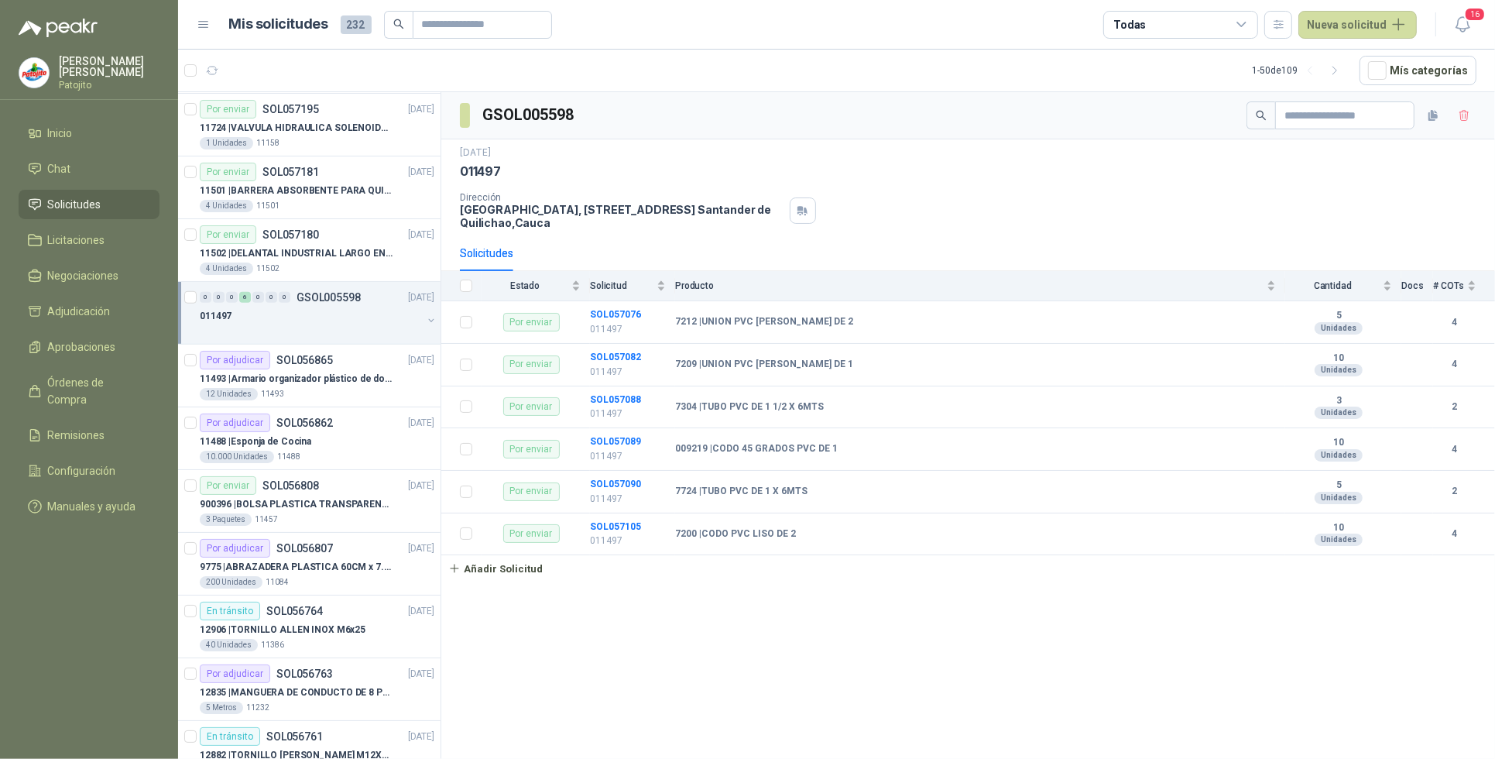
scroll to position [1161, 0]
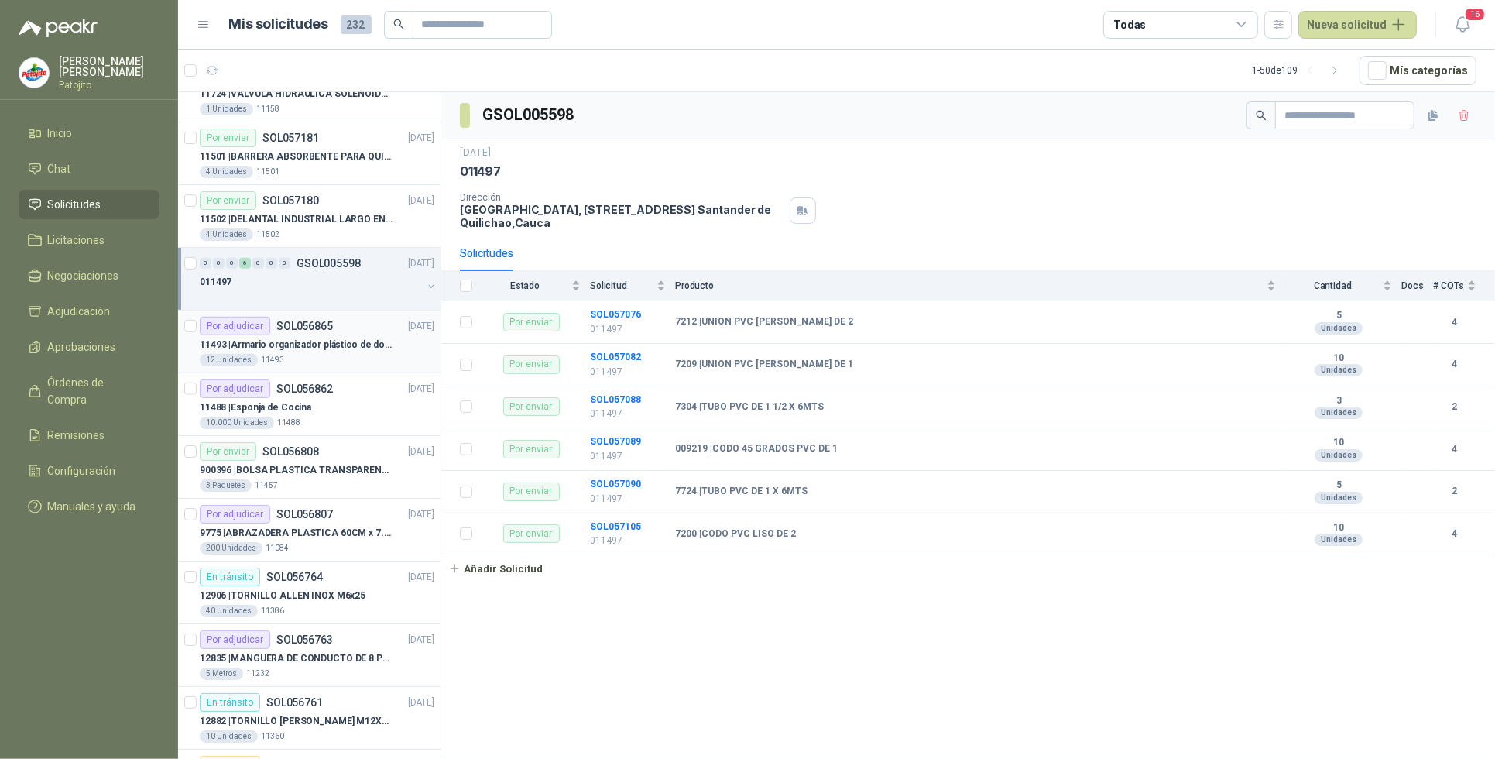
click at [374, 346] on p "11493 | Armario organizador plástico de dos puertas de acuerdo a la imagen adju…" at bounding box center [296, 345] width 193 height 15
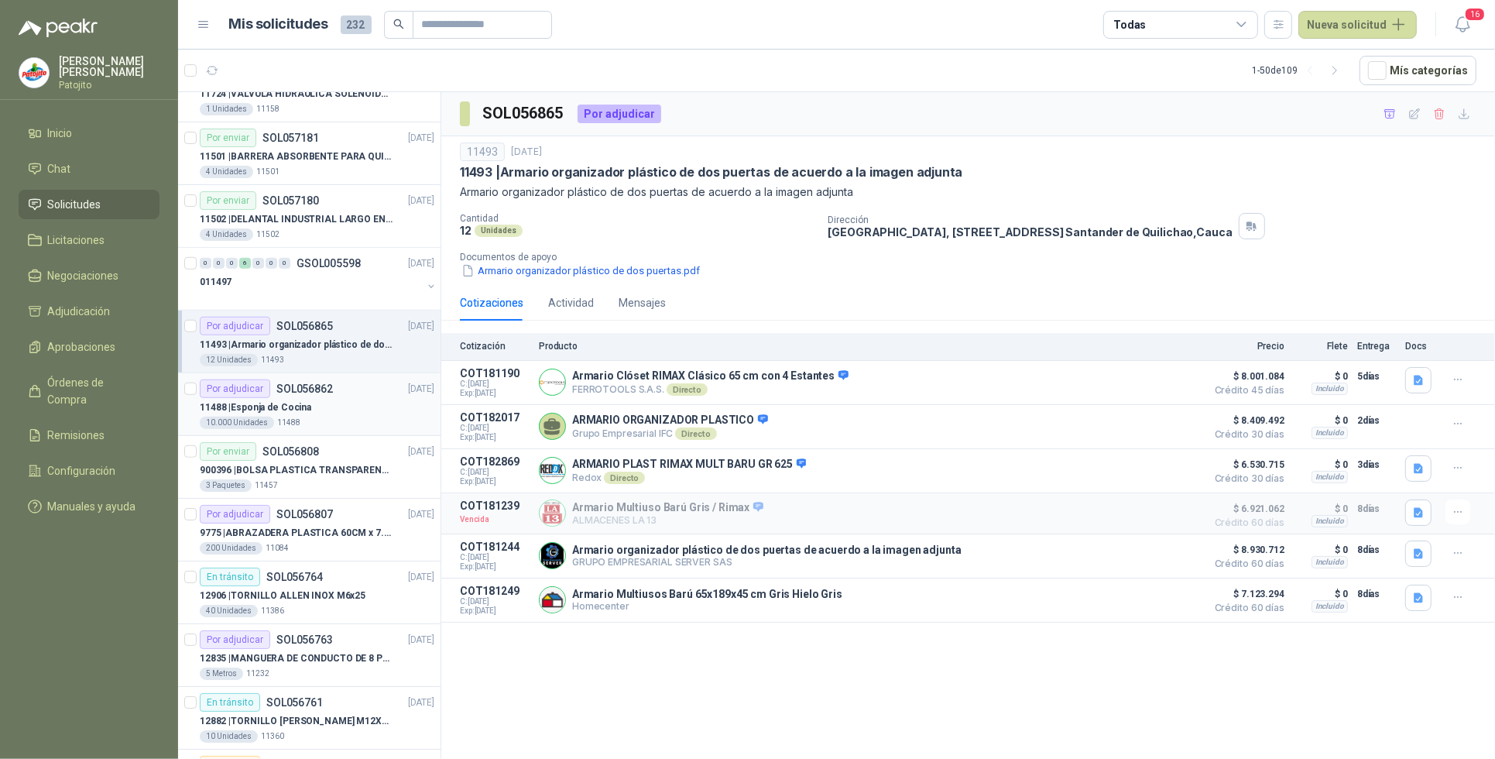
click at [365, 417] on div "11488 | Esponja de Cocina" at bounding box center [317, 407] width 235 height 19
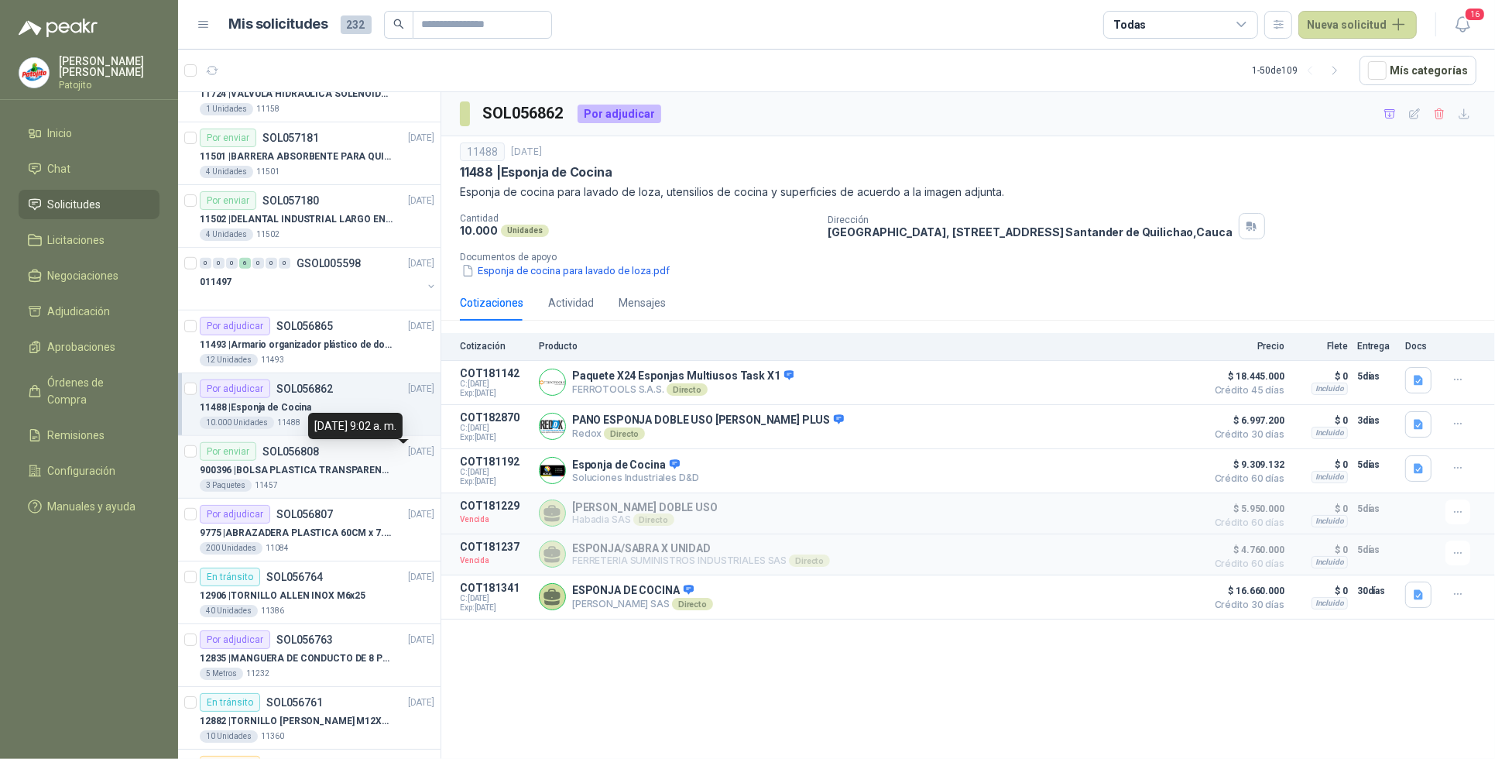
scroll to position [1258, 0]
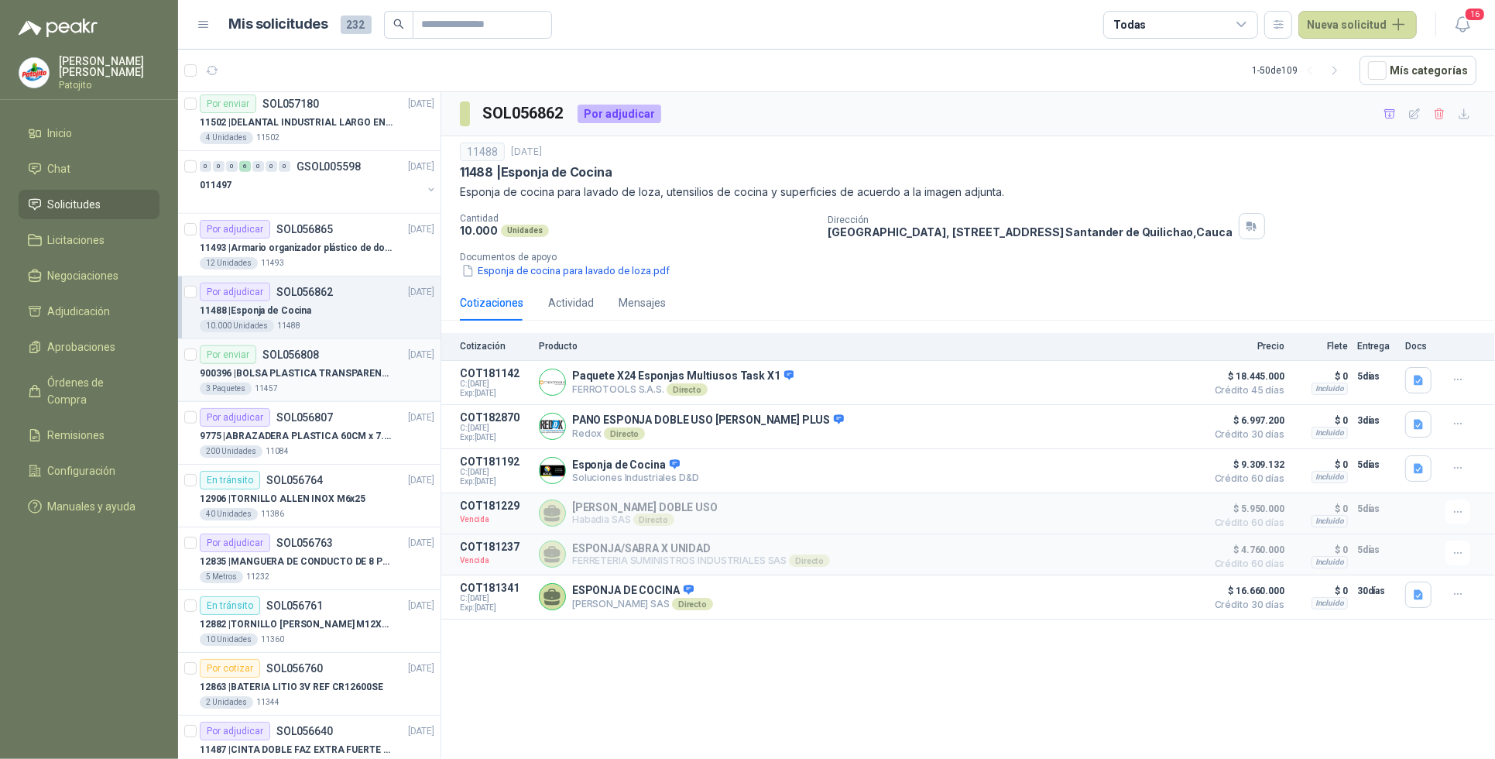
click at [376, 388] on div "3 Paquetes 11457" at bounding box center [317, 389] width 235 height 12
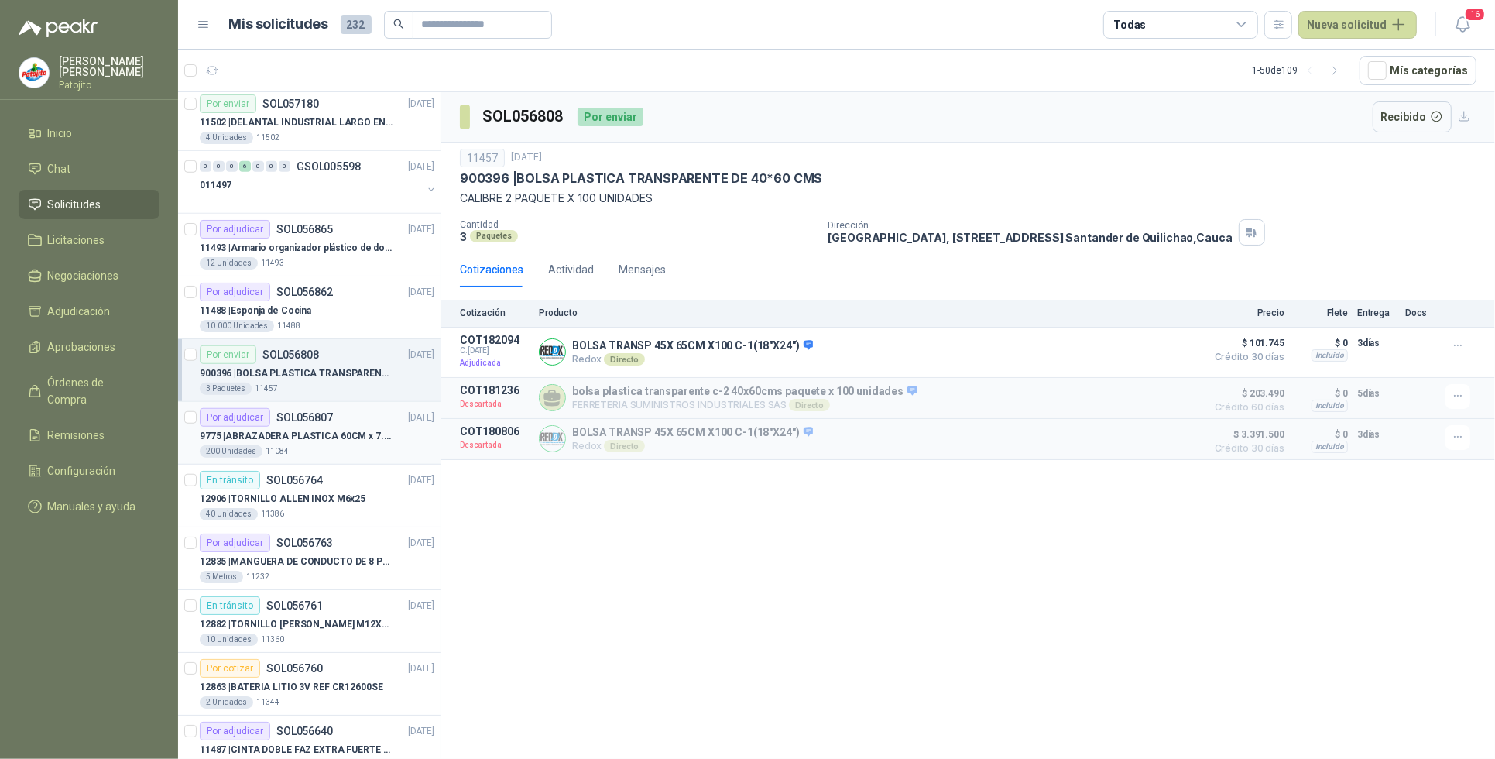
click at [326, 450] on div "200 Unidades 11084" at bounding box center [317, 451] width 235 height 12
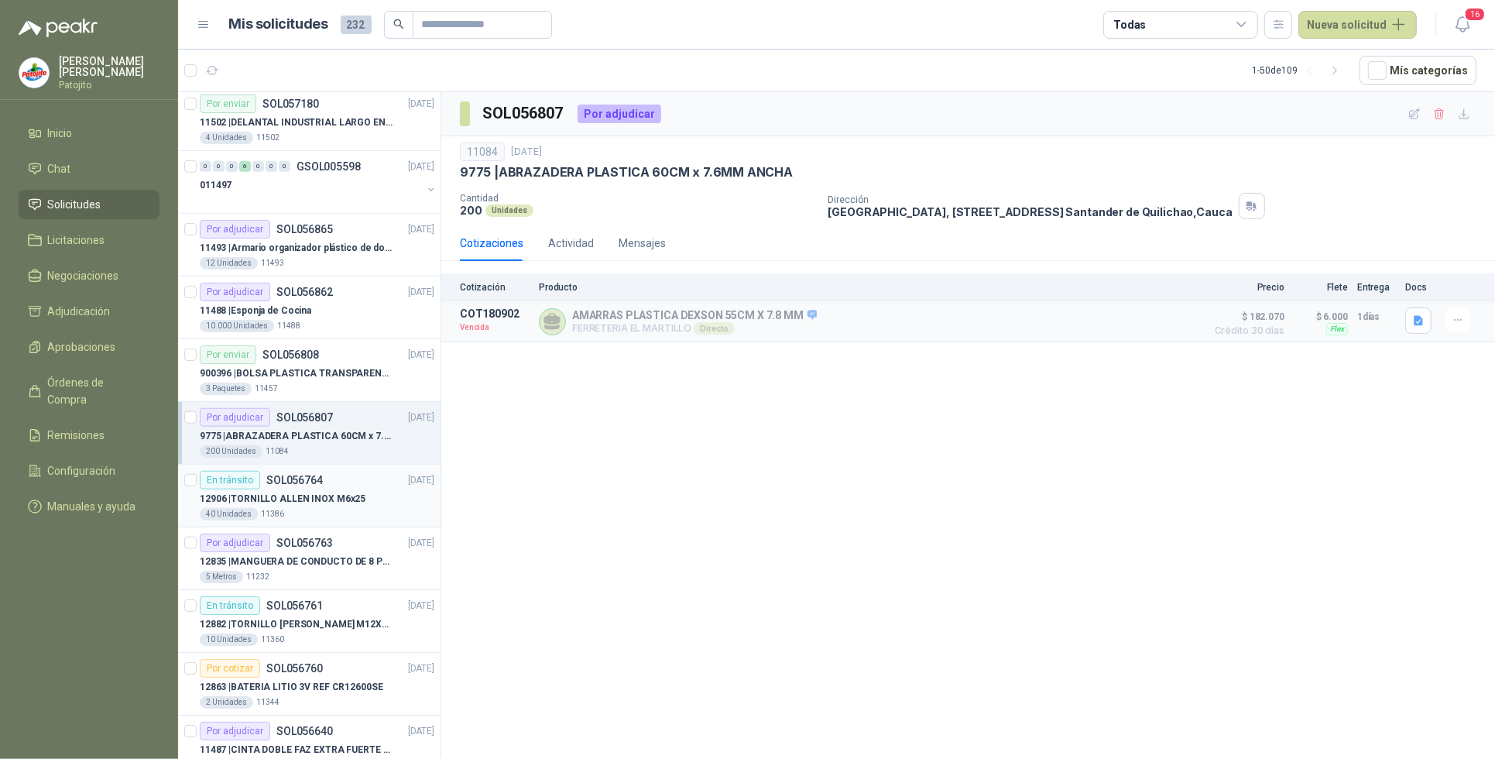
click at [345, 485] on div "En tránsito SOL056764 [DATE]" at bounding box center [317, 480] width 235 height 19
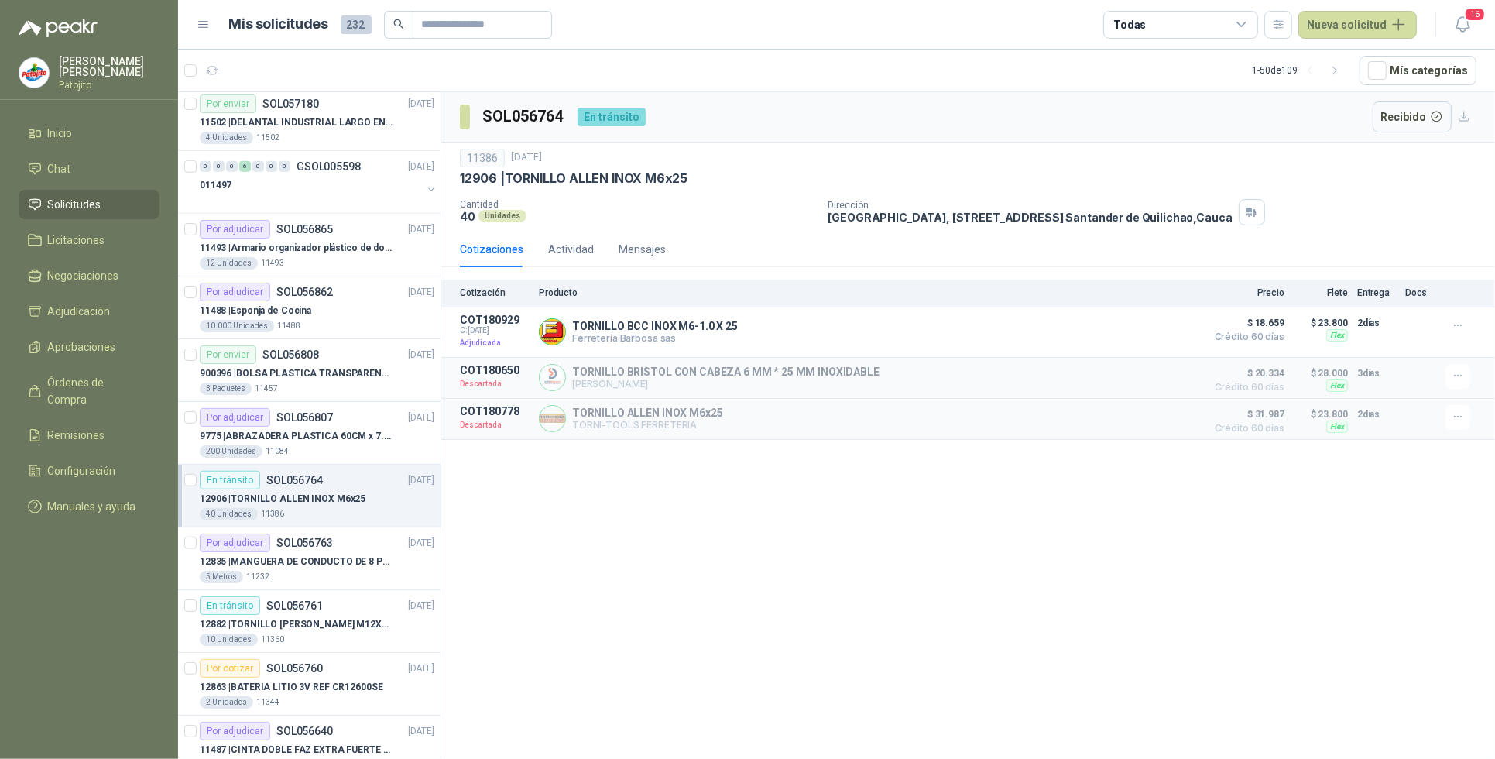
scroll to position [1355, 0]
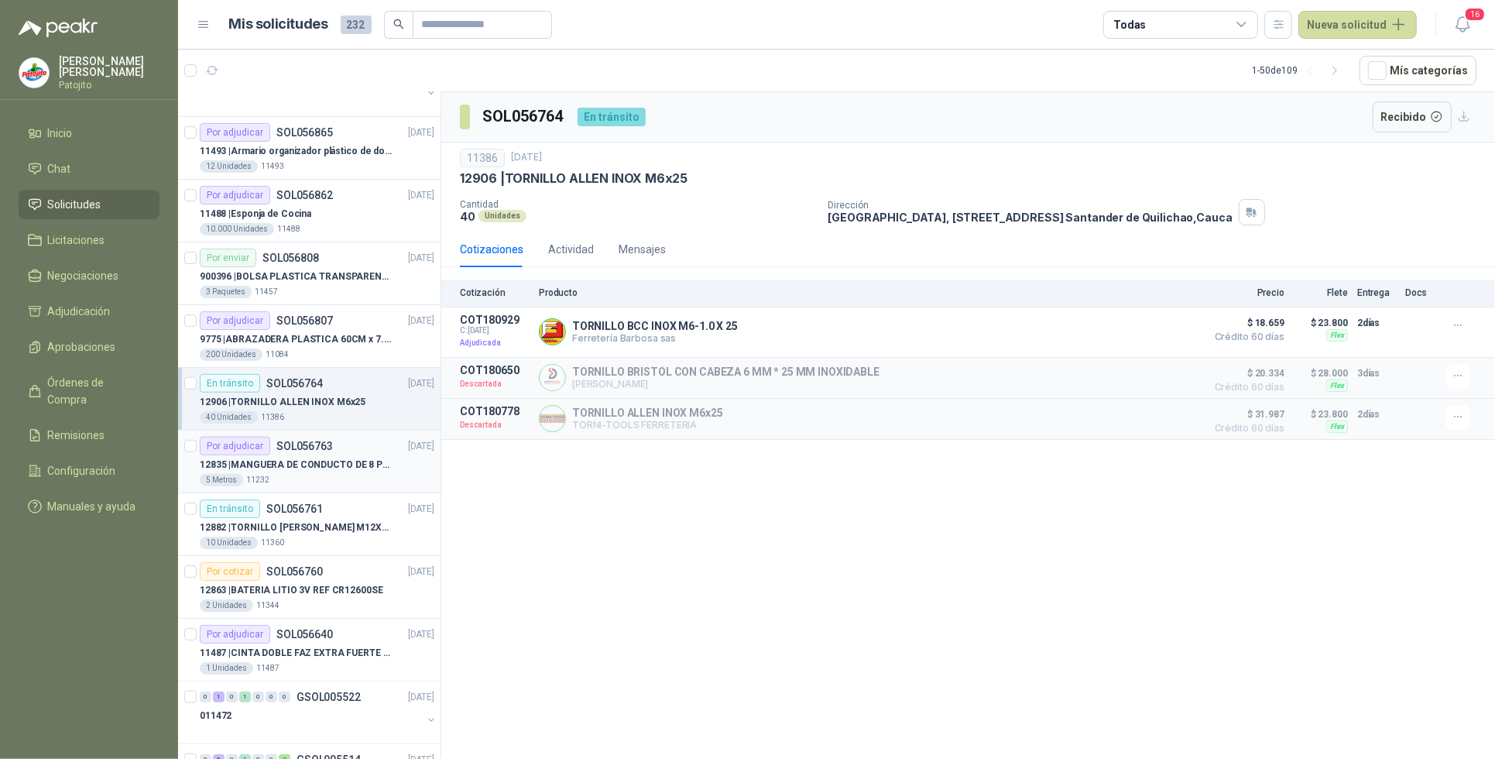
click at [335, 478] on div "5 Metros 11232" at bounding box center [317, 480] width 235 height 12
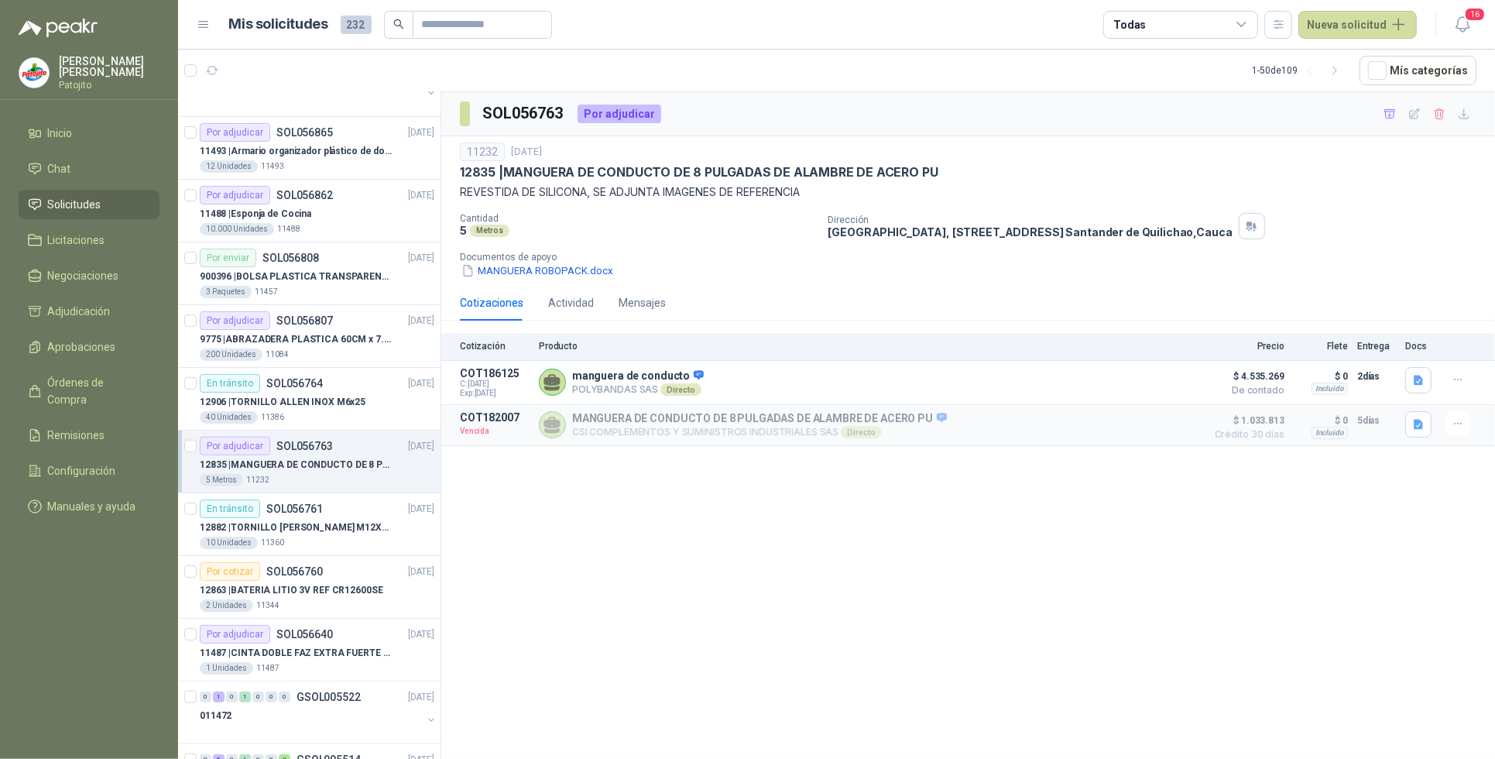
scroll to position [1452, 0]
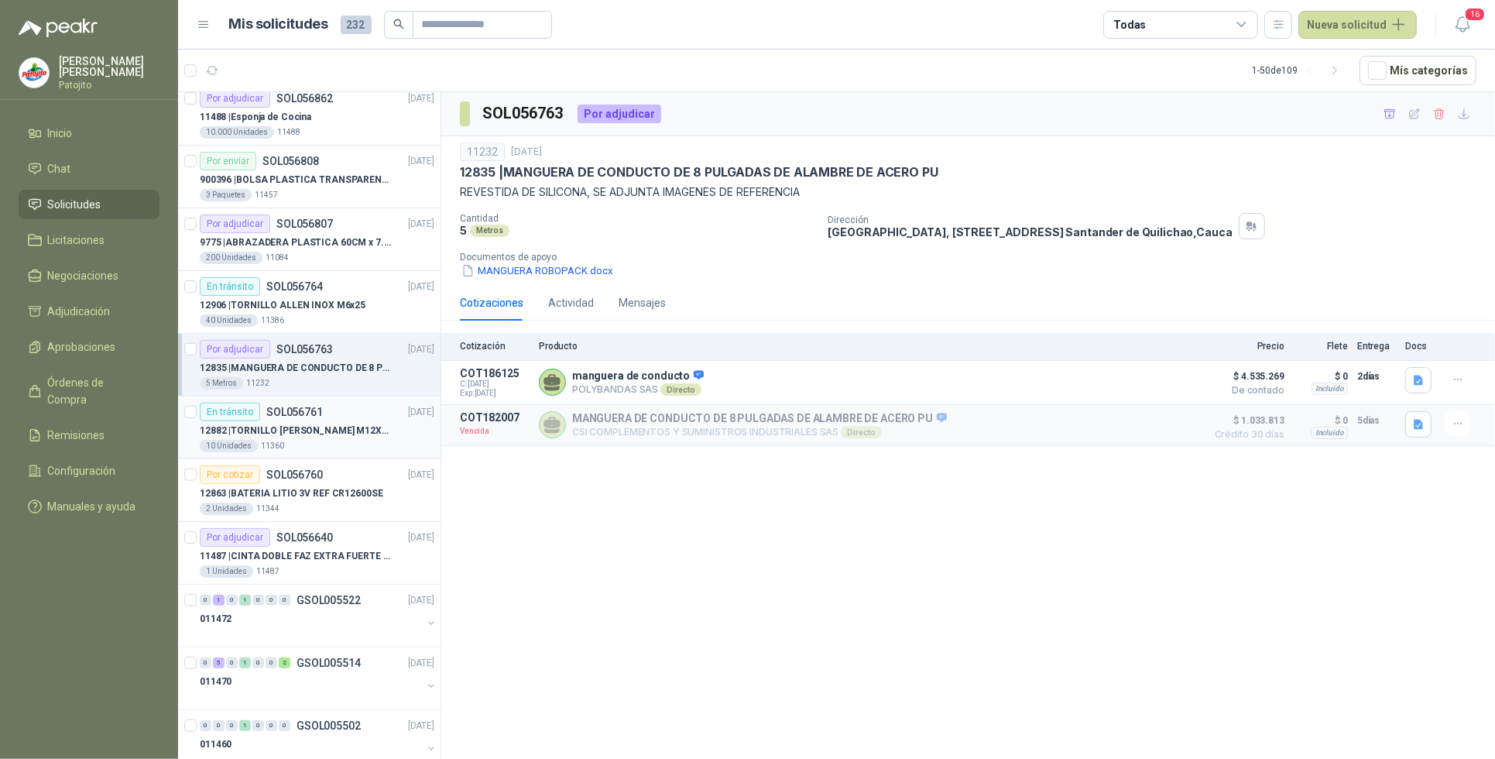
click at [346, 438] on p "12882 | TORNILLO [PERSON_NAME] M12X50MM" at bounding box center [296, 431] width 193 height 15
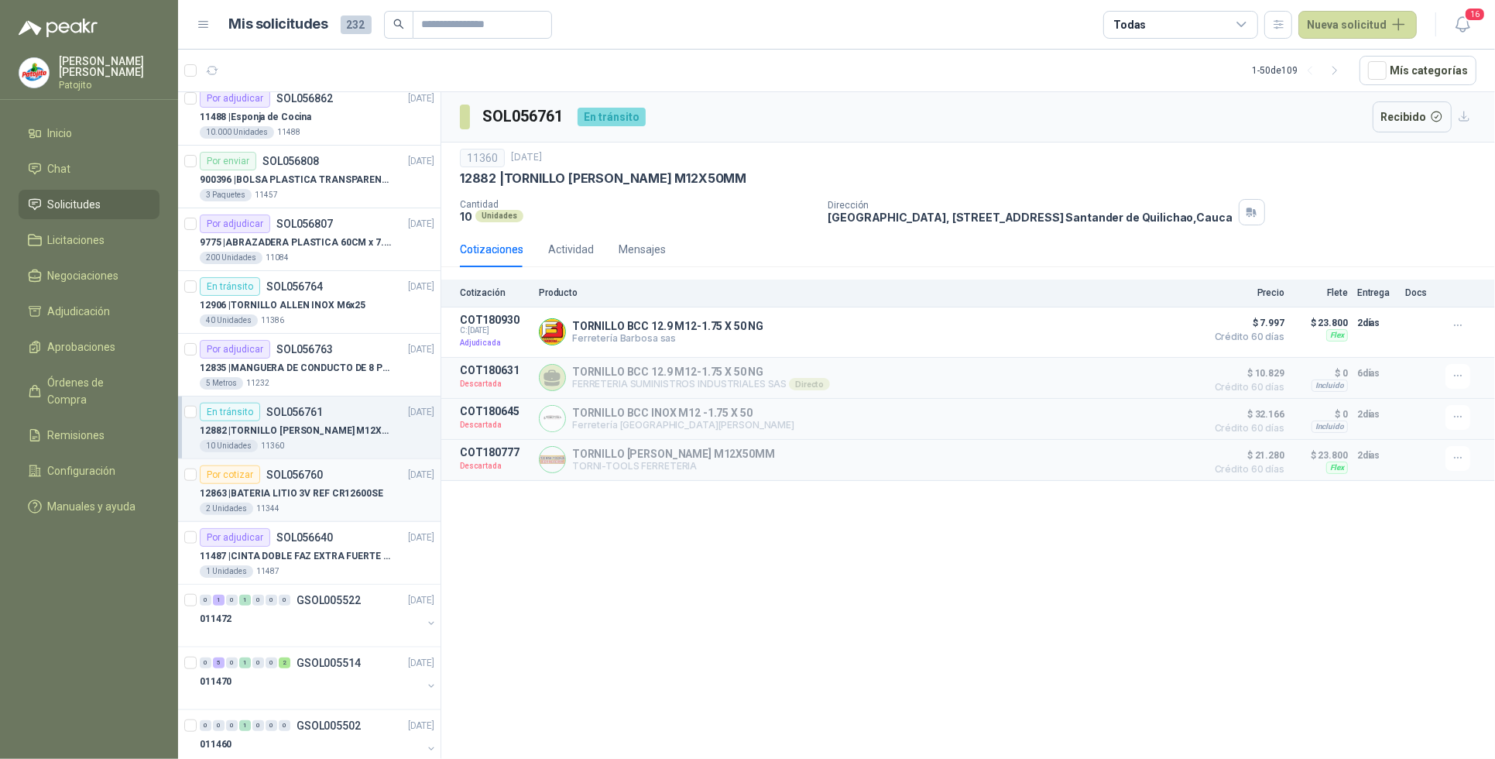
click at [330, 512] on div "2 Unidades 11344" at bounding box center [317, 509] width 235 height 12
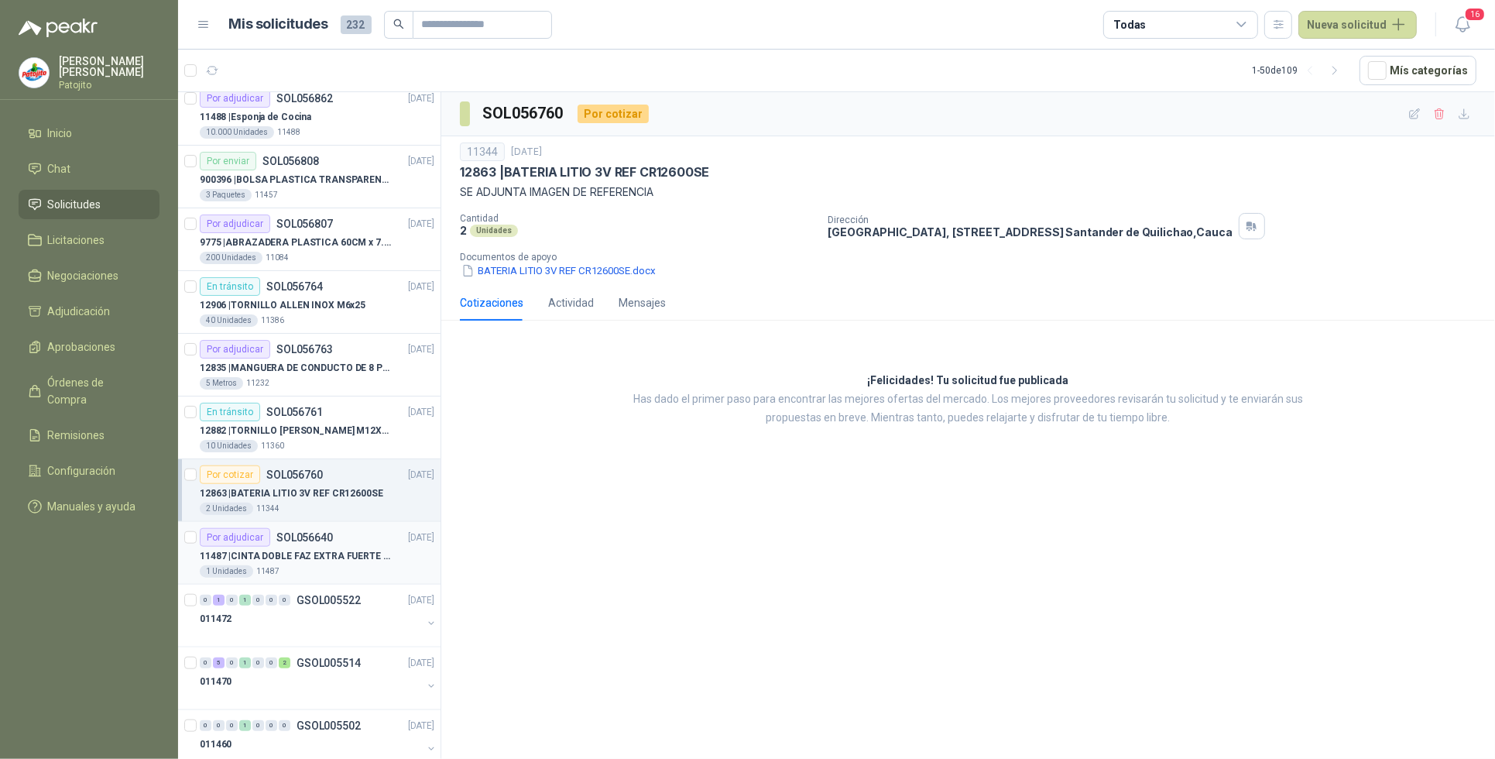
click at [321, 564] on p "11487 | CINTA DOBLE FAZ EXTRA FUERTE MARCA:3M" at bounding box center [296, 556] width 193 height 15
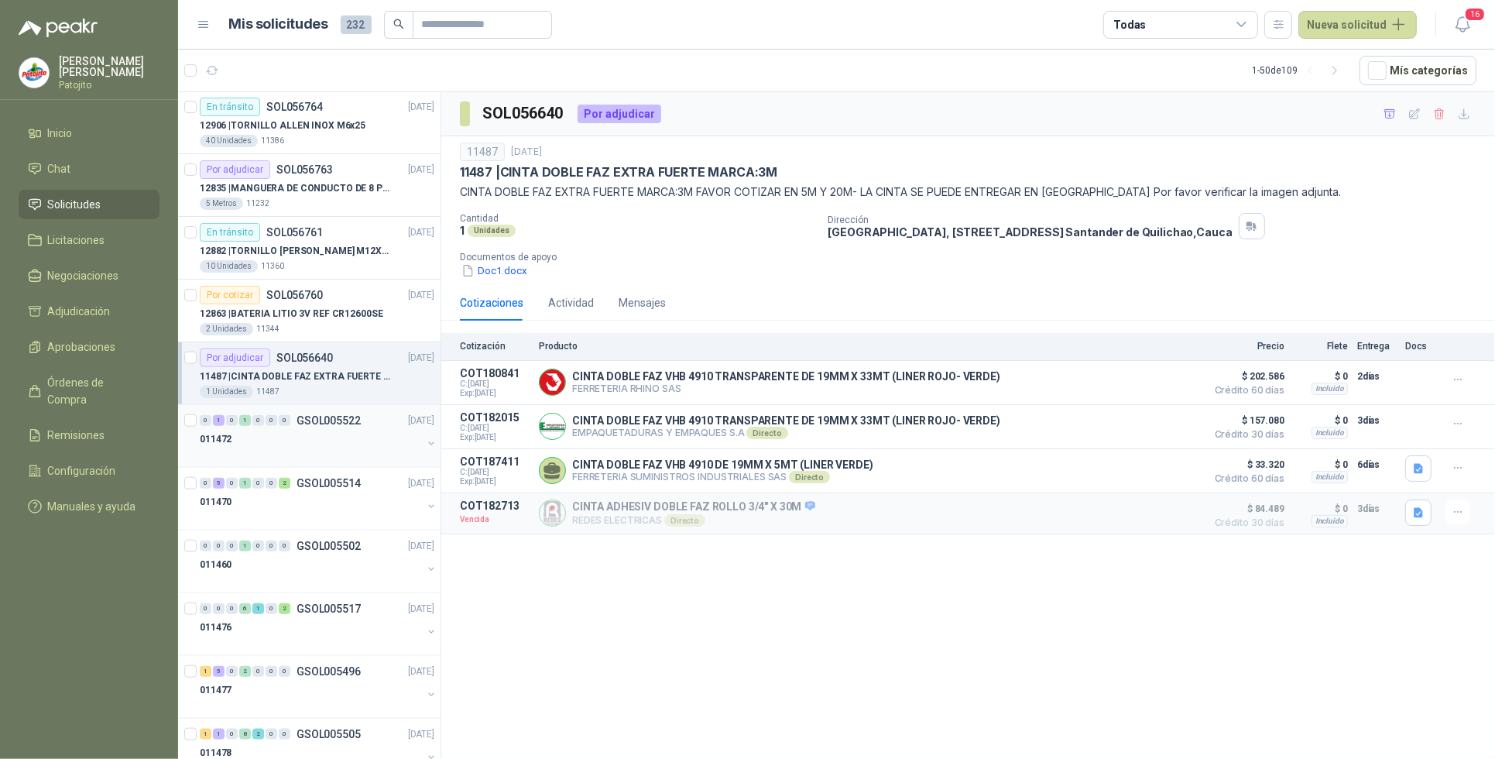
scroll to position [1645, 0]
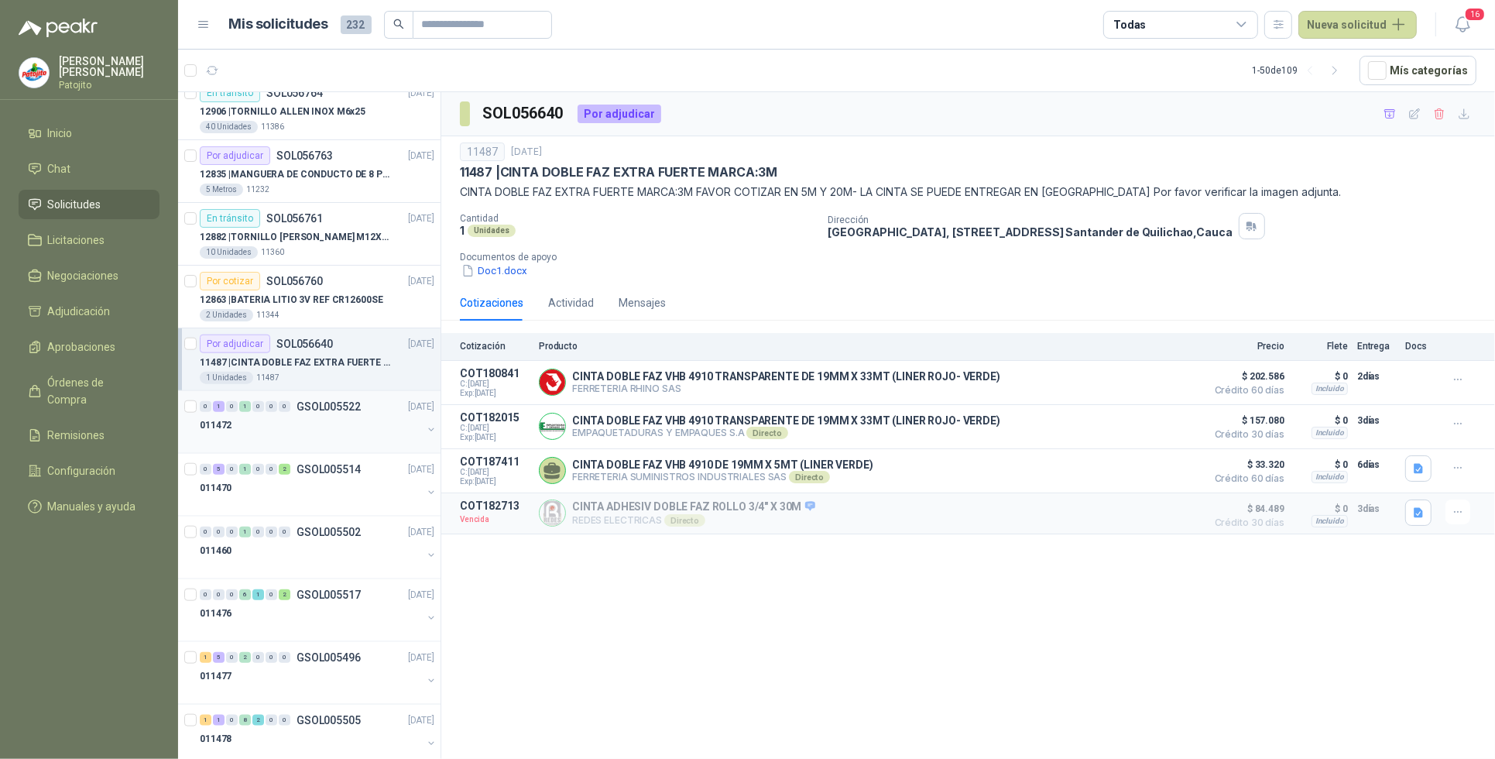
drag, startPoint x: 217, startPoint y: 409, endPoint x: 221, endPoint y: 424, distance: 15.4
click at [217, 409] on div "1" at bounding box center [219, 406] width 12 height 11
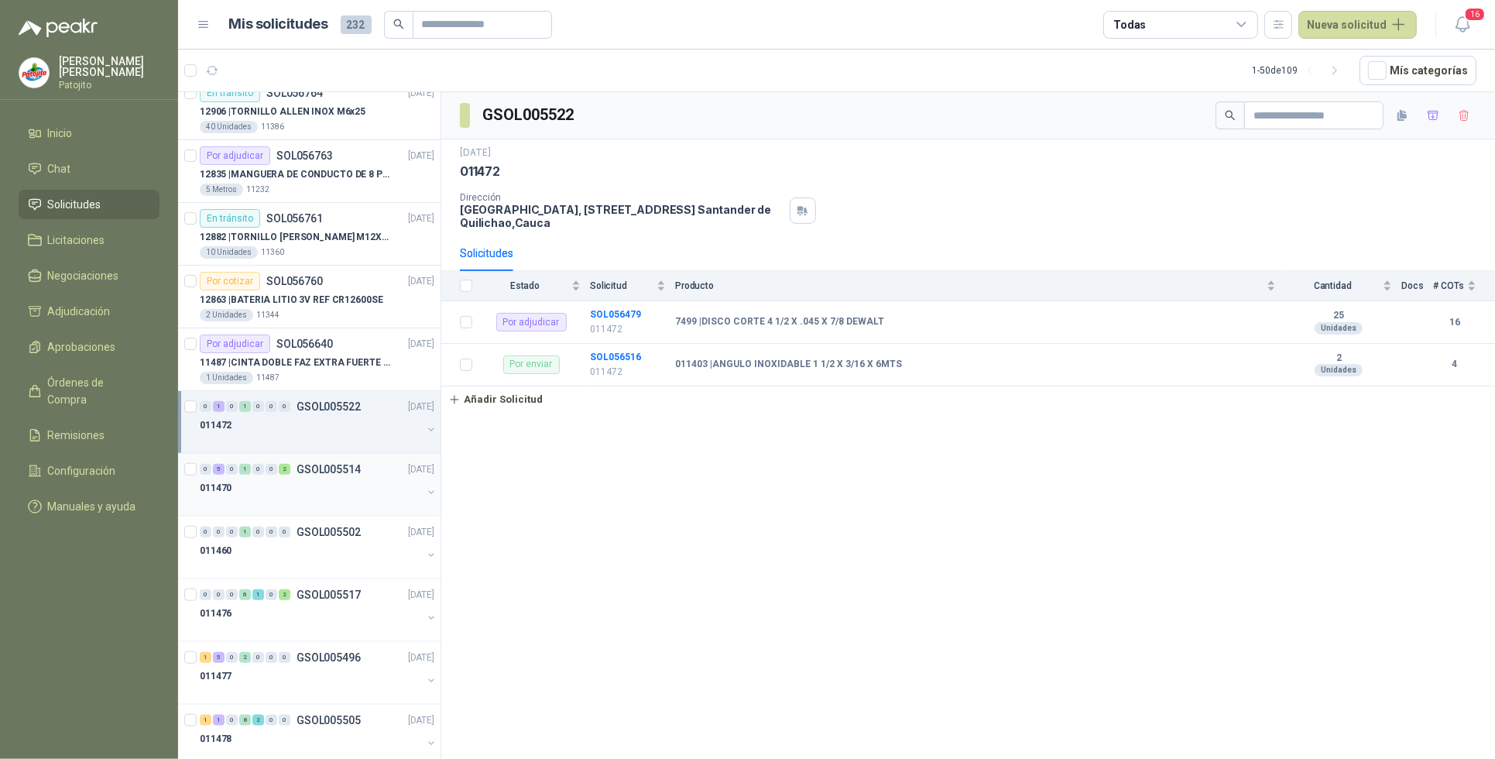
click at [227, 475] on div "0" at bounding box center [232, 469] width 12 height 11
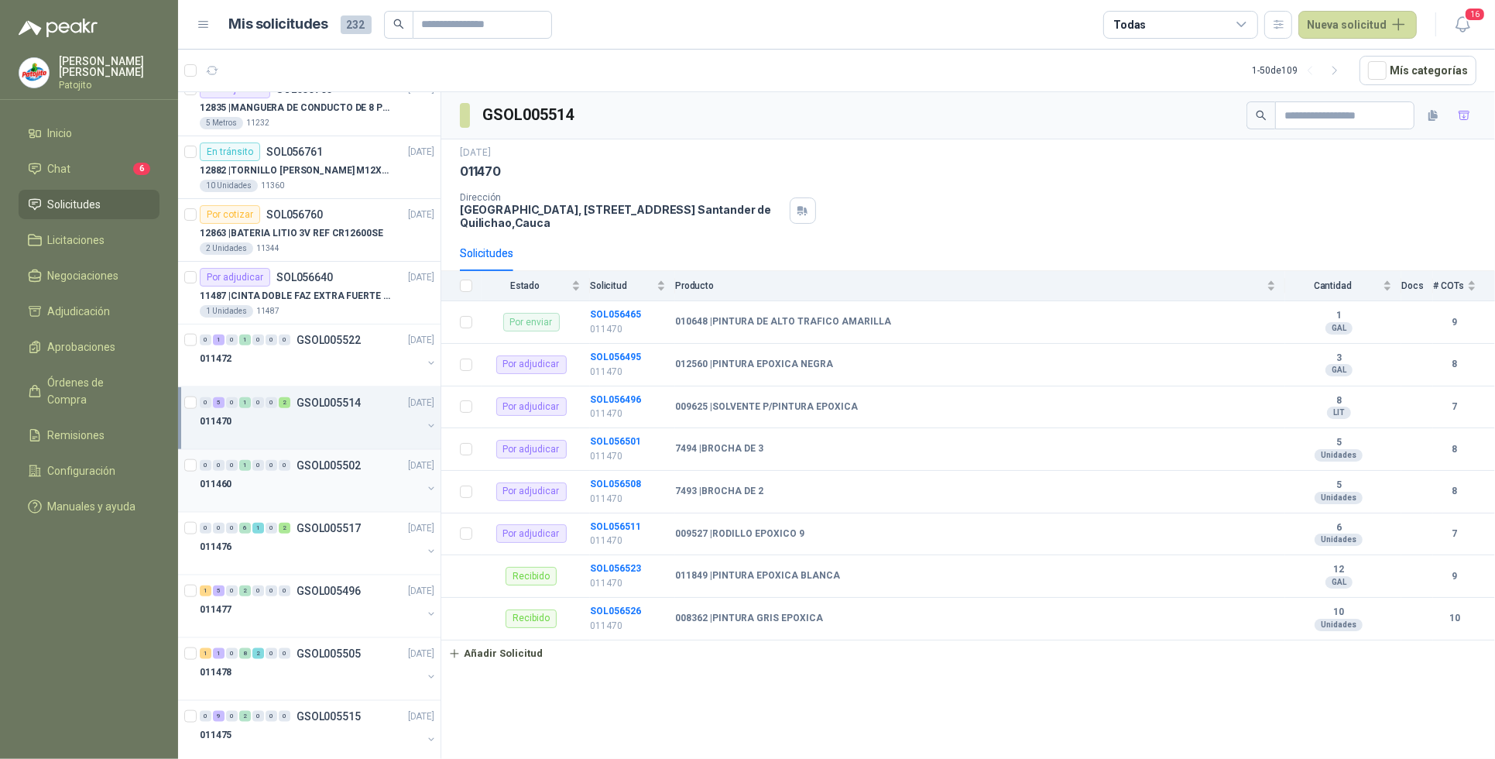
scroll to position [1742, 0]
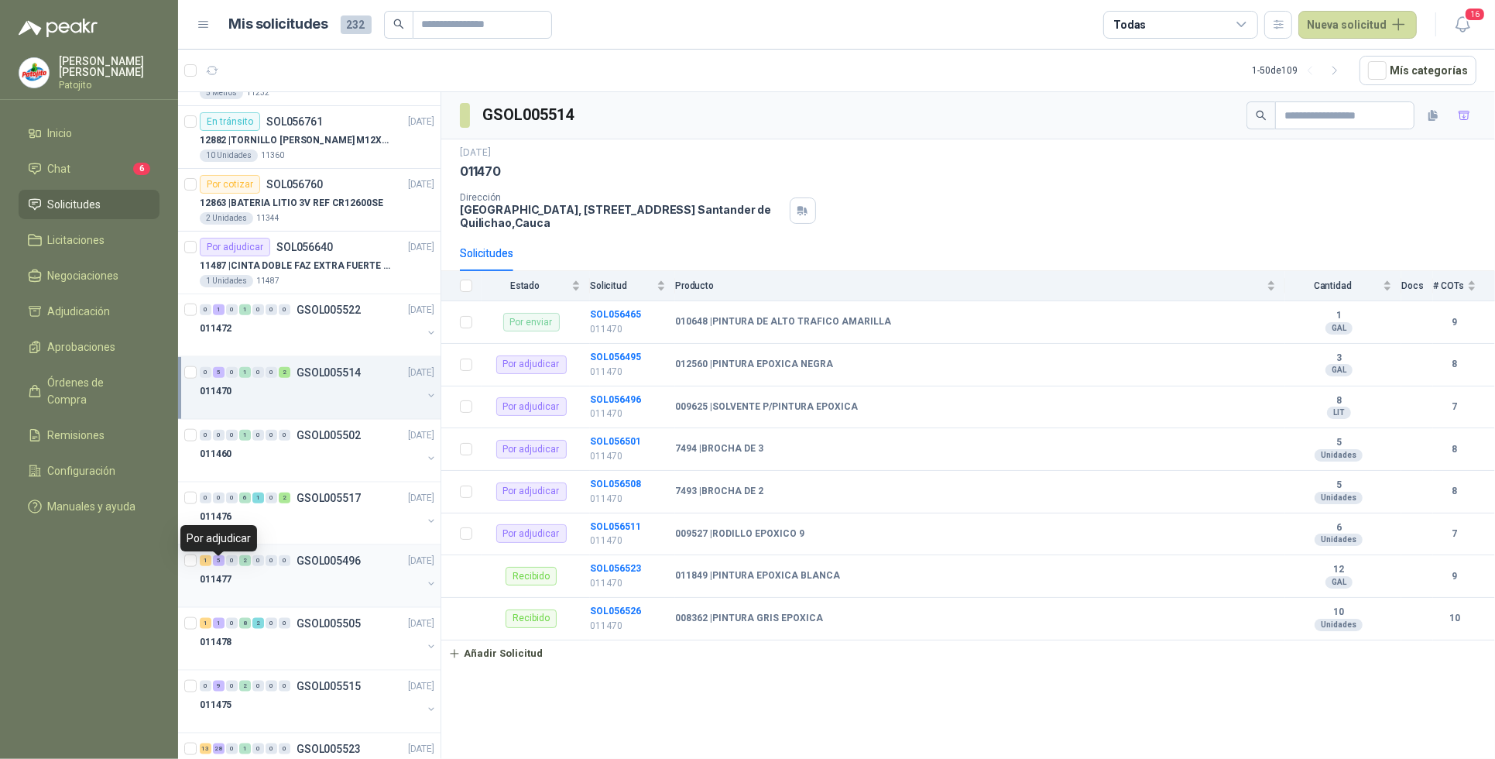
click at [219, 560] on div "5" at bounding box center [219, 560] width 12 height 11
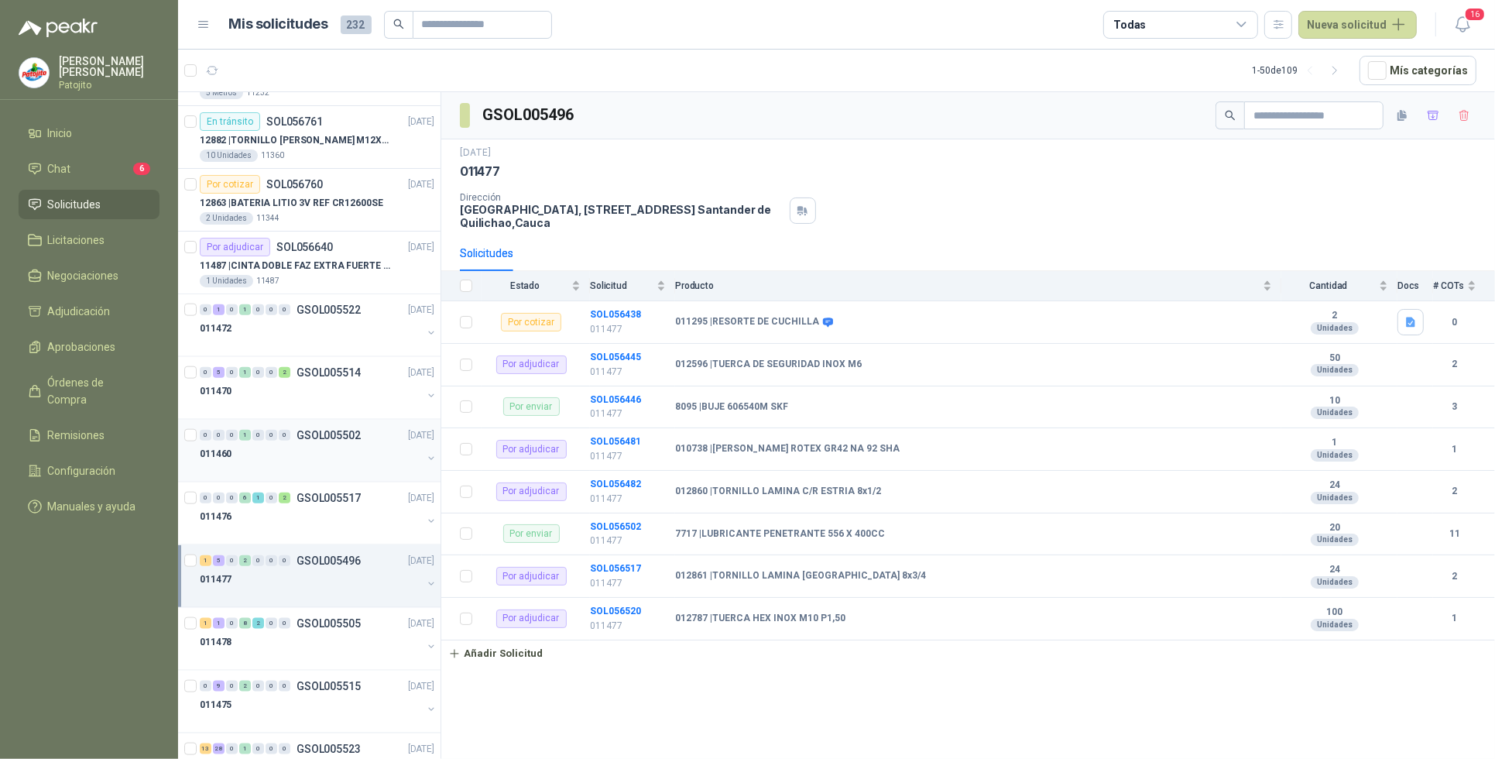
scroll to position [1839, 0]
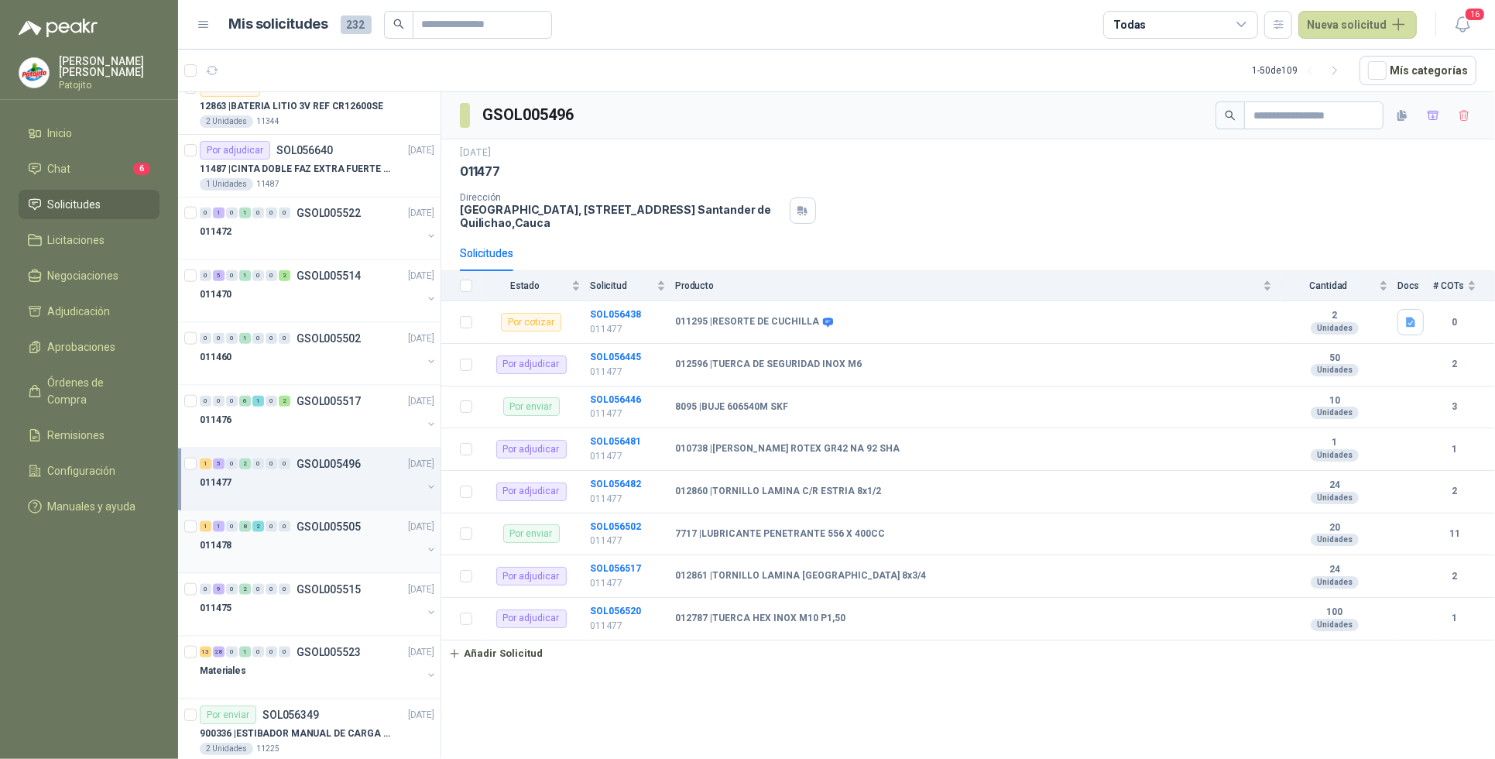
click at [204, 532] on div "1" at bounding box center [206, 526] width 12 height 11
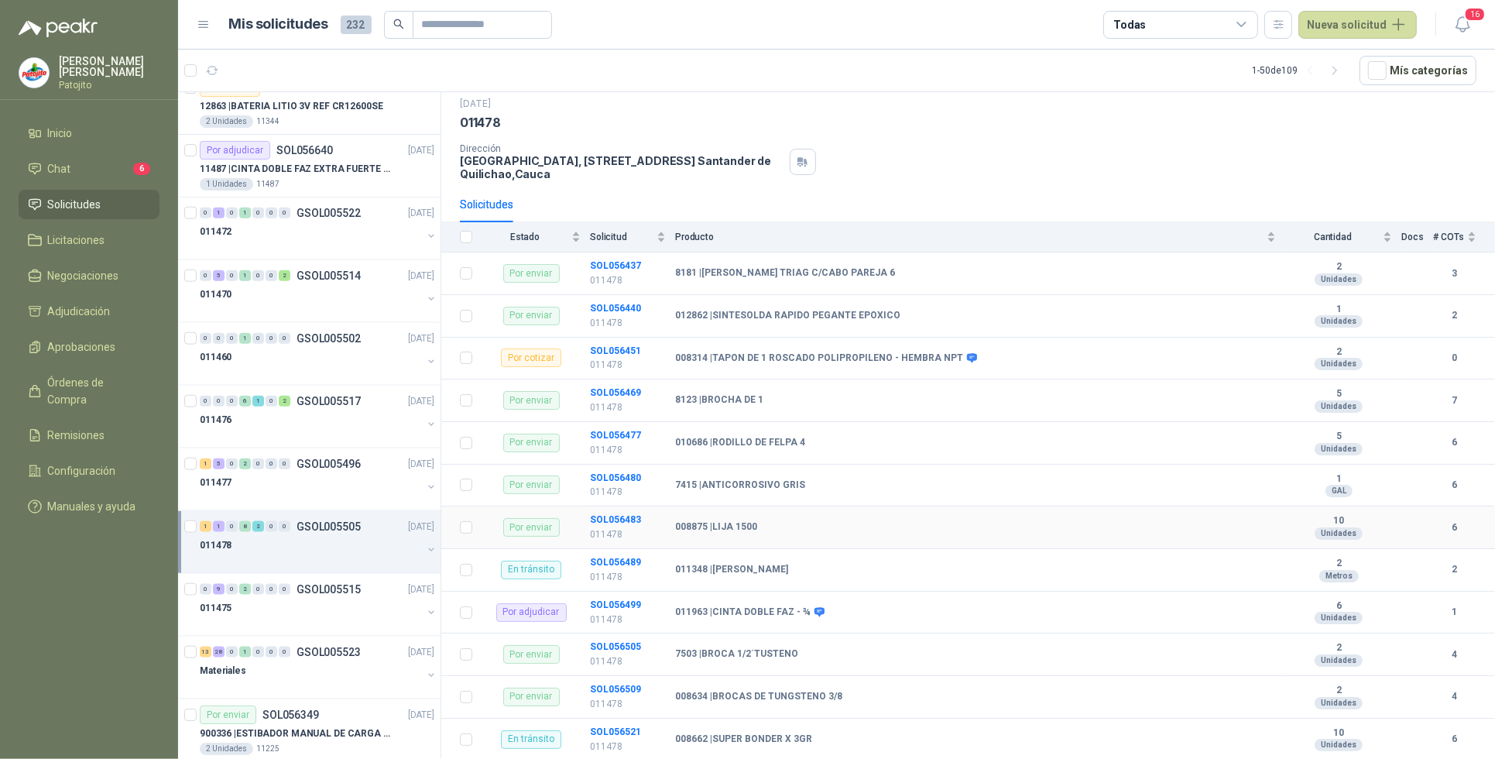
scroll to position [75, 0]
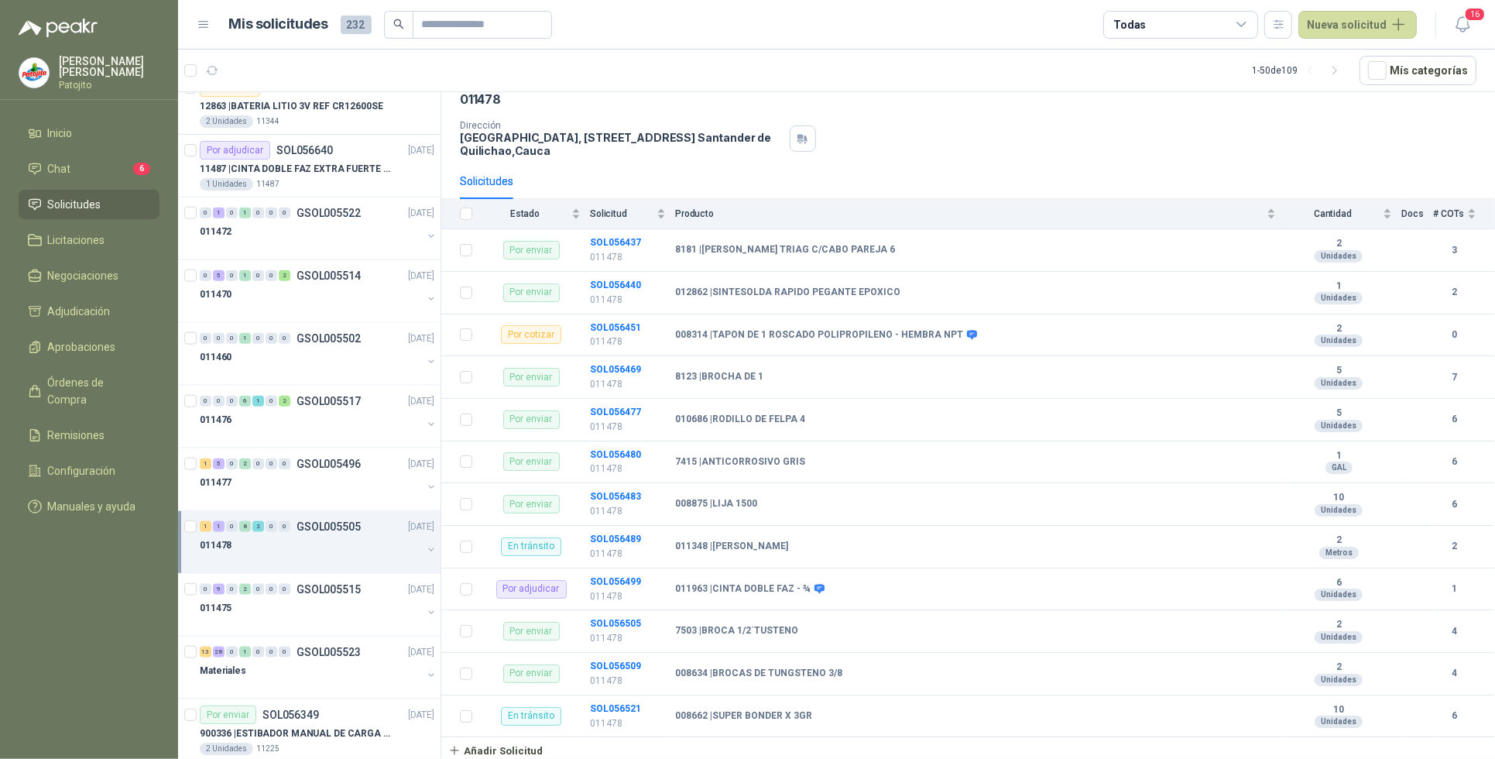
click at [223, 523] on div "1 1 0 8 2 0 0 GSOL005505 [DATE]" at bounding box center [319, 526] width 238 height 19
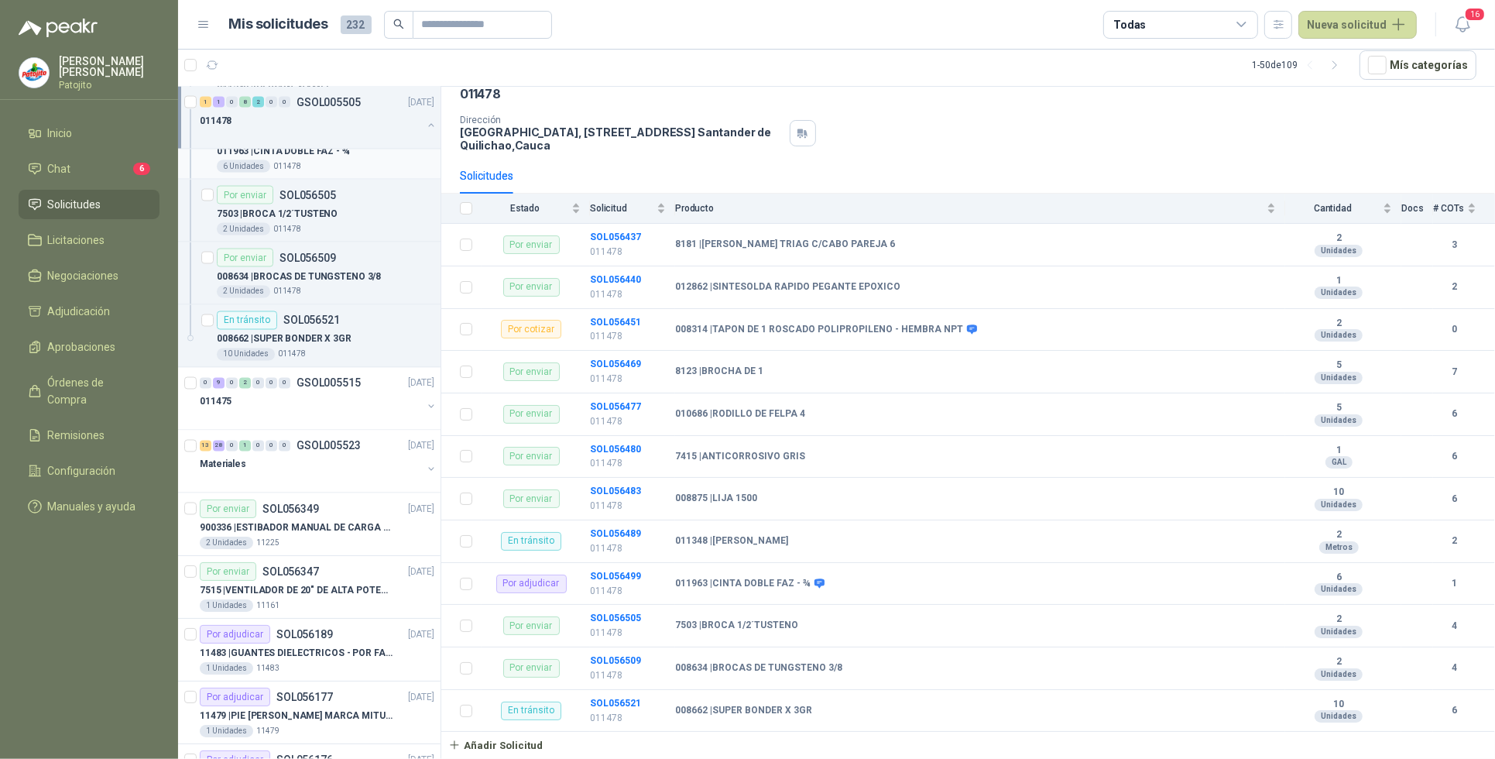
scroll to position [2807, 0]
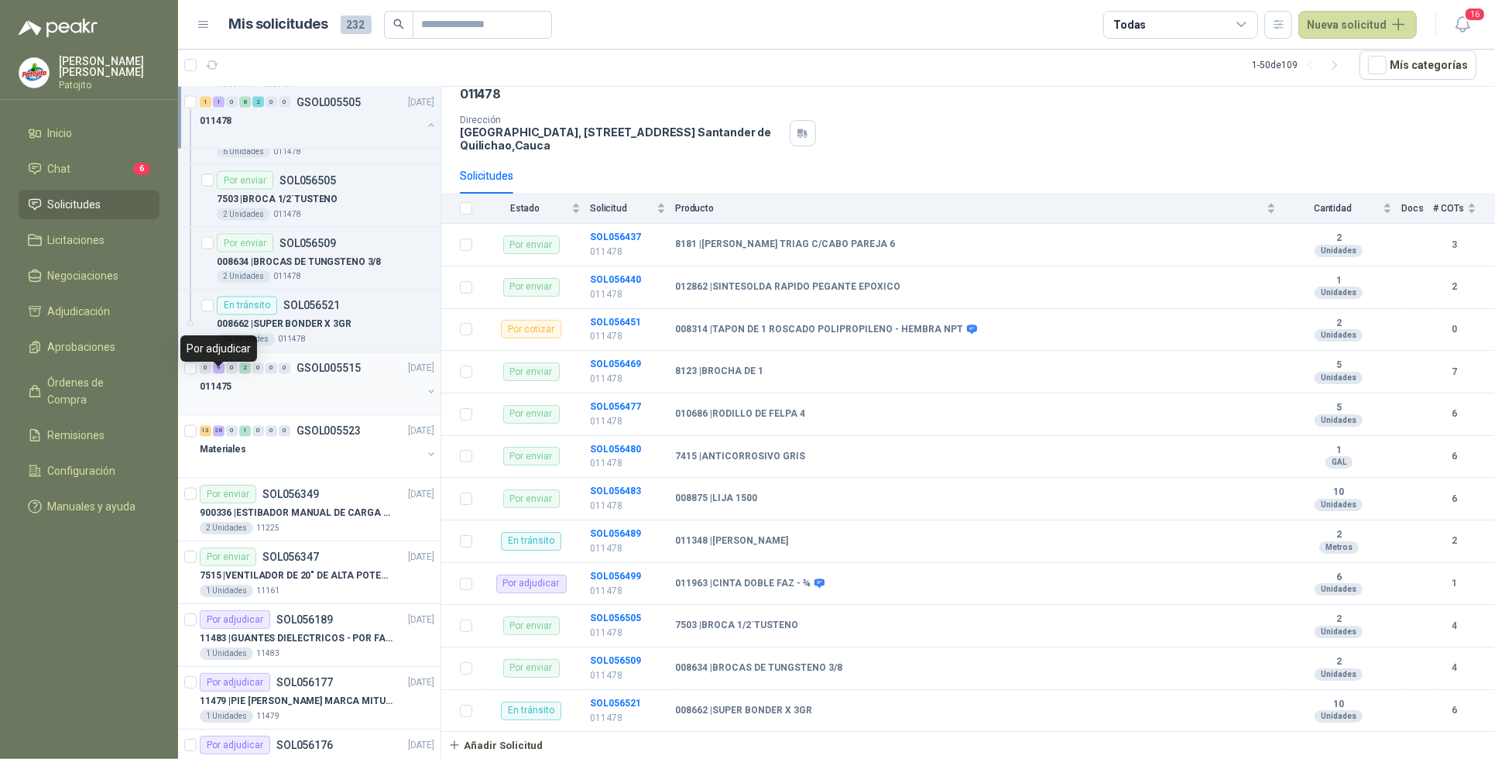
click at [214, 374] on div "9" at bounding box center [219, 368] width 12 height 11
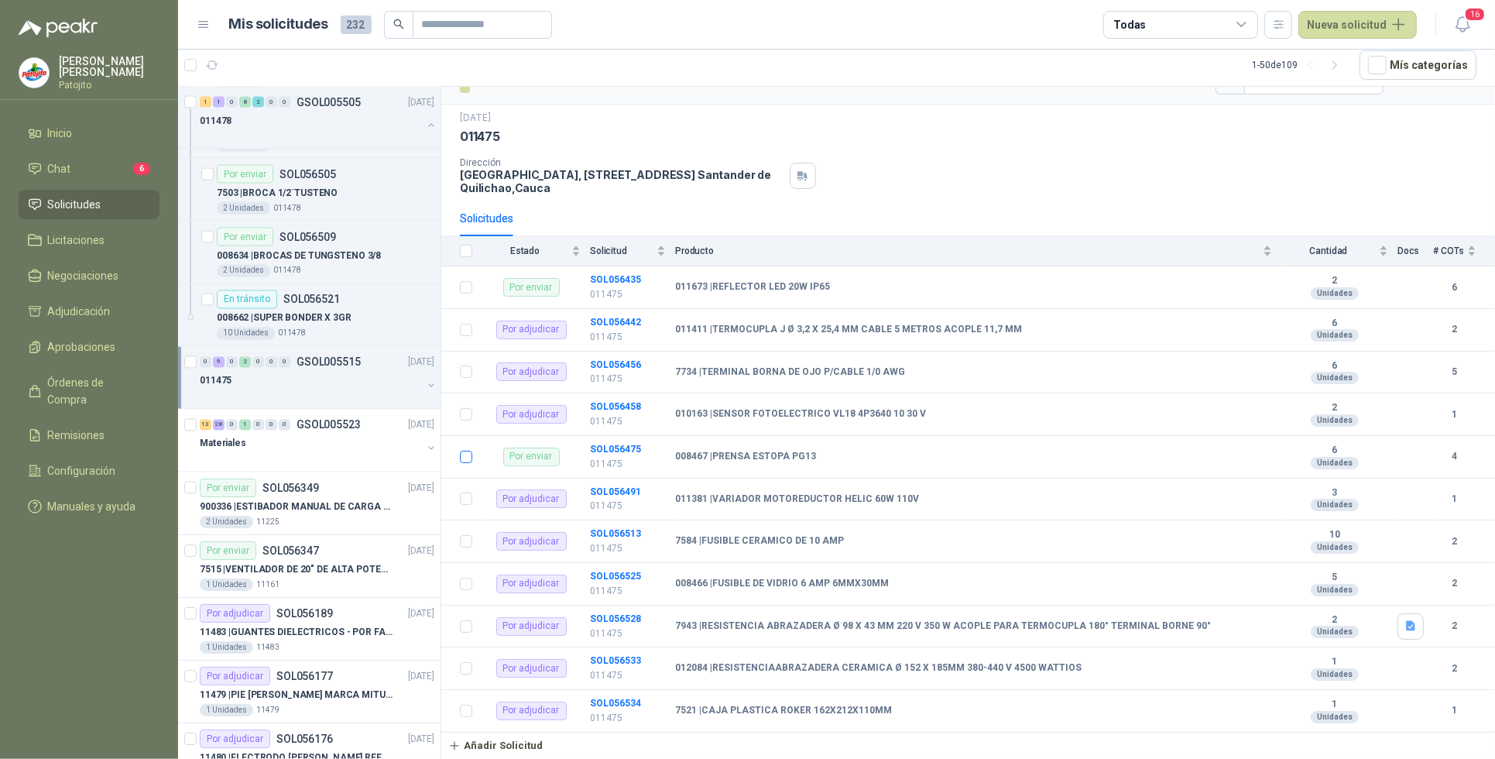
scroll to position [2807, 0]
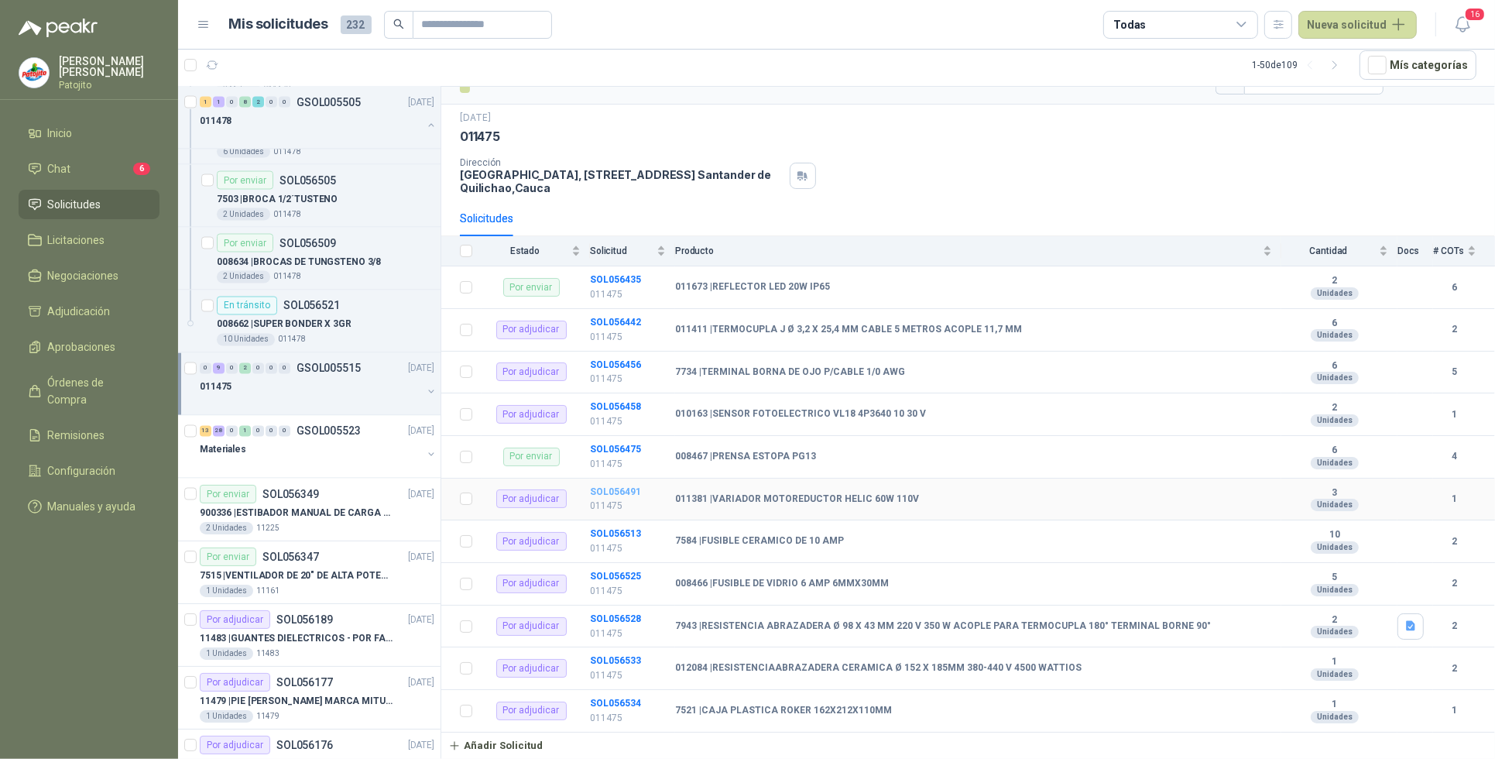
click at [633, 493] on b "SOL056491" at bounding box center [615, 491] width 51 height 11
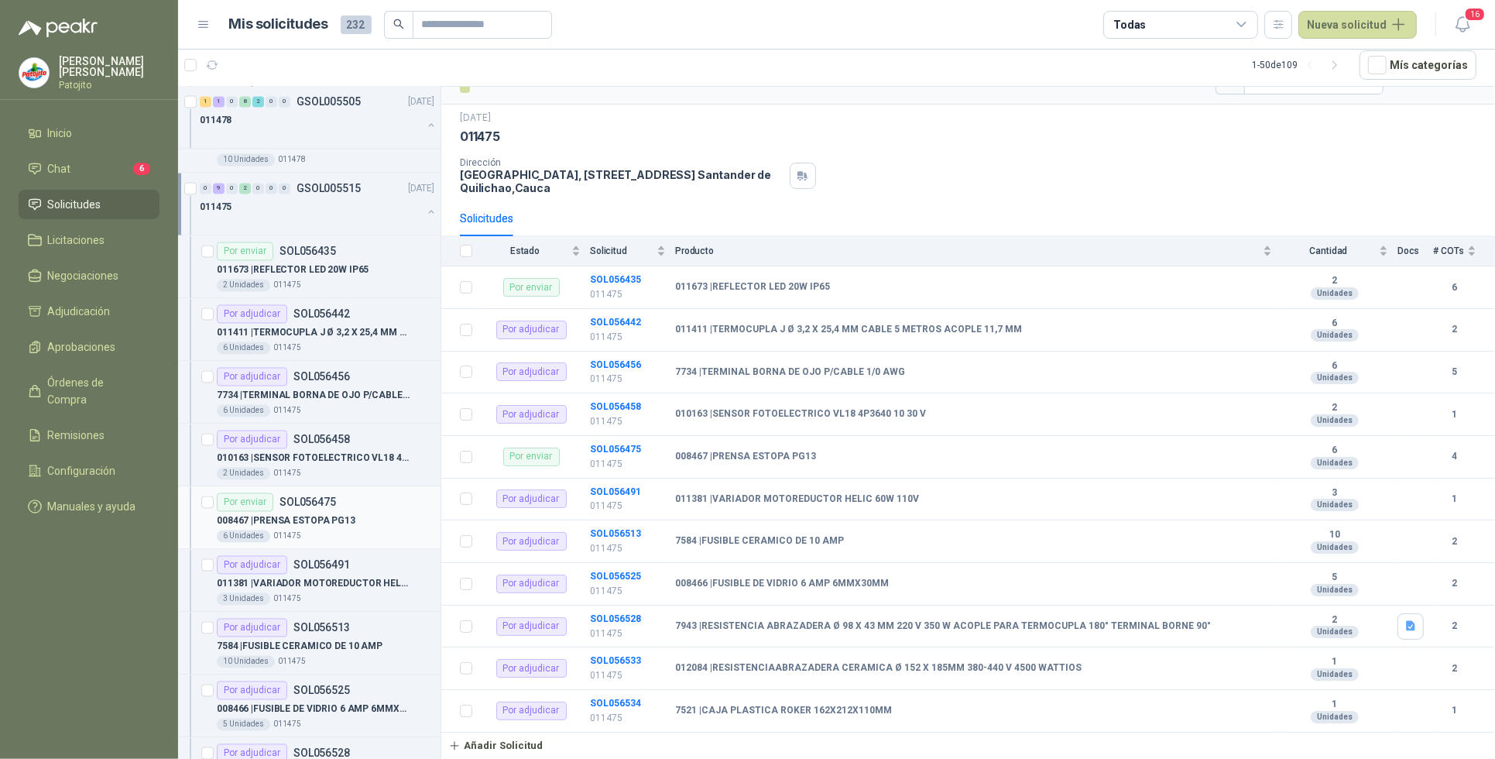
scroll to position [3000, 0]
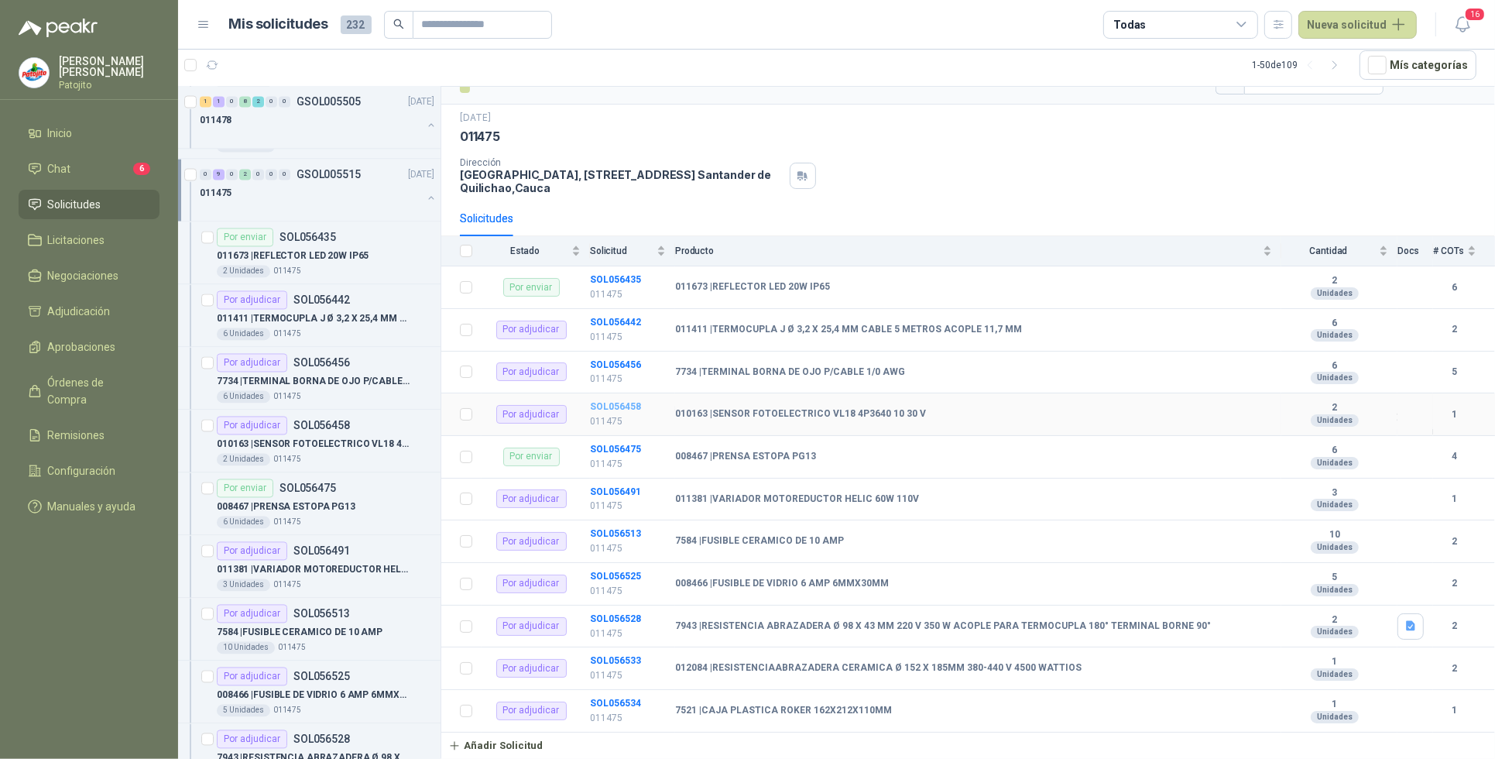
click at [633, 405] on b "SOL056458" at bounding box center [615, 406] width 51 height 11
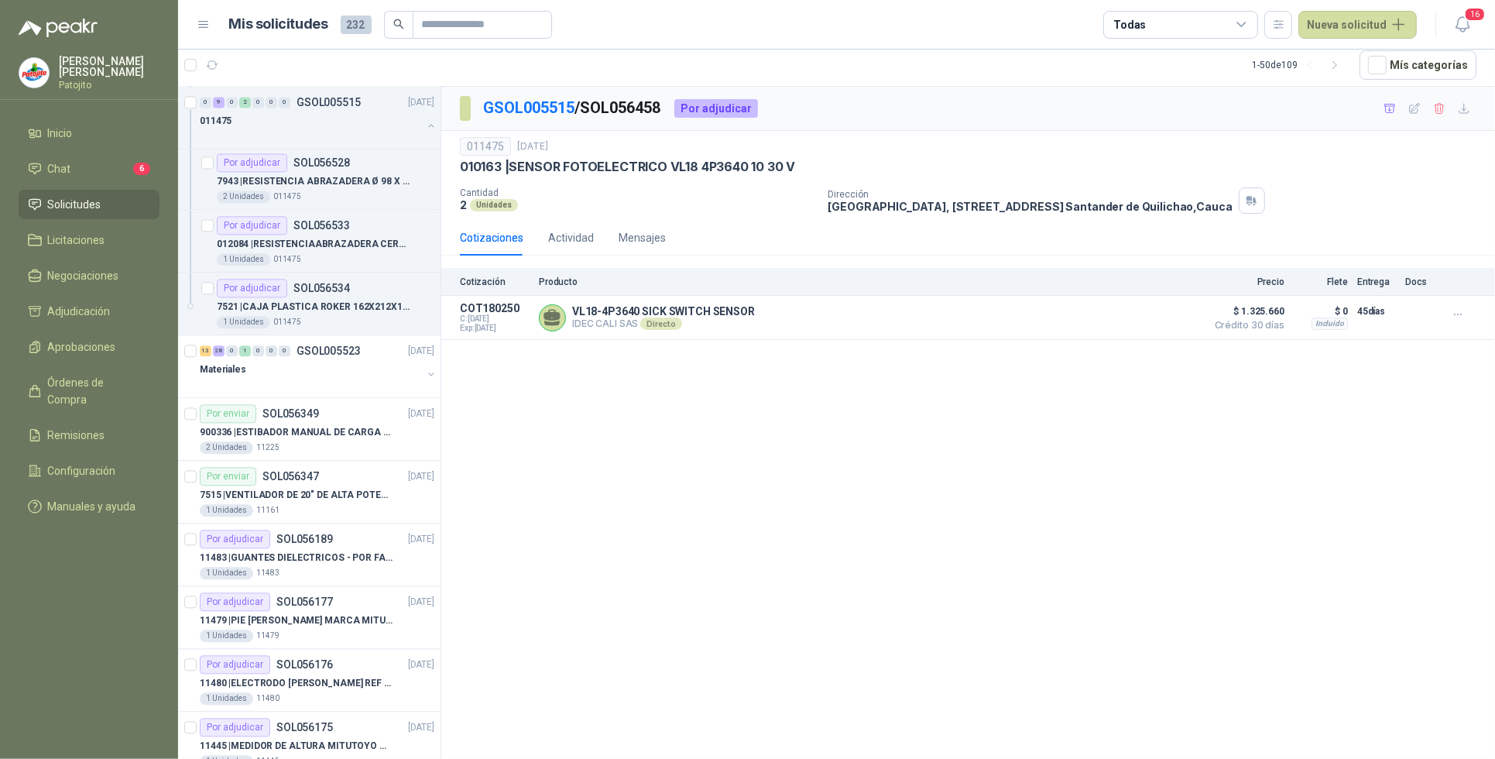
scroll to position [3581, 0]
click at [218, 352] on div "28" at bounding box center [219, 346] width 12 height 11
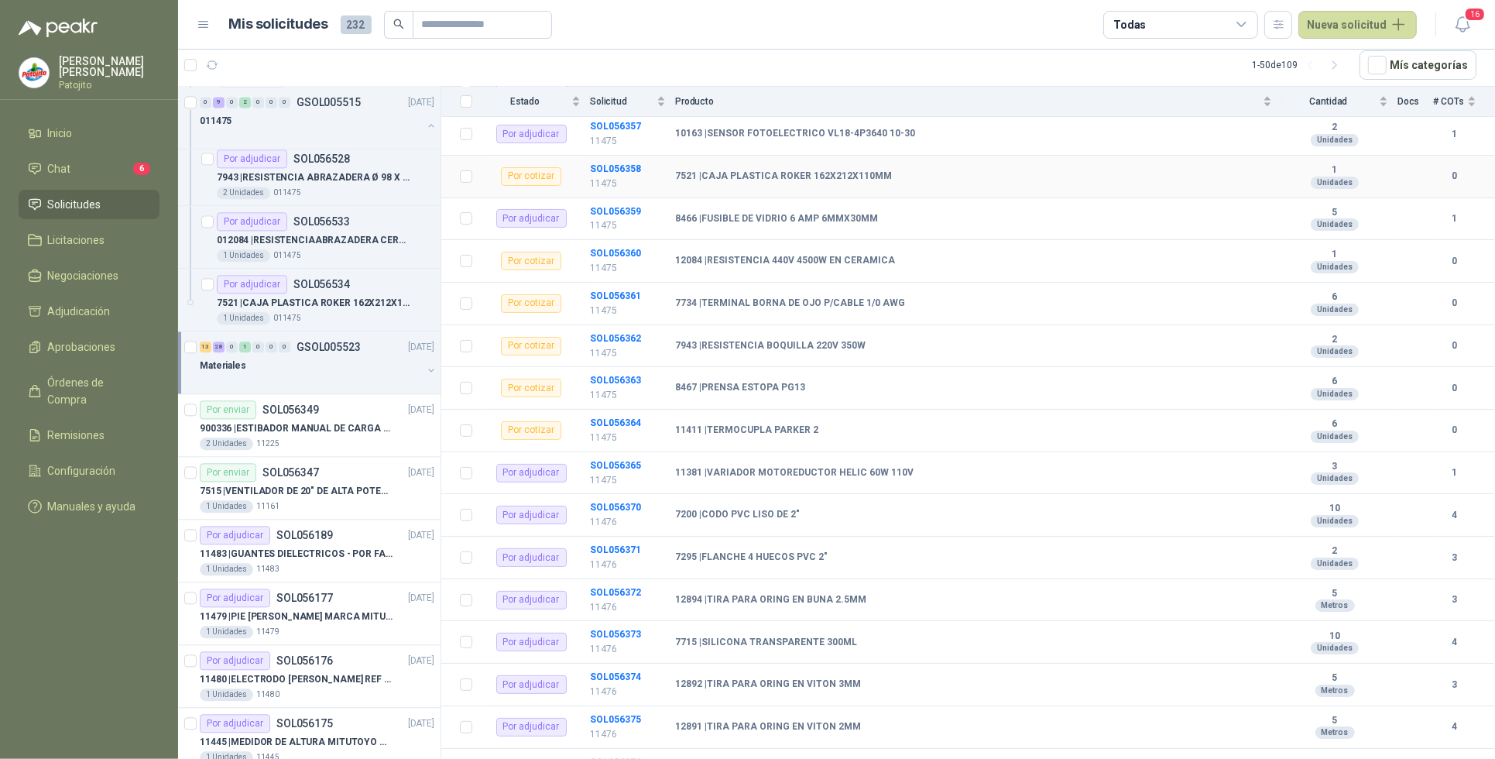
scroll to position [484, 0]
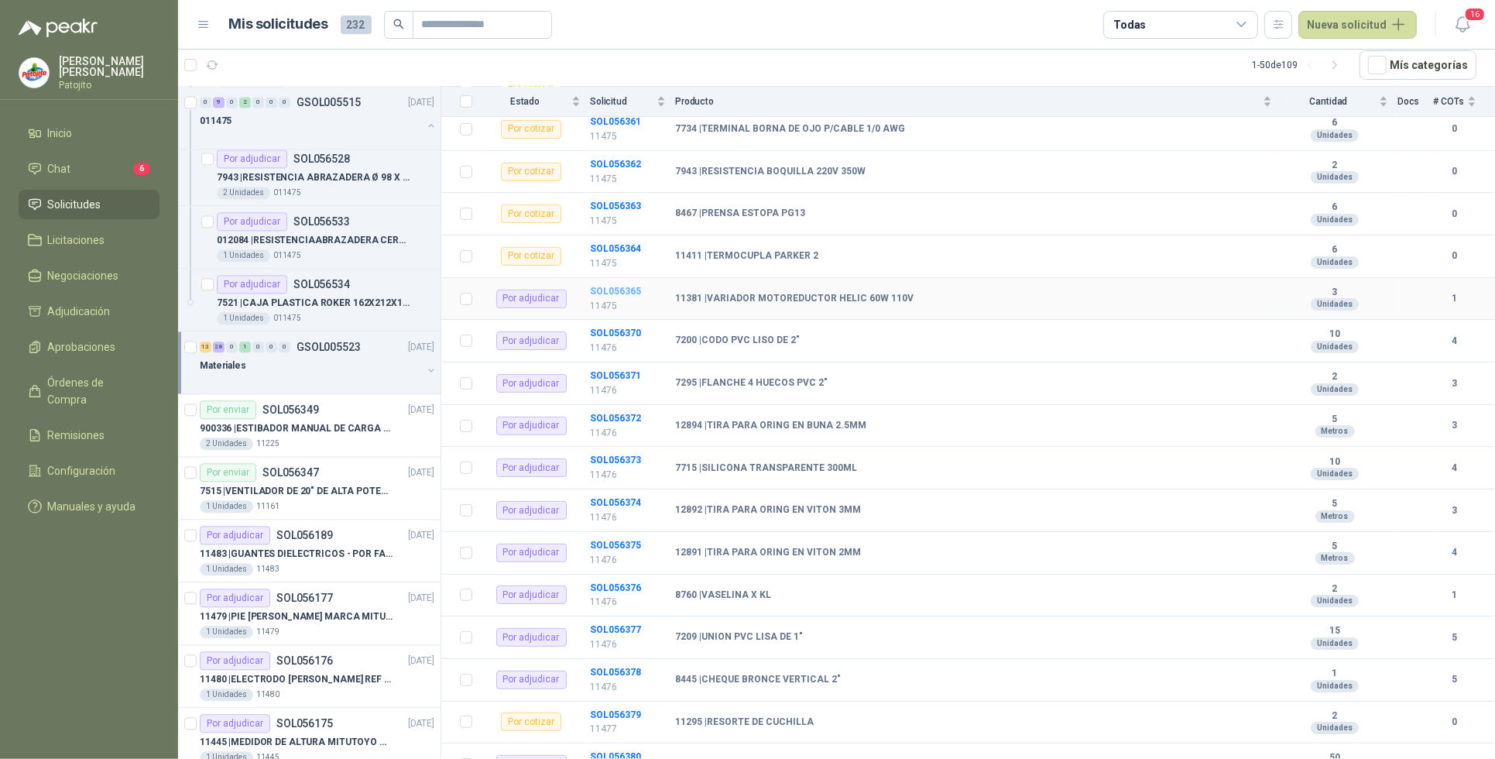
click at [635, 296] on b "SOL056365" at bounding box center [615, 291] width 51 height 11
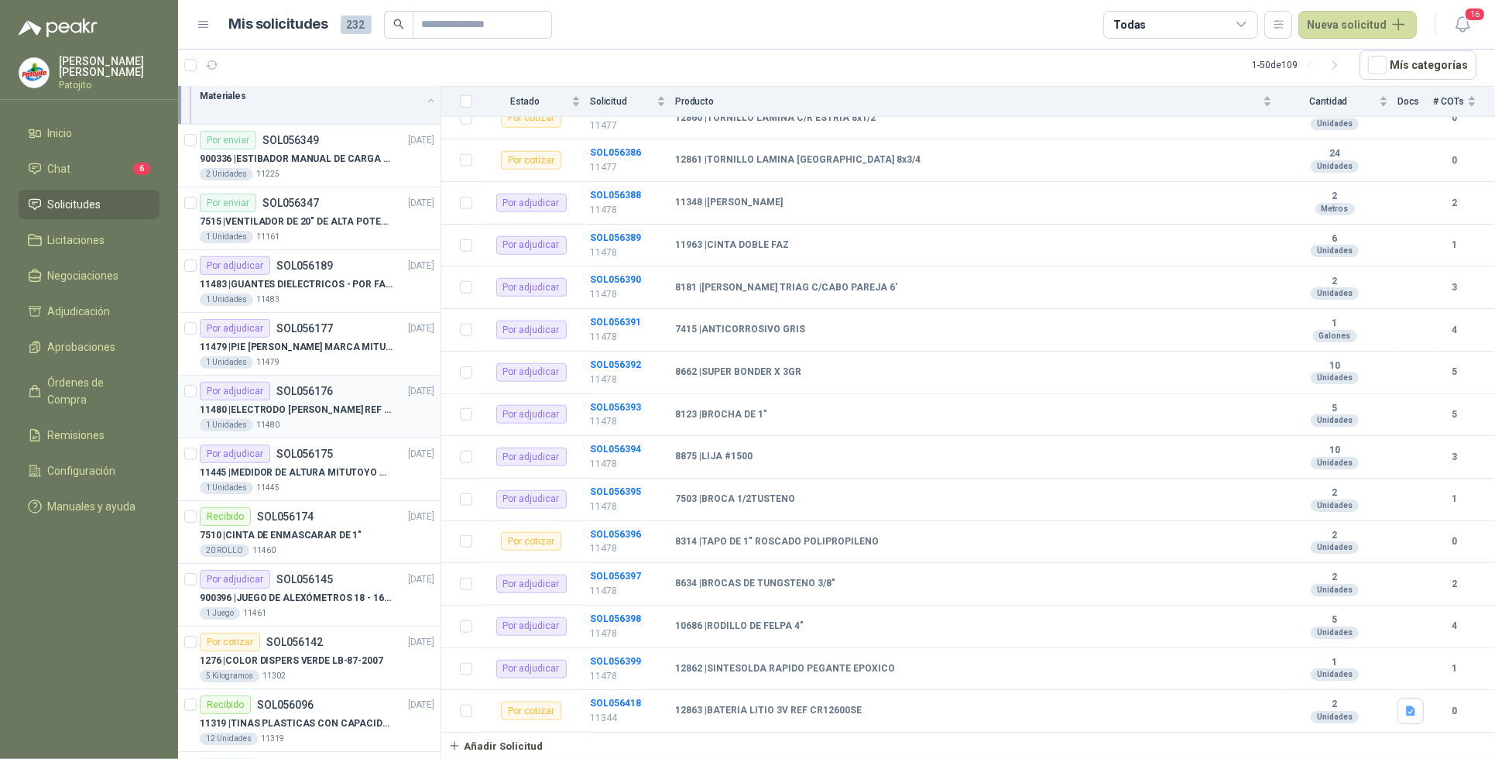
scroll to position [6579, 0]
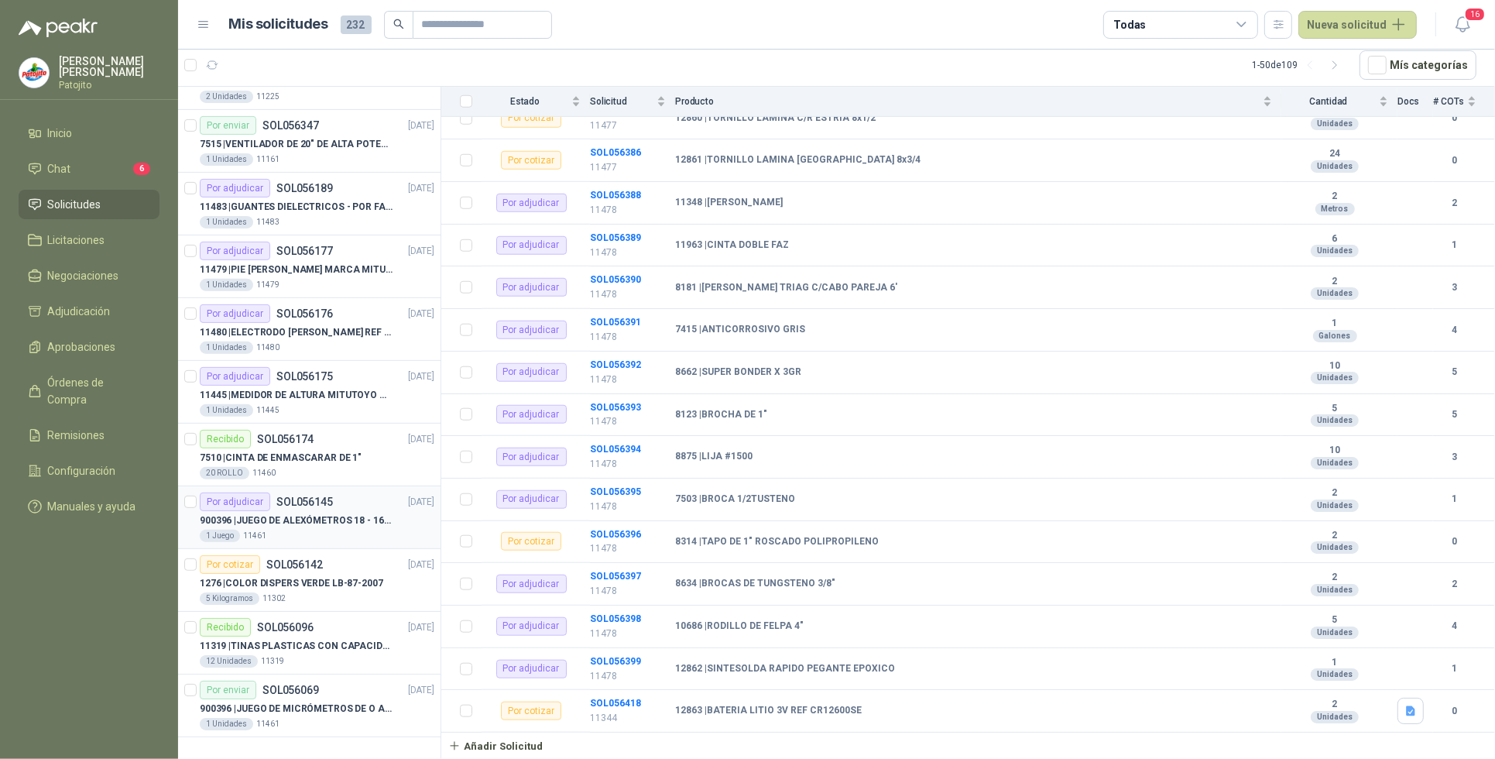
click at [325, 506] on p "SOL056145" at bounding box center [304, 501] width 57 height 11
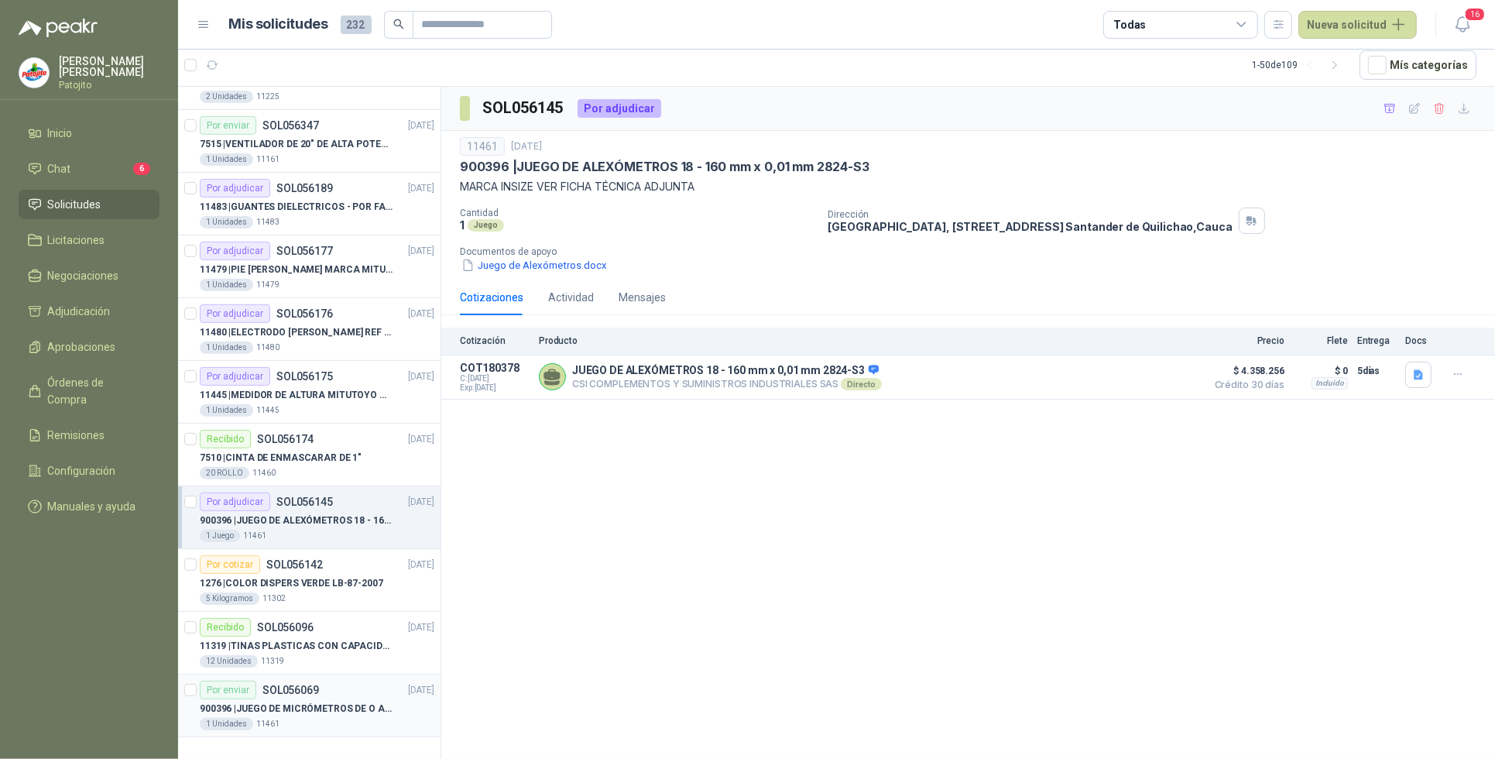
click at [341, 718] on div "1 Unidades 11461" at bounding box center [317, 724] width 235 height 12
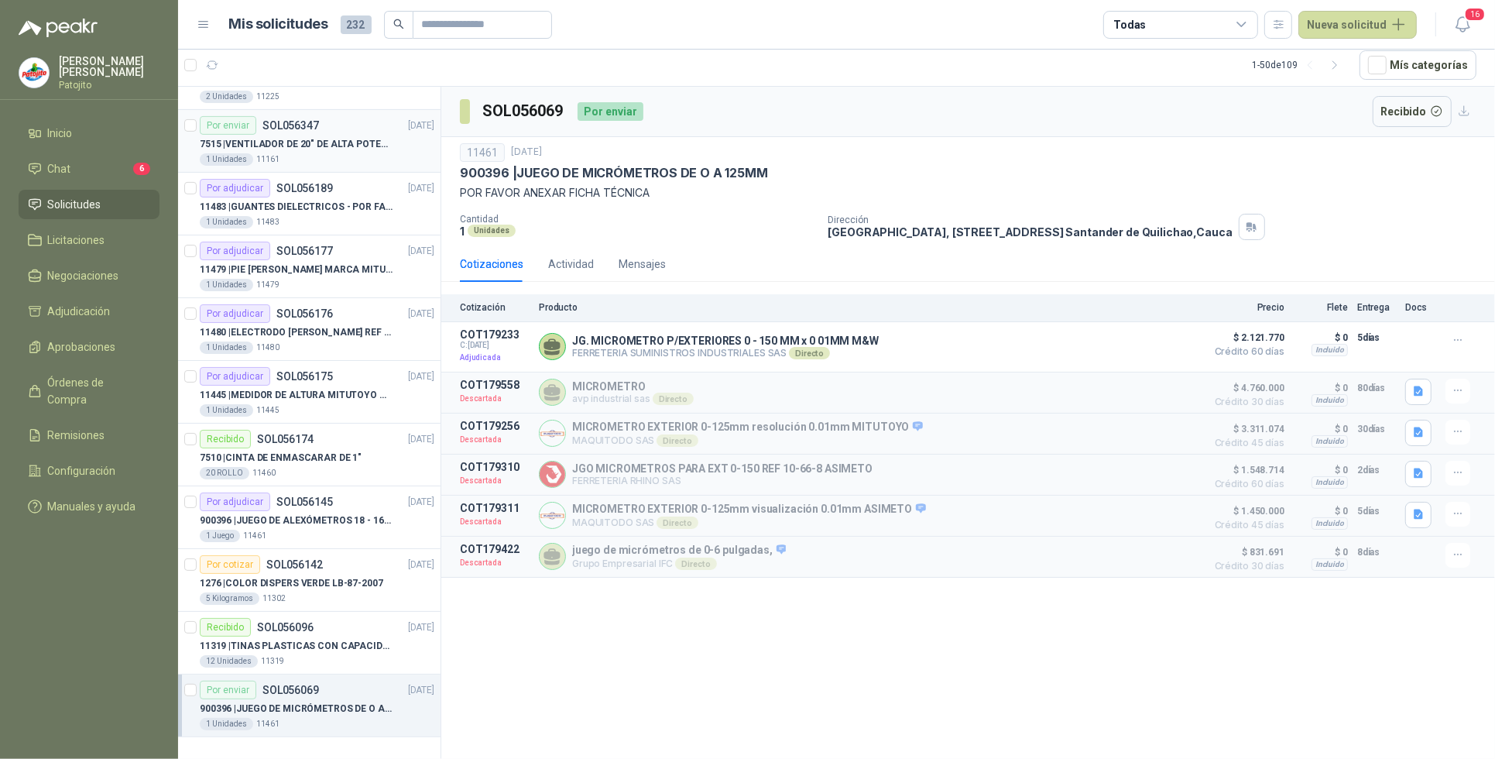
click at [337, 148] on p "7515 | VENTILADOR DE 20" DE ALTA POTENCIA PARA ANCLAR A LA PARED" at bounding box center [296, 144] width 193 height 15
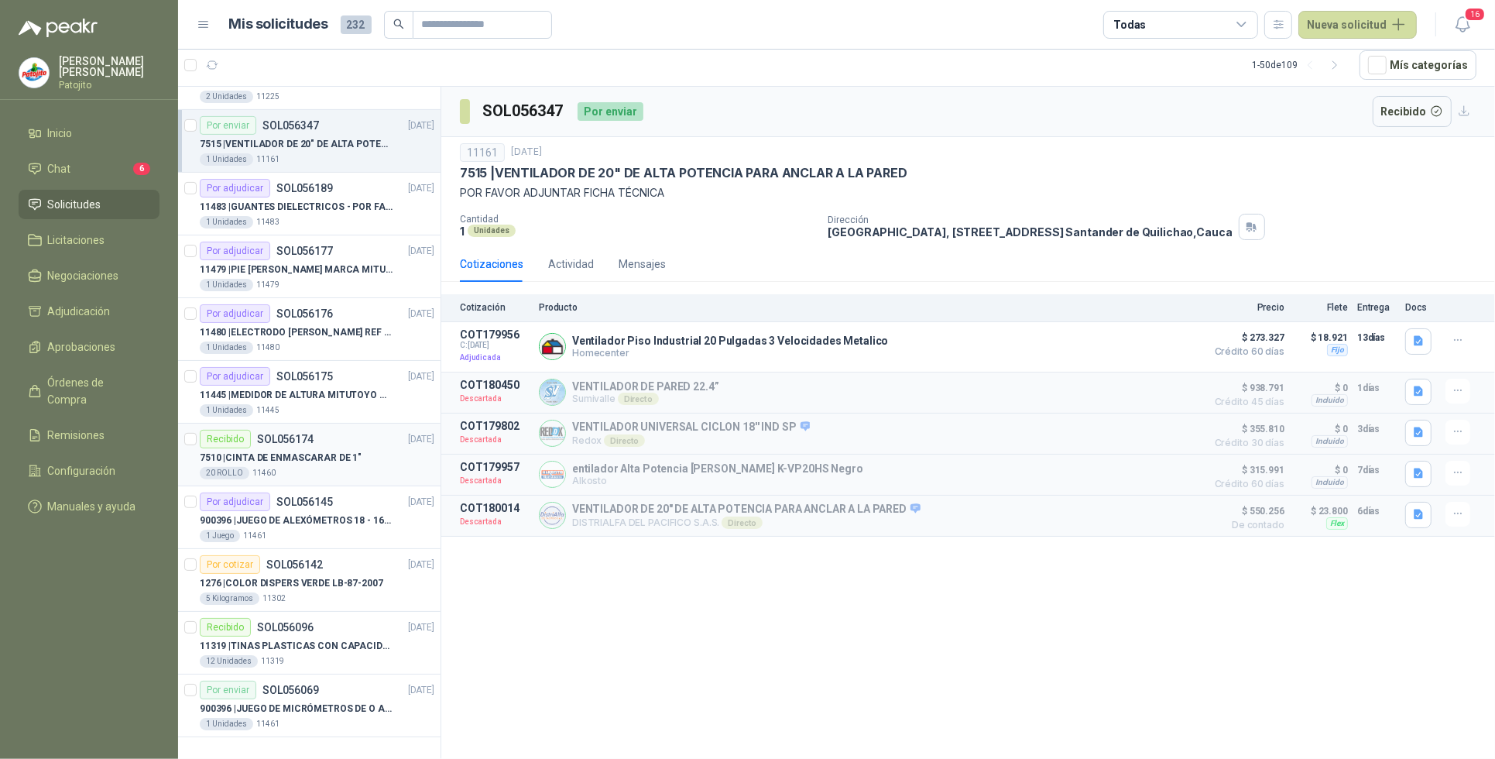
click at [341, 457] on p "7510 | CINTA DE ENMASCARAR DE 1"" at bounding box center [281, 458] width 162 height 15
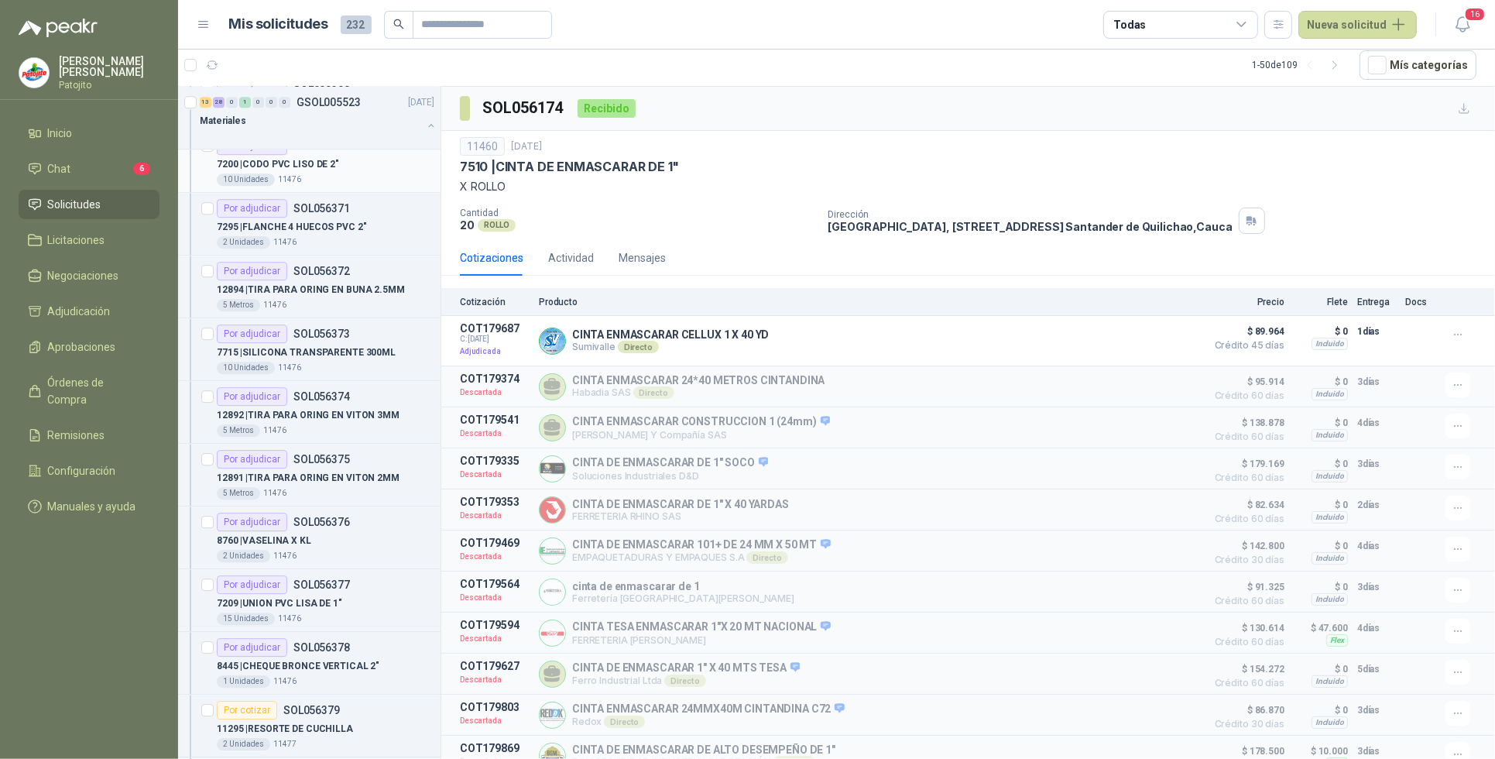
scroll to position [4644, 0]
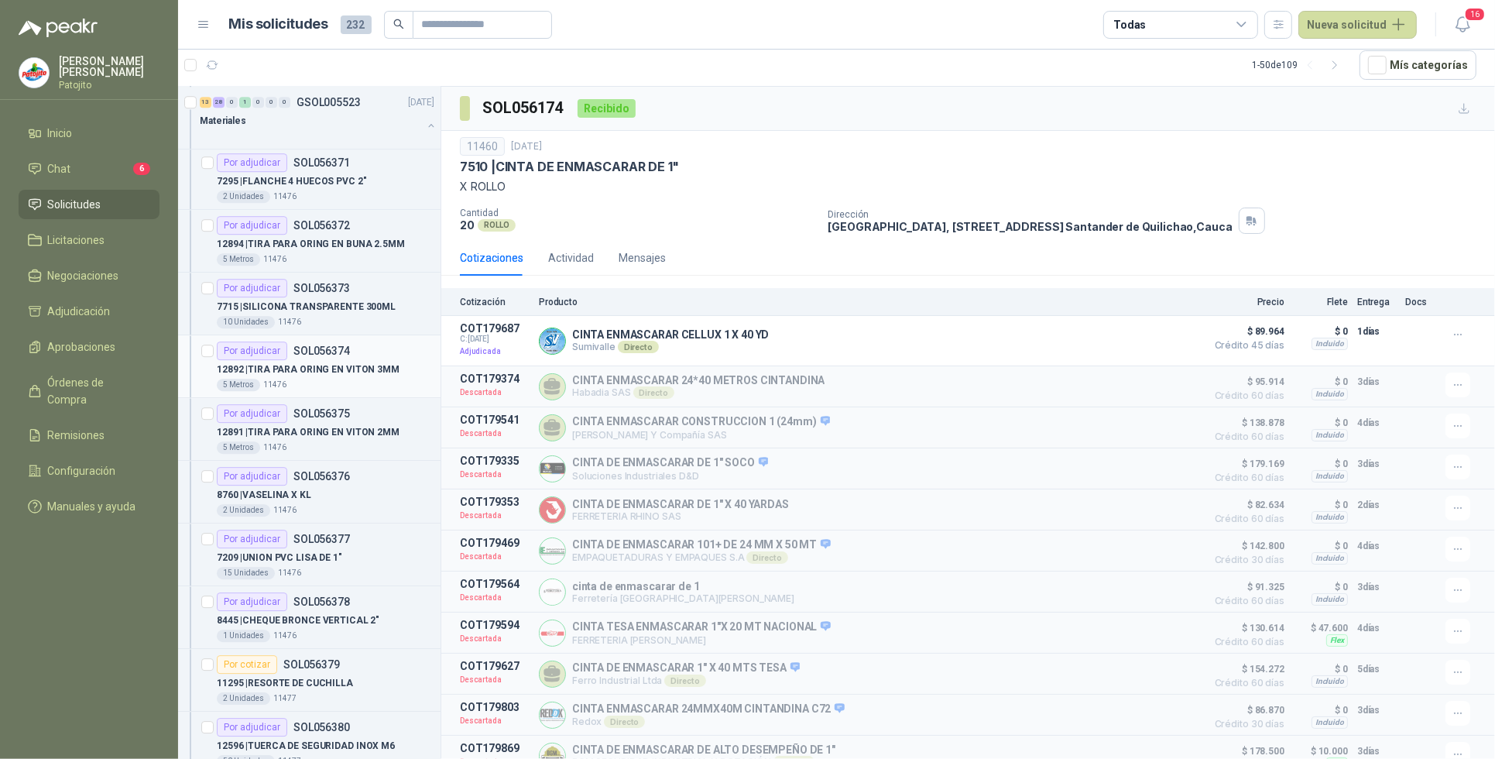
click at [341, 377] on p "12892 | TIRA PARA ORING EN VITON 3MM" at bounding box center [308, 369] width 183 height 15
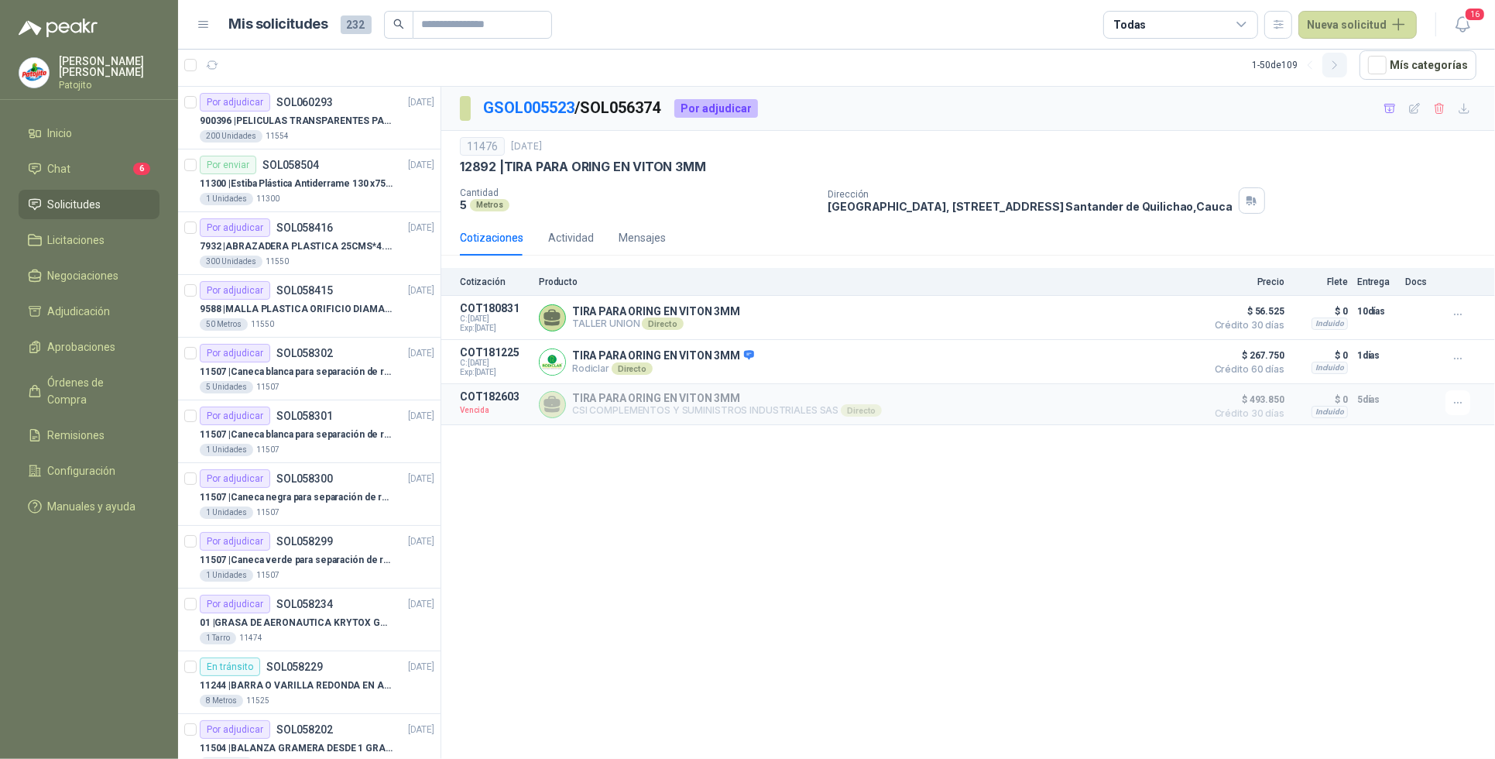
click at [1336, 66] on icon "button" at bounding box center [1335, 65] width 4 height 8
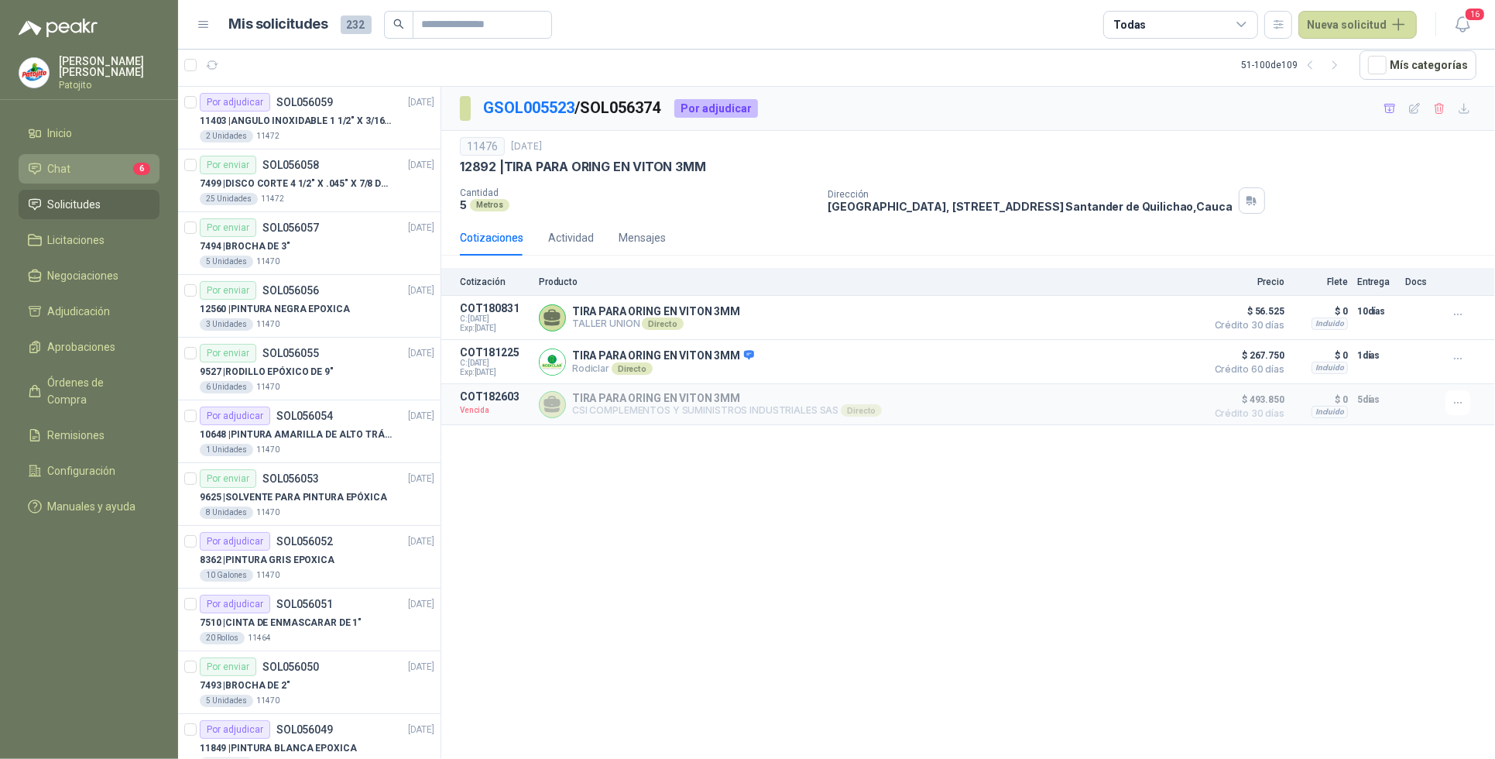
click at [101, 163] on li "Chat 6" at bounding box center [89, 168] width 122 height 17
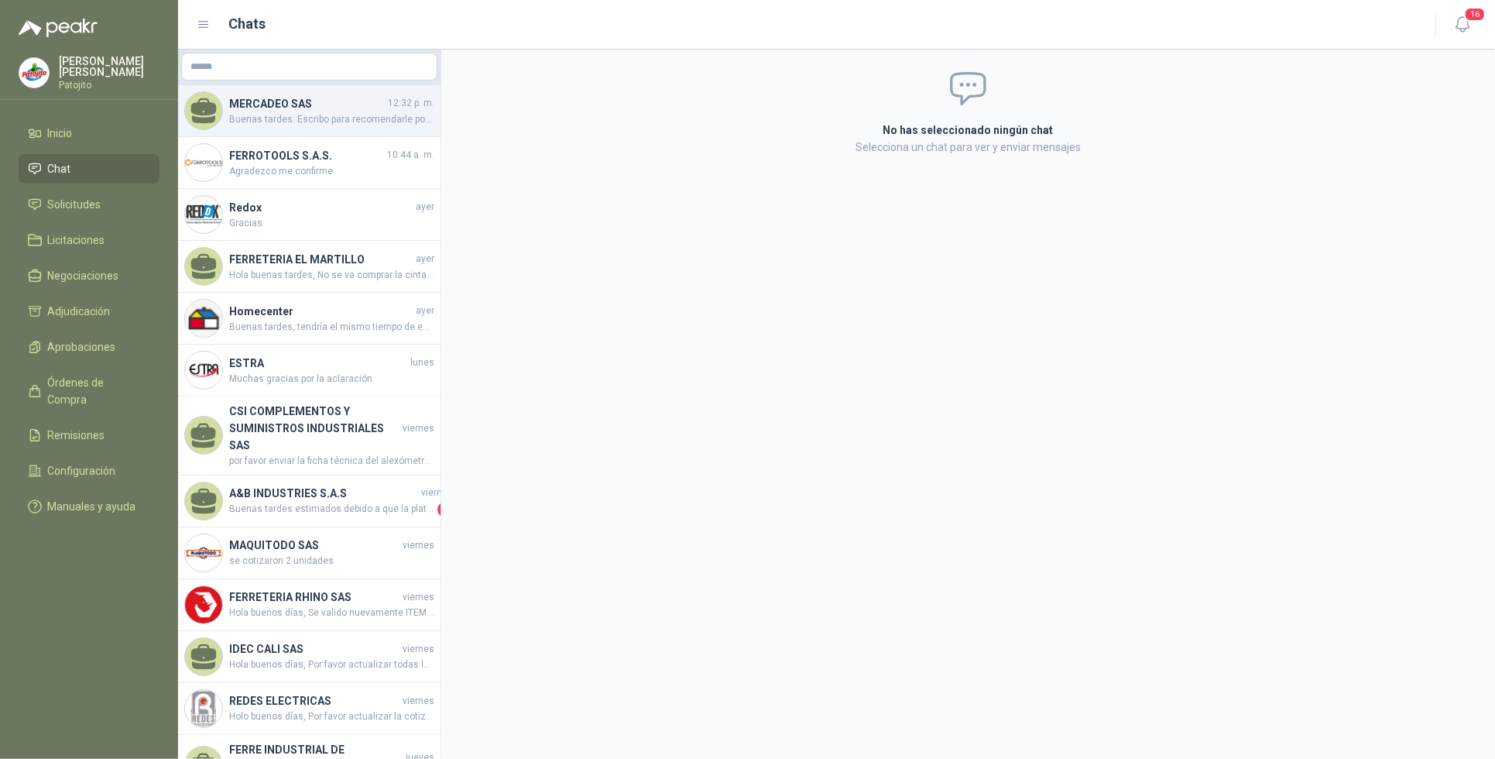
click at [352, 114] on span "Buenas tardes: Escribo para recomendarle por favor su gestión con la presente o…" at bounding box center [331, 119] width 205 height 15
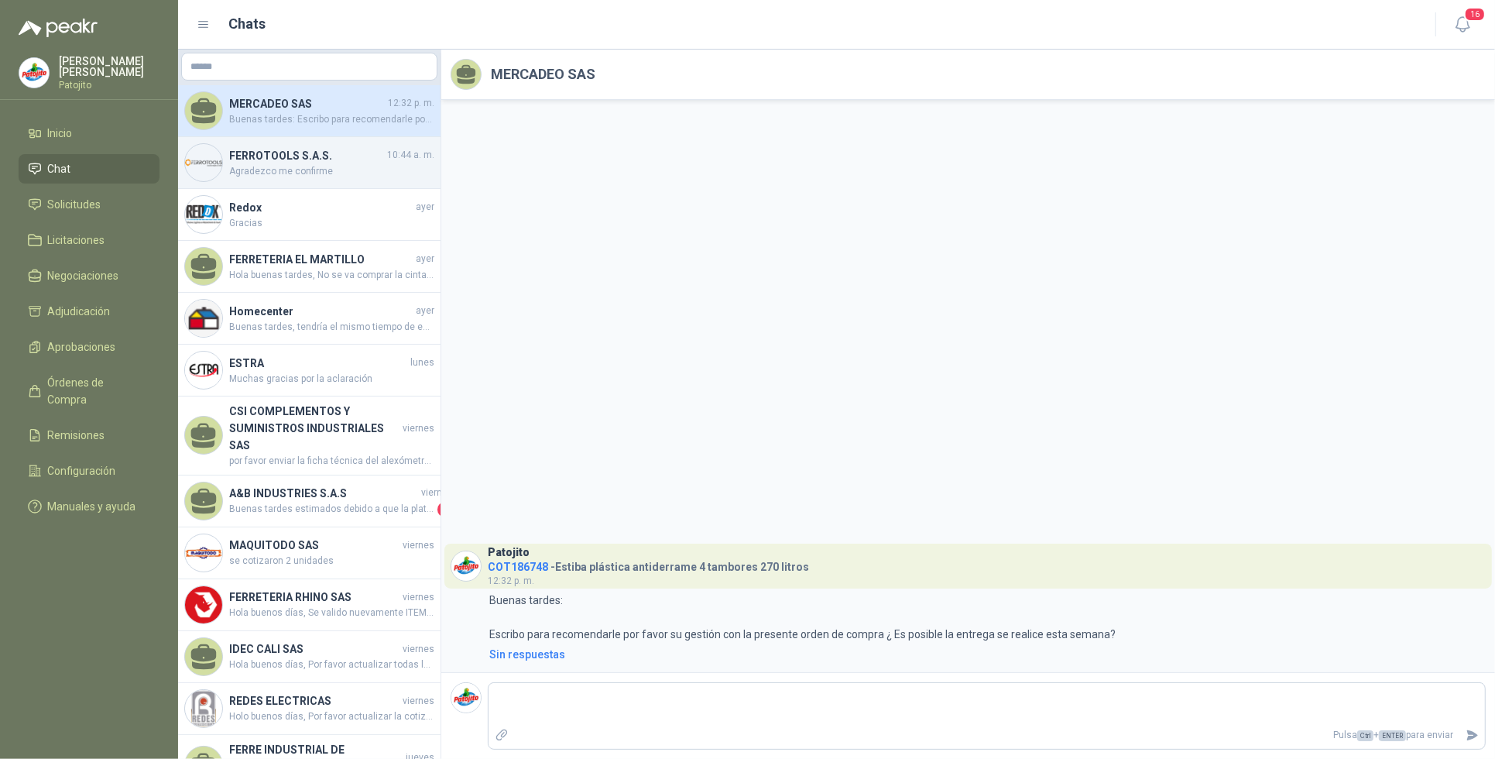
click at [296, 164] on span "Agradezco me confirme" at bounding box center [331, 171] width 205 height 15
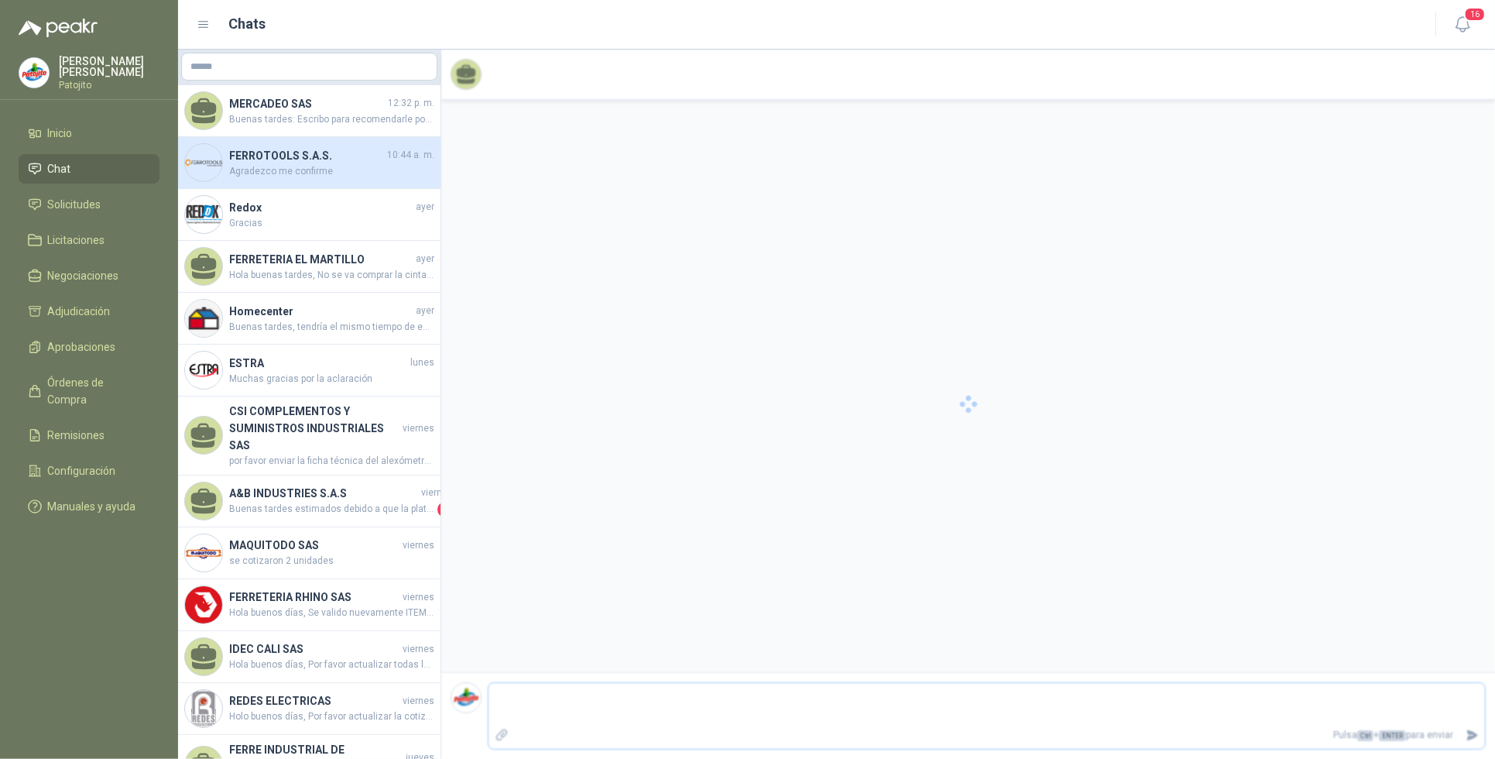
scroll to position [485, 0]
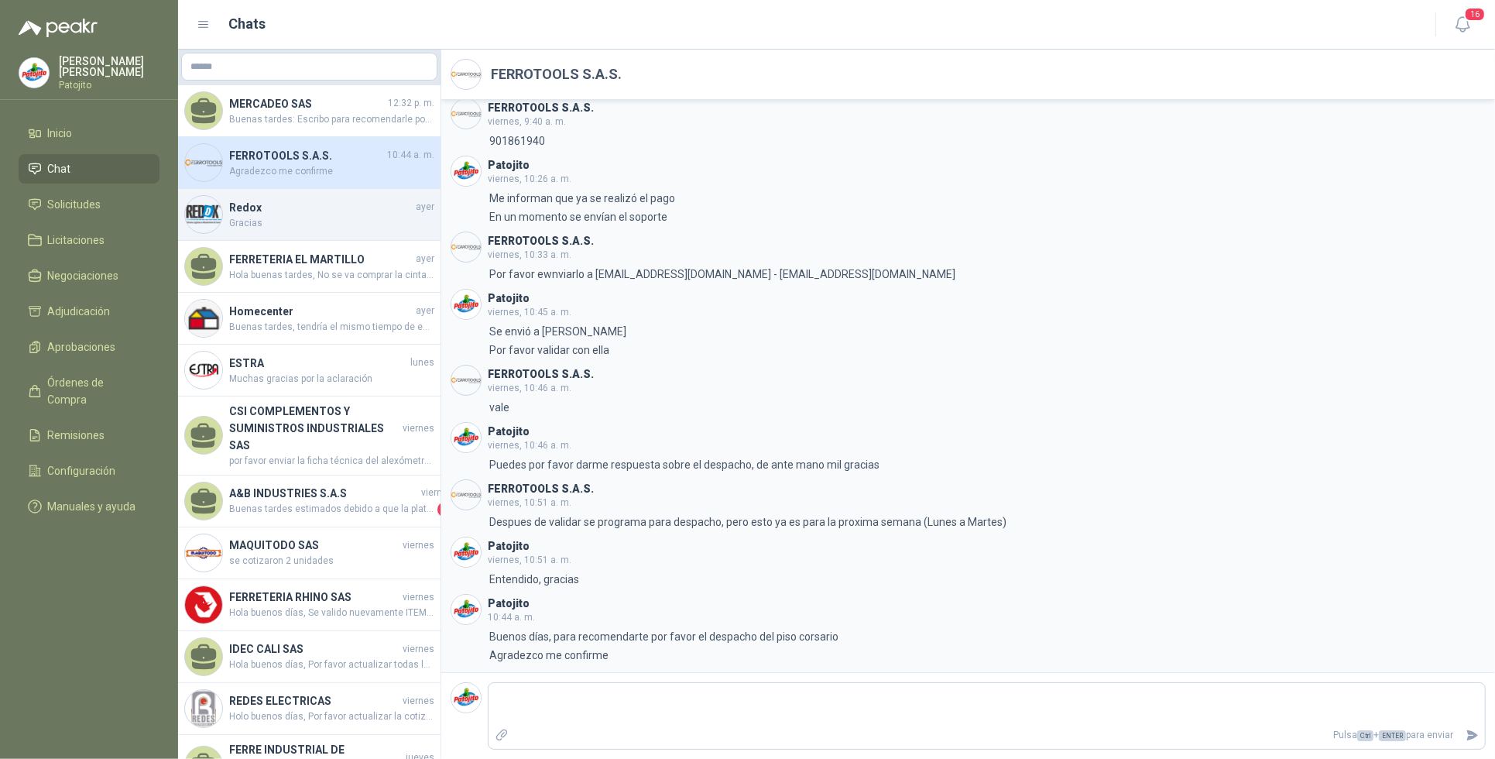
click at [287, 232] on div "Redox [DATE] Gracias" at bounding box center [309, 215] width 262 height 52
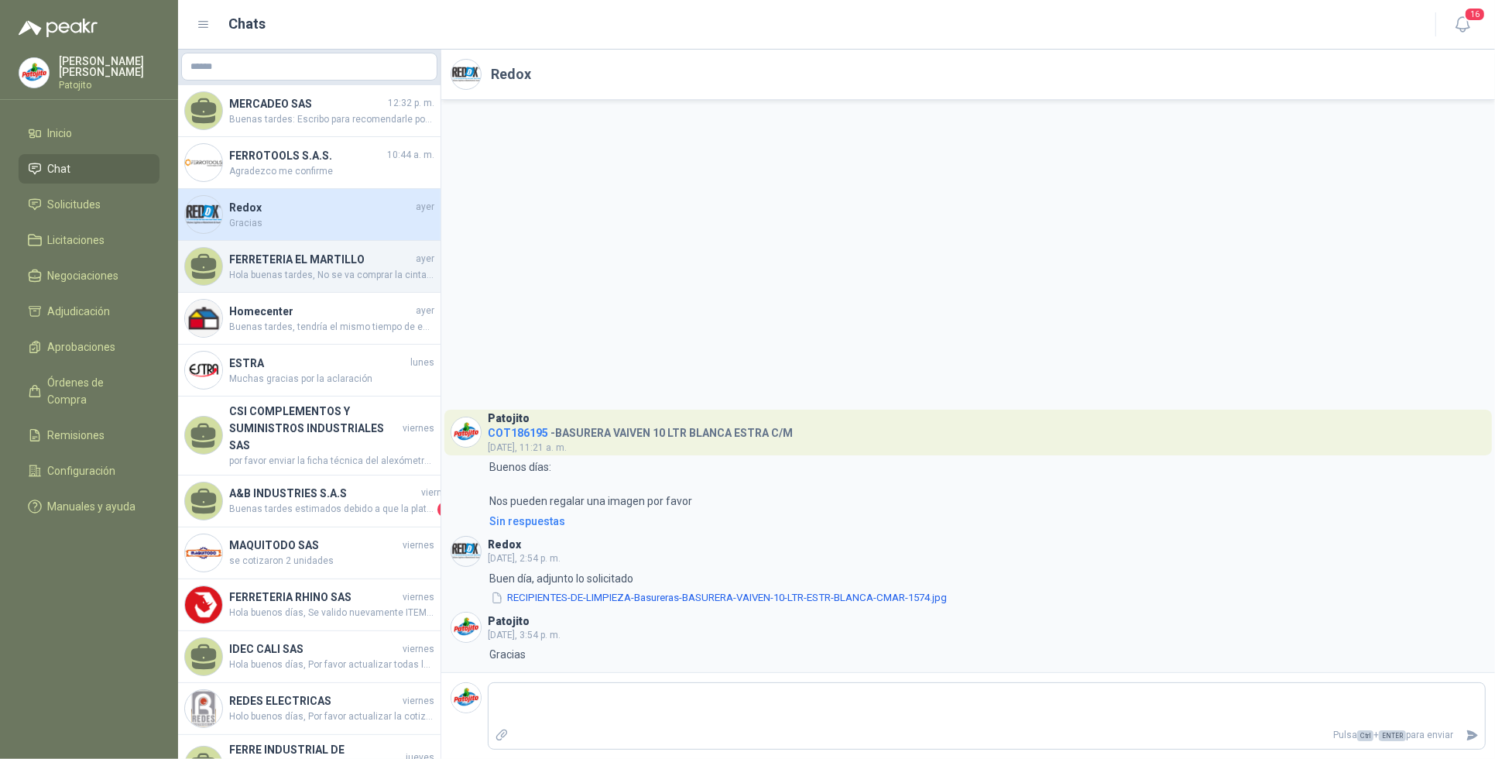
click at [331, 273] on span "Hola buenas tardes, No se va comprar la cinta, ya que se requieren las 6 Unidad…" at bounding box center [331, 275] width 205 height 15
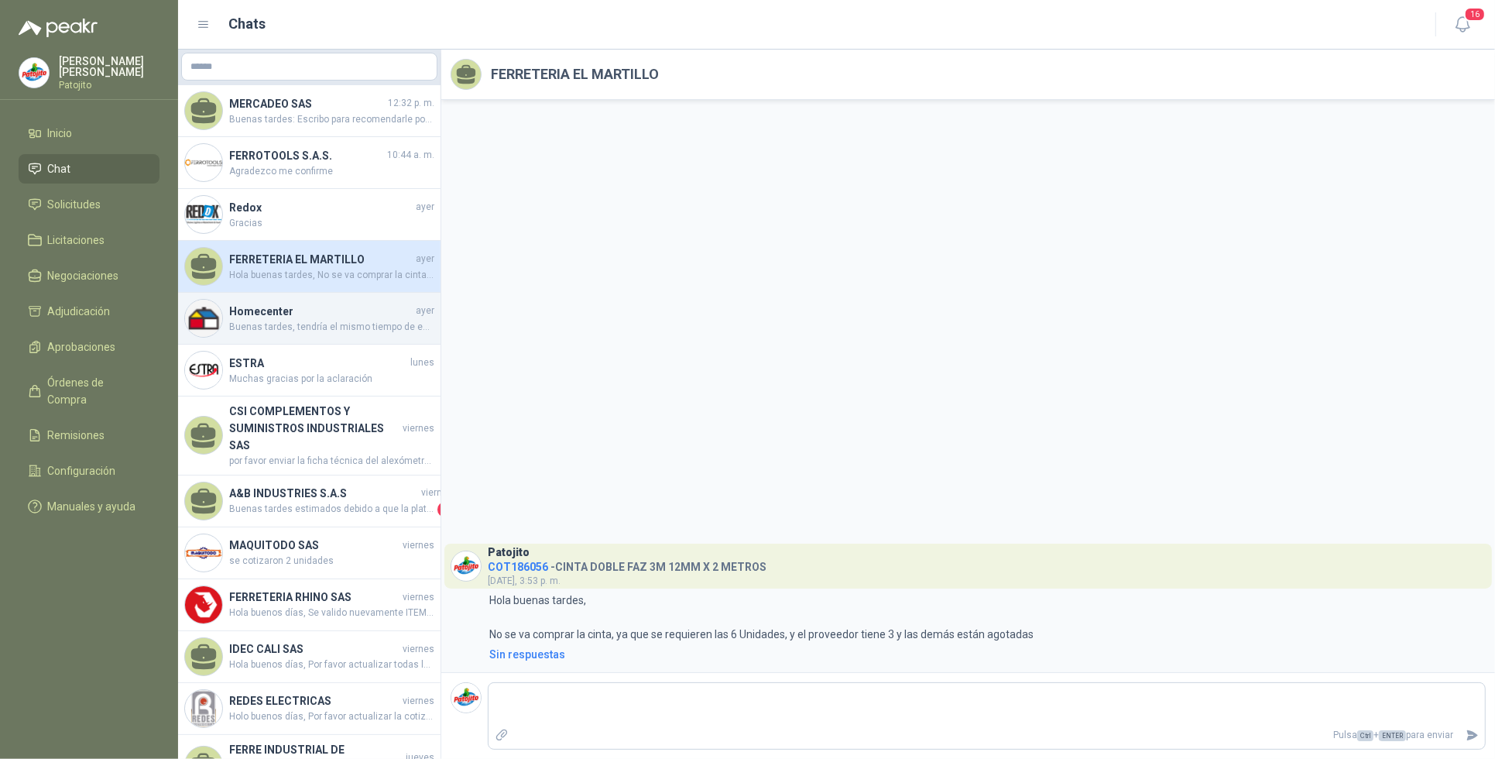
scroll to position [97, 0]
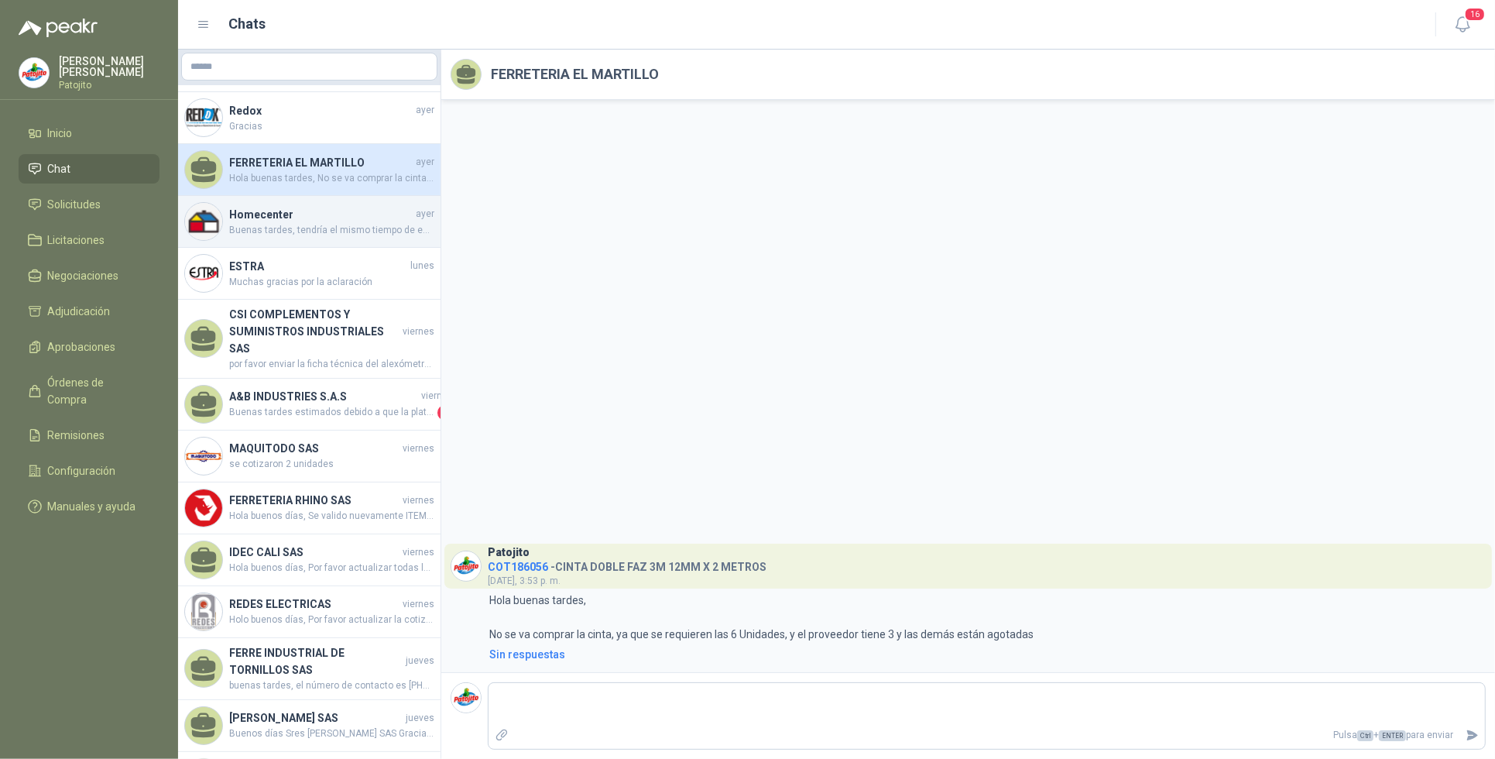
click at [335, 223] on span "Buenas tardes, tendría el mismo tiempo de entrega. Nuevamente, podemos recomend…" at bounding box center [331, 230] width 205 height 15
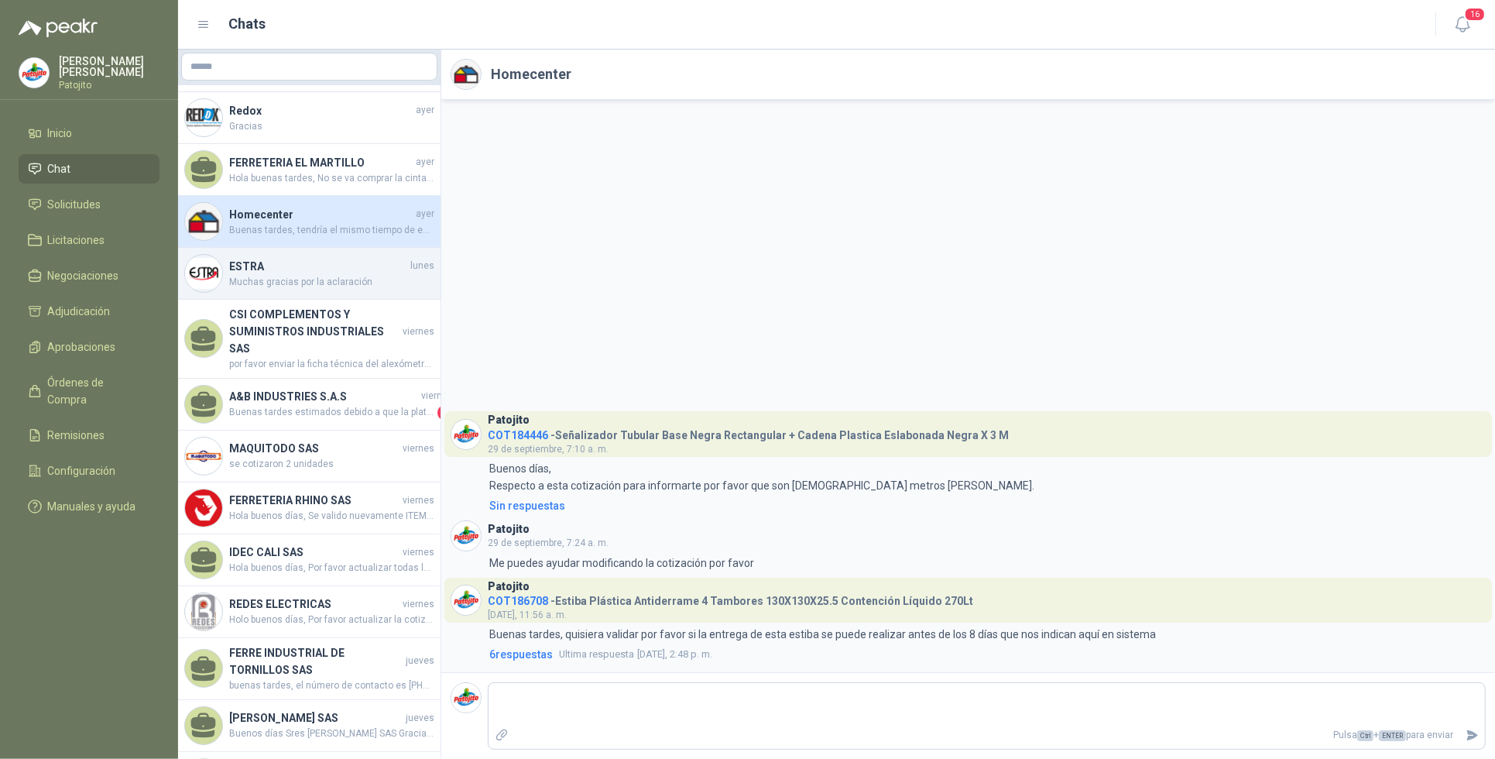
click at [355, 275] on span "Muchas gracias por la aclaración" at bounding box center [331, 282] width 205 height 15
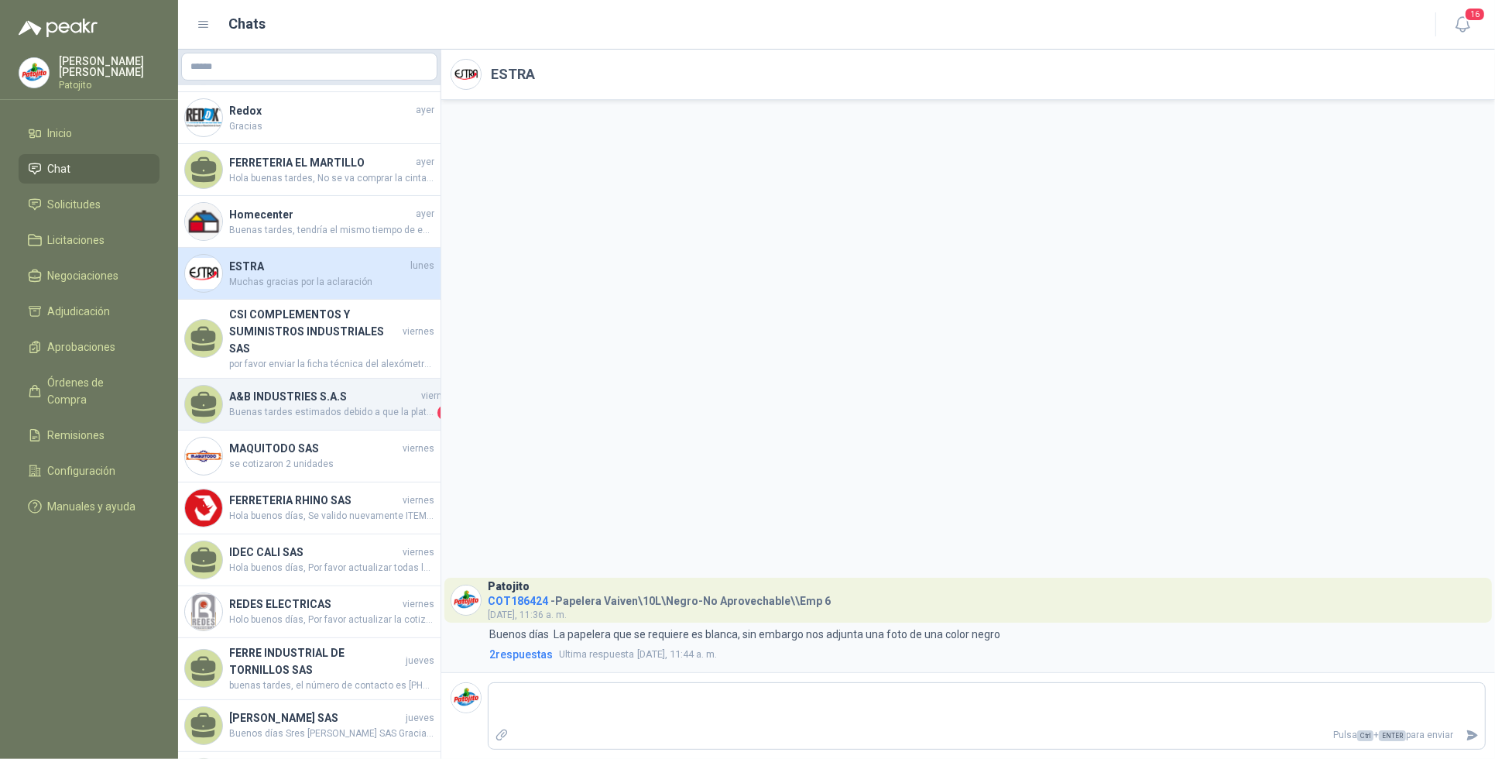
click at [307, 405] on span "Buenas tardes estimados debido a que la plataforma no me permite abjuntar la fi…" at bounding box center [331, 412] width 205 height 15
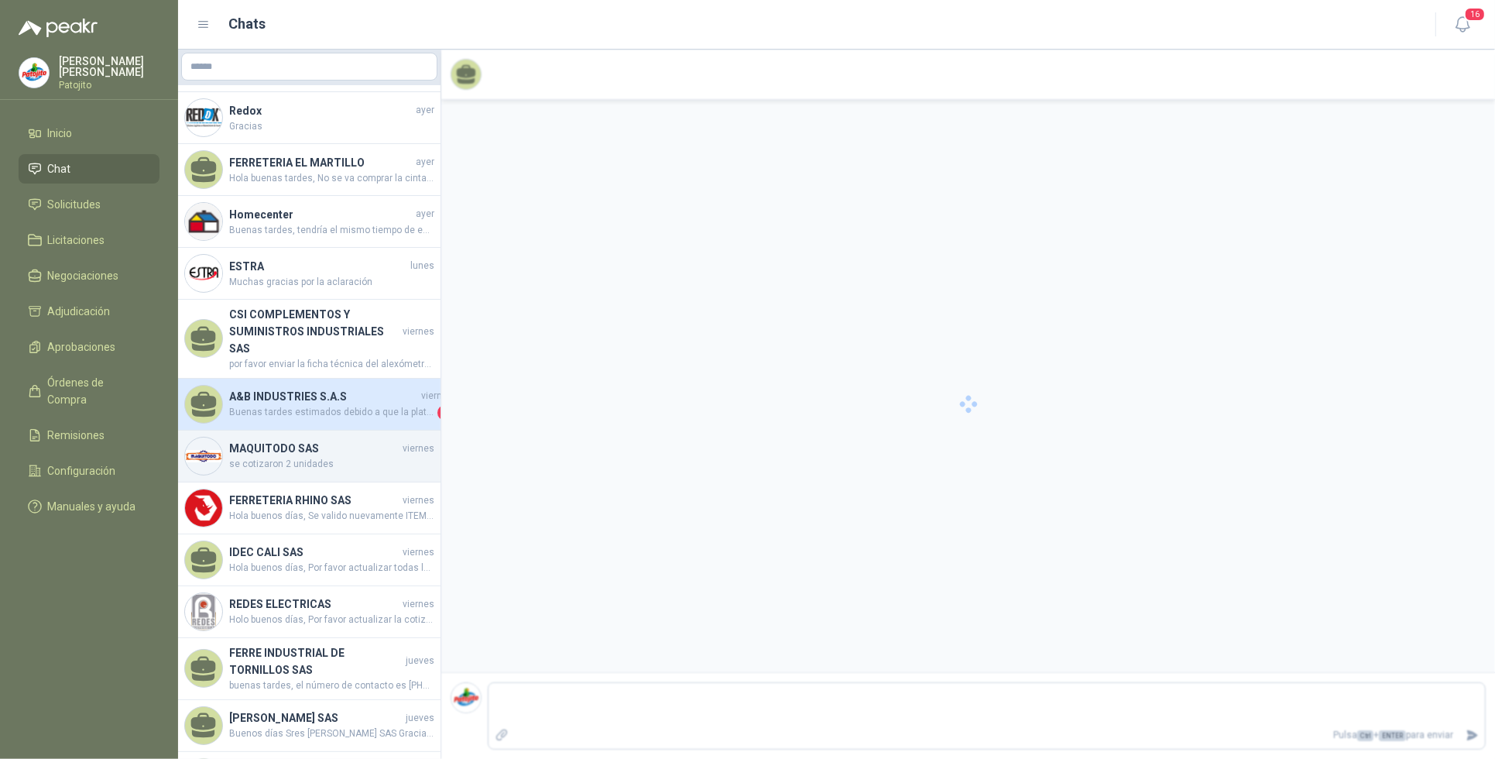
click at [355, 440] on div "MAQUITODO SAS viernes se cotizaron 2 unidades" at bounding box center [331, 456] width 205 height 32
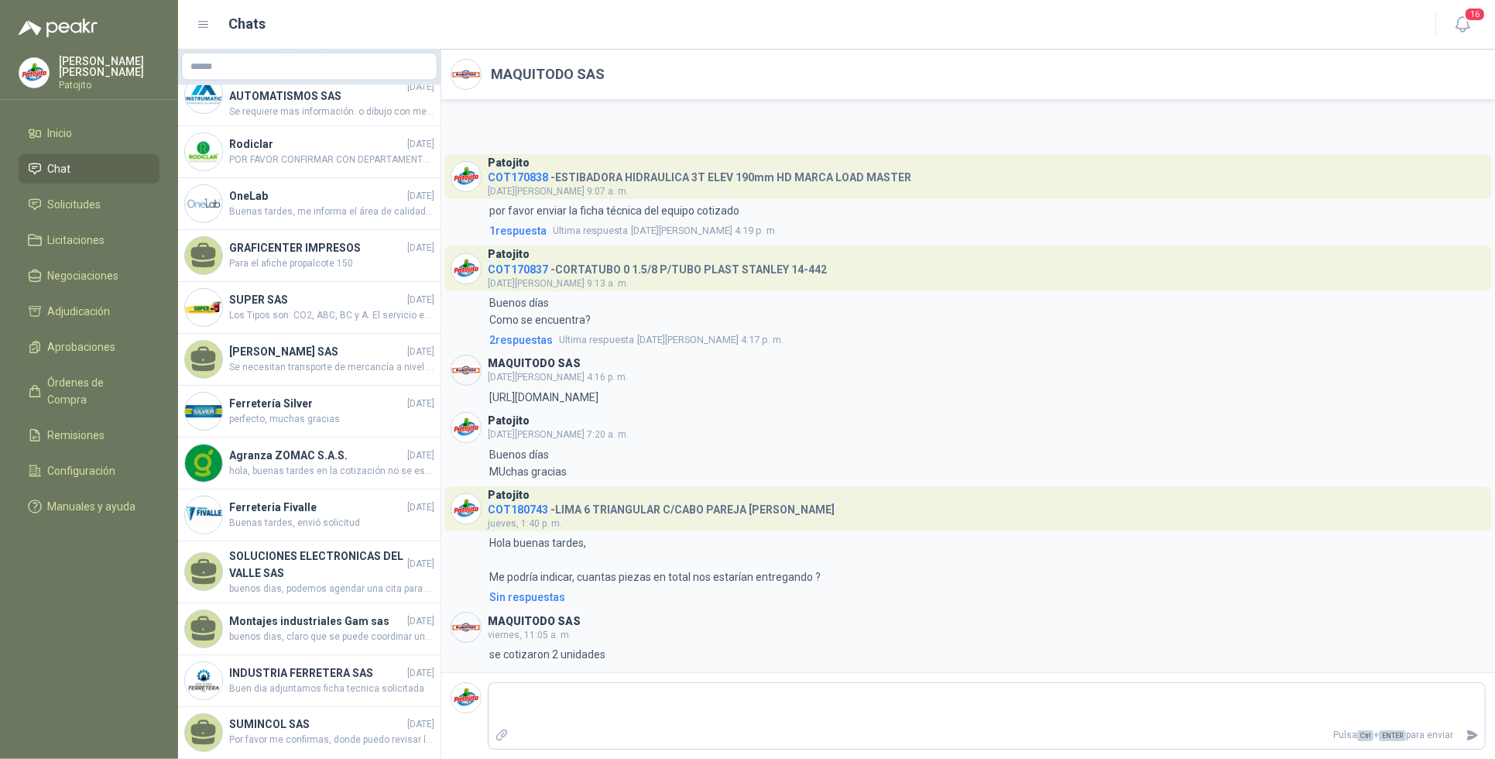
scroll to position [2391, 0]
drag, startPoint x: 91, startPoint y: 197, endPoint x: 101, endPoint y: 191, distance: 12.5
click at [91, 197] on span "Solicitudes" at bounding box center [74, 204] width 53 height 17
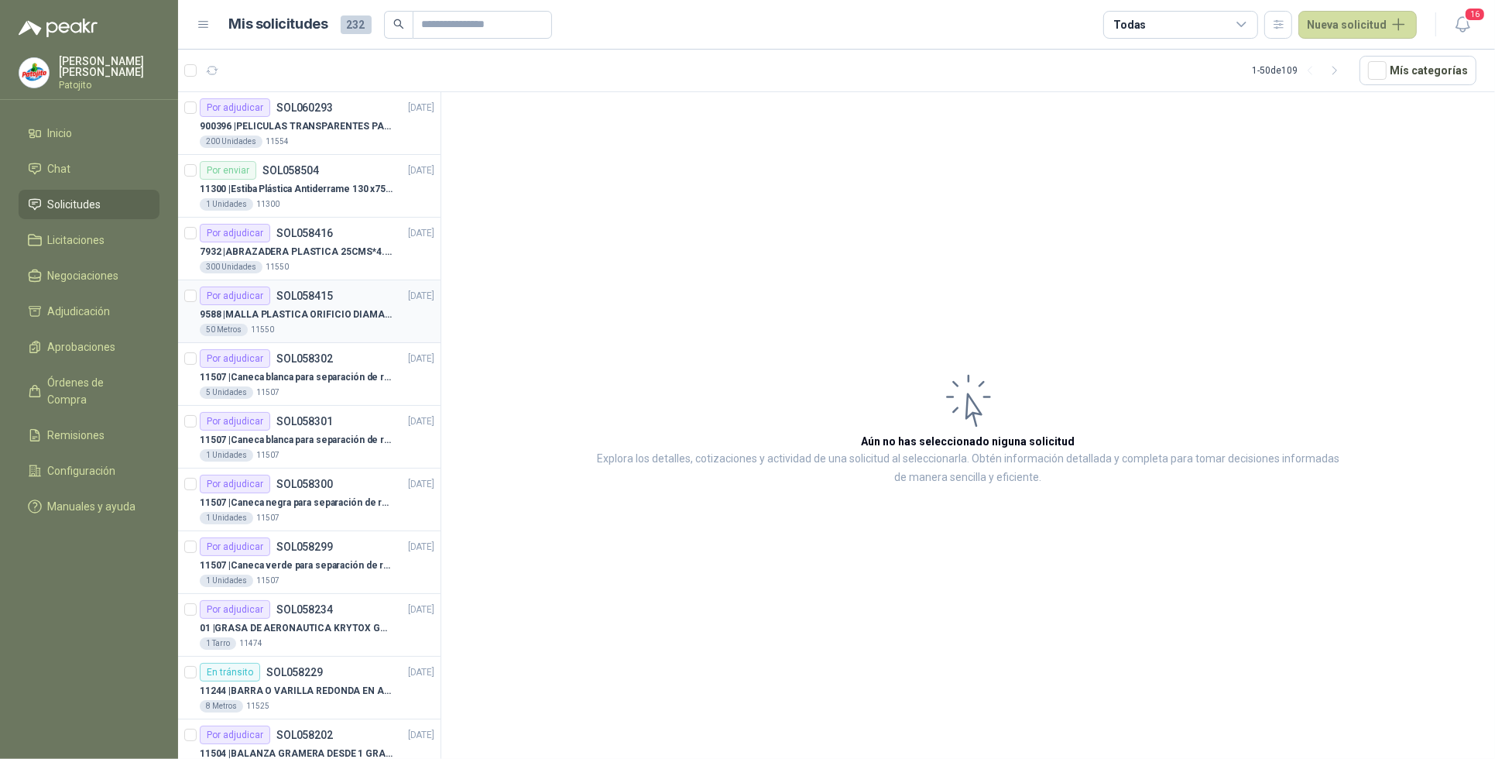
click at [349, 308] on p "9588 | MALLA PLASTICA ORIFICIO DIAMANTE 3MM" at bounding box center [296, 314] width 193 height 15
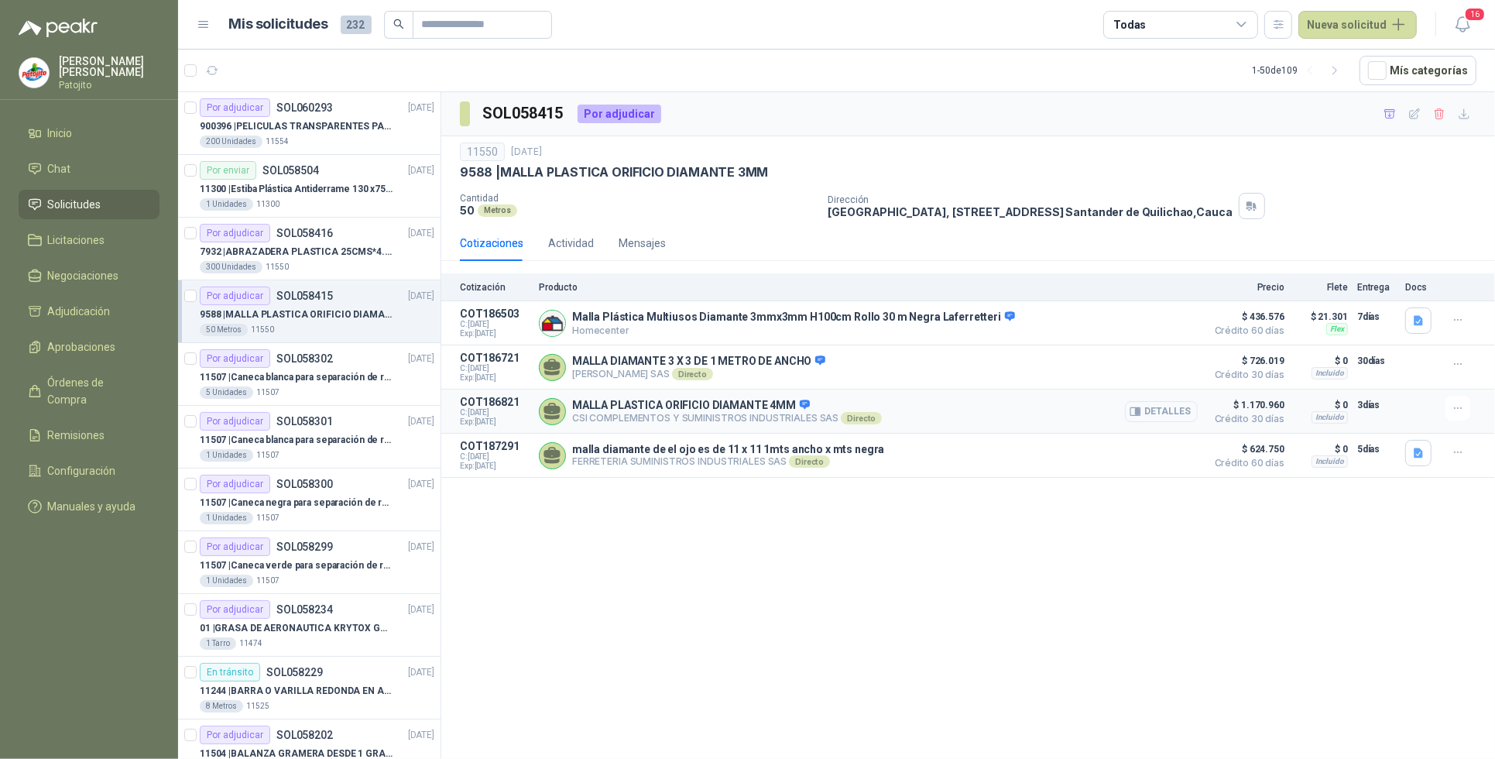
click at [1158, 411] on button "Detalles" at bounding box center [1161, 411] width 73 height 21
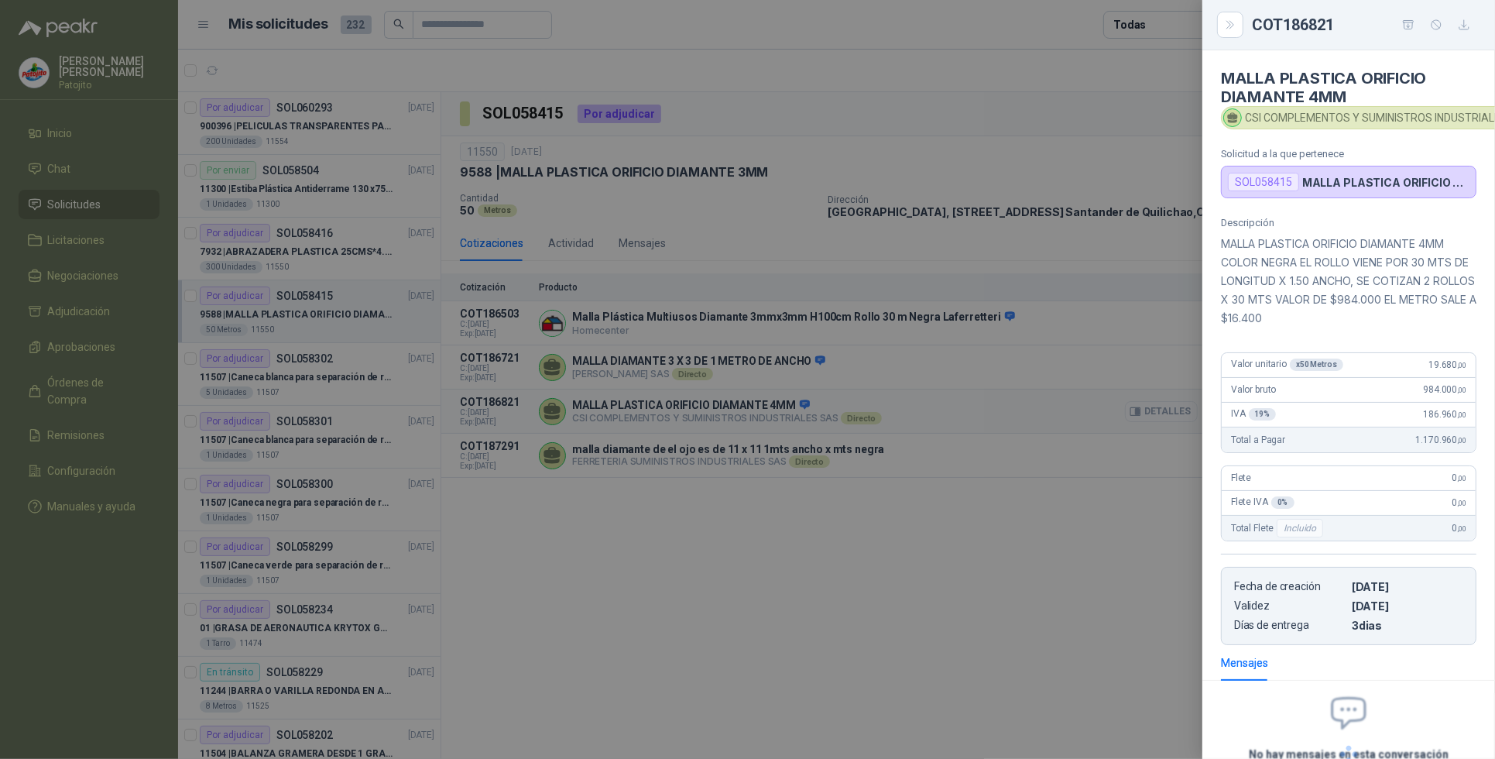
scroll to position [153, 0]
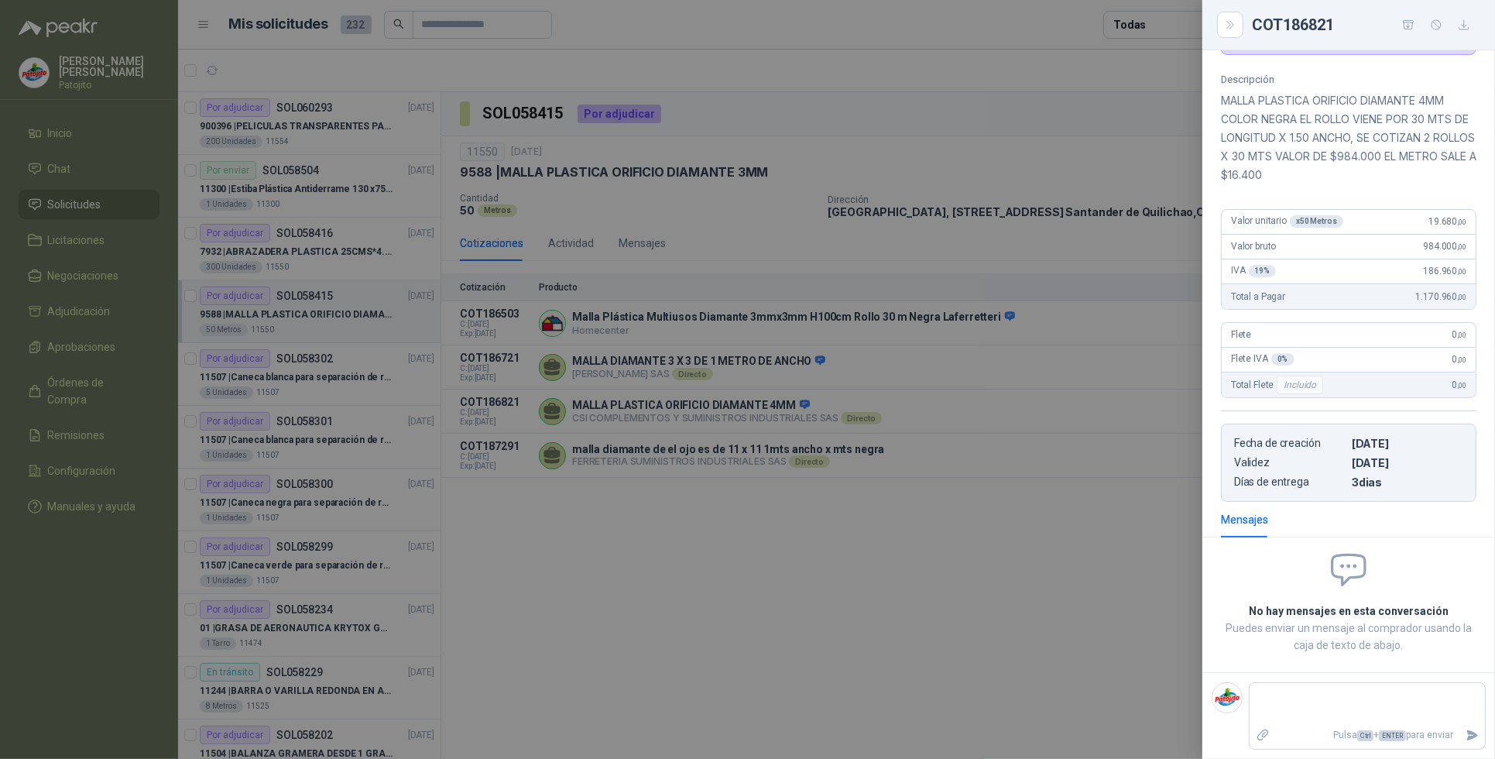
click at [1115, 520] on div at bounding box center [747, 379] width 1495 height 759
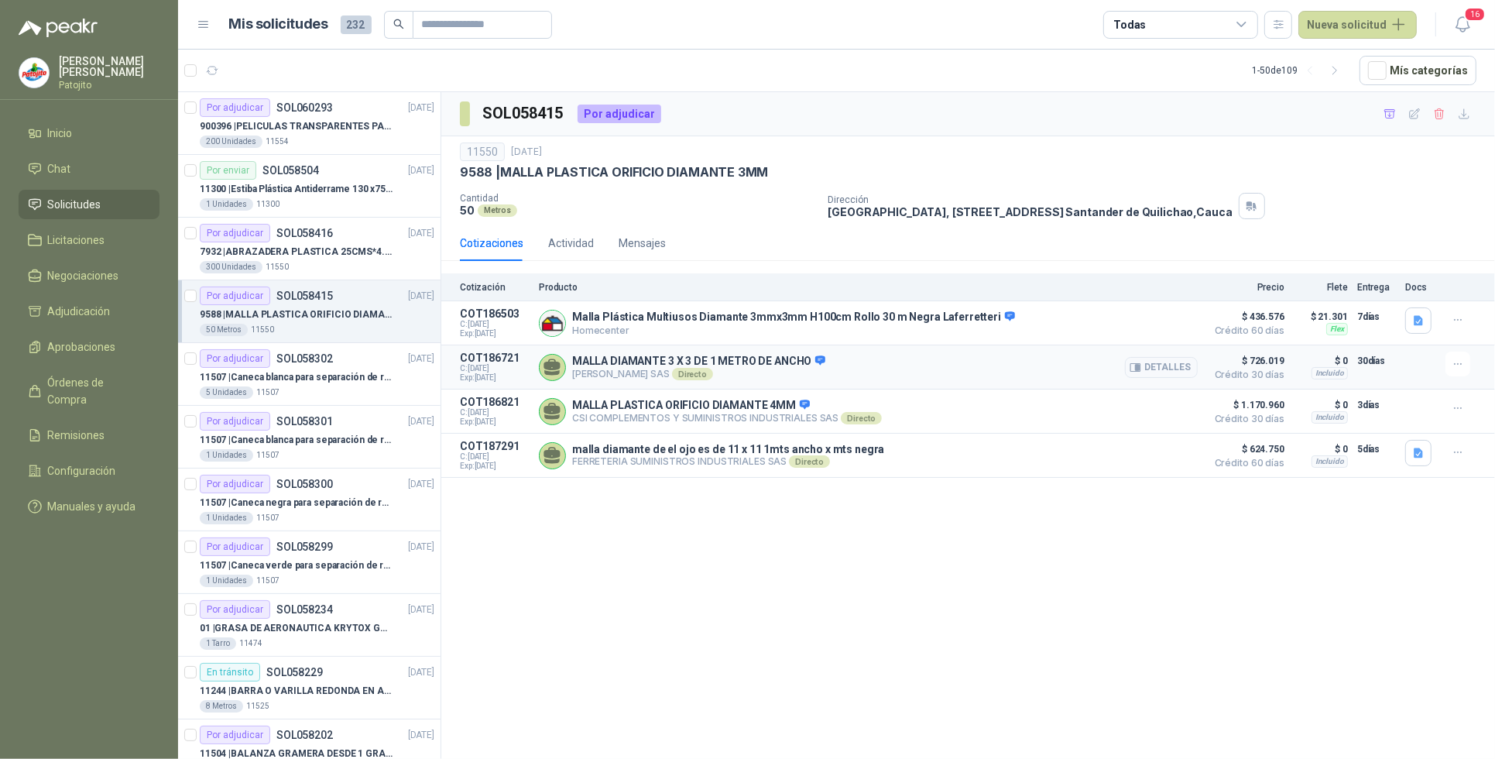
click at [868, 362] on div "MALLA DIAMANTE 3 X 3 DE 1 METRO DE ANCHO [PERSON_NAME] SAS Directo Detalles" at bounding box center [868, 367] width 659 height 31
click at [1148, 369] on button "Detalles" at bounding box center [1161, 367] width 73 height 21
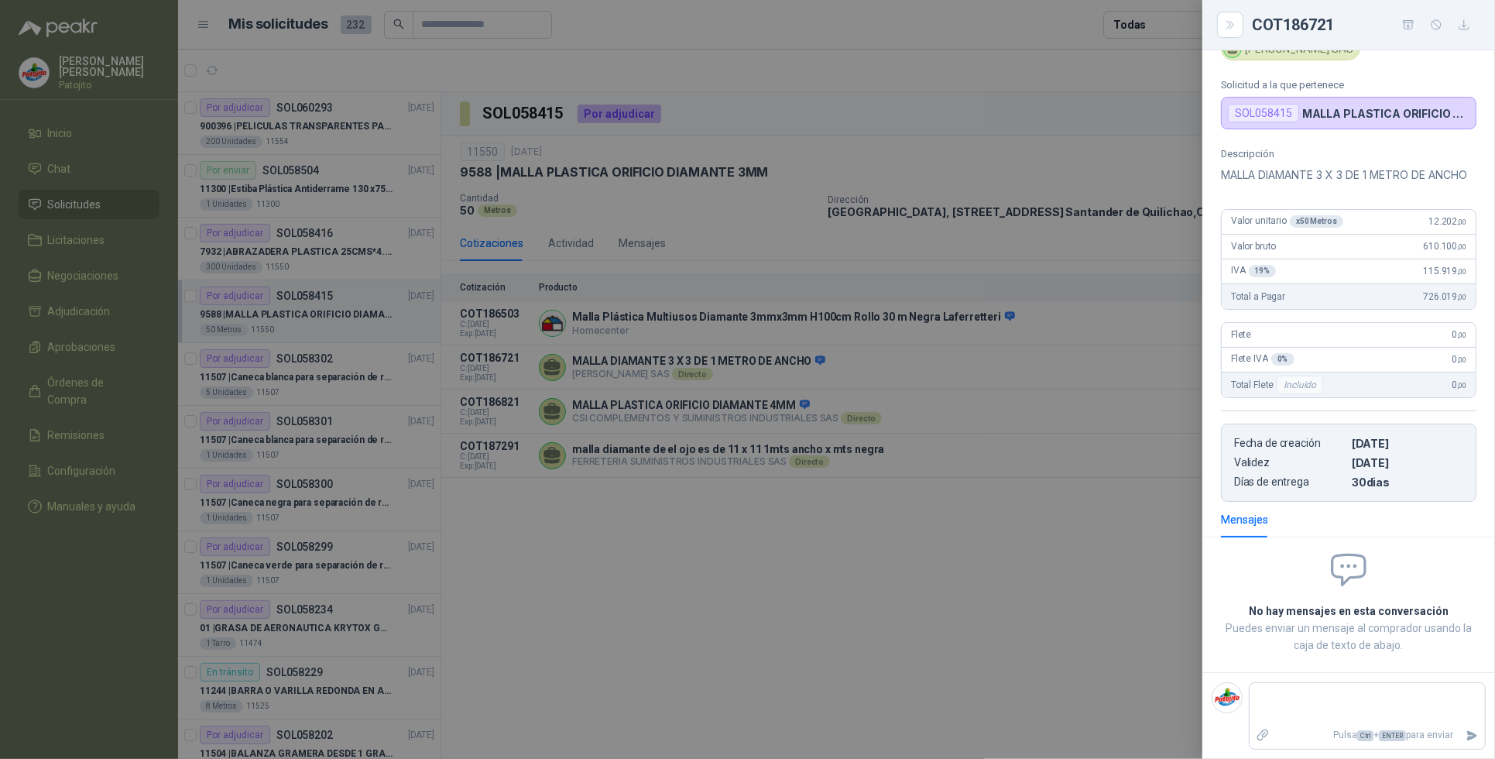
scroll to position [0, 0]
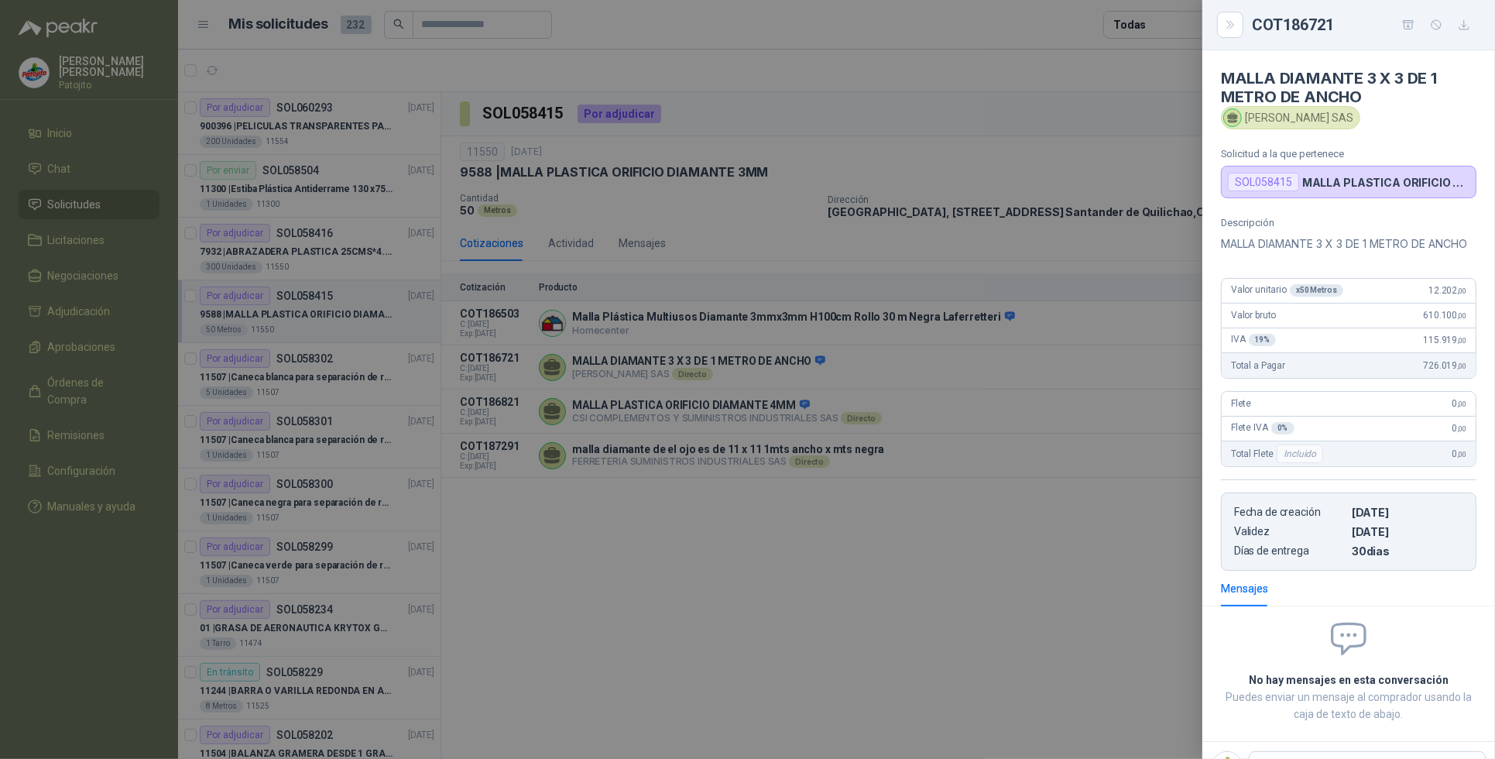
click at [973, 575] on div at bounding box center [747, 379] width 1495 height 759
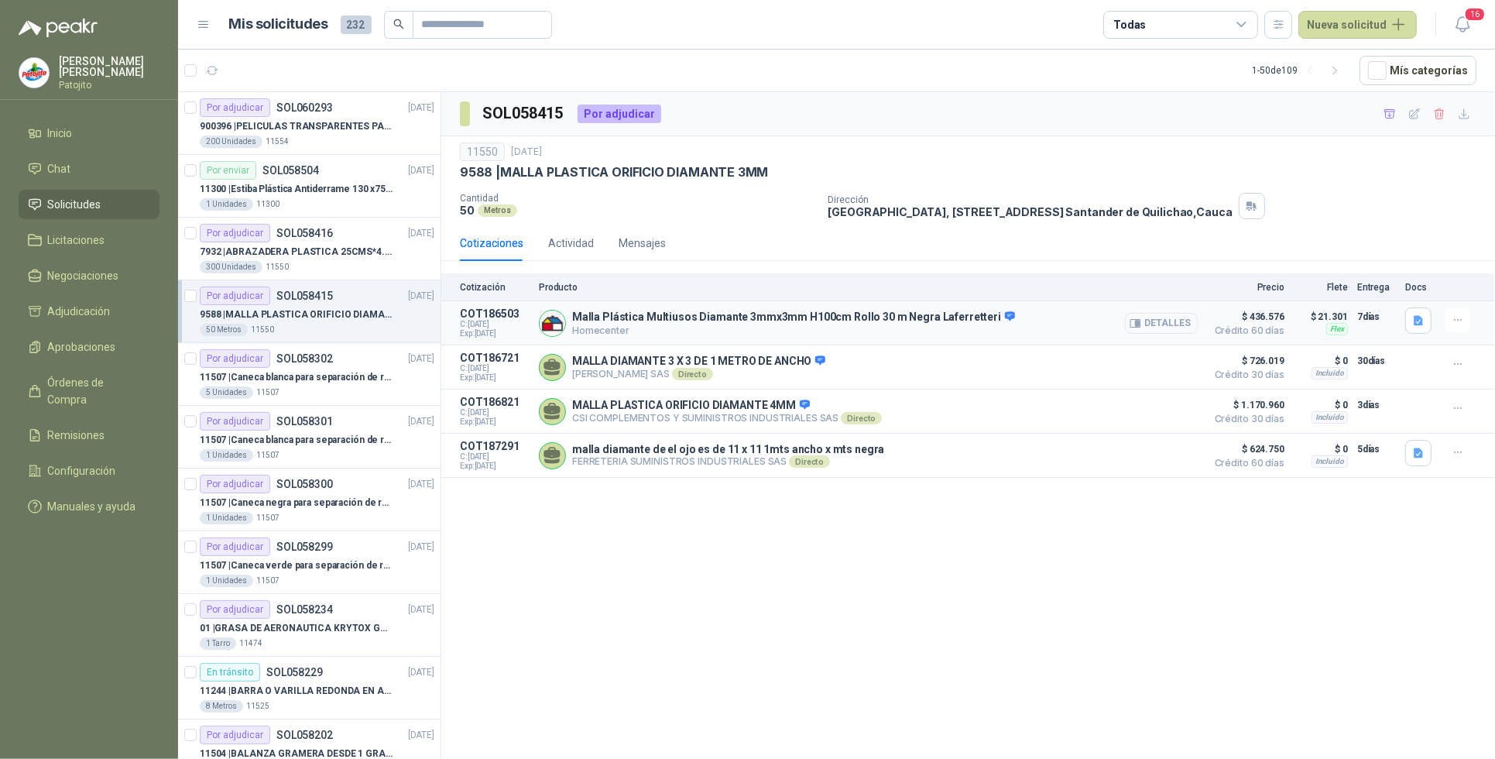
click at [1158, 318] on button "Detalles" at bounding box center [1161, 323] width 73 height 21
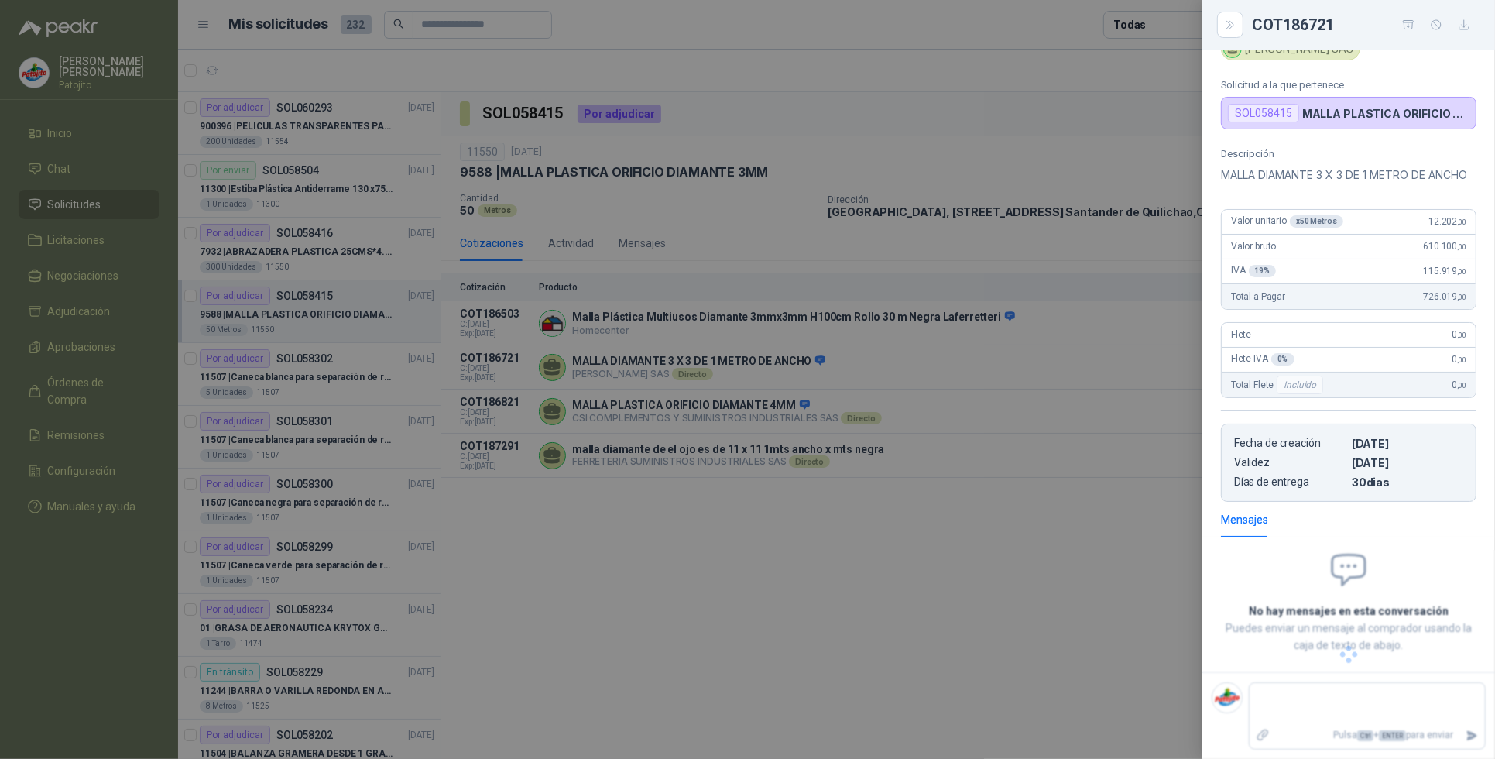
scroll to position [111, 0]
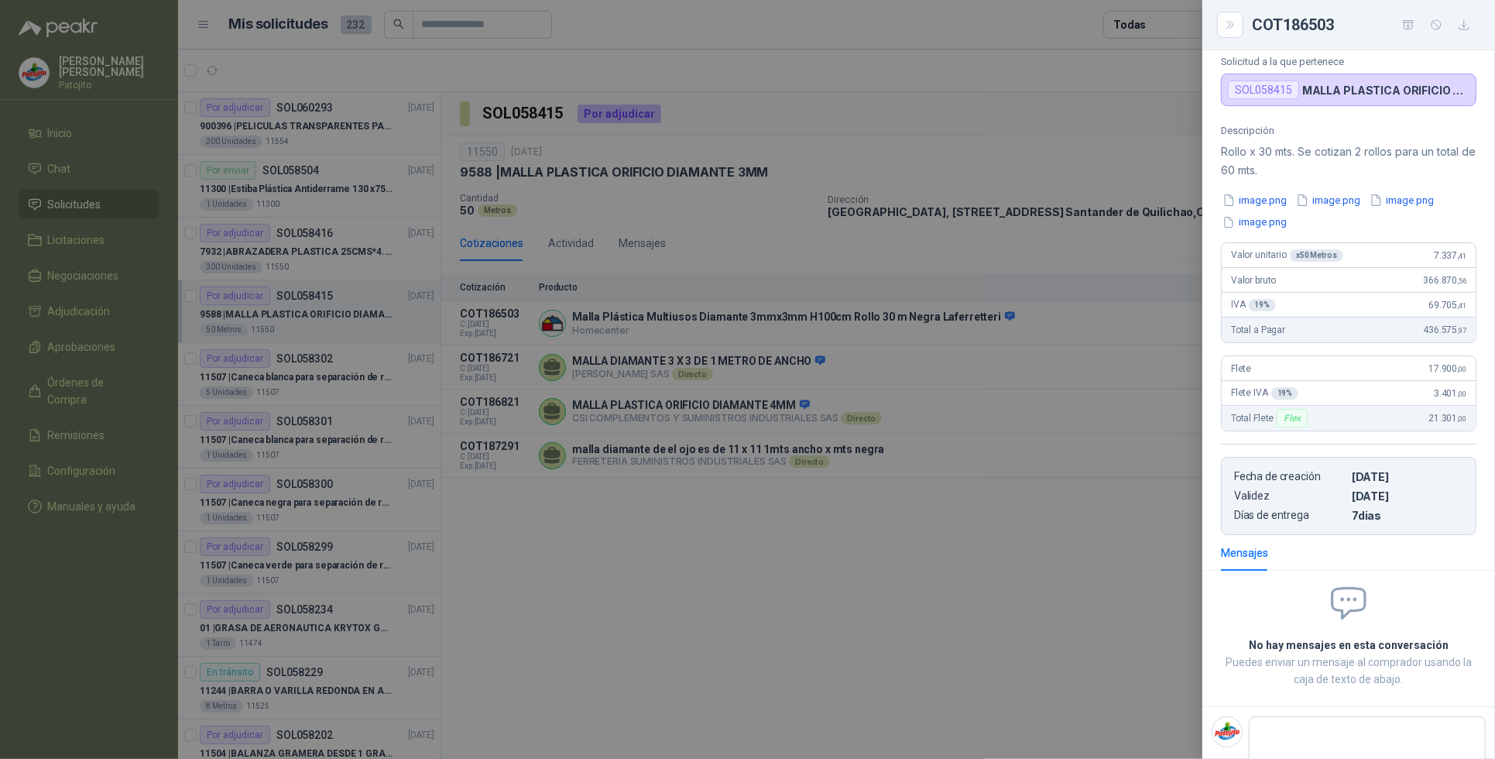
click at [929, 534] on div at bounding box center [747, 379] width 1495 height 759
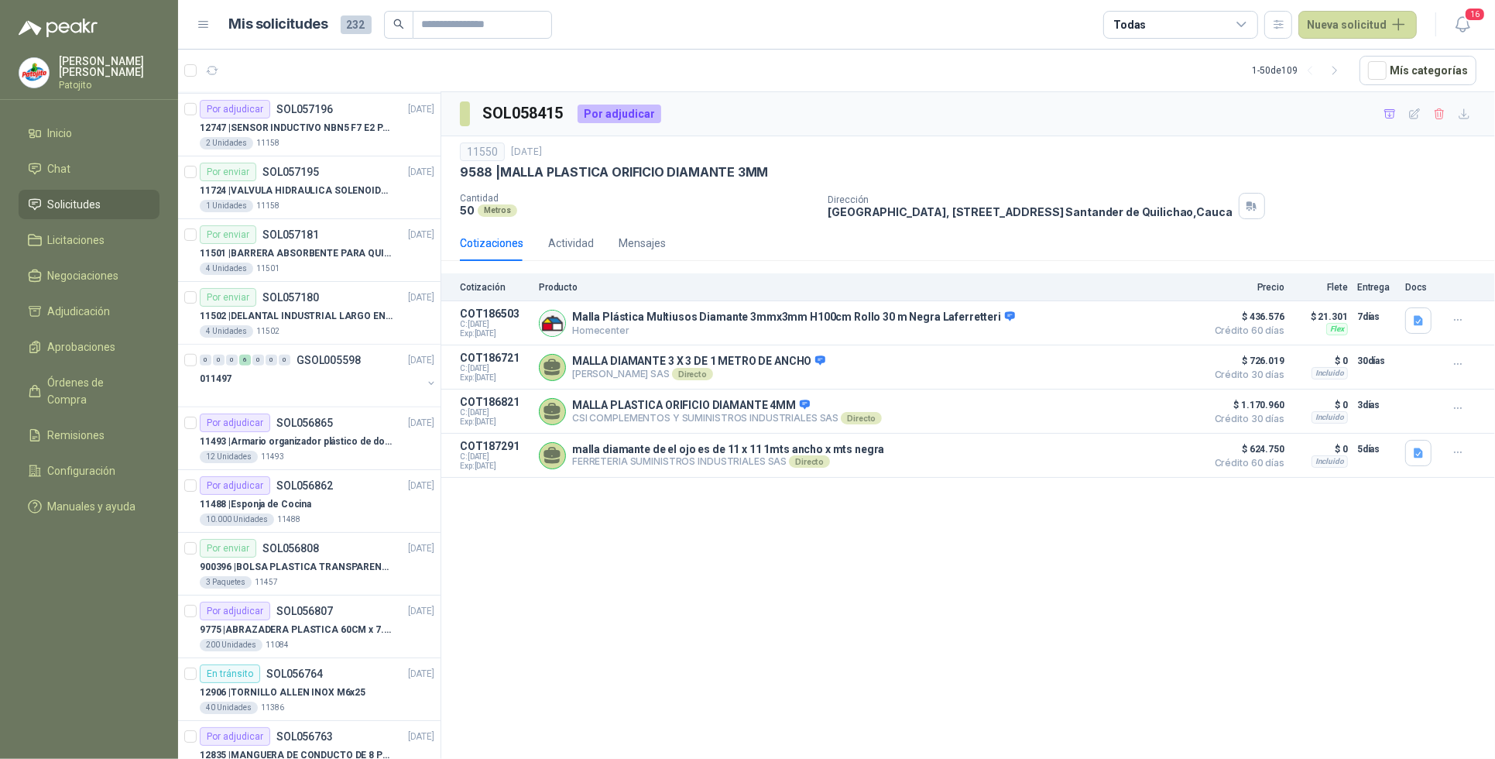
scroll to position [1452, 0]
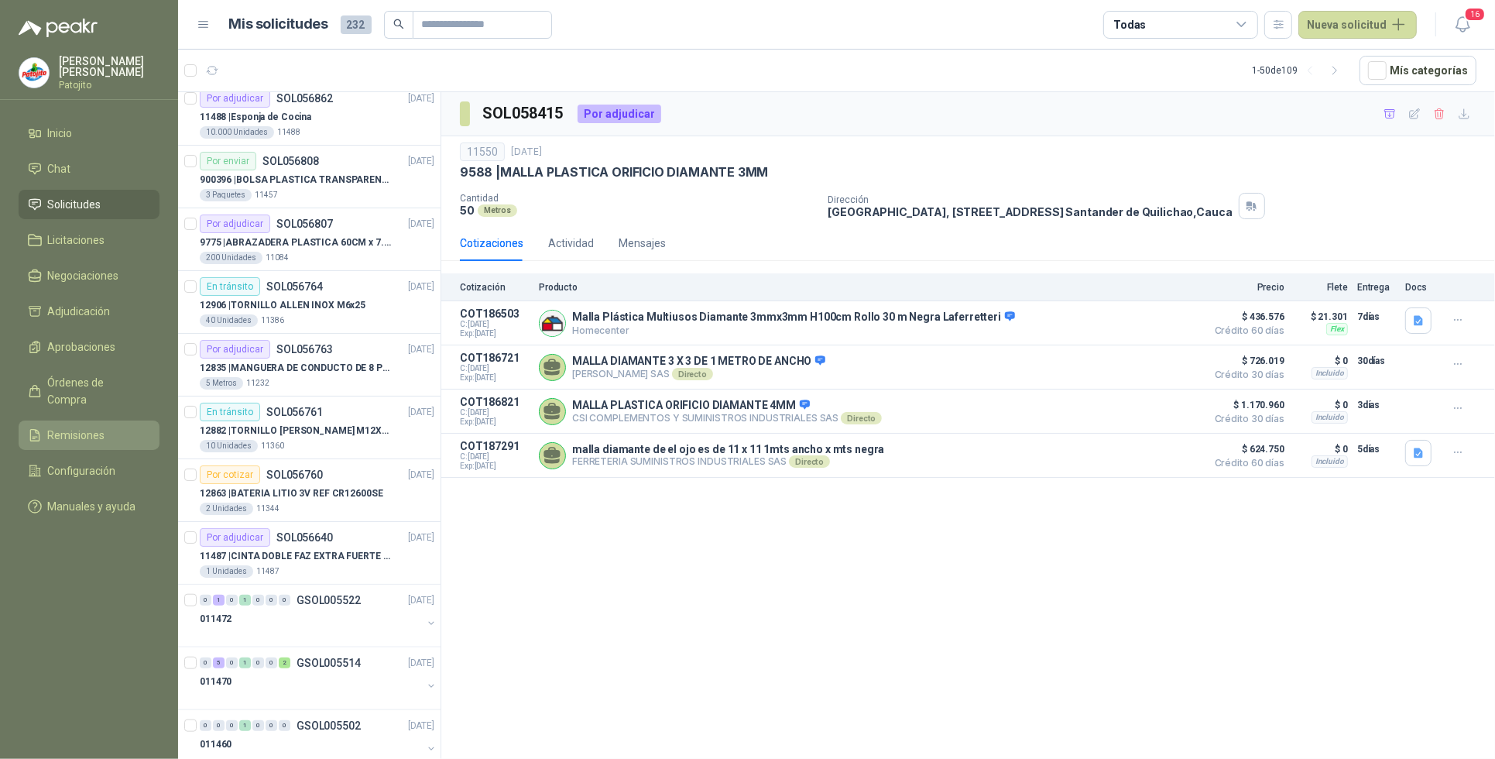
click at [111, 427] on li "Remisiones" at bounding box center [89, 435] width 122 height 17
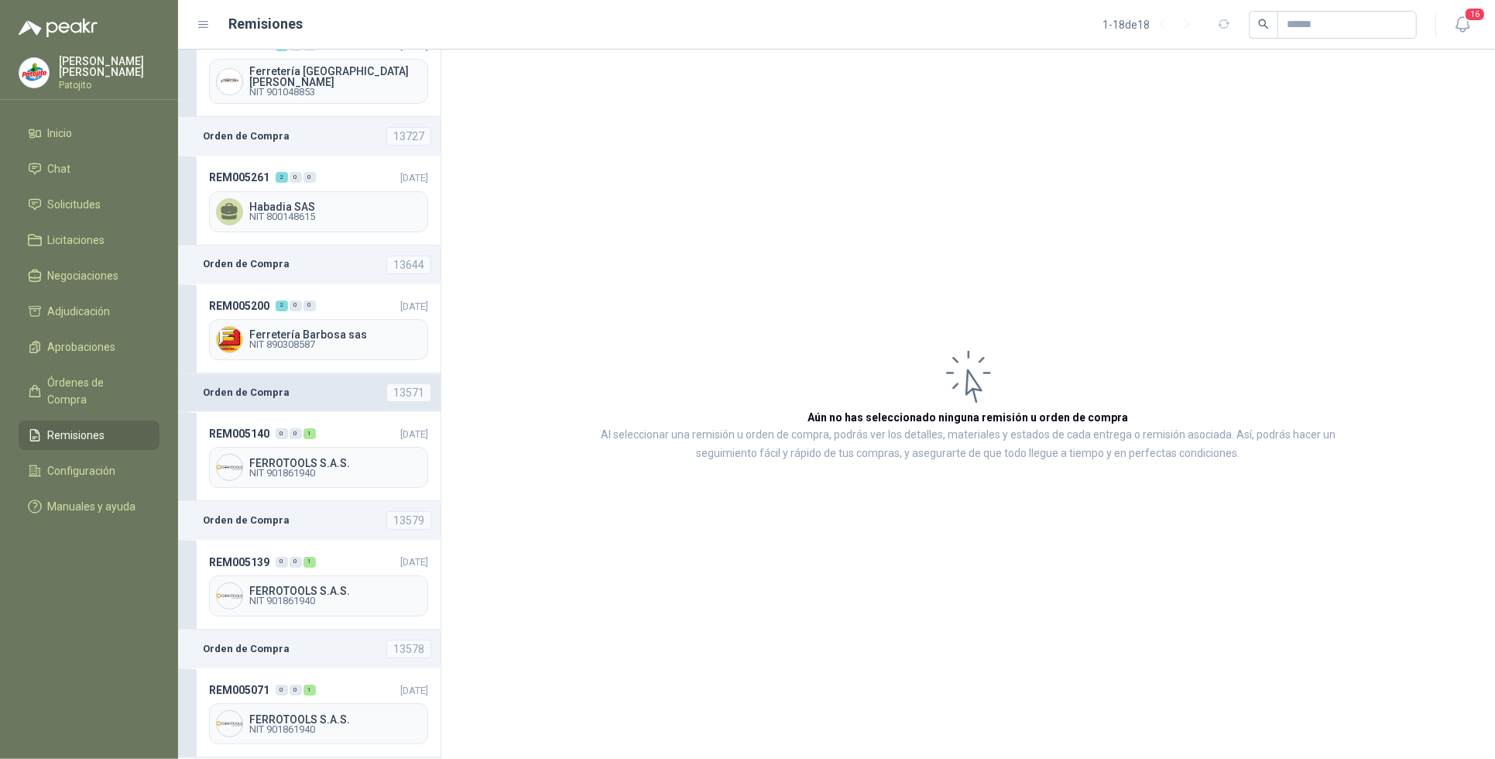
scroll to position [484, 0]
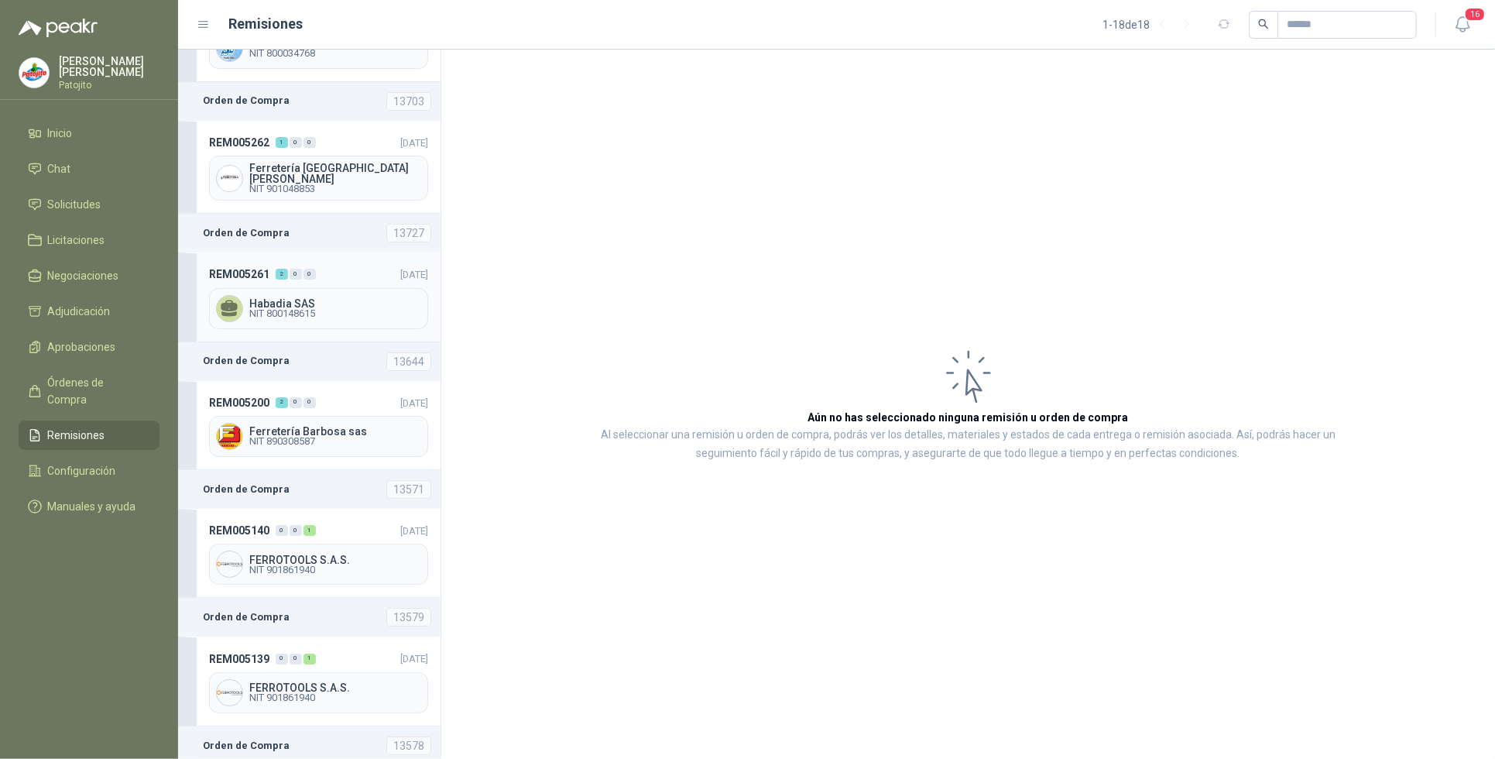
click at [335, 300] on span "Habadia SAS" at bounding box center [335, 303] width 172 height 11
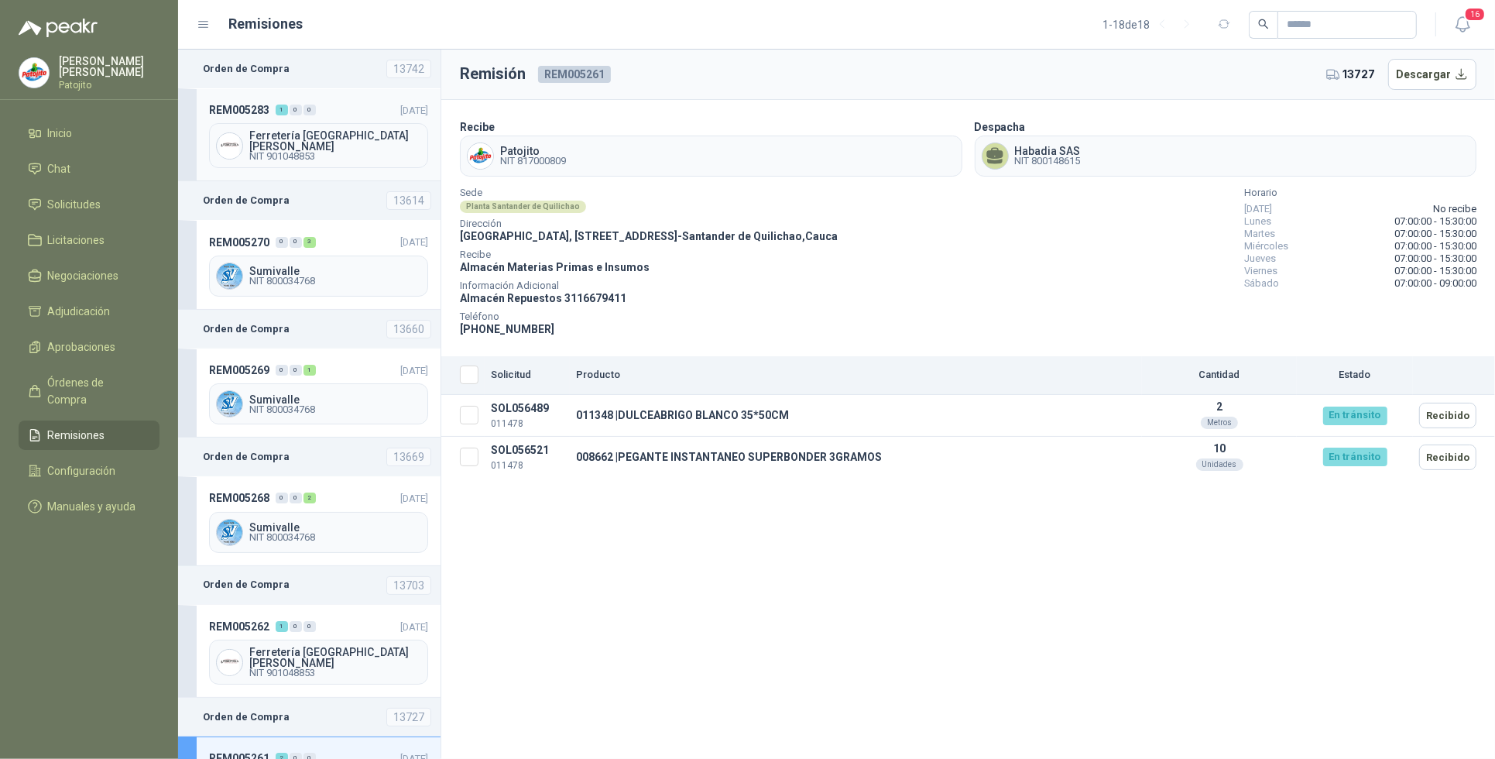
click at [349, 160] on div "Ferretería [GEOGRAPHIC_DATA][PERSON_NAME] 901048853" at bounding box center [318, 145] width 219 height 45
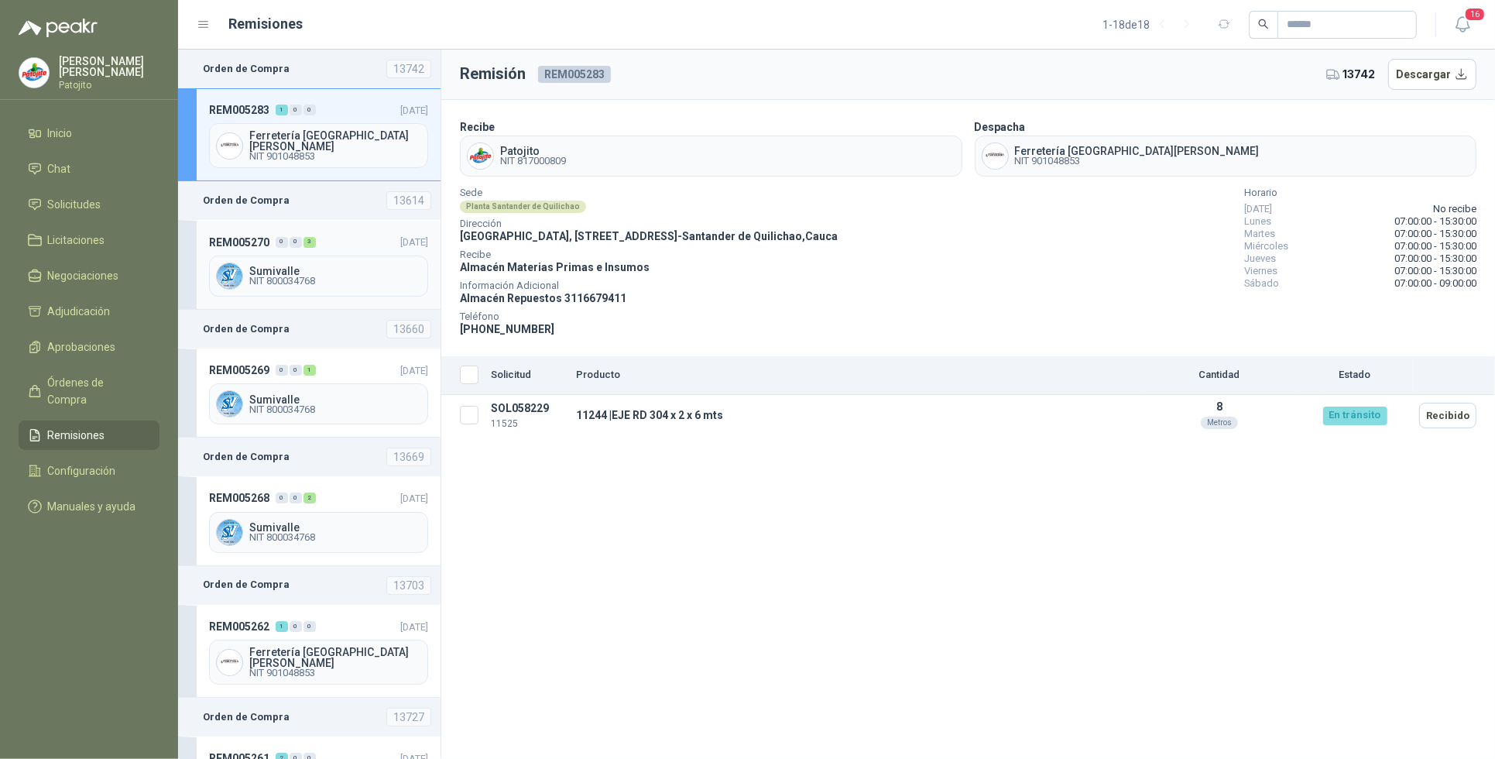
click at [334, 260] on div "Sumivalle NIT 800034768" at bounding box center [318, 276] width 219 height 41
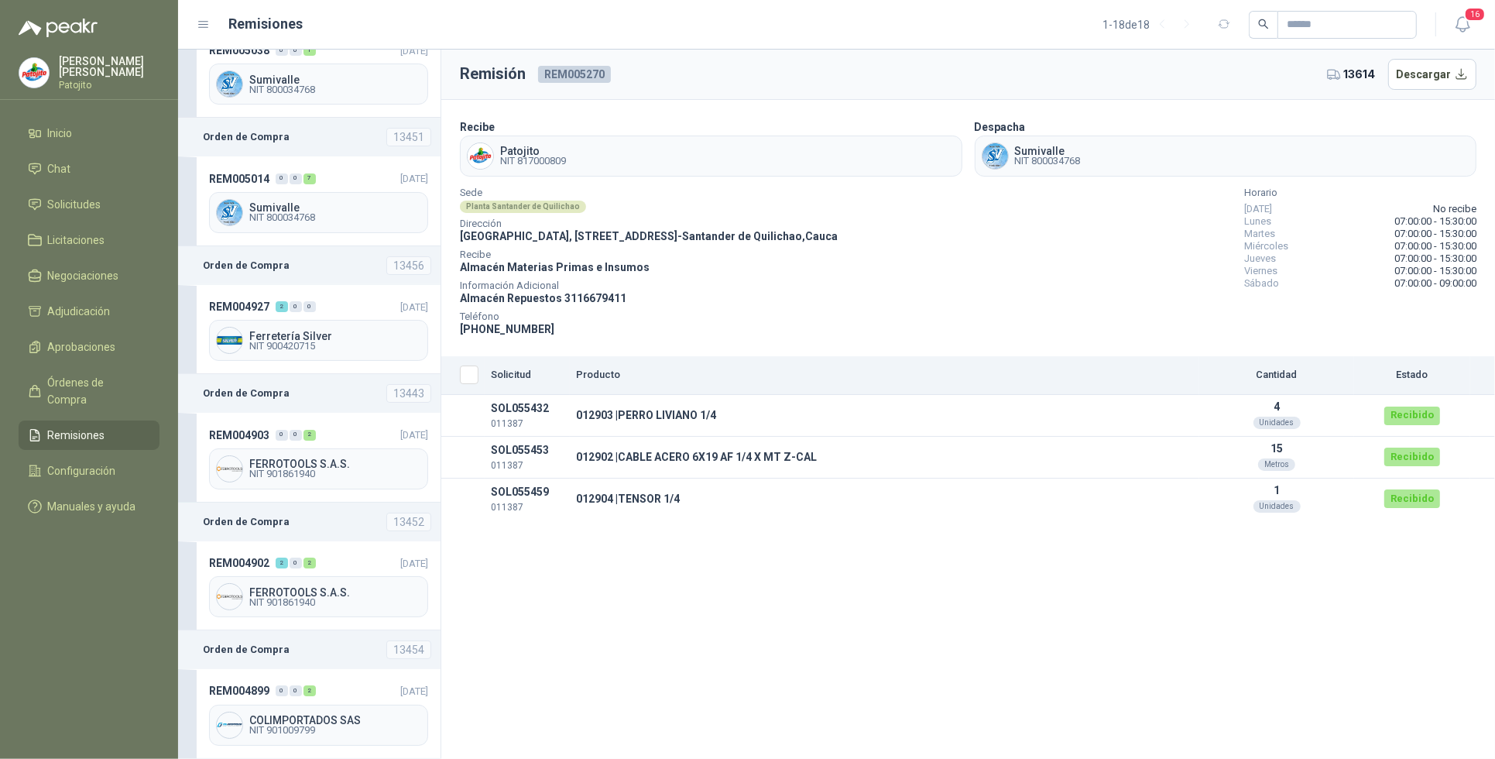
scroll to position [1617, 0]
click at [287, 598] on span "NIT 901861940" at bounding box center [335, 602] width 172 height 9
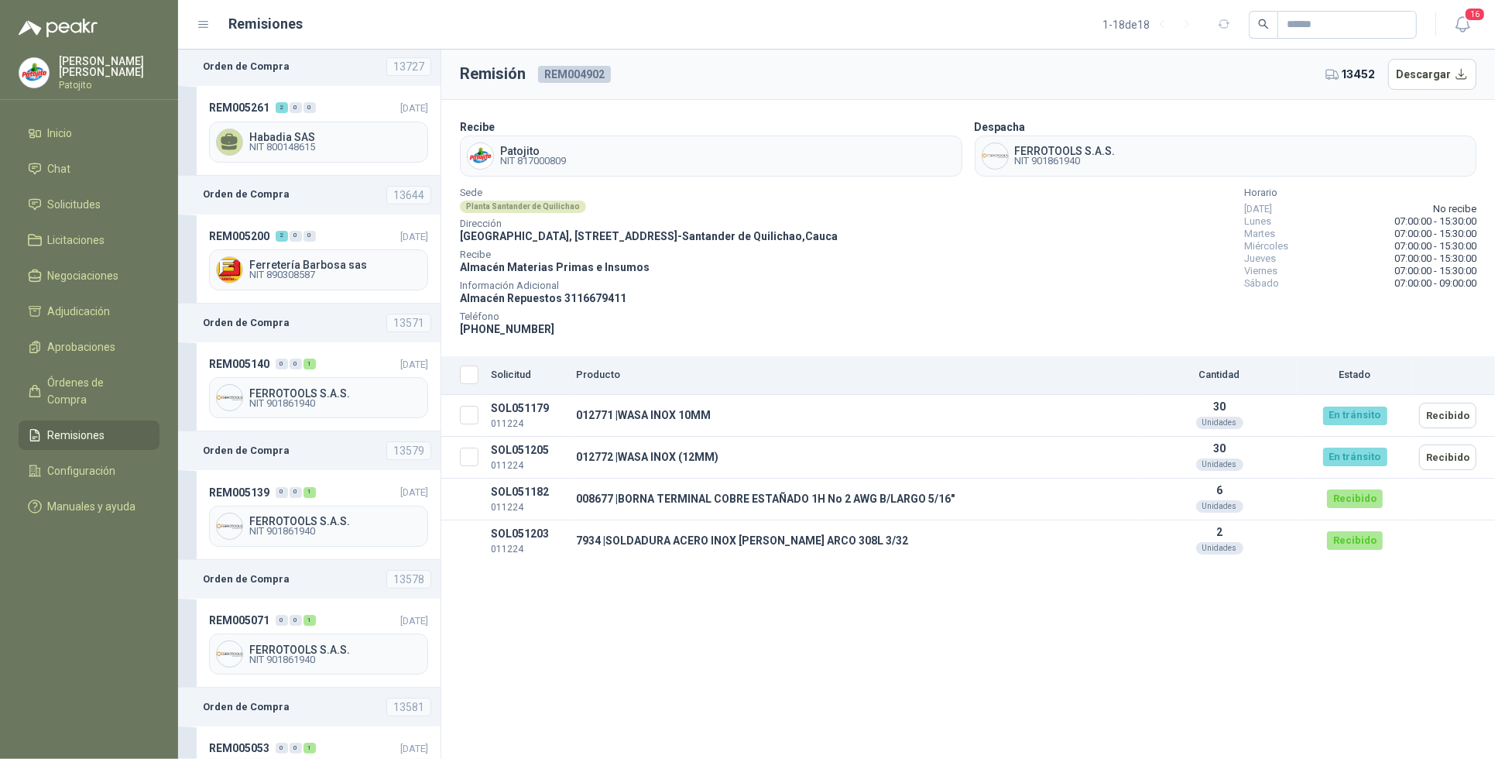
scroll to position [649, 0]
click at [321, 133] on span "Habadia SAS" at bounding box center [335, 138] width 172 height 11
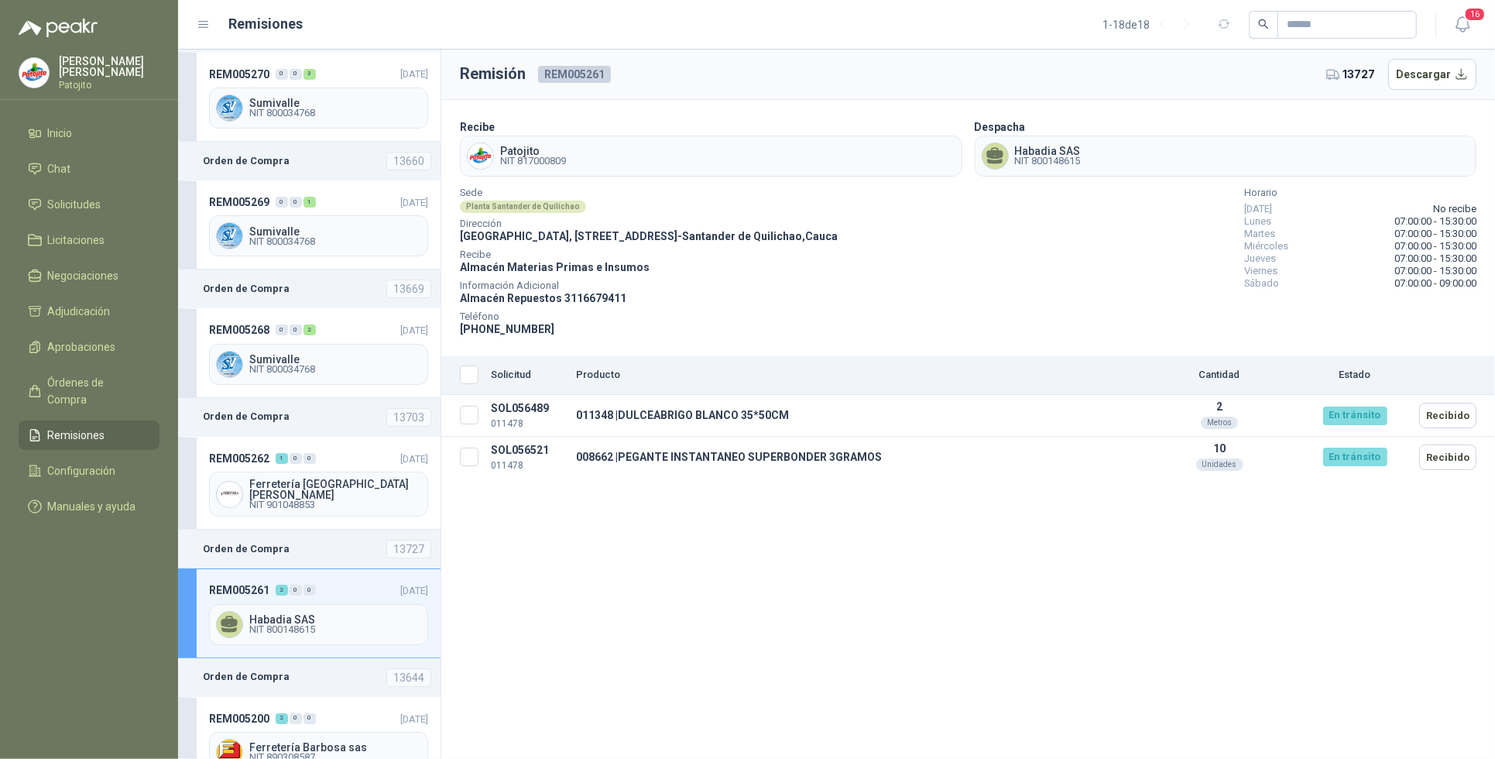
scroll to position [165, 0]
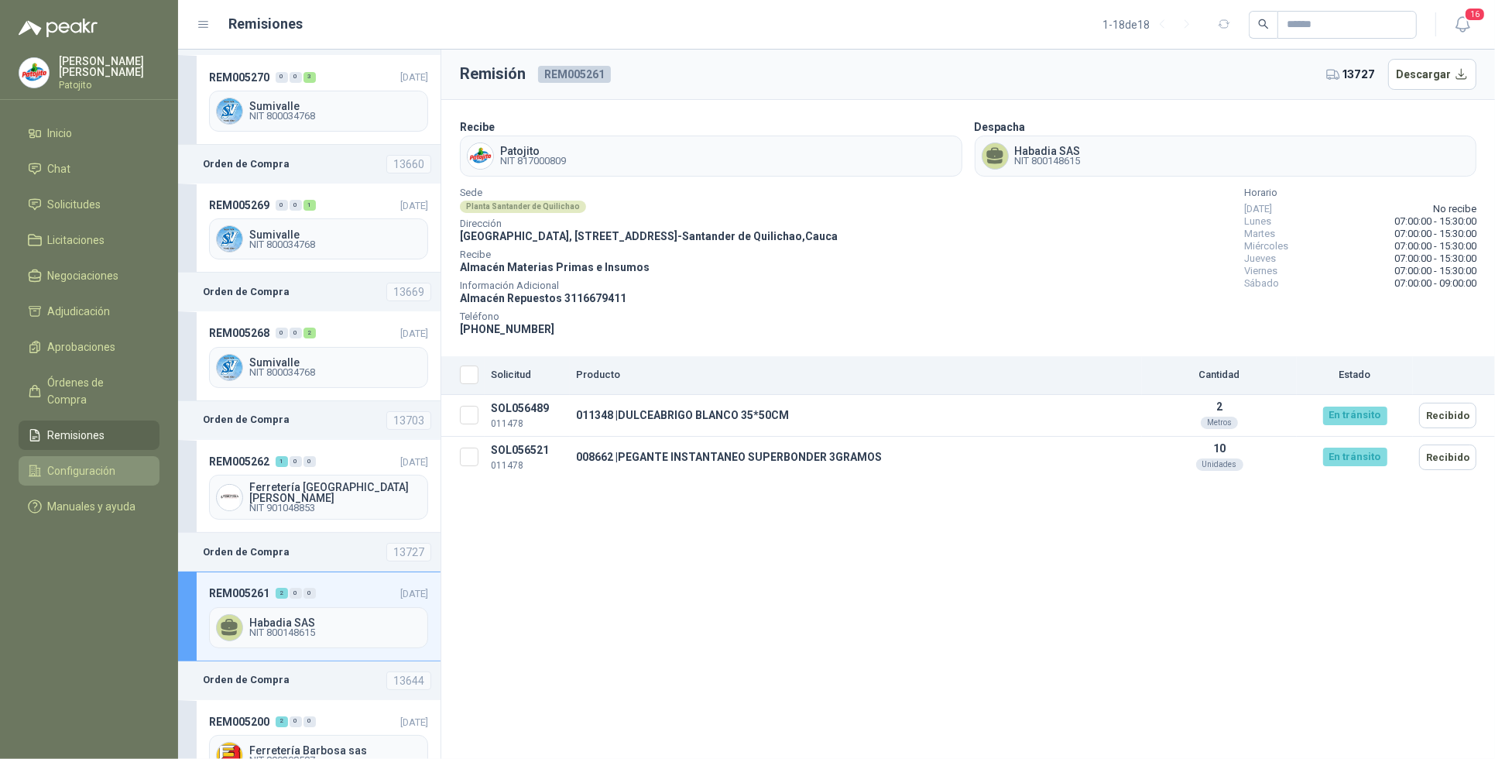
click at [107, 462] on span "Configuración" at bounding box center [82, 470] width 68 height 17
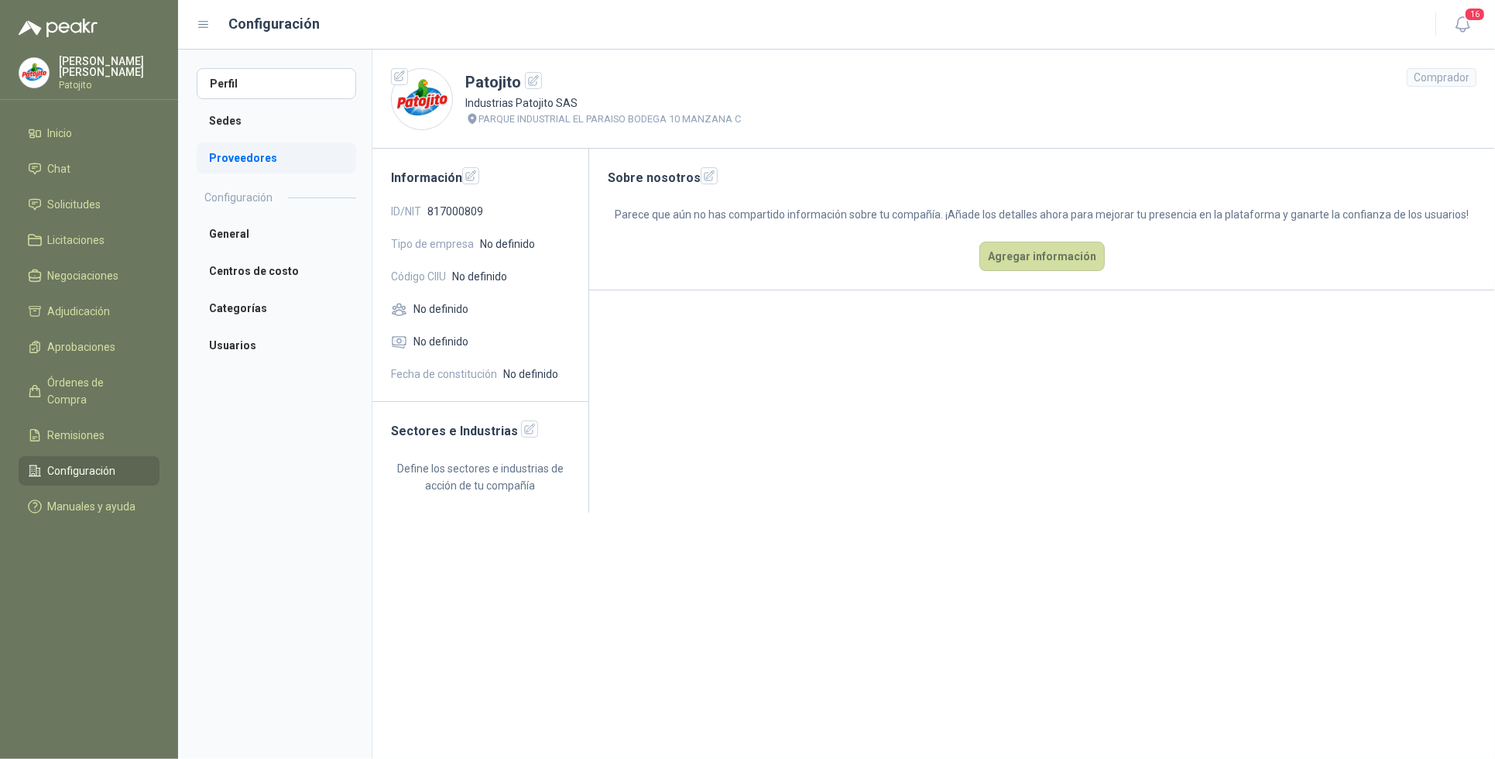
click at [287, 160] on li "Proveedores" at bounding box center [277, 157] width 160 height 31
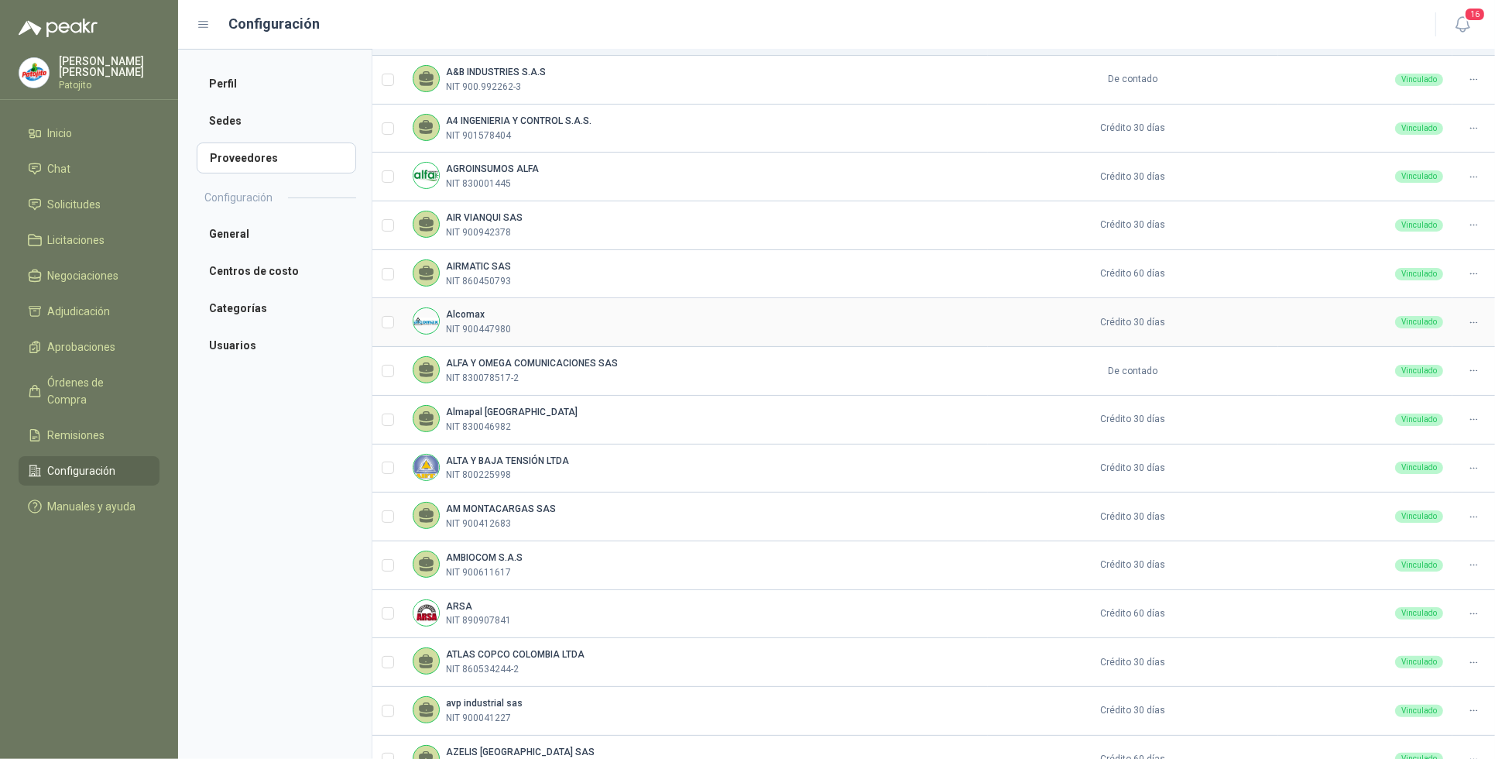
scroll to position [258, 0]
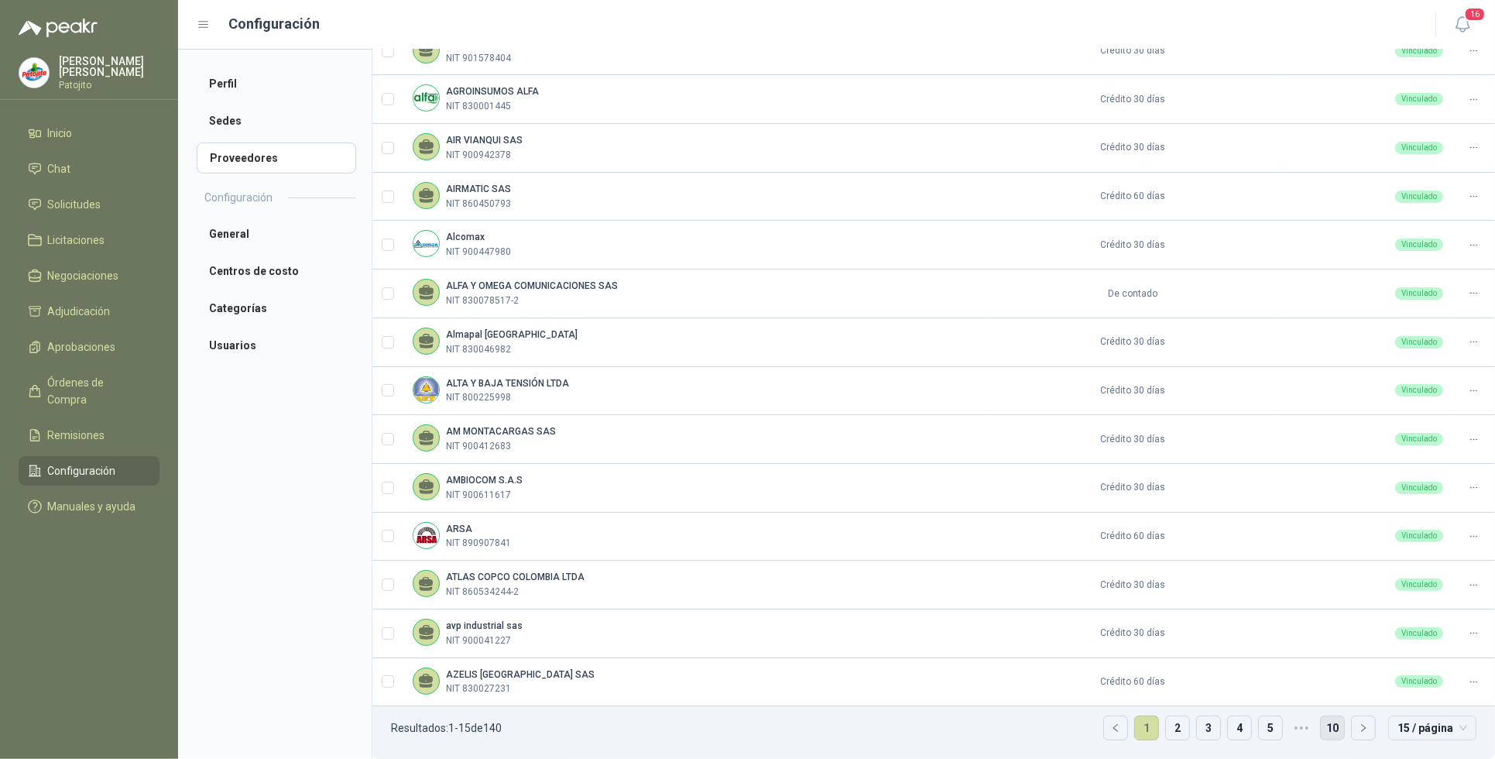
click at [1328, 724] on link "10" at bounding box center [1332, 727] width 23 height 23
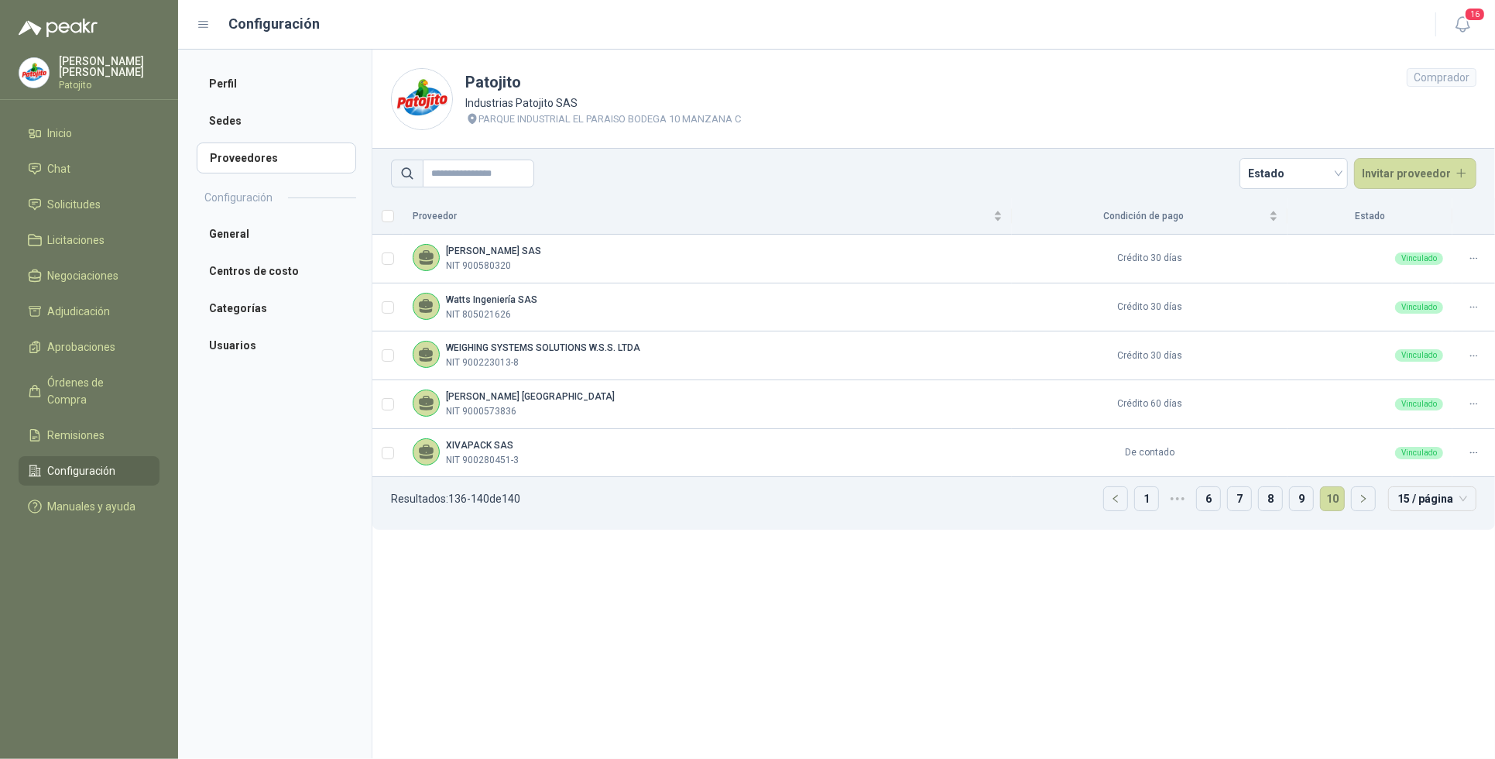
scroll to position [0, 0]
click at [1299, 500] on link "9" at bounding box center [1301, 498] width 23 height 23
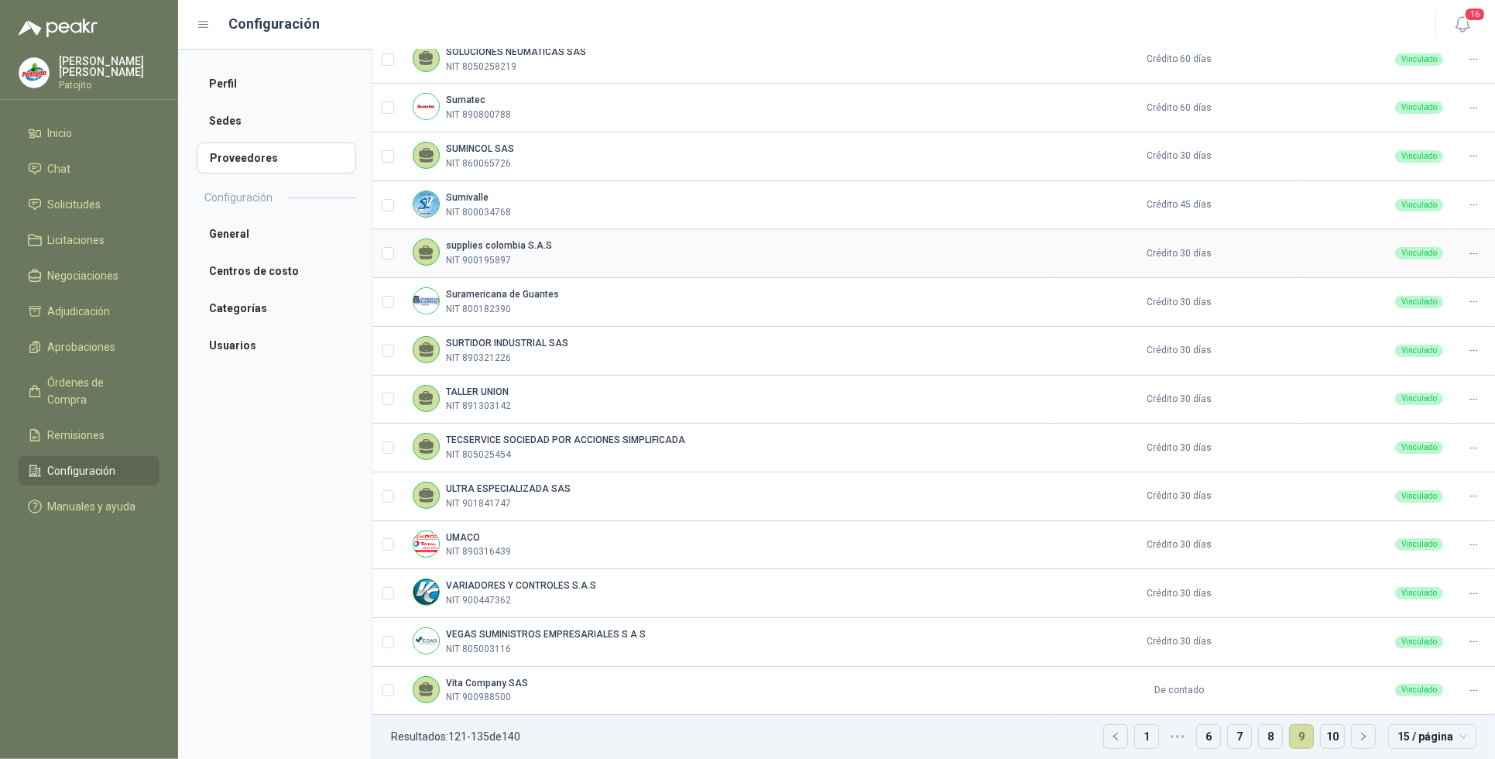
scroll to position [258, 0]
